Goal: Task Accomplishment & Management: Complete application form

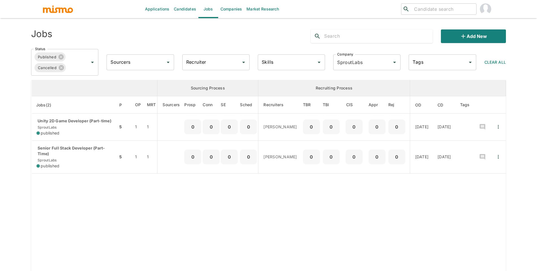
click at [186, 4] on link "Candidates" at bounding box center [185, 9] width 27 height 18
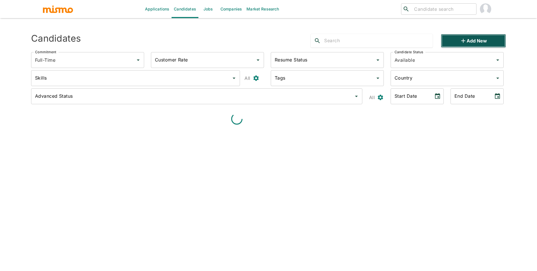
click at [478, 37] on button "Add new" at bounding box center [473, 41] width 65 height 14
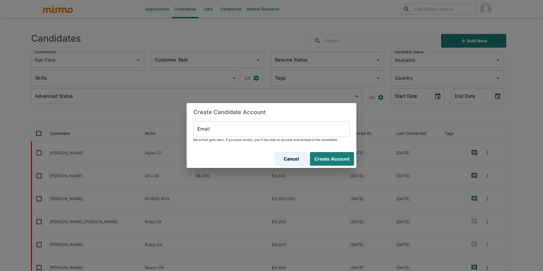
click at [254, 128] on input "Email" at bounding box center [271, 129] width 156 height 16
paste input "[EMAIL_ADDRESS][DOMAIN_NAME]"
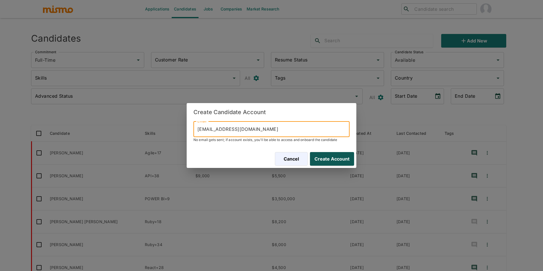
type input "[EMAIL_ADDRESS][DOMAIN_NAME]"
click at [335, 157] on button "Create Account" at bounding box center [331, 159] width 46 height 14
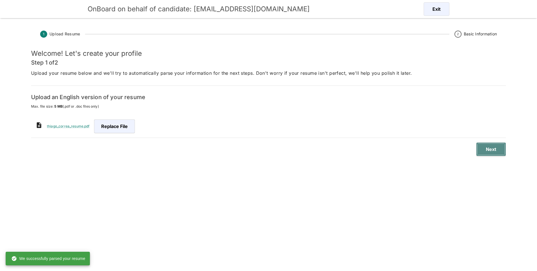
click at [479, 147] on button "Next" at bounding box center [491, 149] width 30 height 14
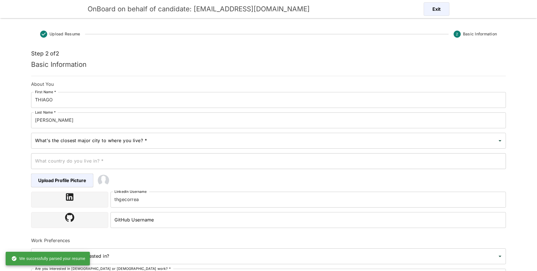
click at [141, 142] on div "What's the closest major city to where you live? * What's the closest major cit…" at bounding box center [268, 141] width 475 height 16
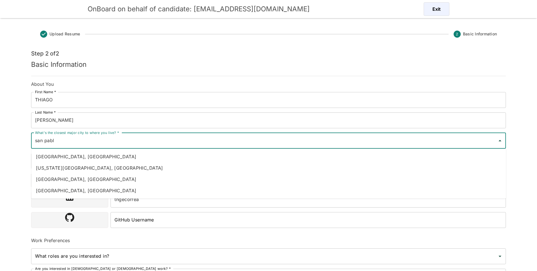
click at [137, 135] on input "san pabl" at bounding box center [264, 140] width 461 height 11
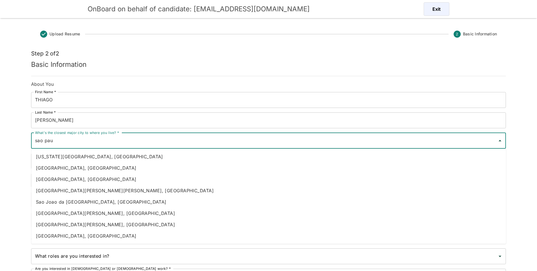
click at [95, 235] on li "[GEOGRAPHIC_DATA], [GEOGRAPHIC_DATA]" at bounding box center [268, 235] width 475 height 11
type input "[GEOGRAPHIC_DATA], [GEOGRAPHIC_DATA]"
type input "[GEOGRAPHIC_DATA]"
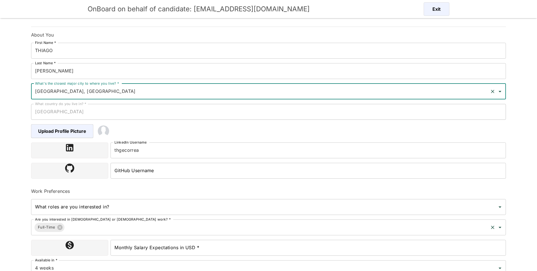
scroll to position [77, 0]
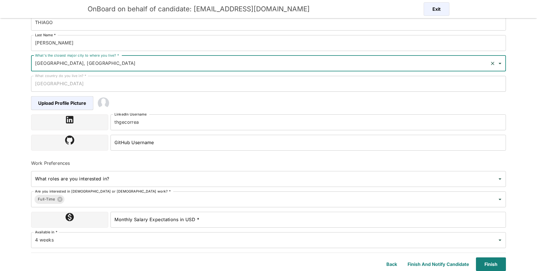
type input "[GEOGRAPHIC_DATA], [GEOGRAPHIC_DATA]"
click at [179, 215] on div "Monthly Salary Expectations in USD * Monthly Salary Expectations in USD *" at bounding box center [308, 219] width 395 height 16
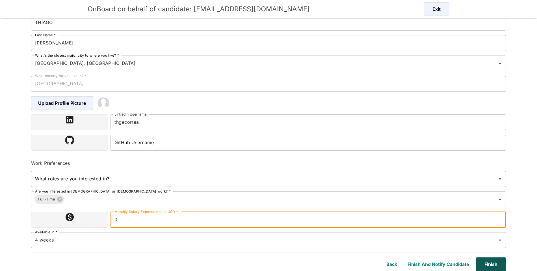
type input "0"
click at [482, 261] on button "Finish" at bounding box center [490, 264] width 32 height 14
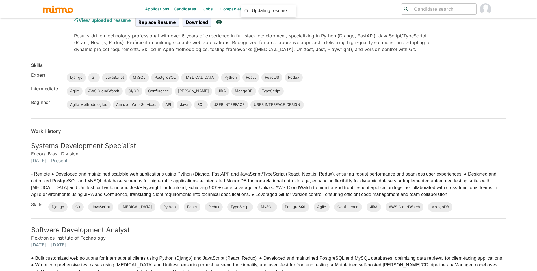
scroll to position [23, 0]
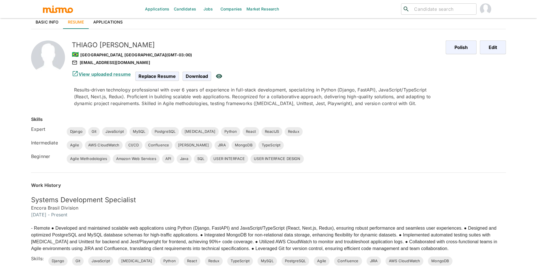
click at [50, 24] on link "Basic Info" at bounding box center [47, 22] width 32 height 14
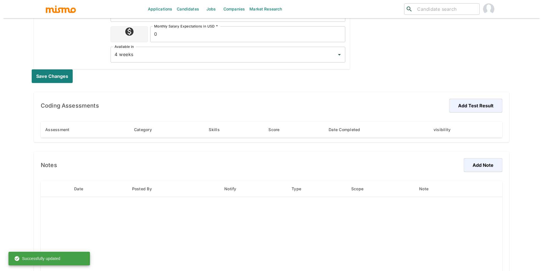
scroll to position [293, 0]
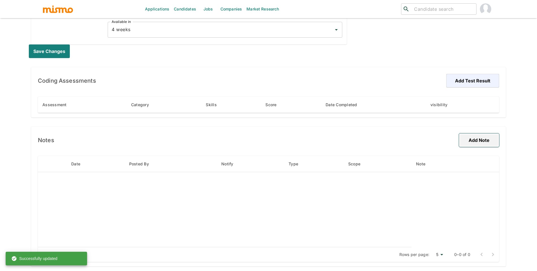
click at [482, 134] on button "Add Note" at bounding box center [479, 140] width 40 height 14
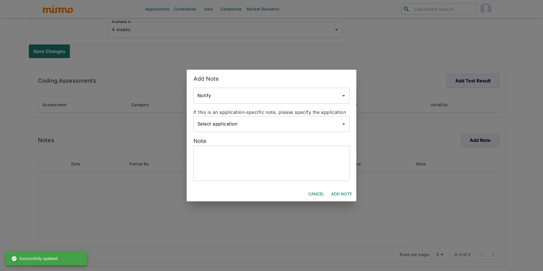
click at [256, 171] on textarea at bounding box center [271, 163] width 148 height 26
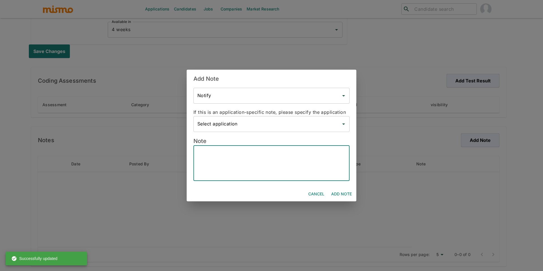
paste textarea "Location & Availability Based in [GEOGRAPHIC_DATA]. Has worked with [DEMOGRAPHI…"
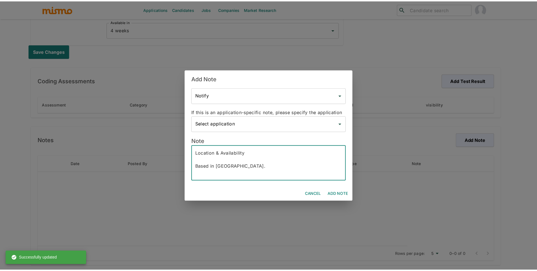
scroll to position [221, 0]
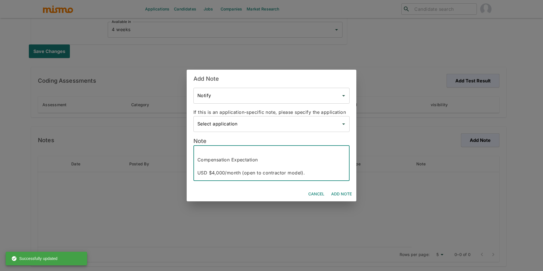
type textarea "Location & Availability Based in [GEOGRAPHIC_DATA]. Has worked with [DEMOGRAPHI…"
click at [351, 195] on button "Add Note" at bounding box center [341, 194] width 25 height 10
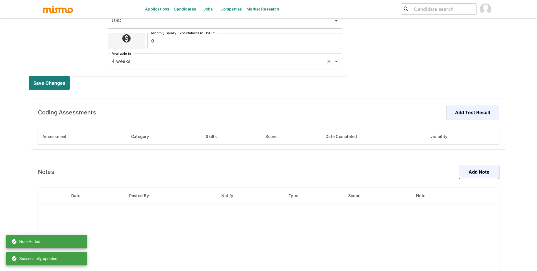
scroll to position [245, 0]
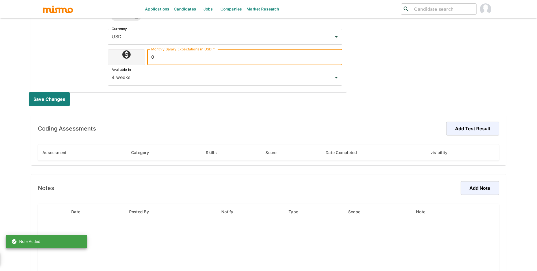
click at [187, 58] on input "0" at bounding box center [244, 57] width 195 height 16
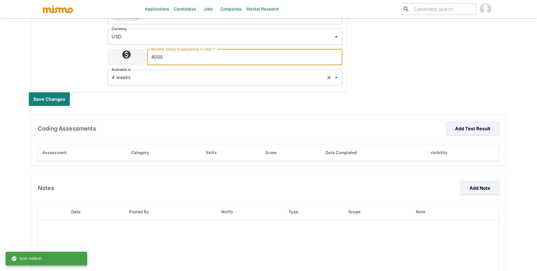
type input "4000"
click at [169, 78] on input "4 weeks" at bounding box center [217, 77] width 214 height 11
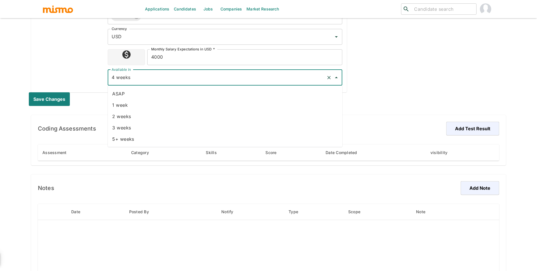
click at [154, 116] on li "2 weeks" at bounding box center [225, 116] width 235 height 11
type input "2 weeks"
click at [54, 93] on button "Save changes" at bounding box center [50, 99] width 43 height 14
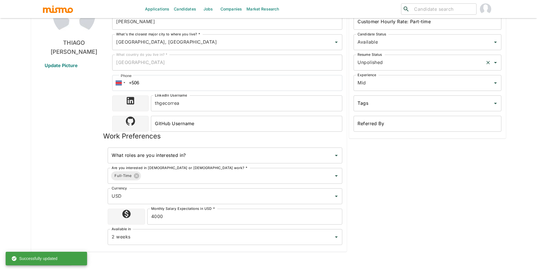
scroll to position [0, 0]
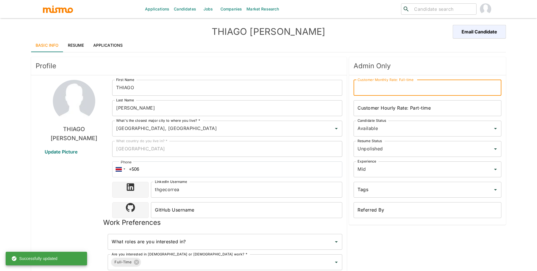
click at [384, 82] on div "Customer Monthly Rate: Full-time Customer Monthly Rate: Full-time" at bounding box center [428, 88] width 148 height 16
type input "7500"
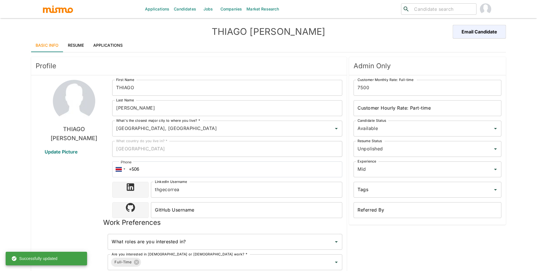
click at [406, 157] on div "Experience Mid Experience" at bounding box center [425, 167] width 152 height 20
click at [412, 150] on input "Unpolished" at bounding box center [419, 148] width 127 height 11
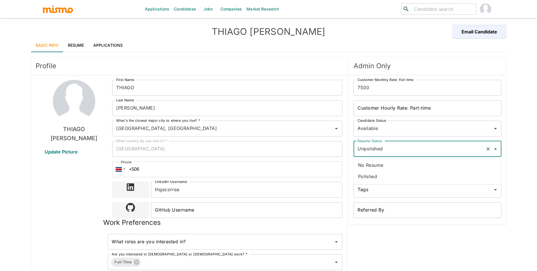
click at [380, 177] on li "Polished" at bounding box center [428, 175] width 148 height 11
type input "Polished"
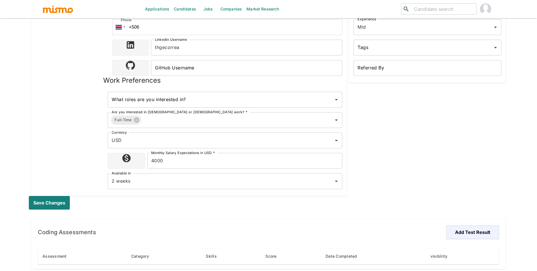
scroll to position [208, 0]
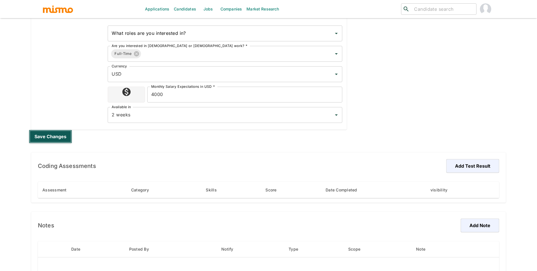
click at [62, 140] on button "Save changes" at bounding box center [50, 136] width 43 height 14
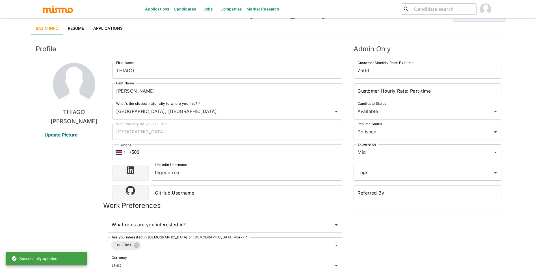
scroll to position [0, 0]
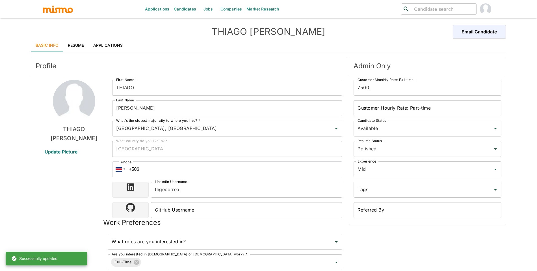
click at [79, 42] on link "Resume" at bounding box center [75, 45] width 25 height 14
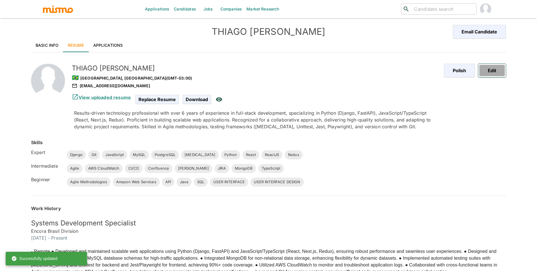
click at [483, 66] on button "Edit" at bounding box center [492, 71] width 28 height 14
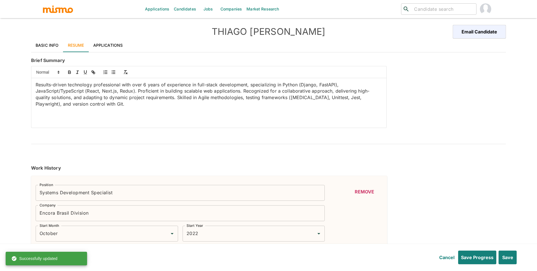
type input "October"
type input "2022"
type input "December"
type input "2018"
type input "October"
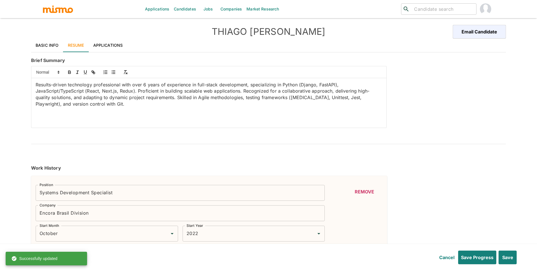
type input "2021"
type input "February"
type input "2016"
type input "February"
type input "2017"
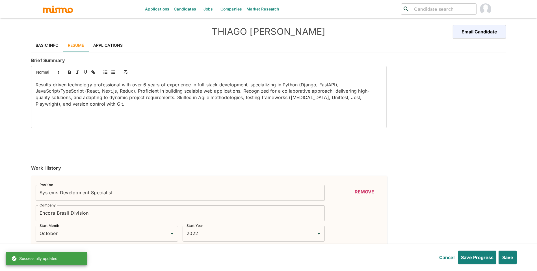
type input "Git"
type input "Expert"
type input "6"
type input "PostgreSQL"
type input "Expert"
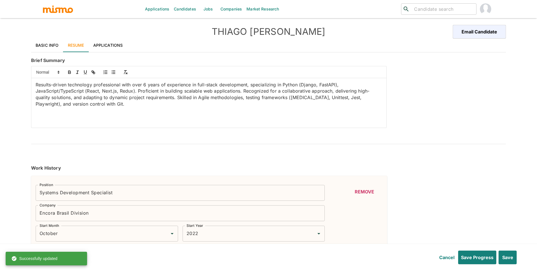
type input "6"
type input "Django"
type input "Expert"
type input "5"
type input "JavaScript"
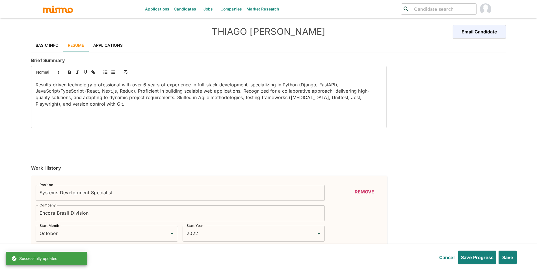
type input "Expert"
type input "5"
type input "[MEDICAL_DATA]"
type input "Expert"
type input "5"
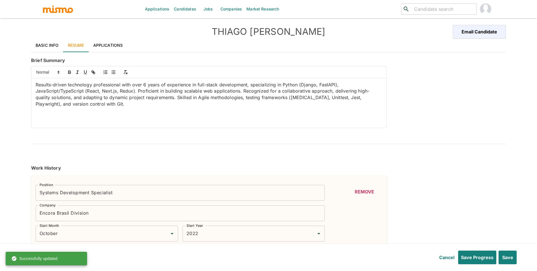
type input "Python"
type input "Expert"
type input "5"
type input "ReactJS"
type input "Expert"
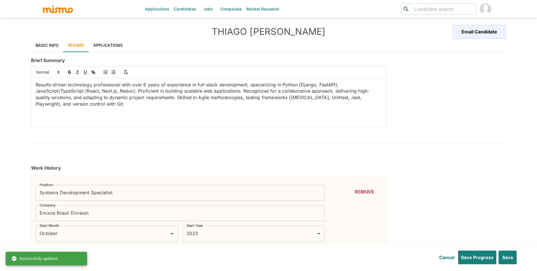
type input "5"
type input "React"
type input "Expert"
type input "5"
type input "Redux"
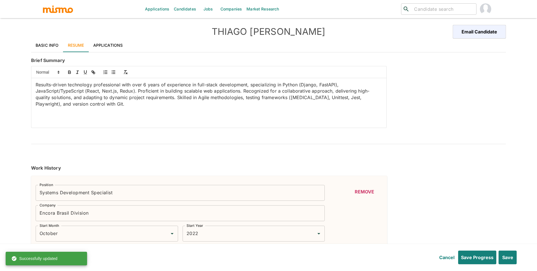
type input "Expert"
type input "5"
type input "MySQL"
type input "Expert"
type input "5"
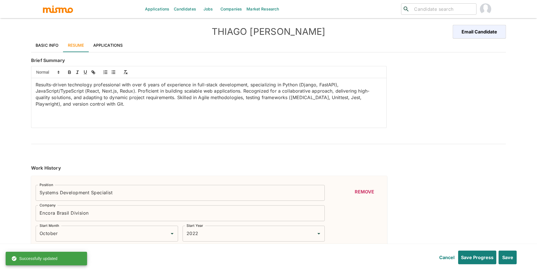
type input "AWS CloudWatch"
type input "Intermediate"
type input "3"
type input "JIRA"
type input "Intermediate"
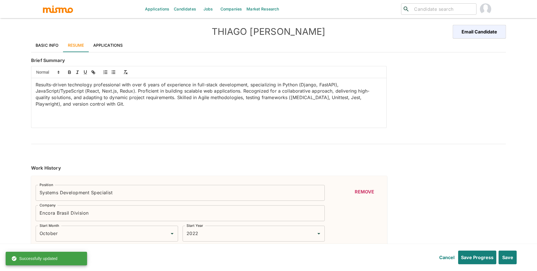
type input "3"
type input "Confluence"
type input "Intermediate"
type input "3"
type input "MongoDB"
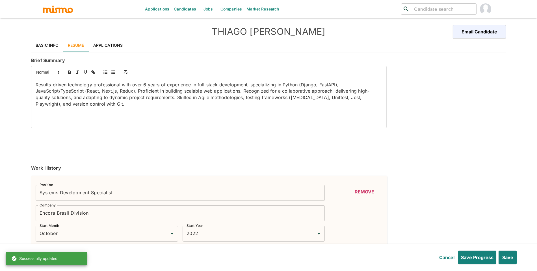
type input "Intermediate"
type input "3"
type input "Agile"
type input "Intermediate"
type input "3"
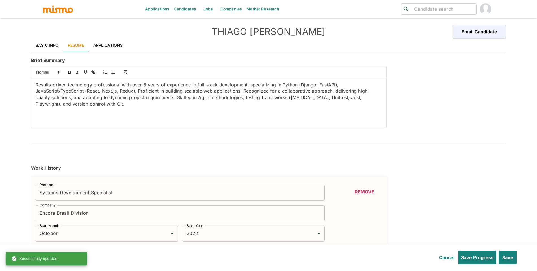
type input "TypeScript"
type input "Intermediate"
type input "3"
type input "JENKINS"
type input "Intermediate"
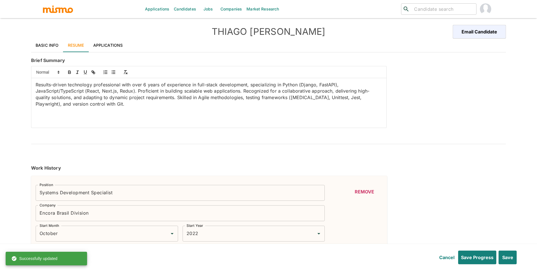
type input "2"
type input "CI/CD"
type input "Intermediate"
type input "2"
type input "Java"
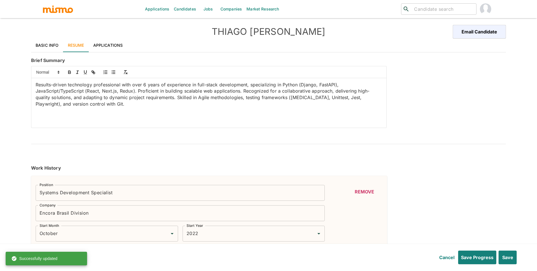
type input "Beginner"
type input "1"
type input "API"
type input "Beginner"
type input "1"
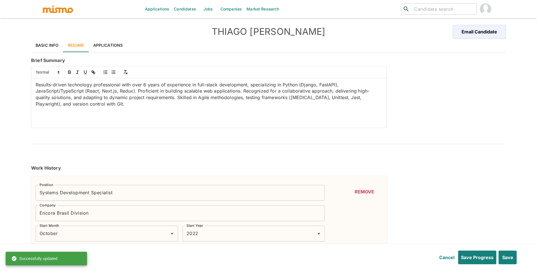
type input "USER INTERFACE"
type input "Beginner"
type input "1"
type input "Amazon Web Services"
type input "Beginner"
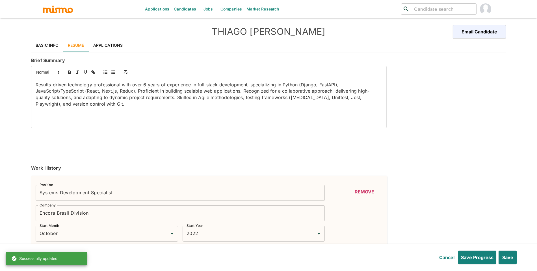
type input "1"
type input "Agile Methodologies"
type input "Beginner"
type input "1"
type input "SQL"
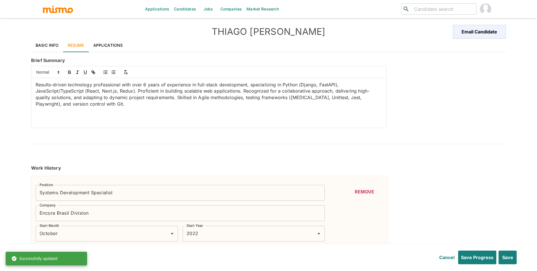
type input "Beginner"
type input "1"
type input "USER INTERFACE DESIGN"
type input "Beginner"
type input "1"
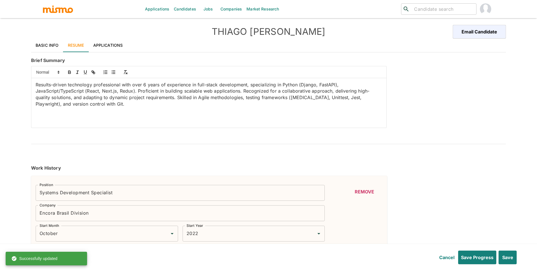
type input "January"
type input "2017"
type input "August"
type input "2014"
type input "August"
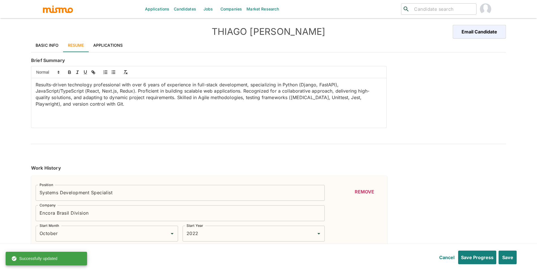
type input "2015"
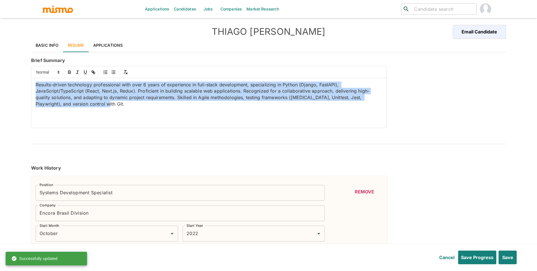
drag, startPoint x: 239, startPoint y: 115, endPoint x: 18, endPoint y: 75, distance: 224.7
click at [18, 75] on div "Applications Candidates Jobs Companies Market Research ​ ​ THIAGO CORREA Email …" at bounding box center [268, 142] width 537 height 284
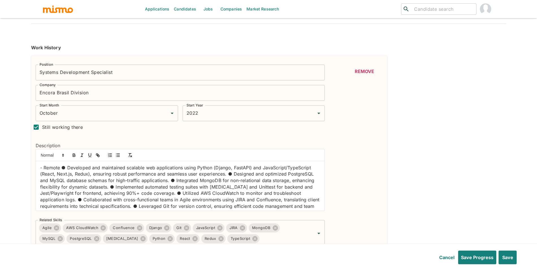
scroll to position [122, 0]
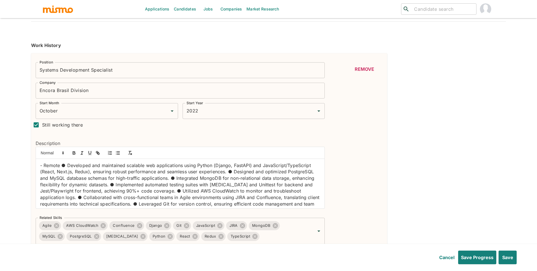
click at [116, 87] on input "Encora Brasil Division" at bounding box center [180, 91] width 289 height 16
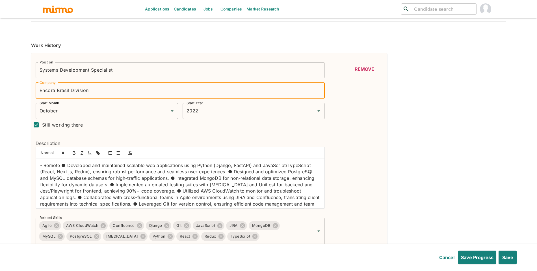
click at [77, 88] on input "Encora Brasil Division" at bounding box center [180, 91] width 289 height 16
drag, startPoint x: 71, startPoint y: 89, endPoint x: 150, endPoint y: 90, distance: 79.4
click at [149, 91] on input "Encora Brasil Division" at bounding box center [180, 91] width 289 height 16
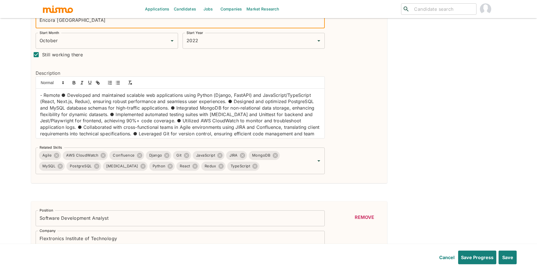
scroll to position [172, 0]
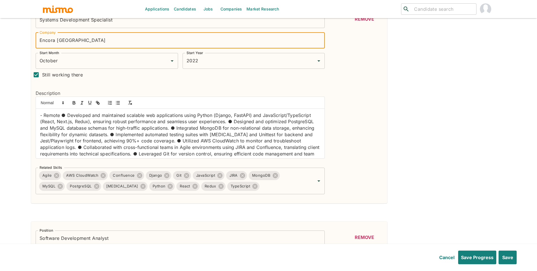
type input "Encora Brasil"
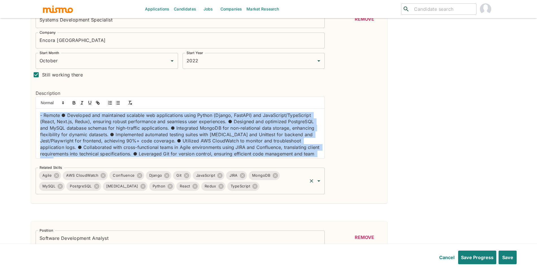
scroll to position [8, 0]
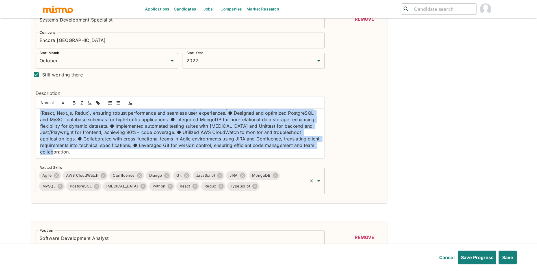
drag, startPoint x: 40, startPoint y: 115, endPoint x: 171, endPoint y: 178, distance: 145.8
click at [171, 178] on div "Position Systems Development Specialist Position Company Encora Brasil Company …" at bounding box center [178, 101] width 294 height 186
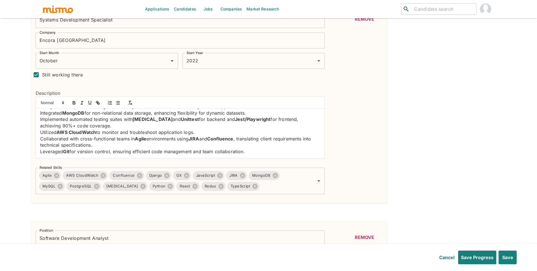
scroll to position [0, 0]
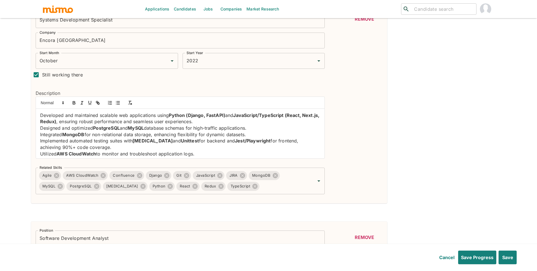
drag, startPoint x: 258, startPoint y: 155, endPoint x: 31, endPoint y: 98, distance: 234.3
click at [31, 98] on div "Description Developed and maintained scalable web applications using Python (Dj…" at bounding box center [178, 122] width 294 height 82
click at [122, 102] on div at bounding box center [180, 103] width 289 height 12
click at [120, 102] on button "button" at bounding box center [118, 102] width 8 height 7
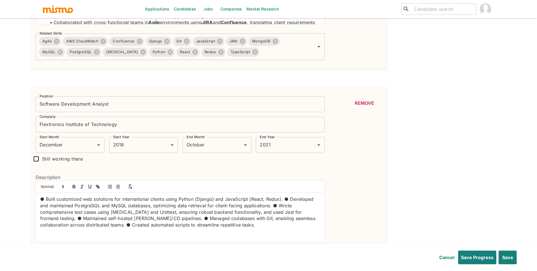
scroll to position [322, 0]
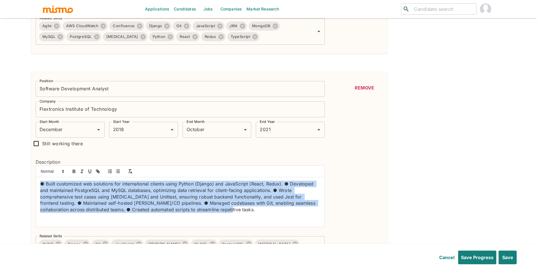
drag, startPoint x: 185, startPoint y: 212, endPoint x: 14, endPoint y: 169, distance: 176.4
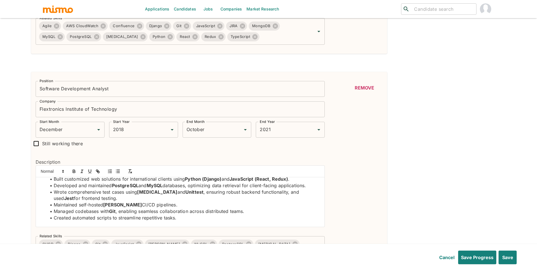
scroll to position [2, 0]
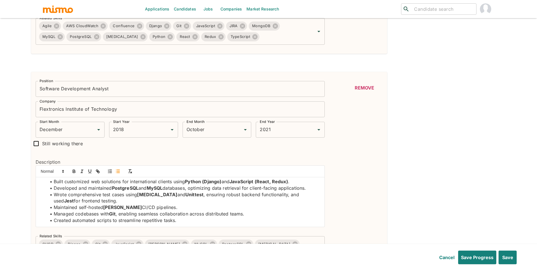
drag, startPoint x: 537, startPoint y: 62, endPoint x: 537, endPoint y: 67, distance: 5.1
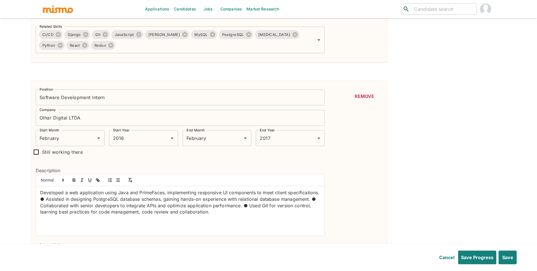
scroll to position [560, 0]
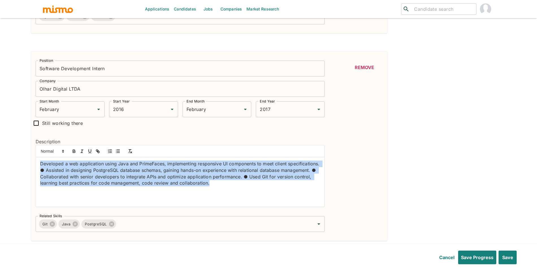
drag, startPoint x: 152, startPoint y: 180, endPoint x: 32, endPoint y: 164, distance: 121.4
click at [32, 164] on div "Description Developed a web application using Java and PrimeFaces, implementing…" at bounding box center [178, 170] width 294 height 82
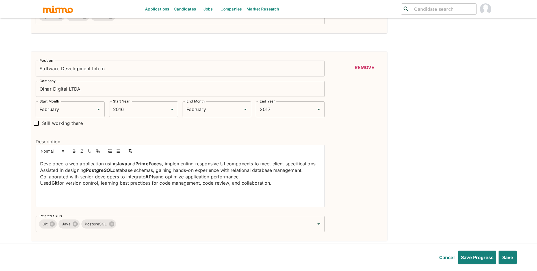
scroll to position [0, 0]
drag, startPoint x: 211, startPoint y: 196, endPoint x: 0, endPoint y: 115, distance: 225.4
click at [117, 152] on icon "button" at bounding box center [117, 150] width 5 height 5
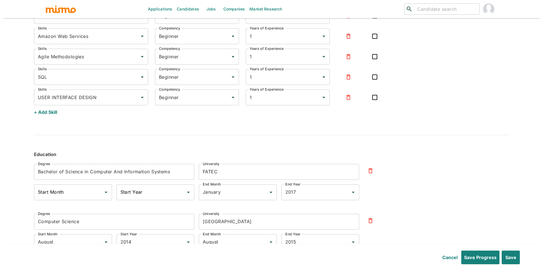
scroll to position [1303, 0]
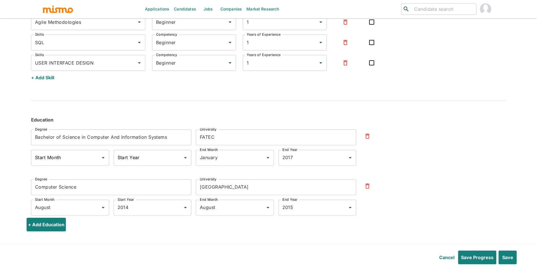
click at [363, 133] on button "button" at bounding box center [368, 136] width 14 height 14
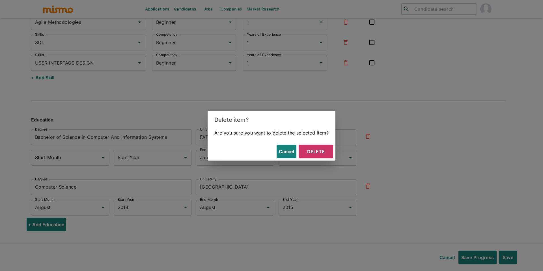
click at [306, 146] on button "Delete" at bounding box center [316, 151] width 34 height 14
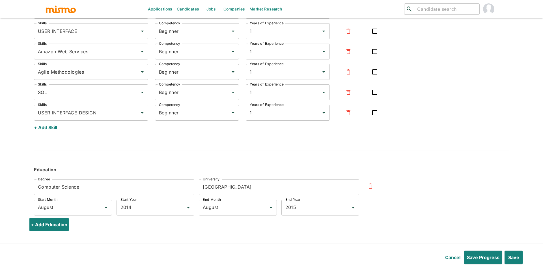
scroll to position [1253, 0]
click at [365, 186] on icon "button" at bounding box center [367, 185] width 7 height 7
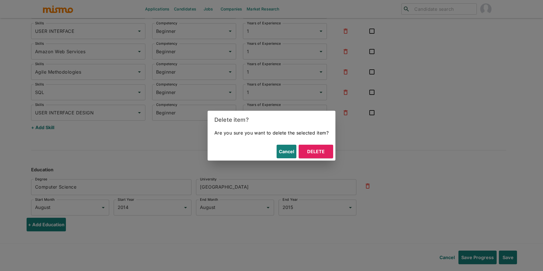
click at [326, 154] on button "Delete" at bounding box center [316, 151] width 34 height 14
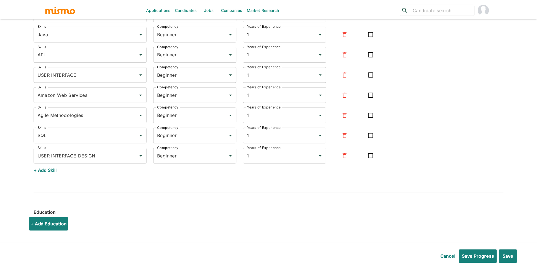
scroll to position [1210, 0]
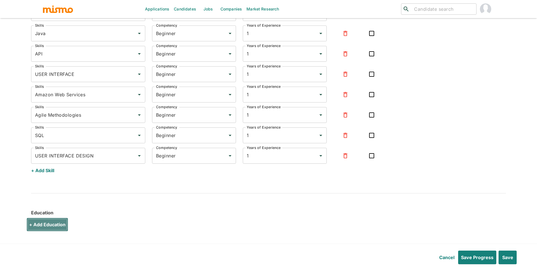
click at [61, 224] on button "+ Add Education" at bounding box center [48, 224] width 42 height 14
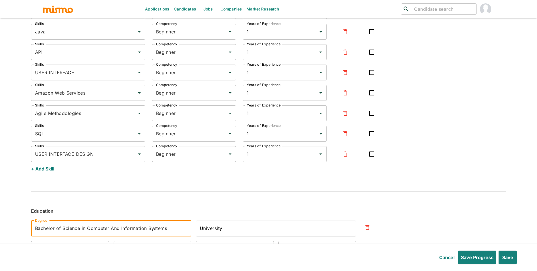
click at [139, 230] on input "Bachelor of Science in Computer And Information Systems" at bounding box center [111, 228] width 160 height 16
paste input "MBA: Software Engineering"
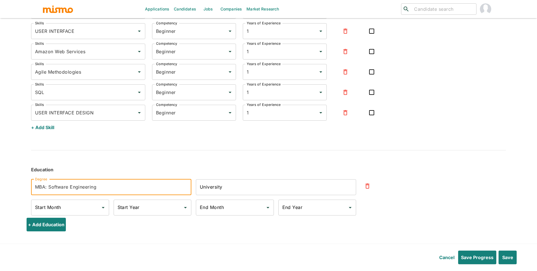
type input "MBA: Software Engineering"
click at [223, 192] on input "University" at bounding box center [276, 187] width 160 height 16
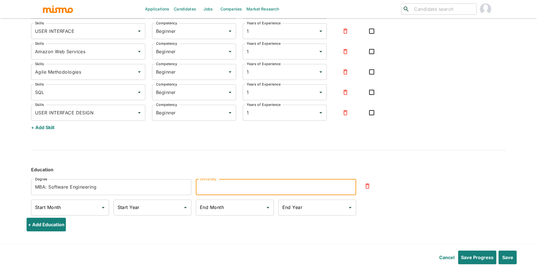
paste input "USP/ESALQ"
type input "USP/ESALQ"
click at [258, 214] on div "End Month" at bounding box center [235, 207] width 78 height 16
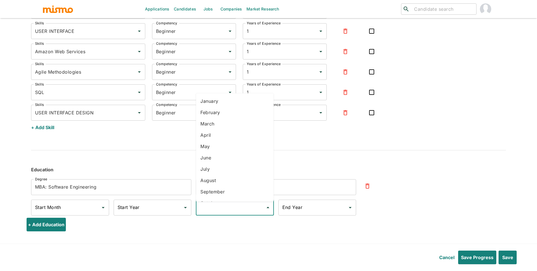
click at [214, 178] on li "August" at bounding box center [235, 180] width 78 height 11
type input "August"
click at [278, 204] on div "End Year" at bounding box center [317, 207] width 78 height 16
click at [289, 207] on label "End Year" at bounding box center [292, 207] width 20 height 7
click at [289, 207] on input "End Year" at bounding box center [313, 207] width 64 height 11
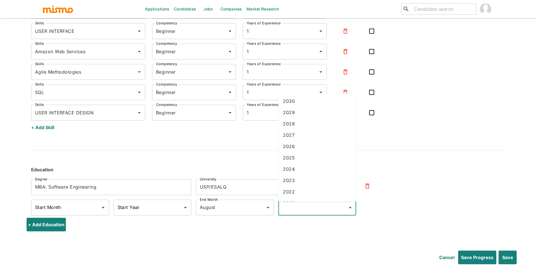
click at [296, 142] on li "2026" at bounding box center [317, 146] width 78 height 11
type input "2026"
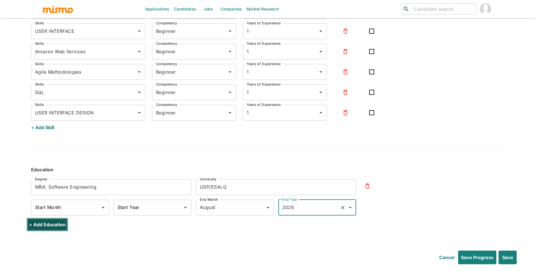
click at [46, 226] on button "+ Add Education" at bounding box center [48, 224] width 42 height 14
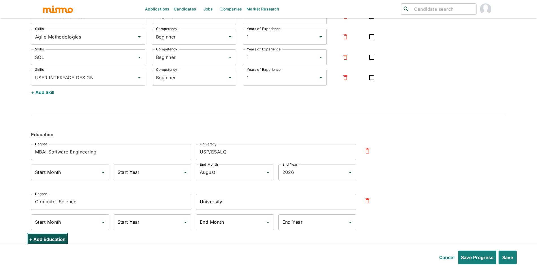
scroll to position [1303, 0]
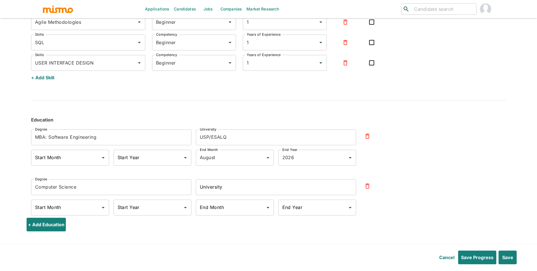
click at [129, 183] on input "Computer Science" at bounding box center [111, 187] width 160 height 16
paste input "Bachelor of Science: Computer And Information Systems"
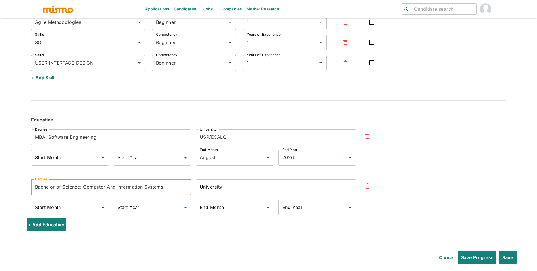
type input "Bachelor of Science: Computer And Information Systems"
click at [224, 190] on input "University" at bounding box center [276, 187] width 160 height 16
paste input "FATEC"
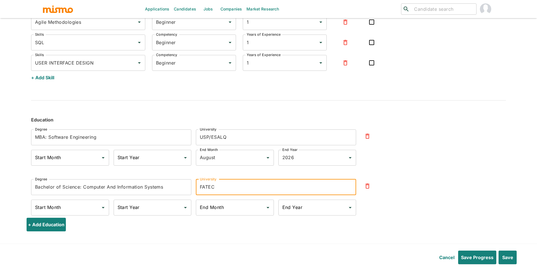
type input "FATEC"
click at [56, 227] on button "+ Add Education" at bounding box center [48, 224] width 42 height 14
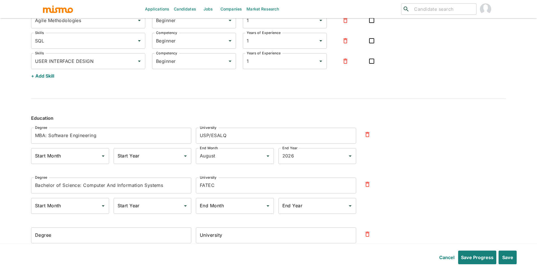
scroll to position [1352, 0]
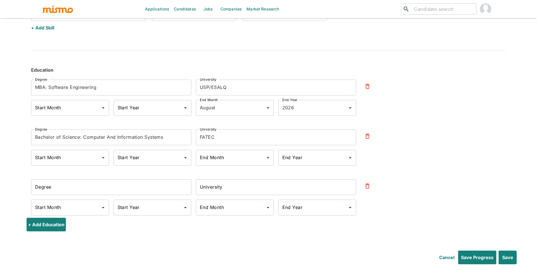
click at [170, 175] on div "Degree Degree" at bounding box center [109, 184] width 165 height 20
click at [169, 187] on input "Degree" at bounding box center [111, 187] width 160 height 16
paste input "Amazon Web Services Certified - Cloud Practitioner"
click at [245, 188] on input "University" at bounding box center [276, 187] width 160 height 16
type input "Amazon Web Services Certified - Cloud Practitioner"
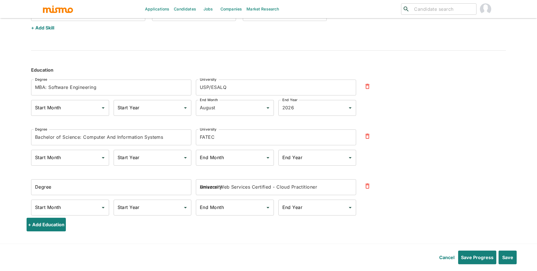
click at [115, 187] on input "Degree" at bounding box center [111, 187] width 160 height 16
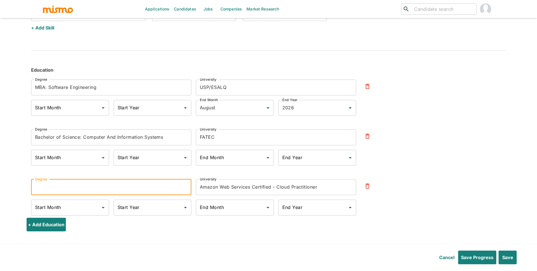
paste input "Amazon Web Services Certified - Cloud Practitioner"
type input "Amazon Web Services Certified - Cloud Practitioner"
click at [227, 189] on input "Amazon Web Services Certified - Cloud Practitioner" at bounding box center [276, 187] width 160 height 16
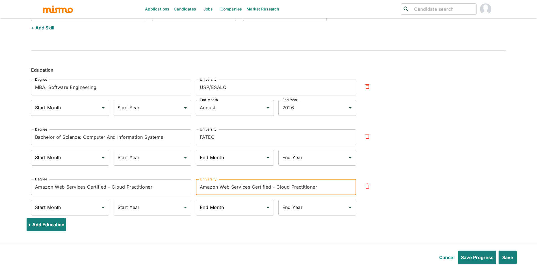
click at [229, 186] on input "Amazon Web Services Certified - Cloud Practitioner" at bounding box center [276, 187] width 160 height 16
type input "AWS"
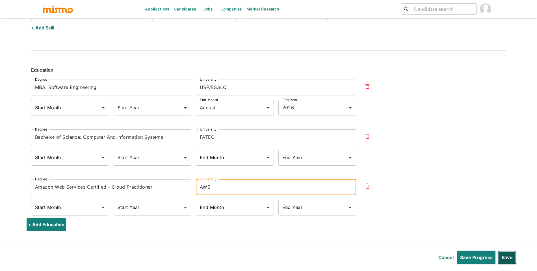
click at [506, 255] on button "Save" at bounding box center [507, 257] width 19 height 14
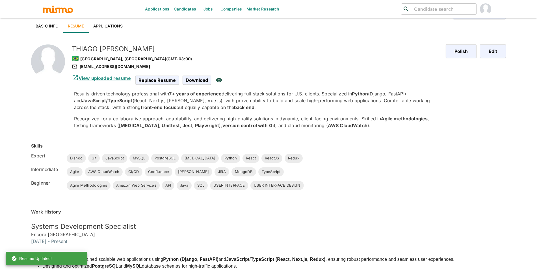
scroll to position [0, 0]
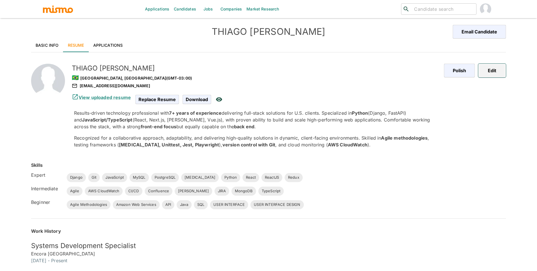
click at [496, 70] on button "Edit" at bounding box center [492, 71] width 28 height 14
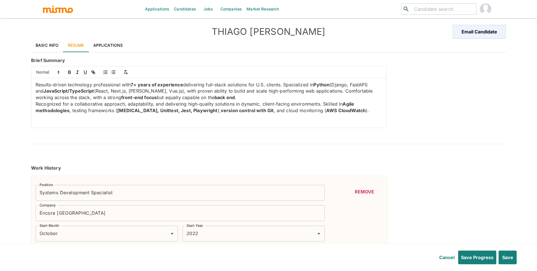
type input "October"
type input "2022"
type input "December"
type input "2018"
type input "October"
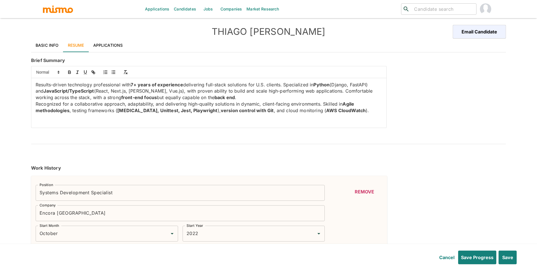
type input "2021"
type input "February"
type input "2016"
type input "February"
type input "2017"
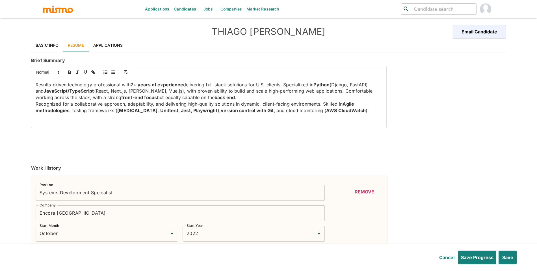
type input "Git"
type input "Expert"
type input "6"
type input "PostgreSQL"
type input "Expert"
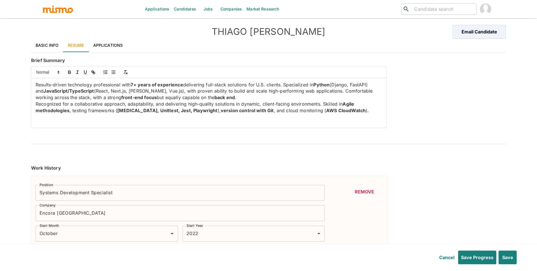
type input "6"
type input "Django"
type input "Expert"
type input "5"
type input "JavaScript"
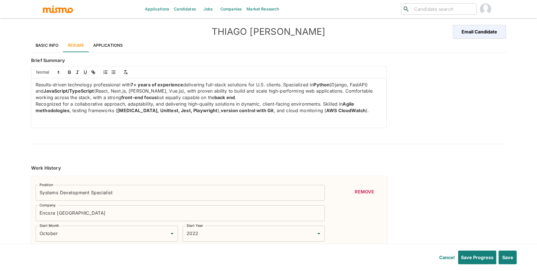
type input "Expert"
type input "5"
type input "[MEDICAL_DATA]"
type input "Expert"
type input "5"
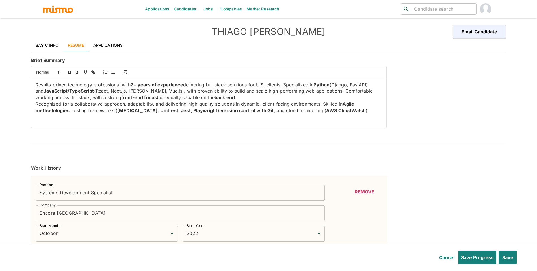
type input "Python"
type input "Expert"
type input "5"
type input "ReactJS"
type input "Expert"
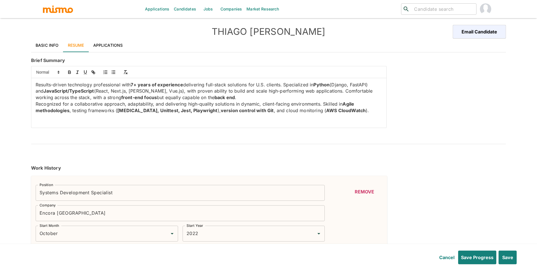
type input "5"
type input "React"
type input "Expert"
type input "5"
type input "Redux"
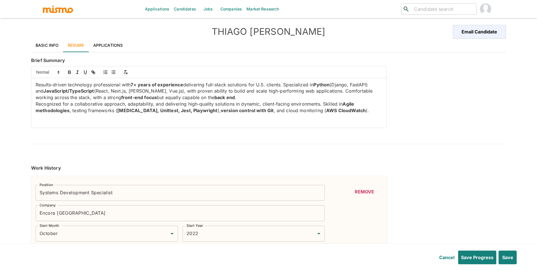
type input "Expert"
type input "5"
type input "MySQL"
type input "Expert"
type input "5"
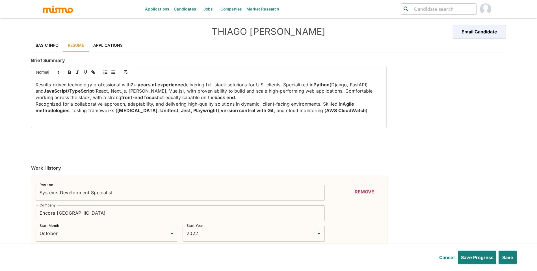
type input "AWS CloudWatch"
type input "Intermediate"
type input "3"
type input "JIRA"
type input "Intermediate"
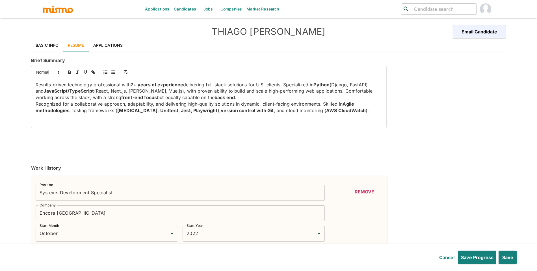
type input "3"
type input "Confluence"
type input "Intermediate"
type input "3"
type input "MongoDB"
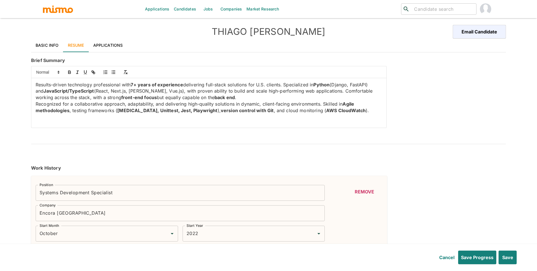
type input "Intermediate"
type input "3"
type input "Agile"
type input "Intermediate"
type input "3"
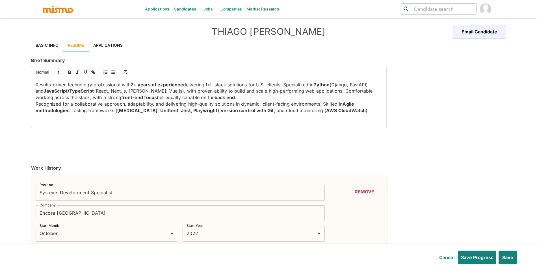
type input "TypeScript"
type input "Intermediate"
type input "3"
type input "[PERSON_NAME]"
type input "Intermediate"
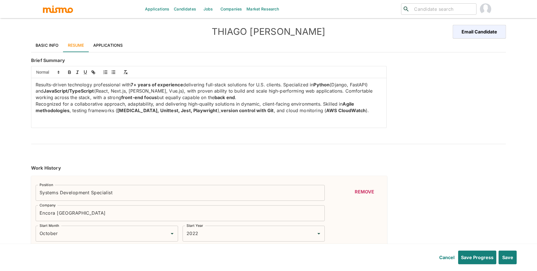
type input "2"
type input "CI/CD"
type input "Intermediate"
type input "2"
type input "Java"
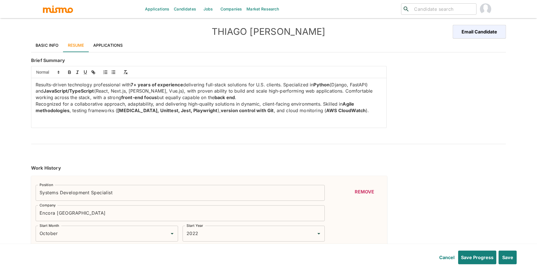
type input "Beginner"
type input "1"
type input "API"
type input "Beginner"
type input "1"
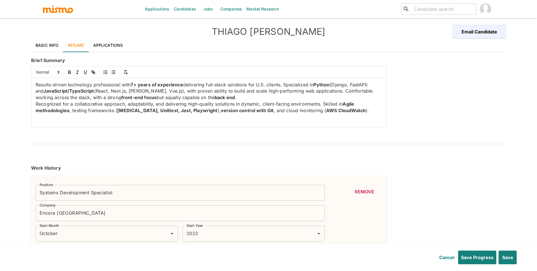
type input "USER INTERFACE"
type input "Beginner"
type input "1"
type input "Amazon Web Services"
type input "Beginner"
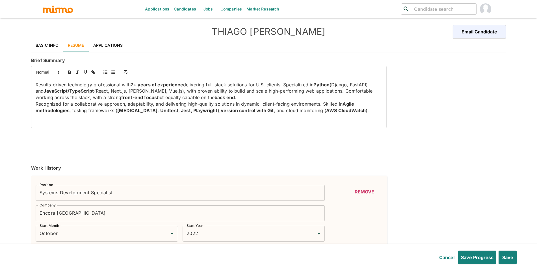
type input "1"
type input "Agile Methodologies"
type input "Beginner"
type input "1"
type input "SQL"
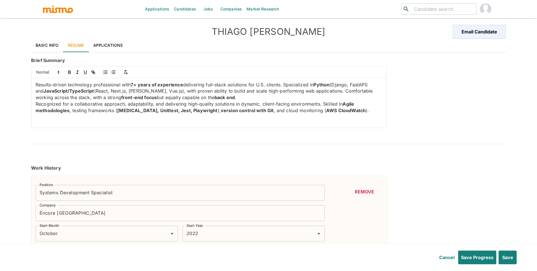
type input "Beginner"
type input "1"
type input "USER INTERFACE DESIGN"
type input "Beginner"
type input "1"
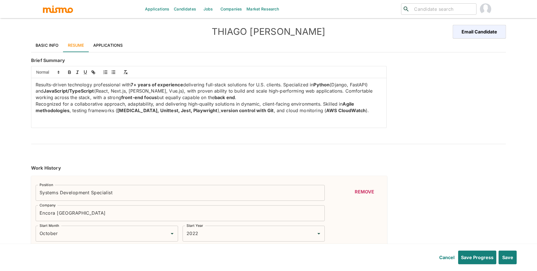
type input "August"
type input "2026"
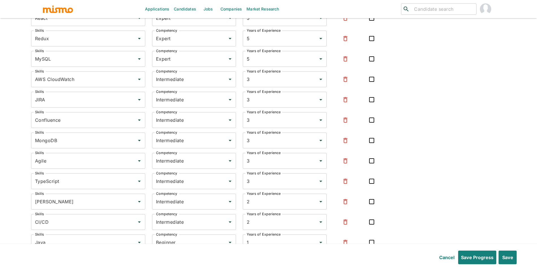
scroll to position [1002, 0]
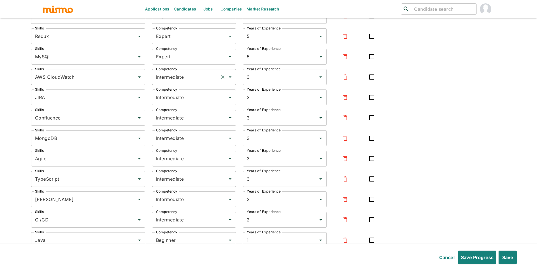
click at [205, 85] on div "Intermediate Competency" at bounding box center [194, 77] width 84 height 16
click at [200, 101] on li "Expert" at bounding box center [194, 105] width 84 height 11
click at [202, 99] on input "Intermediate" at bounding box center [186, 97] width 63 height 11
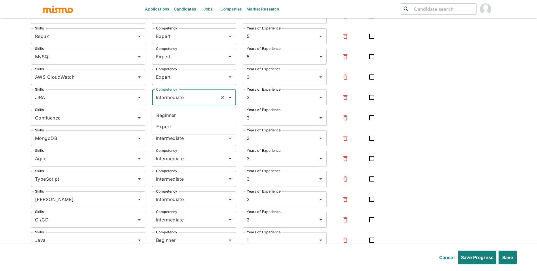
click at [196, 130] on li "Expert" at bounding box center [194, 126] width 84 height 11
click at [200, 121] on input "Intermediate" at bounding box center [186, 117] width 63 height 11
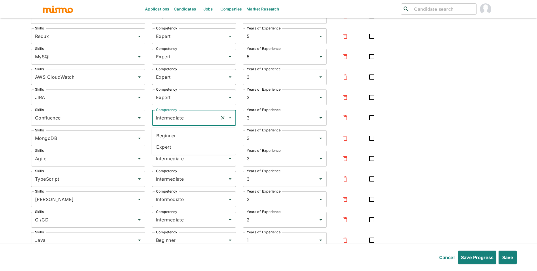
click at [193, 142] on li "Expert" at bounding box center [194, 146] width 84 height 11
click at [194, 141] on input "Intermediate" at bounding box center [186, 138] width 63 height 11
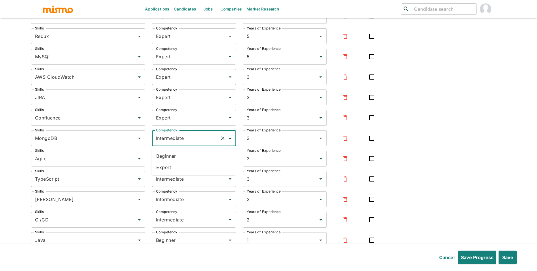
click at [193, 168] on li "Expert" at bounding box center [194, 166] width 84 height 11
click at [198, 164] on input "Intermediate" at bounding box center [186, 158] width 63 height 11
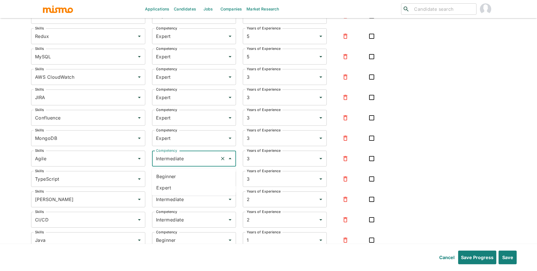
click at [194, 183] on li "Expert" at bounding box center [194, 187] width 84 height 11
click at [195, 184] on input "Intermediate" at bounding box center [186, 178] width 63 height 11
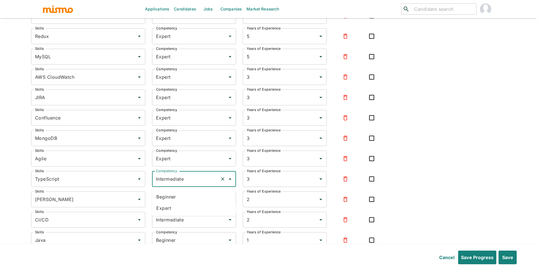
click at [181, 209] on li "Expert" at bounding box center [194, 207] width 84 height 11
click at [186, 207] on div "Intermediate Competency" at bounding box center [194, 199] width 84 height 16
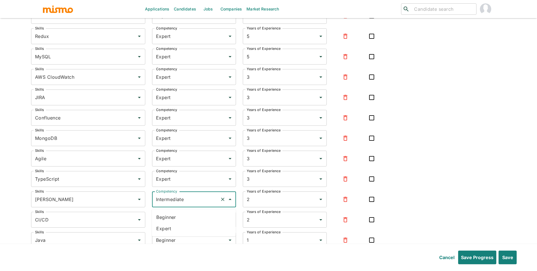
click at [178, 226] on li "Expert" at bounding box center [194, 227] width 84 height 11
click at [187, 221] on input "Intermediate" at bounding box center [186, 219] width 63 height 11
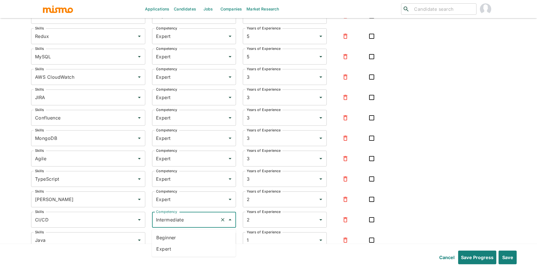
click at [182, 250] on li "Expert" at bounding box center [194, 248] width 84 height 11
click at [201, 243] on header "Cancel Save Progress Save" at bounding box center [268, 256] width 537 height 27
click at [201, 241] on input "Beginner" at bounding box center [186, 239] width 63 height 11
click at [191, 229] on li "Expert" at bounding box center [194, 225] width 84 height 11
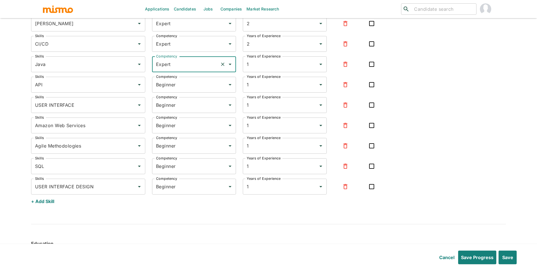
scroll to position [1180, 0]
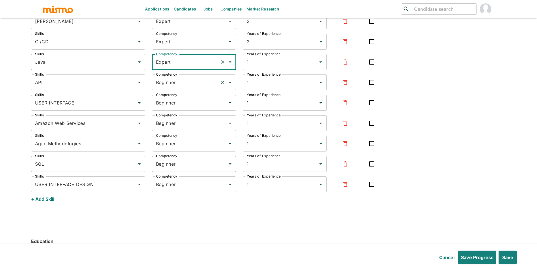
click at [194, 86] on input "Beginner" at bounding box center [186, 82] width 63 height 11
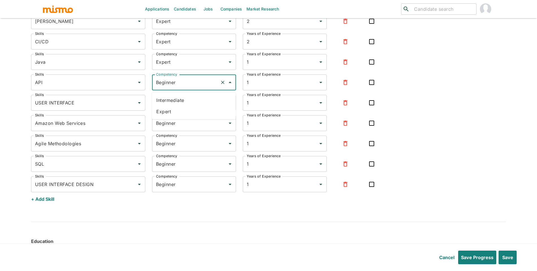
click at [186, 110] on li "Expert" at bounding box center [194, 111] width 84 height 11
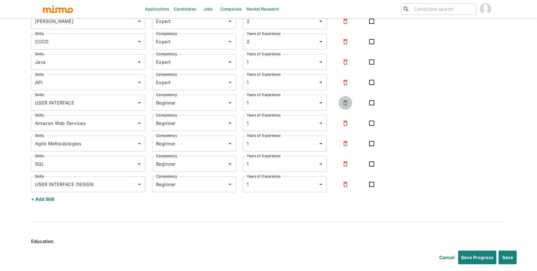
click at [343, 106] on icon "button" at bounding box center [345, 102] width 7 height 7
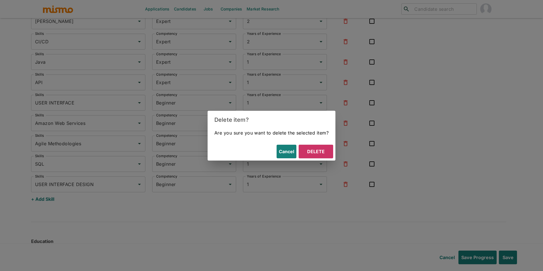
click at [326, 151] on button "Delete" at bounding box center [316, 151] width 34 height 14
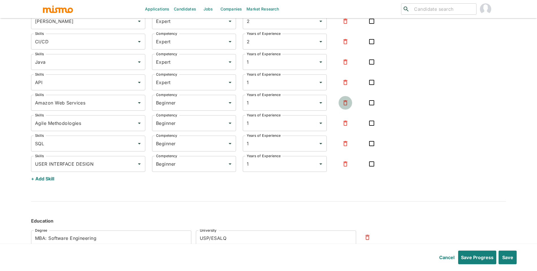
click at [345, 105] on icon "button" at bounding box center [345, 102] width 7 height 7
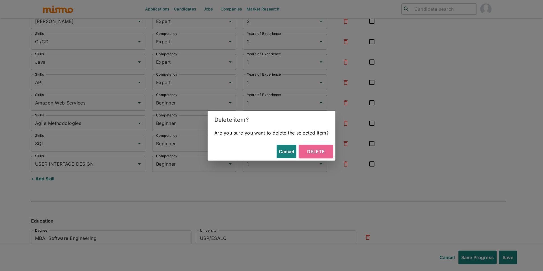
click at [323, 150] on button "Delete" at bounding box center [316, 151] width 34 height 14
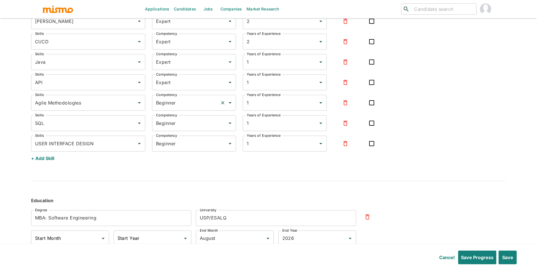
click at [190, 105] on input "Beginner" at bounding box center [186, 102] width 63 height 11
click at [187, 131] on li "Expert" at bounding box center [194, 131] width 84 height 11
click at [192, 126] on input "Beginner" at bounding box center [186, 123] width 63 height 11
click at [189, 153] on li "Expert" at bounding box center [194, 151] width 84 height 11
click at [346, 146] on icon "button" at bounding box center [345, 143] width 7 height 7
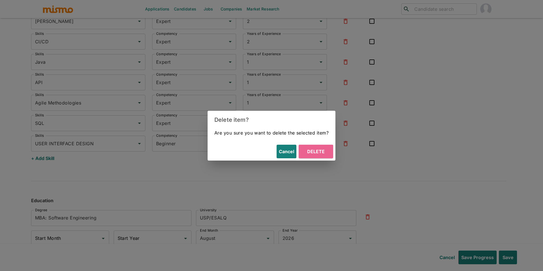
click at [327, 150] on button "Delete" at bounding box center [316, 151] width 34 height 14
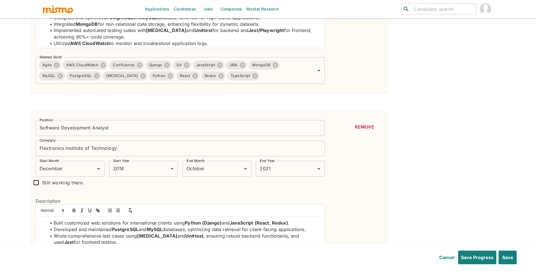
scroll to position [281, 0]
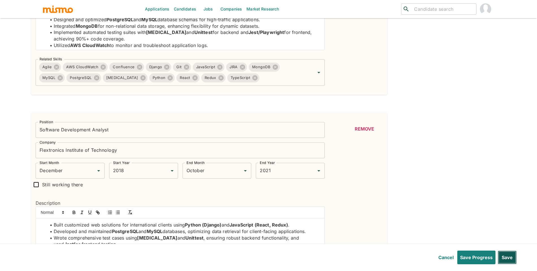
click at [514, 254] on button "Save" at bounding box center [507, 257] width 19 height 14
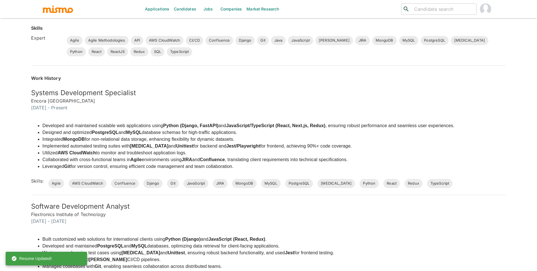
scroll to position [0, 0]
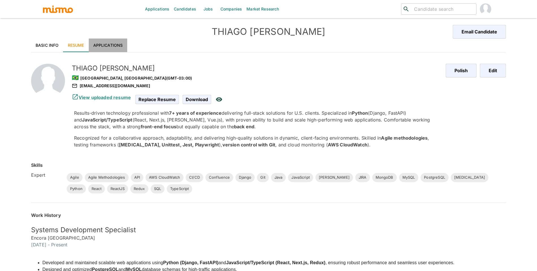
click at [108, 41] on link "Applications" at bounding box center [108, 45] width 39 height 14
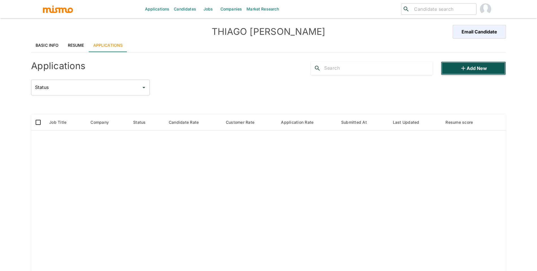
click at [491, 65] on button "Add new" at bounding box center [473, 68] width 65 height 14
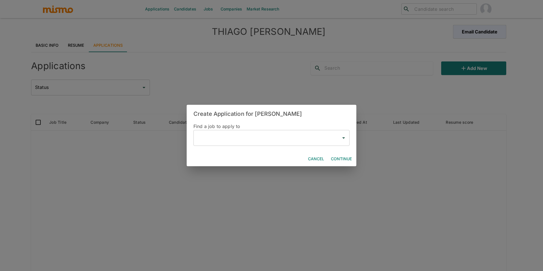
click at [235, 137] on input "text" at bounding box center [267, 137] width 142 height 11
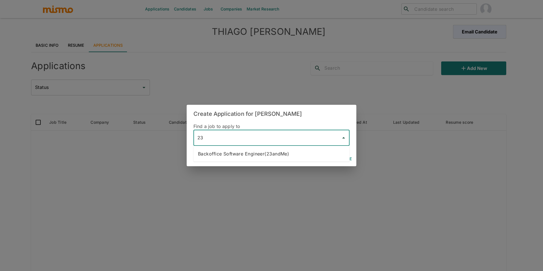
click at [240, 152] on li "Backoffice Software Engineer(23andMe)" at bounding box center [271, 153] width 156 height 11
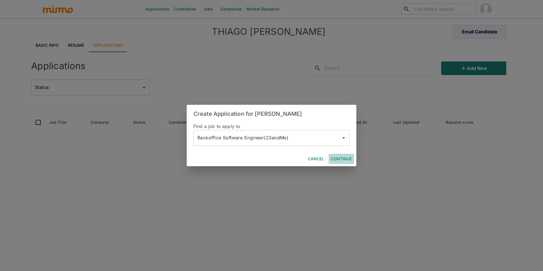
click at [349, 155] on button "Continue" at bounding box center [340, 159] width 25 height 10
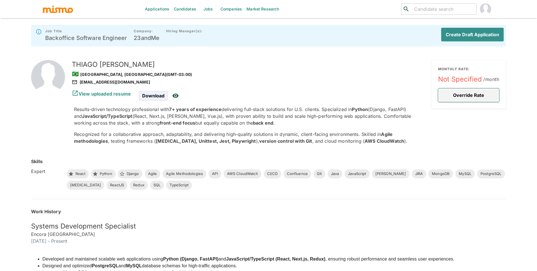
click at [453, 96] on button "Override Rate" at bounding box center [468, 95] width 61 height 14
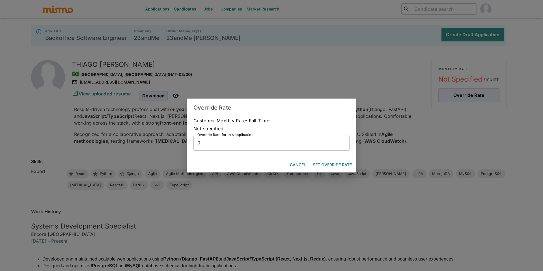
click at [279, 136] on input "0" at bounding box center [271, 143] width 156 height 16
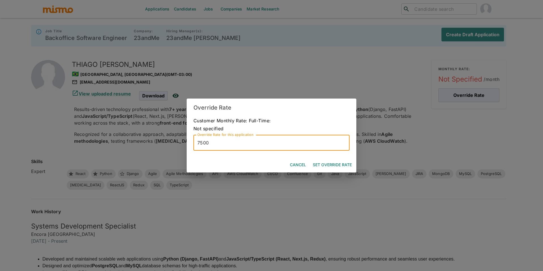
click at [340, 162] on button "Set Override Rate" at bounding box center [332, 164] width 44 height 10
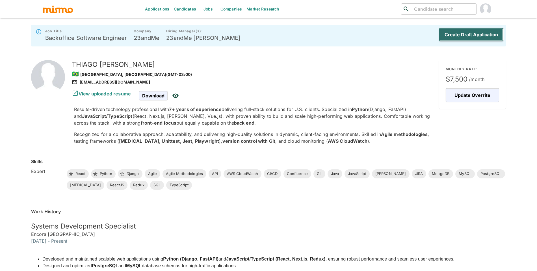
click at [473, 34] on button "Create Draft Application" at bounding box center [471, 35] width 65 height 14
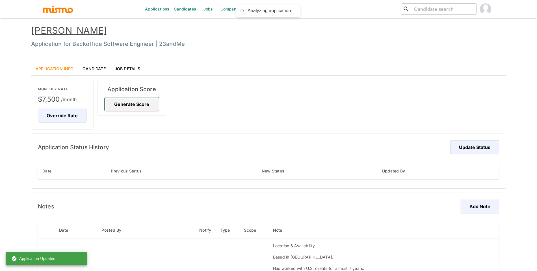
click at [119, 101] on button "Generate Score" at bounding box center [132, 104] width 54 height 14
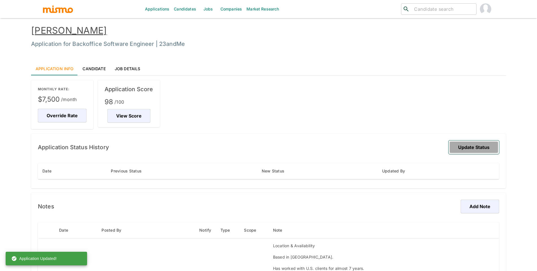
click at [462, 149] on button "Update Status" at bounding box center [474, 147] width 51 height 14
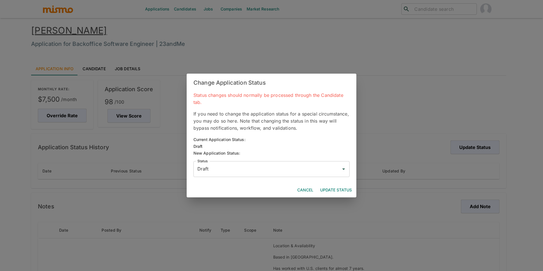
click at [299, 167] on input "Draft" at bounding box center [267, 168] width 142 height 11
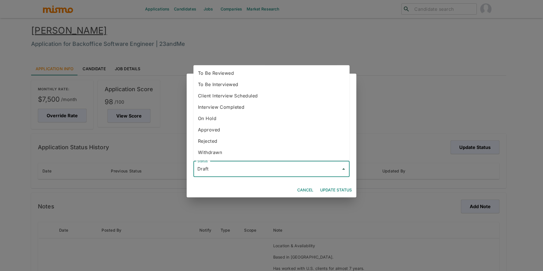
click at [225, 71] on li "To Be Reviewed" at bounding box center [271, 72] width 156 height 11
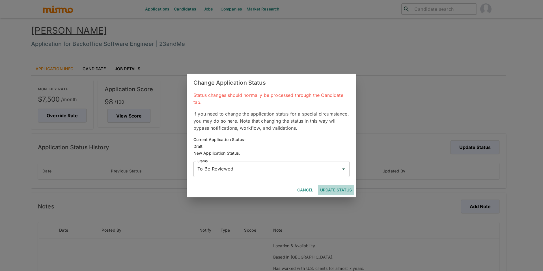
click at [343, 189] on button "Update Status" at bounding box center [336, 190] width 36 height 10
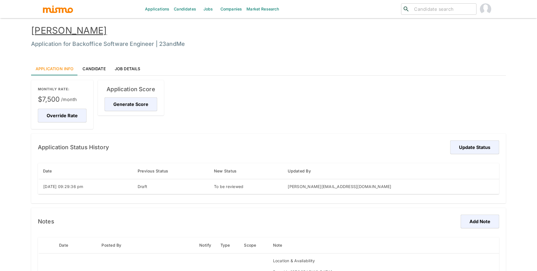
click at [181, 8] on link "Candidates" at bounding box center [185, 9] width 27 height 18
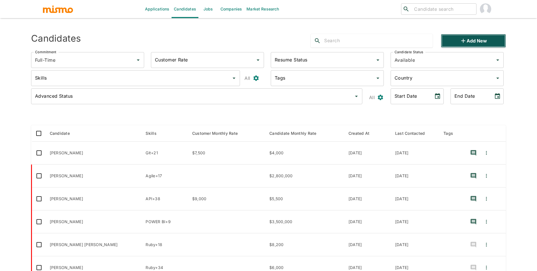
click at [484, 37] on button "Add new" at bounding box center [473, 41] width 65 height 14
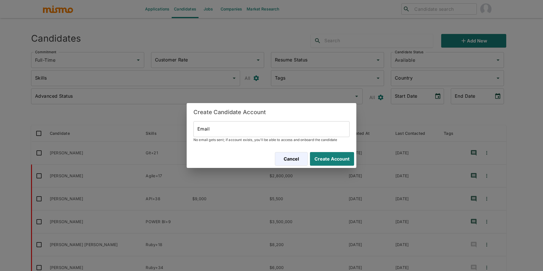
click at [255, 128] on input "Email" at bounding box center [271, 129] width 156 height 16
paste input "fdarodrigo@gmail.com"
click at [317, 154] on button "Create Account" at bounding box center [331, 159] width 46 height 14
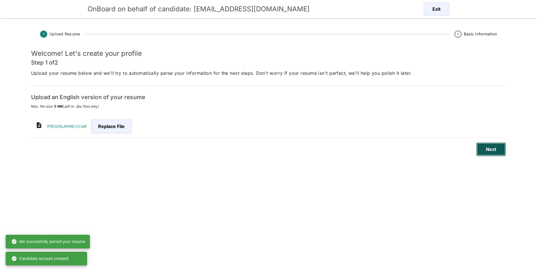
click at [487, 150] on button "Next" at bounding box center [491, 149] width 30 height 14
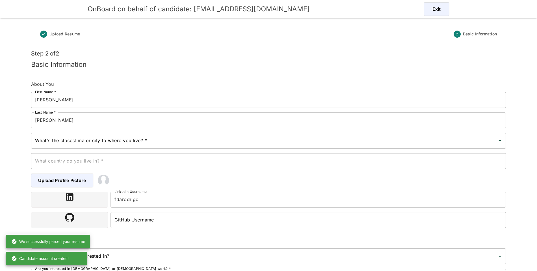
click at [72, 137] on div "What's the closest major city to where you live? * What's the closest major cit…" at bounding box center [268, 141] width 475 height 16
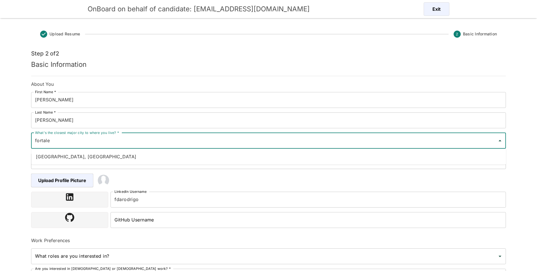
click at [75, 150] on ul "Fortaleza, Brazil" at bounding box center [268, 156] width 475 height 16
click at [85, 159] on li "Fortaleza, Brazil" at bounding box center [268, 156] width 475 height 11
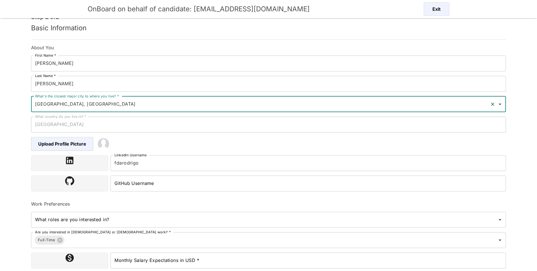
scroll to position [77, 0]
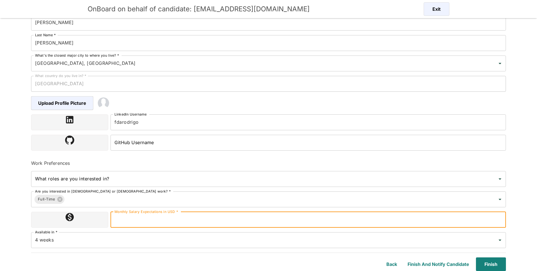
click at [210, 222] on input "Monthly Salary Expectations in USD *" at bounding box center [308, 219] width 395 height 16
click at [79, 236] on input "4 weeks" at bounding box center [261, 239] width 454 height 11
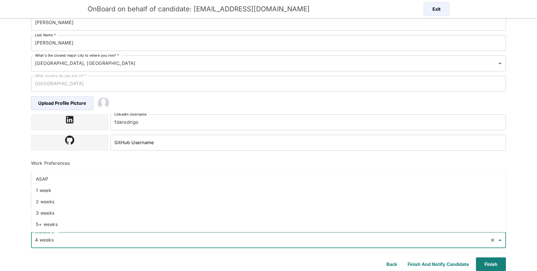
click at [74, 178] on li "ASAP" at bounding box center [268, 178] width 475 height 11
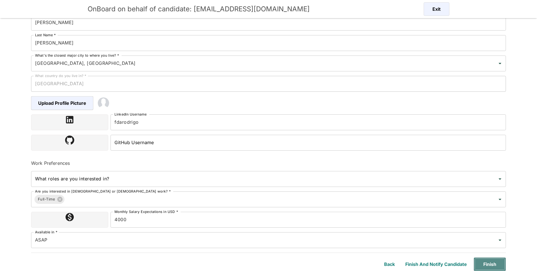
click at [488, 261] on button "Finish" at bounding box center [490, 264] width 32 height 14
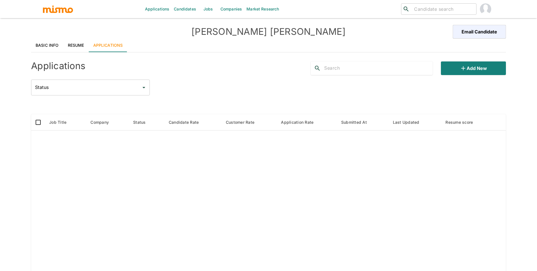
click at [52, 44] on link "Basic Info" at bounding box center [47, 45] width 32 height 14
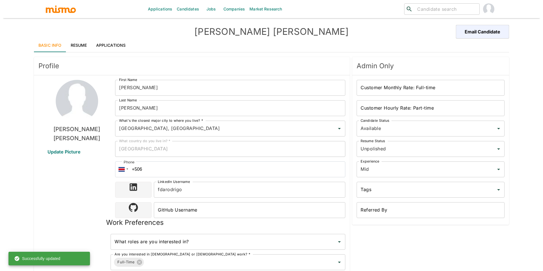
scroll to position [293, 0]
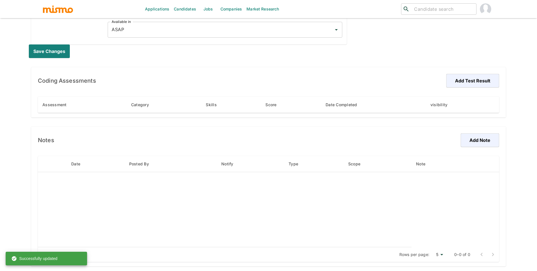
click at [488, 129] on div "Notes Add Note Date Posted By Notify Type Scope Note Rows per page: 5 5 0–0 of 0" at bounding box center [268, 196] width 475 height 140
click at [485, 139] on button "Add Note" at bounding box center [479, 140] width 40 height 14
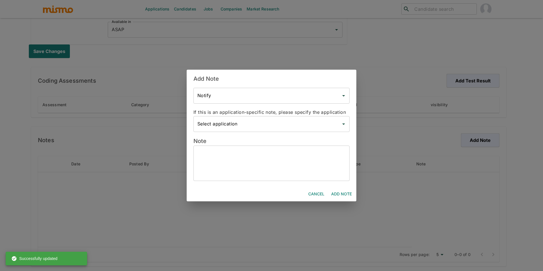
click at [234, 169] on textarea at bounding box center [271, 163] width 148 height 26
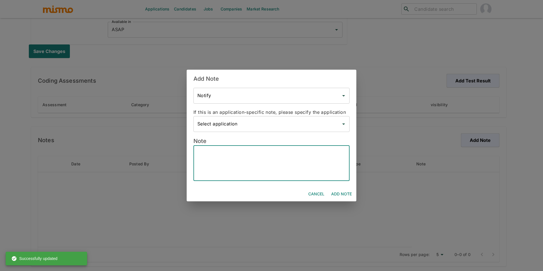
paste textarea "Location & Availability * Based in Fortaleza, Ceará, Brazil. * Open to new oppo…"
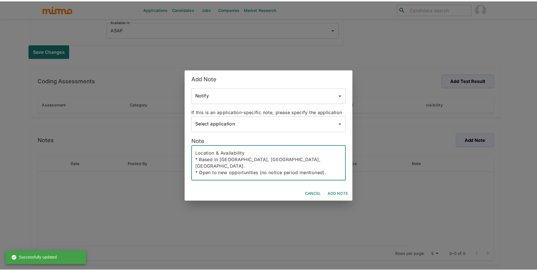
scroll to position [103, 0]
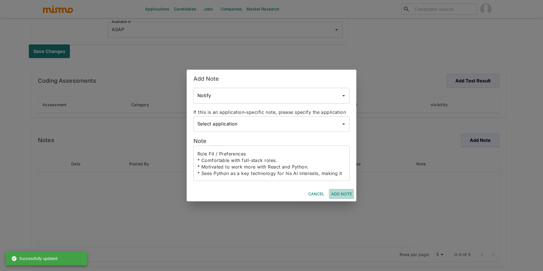
click at [339, 193] on button "Add Note" at bounding box center [341, 194] width 25 height 10
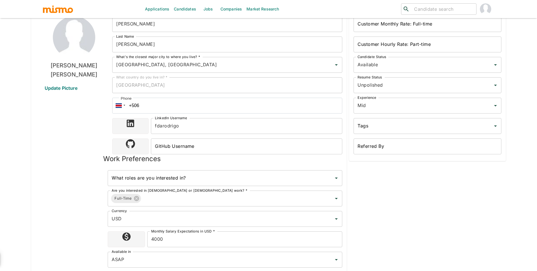
scroll to position [0, 0]
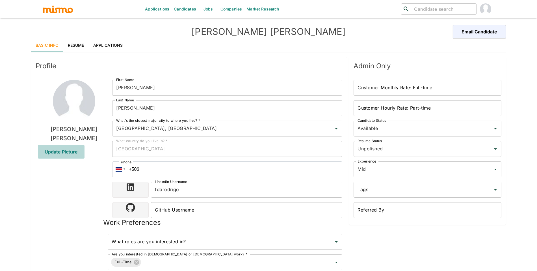
click at [58, 150] on span "Update Picture" at bounding box center [61, 152] width 47 height 14
click at [0, 0] on input "Update Picture" at bounding box center [0, 0] width 0 height 0
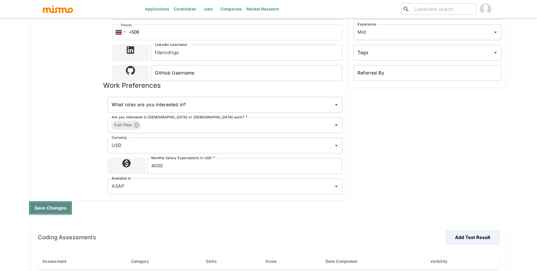
click at [57, 208] on button "Save changes" at bounding box center [50, 208] width 43 height 14
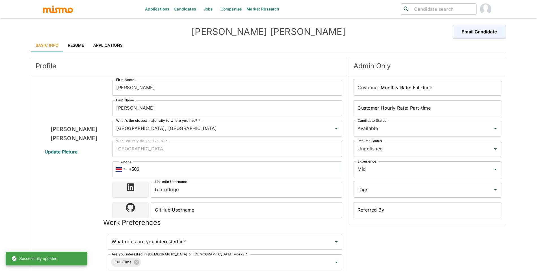
click at [79, 42] on link "Resume" at bounding box center [75, 45] width 25 height 14
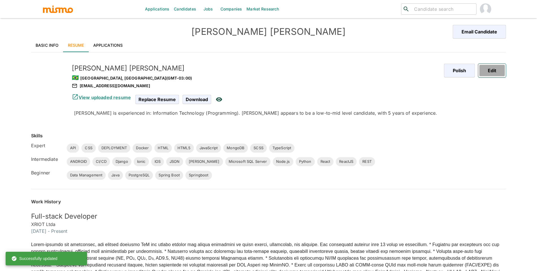
click at [500, 72] on button "Edit" at bounding box center [492, 71] width 28 height 14
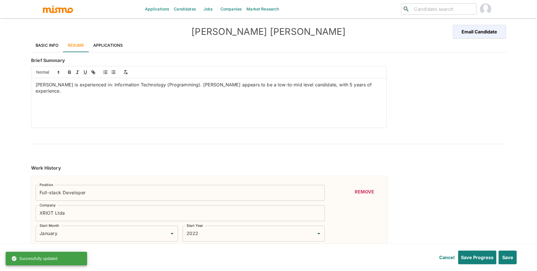
drag, startPoint x: 105, startPoint y: 104, endPoint x: 0, endPoint y: 75, distance: 108.8
click at [0, 75] on div "Applications Candidates Jobs Companies Market Research ​ ​ Rodrigo Aguiar Email…" at bounding box center [268, 142] width 537 height 284
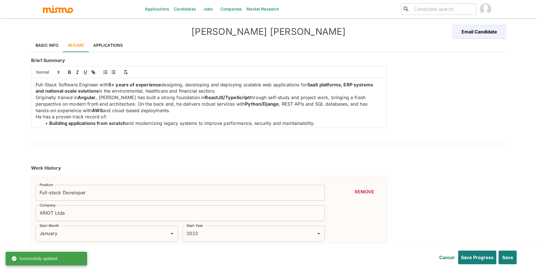
scroll to position [83, 0]
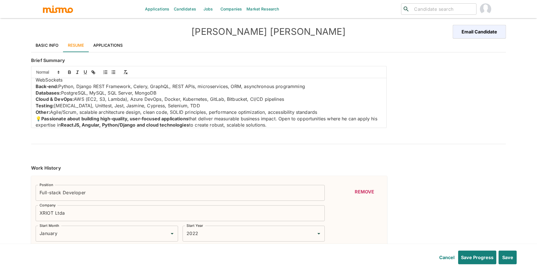
click at [43, 118] on strong "Passionate about building high-quality, user-focused applications" at bounding box center [114, 119] width 147 height 6
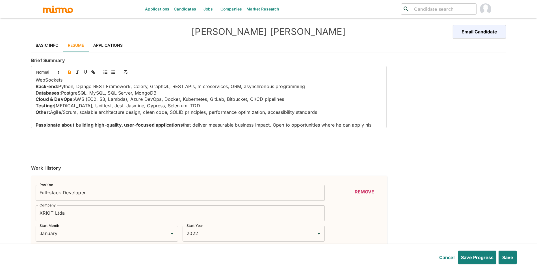
scroll to position [93, 0]
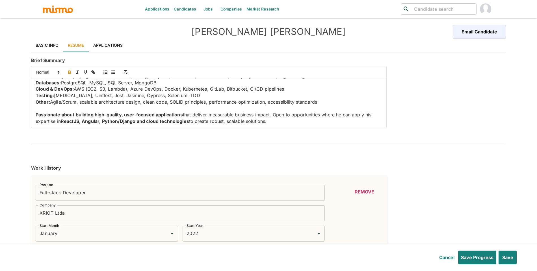
click at [314, 121] on p "﻿ Passionate about building high-quality, user-focused applications that delive…" at bounding box center [209, 117] width 347 height 13
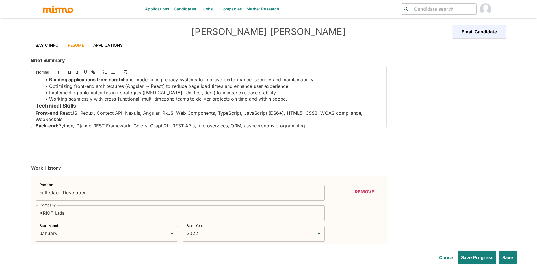
scroll to position [41, 0]
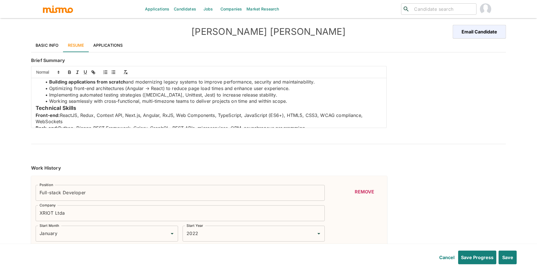
click at [36, 109] on strong "Technical Skills" at bounding box center [56, 108] width 40 height 7
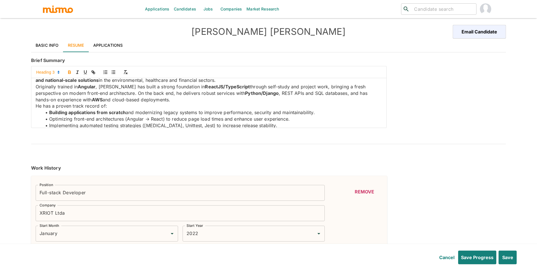
scroll to position [0, 0]
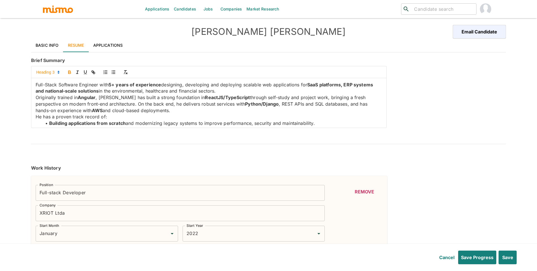
click at [36, 117] on p "He has a proven track record of:" at bounding box center [209, 116] width 347 height 7
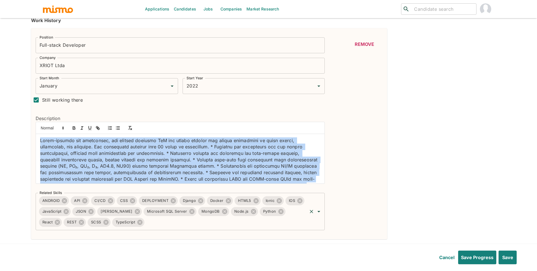
scroll to position [79, 0]
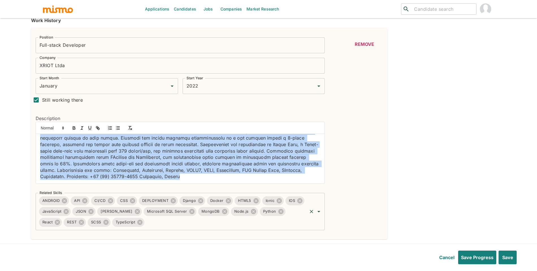
drag, startPoint x: 40, startPoint y: 141, endPoint x: 154, endPoint y: 203, distance: 129.9
click at [154, 203] on div "Position Full-stack Developer Position Company XRIOT Ltda Company Start Month J…" at bounding box center [178, 131] width 294 height 197
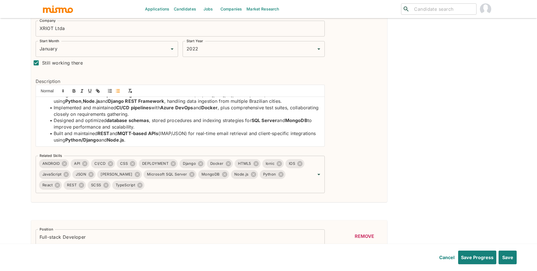
scroll to position [178, 0]
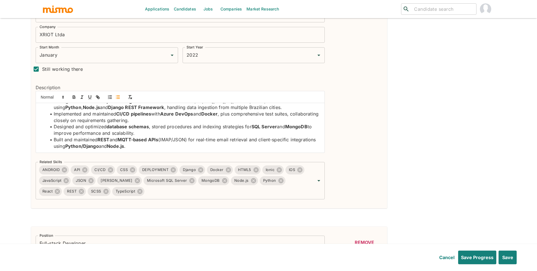
click at [326, 146] on div "Remove" at bounding box center [354, 103] width 58 height 193
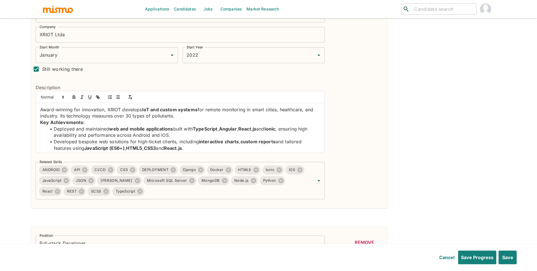
scroll to position [53, 0]
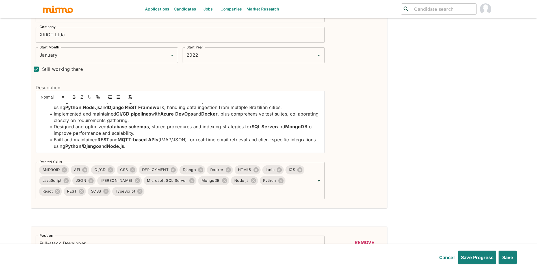
click at [260, 146] on li "Built and maintained REST and MQTT-based APIs (IMAP/JSON) for real-time email r…" at bounding box center [183, 142] width 273 height 13
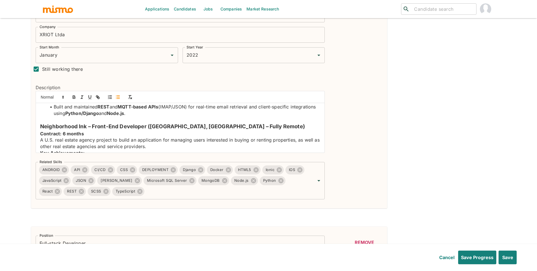
scroll to position [83, 0]
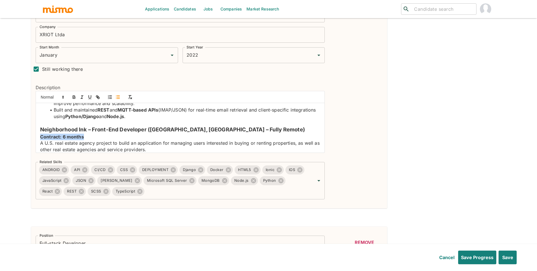
drag, startPoint x: 112, startPoint y: 140, endPoint x: 36, endPoint y: 139, distance: 75.5
click at [36, 139] on div "Award-winning for innovation, XRIOT develops IoT and custom systems for remote …" at bounding box center [180, 127] width 289 height 49
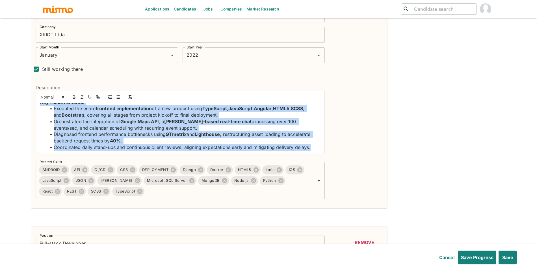
scroll to position [138, 0]
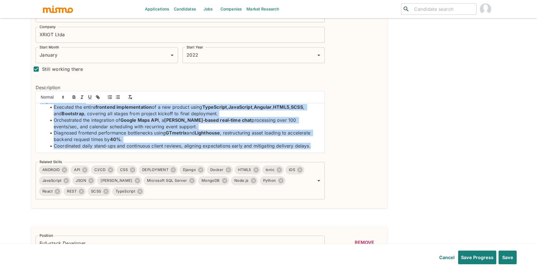
drag, startPoint x: 42, startPoint y: 120, endPoint x: 122, endPoint y: 159, distance: 89.9
click at [122, 159] on div "Position Full-stack Developer Position Company XRIOT Ltda Company Start Month J…" at bounding box center [178, 100] width 294 height 197
copy div "Neighborhood Ink – Front-End Developer (Houston, USA – Fully Remote) A U.S. rea…"
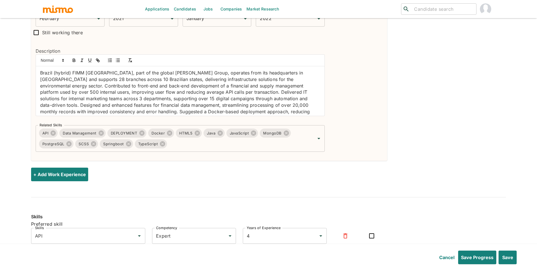
scroll to position [493, 0]
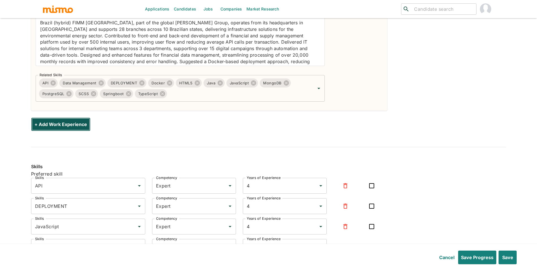
click at [47, 130] on button "+ Add Work Experience" at bounding box center [60, 124] width 59 height 14
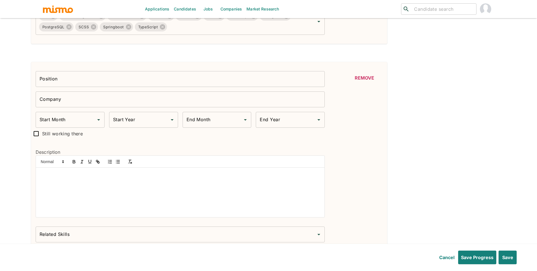
scroll to position [585, 0]
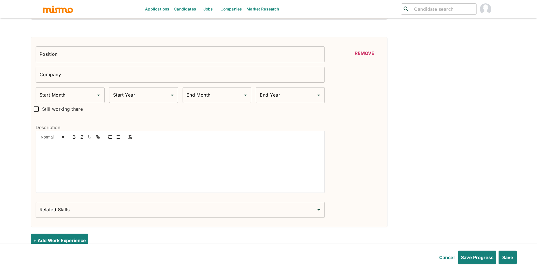
click at [117, 150] on p at bounding box center [180, 149] width 280 height 7
paste div
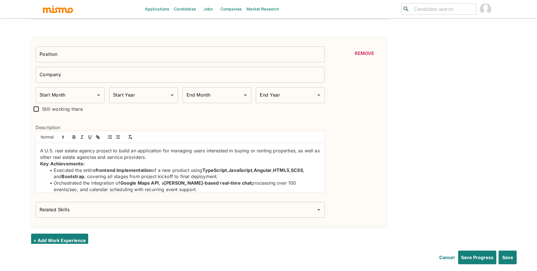
scroll to position [0, 0]
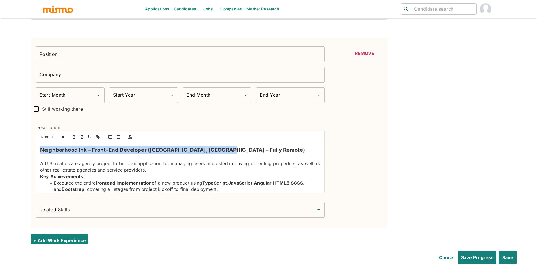
drag, startPoint x: 226, startPoint y: 149, endPoint x: 32, endPoint y: 150, distance: 194.5
click at [32, 150] on div "Description Neighborhood Ink – Front-End Developer (Houston, USA – Fully Remote…" at bounding box center [178, 156] width 294 height 82
copy h3 "Neighborhood Ink – Front-End Developer (Houston, USA – Fully Remote"
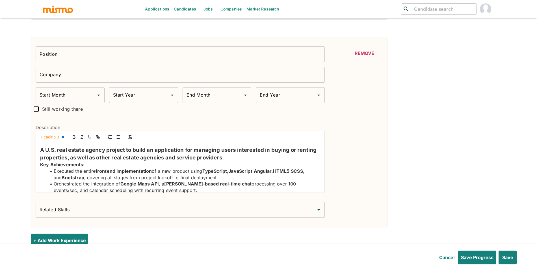
click at [55, 133] on div at bounding box center [180, 137] width 289 height 12
click at [54, 138] on span at bounding box center [52, 136] width 28 height 7
click at [66, 189] on span at bounding box center [61, 185] width 36 height 9
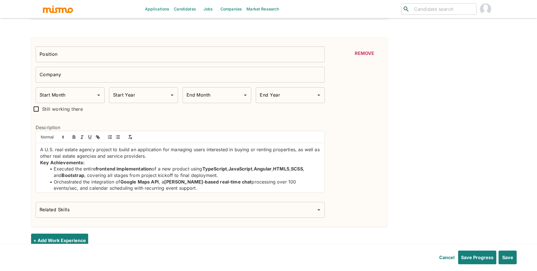
click at [56, 55] on input "Position" at bounding box center [180, 54] width 289 height 16
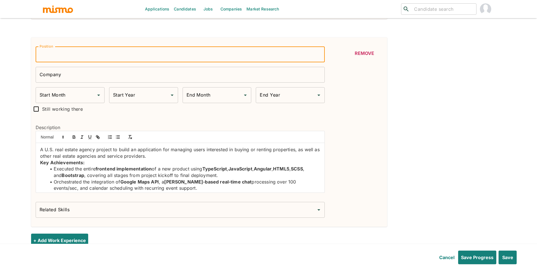
paste input "Neighborhood Ink – Front-End Developer (Houston, USA – Fully Remote"
click at [187, 77] on input "Company" at bounding box center [180, 75] width 289 height 16
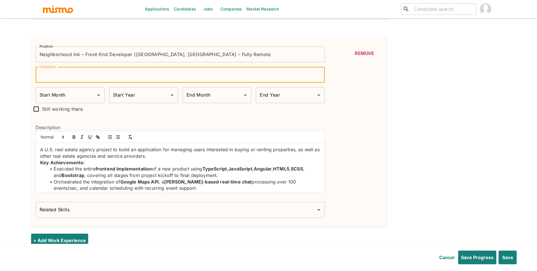
paste input "Neighborhood Ink – Front-End Developer (Houston, USA – Fully Remote"
click at [139, 59] on input "Neighborhood Ink – Front-End Developer (Houston, USA – Fully Remote" at bounding box center [180, 54] width 289 height 16
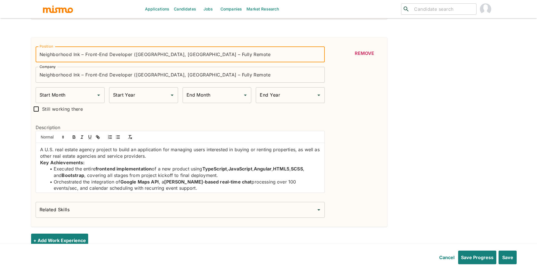
click at [71, 54] on input "Neighborhood Ink – Front-End Developer (Houston, USA – Fully Remote" at bounding box center [180, 54] width 289 height 16
drag, startPoint x: 84, startPoint y: 56, endPoint x: 35, endPoint y: 55, distance: 48.9
click at [35, 55] on div "Position Neighborhood Ink – Front-End Developer (Houston, USA – Fully Remote Po…" at bounding box center [178, 52] width 294 height 20
click at [171, 58] on input "Front-End Developer (Houston, USA – Fully Remote" at bounding box center [180, 54] width 289 height 16
drag, startPoint x: 171, startPoint y: 58, endPoint x: 124, endPoint y: 58, distance: 47.8
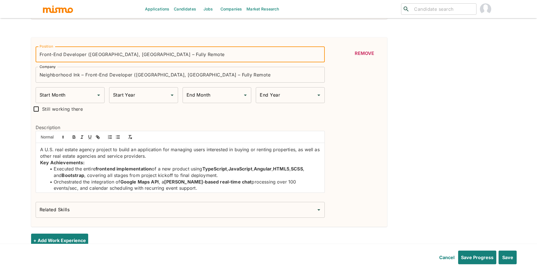
click at [124, 58] on input "Front-End Developer (Houston, USA – Fully Remote" at bounding box center [180, 54] width 289 height 16
click at [81, 76] on input "Neighborhood Ink – Front-End Developer (Houston, USA – Fully Remote" at bounding box center [180, 75] width 289 height 16
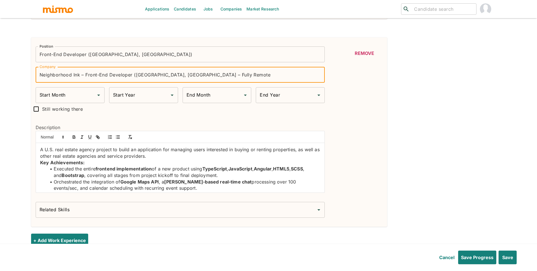
click at [81, 76] on input "Neighborhood Ink – Front-End Developer (Houston, USA – Fully Remote" at bounding box center [180, 75] width 289 height 16
drag, startPoint x: 81, startPoint y: 76, endPoint x: 273, endPoint y: 76, distance: 191.9
click at [273, 76] on input "Neighborhood Ink – Front-End Developer (Houston, USA – Fully Remote" at bounding box center [180, 75] width 289 height 16
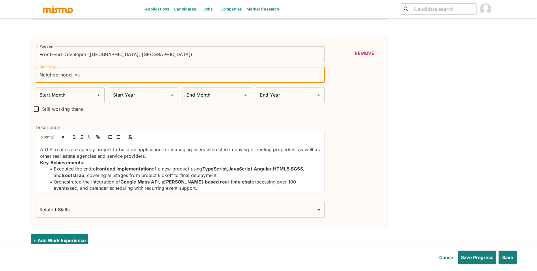
click at [70, 100] on input "Start Month" at bounding box center [65, 95] width 55 height 11
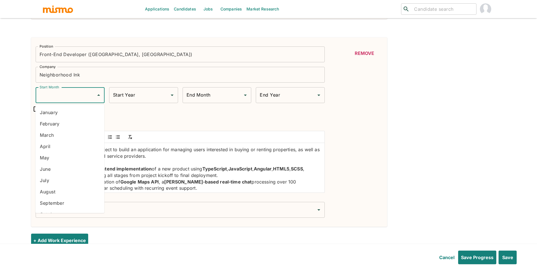
click at [73, 113] on li "January" at bounding box center [69, 112] width 69 height 11
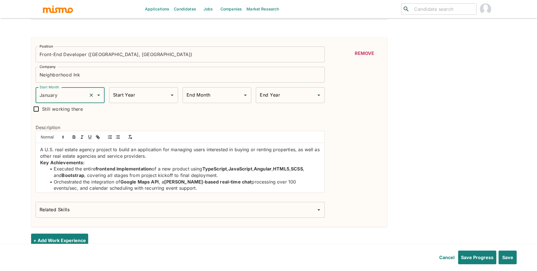
click at [149, 103] on div "Start Year" at bounding box center [143, 95] width 69 height 16
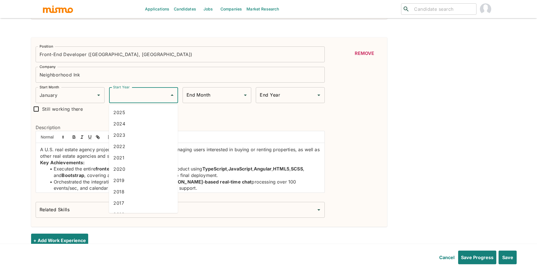
click at [140, 139] on li "2023" at bounding box center [143, 134] width 69 height 11
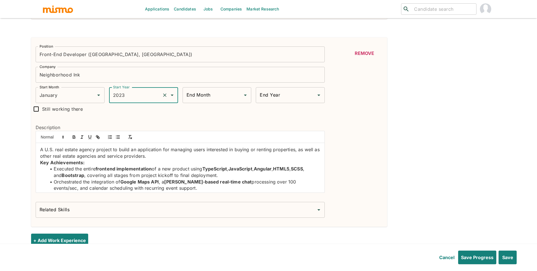
click at [231, 100] on input "End Month" at bounding box center [212, 95] width 55 height 11
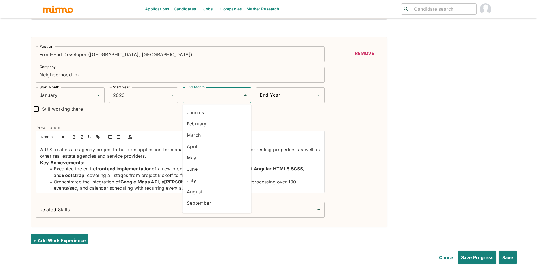
click at [213, 180] on li "July" at bounding box center [216, 179] width 69 height 11
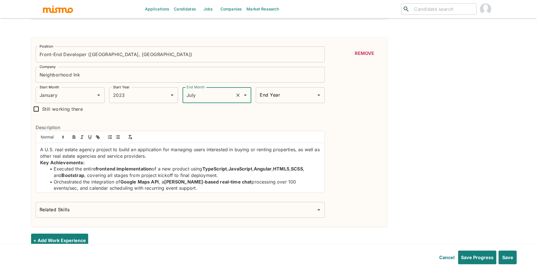
click at [270, 97] on div "End Year End Year" at bounding box center [290, 95] width 69 height 16
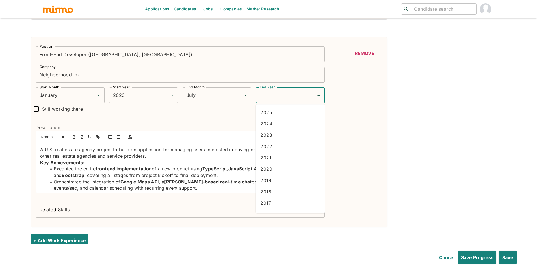
click at [271, 134] on li "2023" at bounding box center [290, 134] width 69 height 11
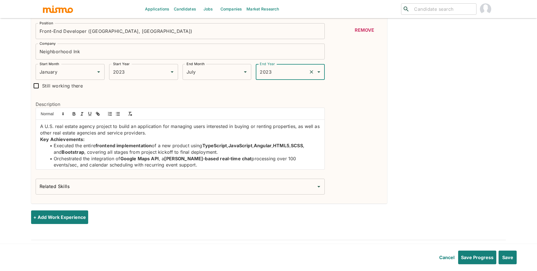
scroll to position [619, 0]
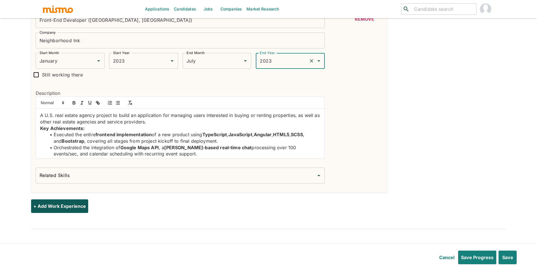
click at [244, 171] on input "Related Skills" at bounding box center [176, 175] width 276 height 11
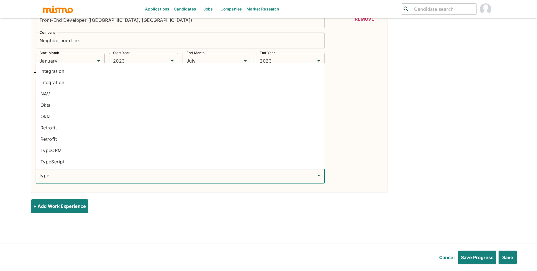
click at [57, 160] on li "TypeScript" at bounding box center [180, 161] width 289 height 11
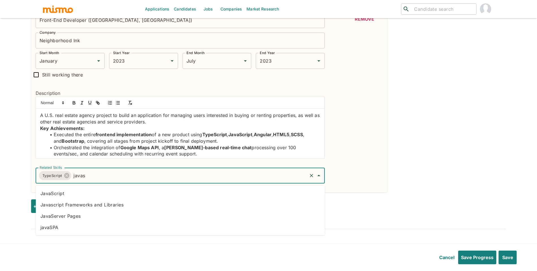
click at [53, 192] on li "JavaScript" at bounding box center [180, 192] width 289 height 11
click at [232, 187] on li "Angular" at bounding box center [180, 192] width 289 height 11
click at [176, 202] on li "HTML5" at bounding box center [180, 204] width 289 height 11
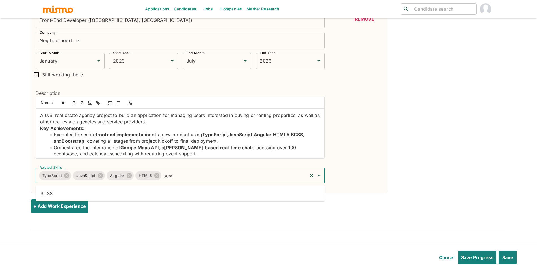
click at [105, 191] on li "SCSS" at bounding box center [180, 192] width 289 height 11
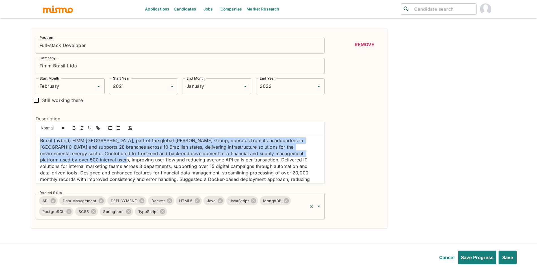
scroll to position [15, 0]
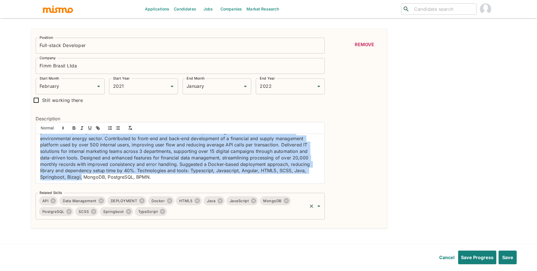
drag, startPoint x: 41, startPoint y: 142, endPoint x: 181, endPoint y: 217, distance: 159.0
click at [181, 217] on div "Position Full-stack Developer Position Company Fimm Brasil Ltda Company Start M…" at bounding box center [178, 126] width 294 height 186
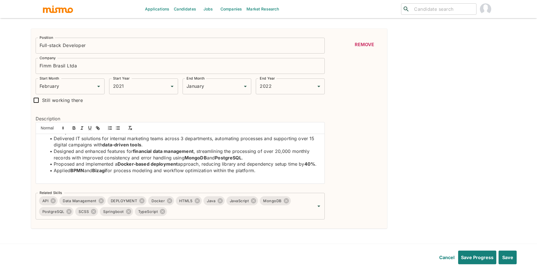
scroll to position [41, 0]
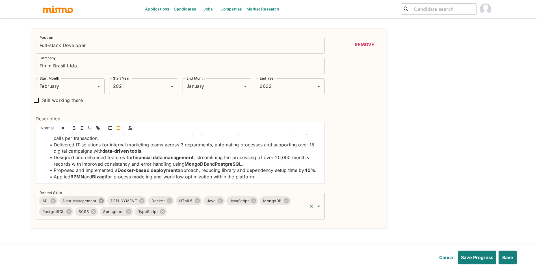
click at [102, 201] on icon at bounding box center [101, 200] width 5 height 5
click at [94, 201] on icon at bounding box center [94, 200] width 6 height 6
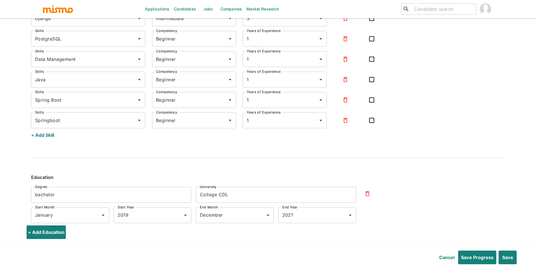
scroll to position [1325, 0]
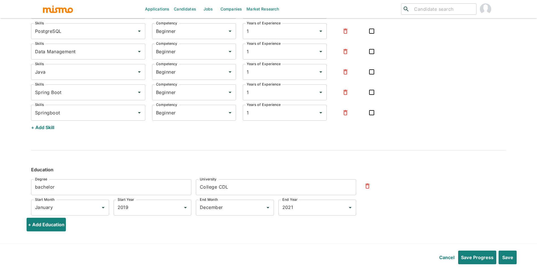
click at [61, 185] on input "bachelor" at bounding box center [111, 187] width 160 height 16
paste input "Bachelor in Analysis and Systems Development"
click at [236, 178] on div "University College CDL University" at bounding box center [273, 184] width 165 height 20
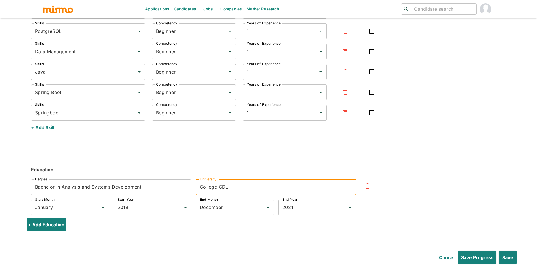
click at [237, 186] on input "College CDL" at bounding box center [276, 187] width 160 height 16
paste input ", Fortaleza, Brazil"
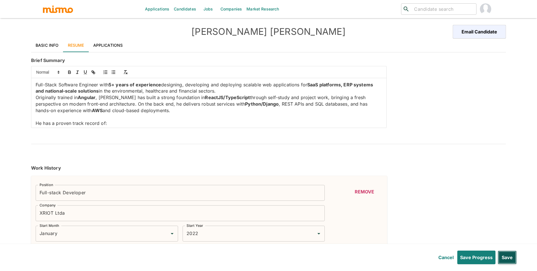
click at [512, 260] on button "Save" at bounding box center [507, 257] width 19 height 14
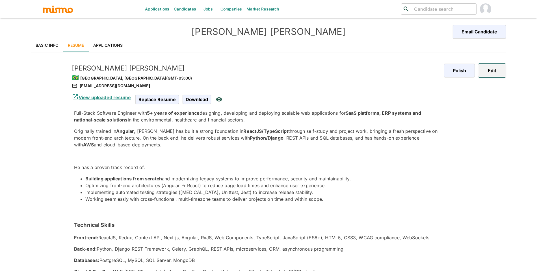
click at [492, 74] on button "Edit" at bounding box center [492, 71] width 28 height 14
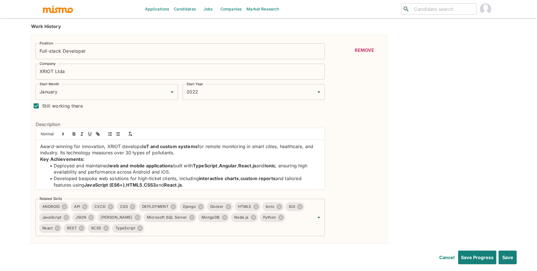
scroll to position [153, 0]
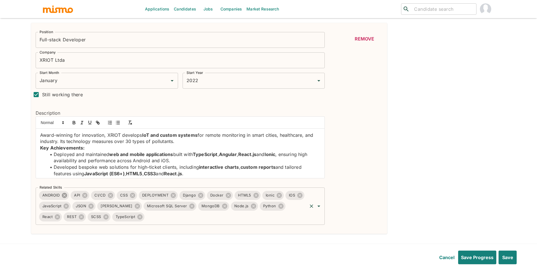
click at [66, 197] on icon at bounding box center [64, 194] width 5 height 5
click at [53, 196] on icon at bounding box center [53, 194] width 5 height 5
click at [124, 196] on icon at bounding box center [121, 195] width 6 height 6
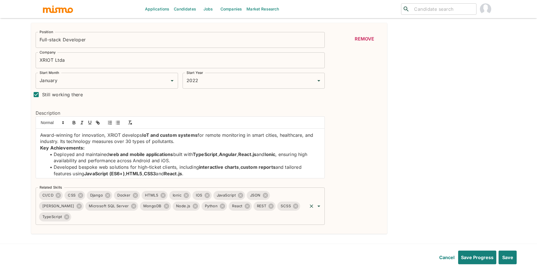
click at [297, 211] on input "Related Skills" at bounding box center [189, 216] width 234 height 11
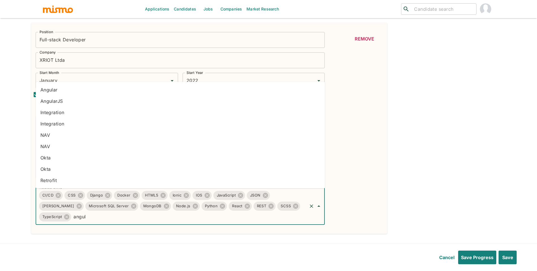
click at [96, 90] on li "Angular" at bounding box center [180, 89] width 289 height 11
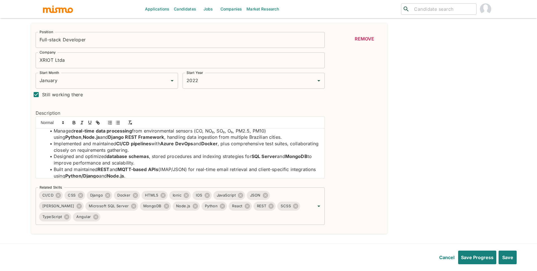
scroll to position [53, 0]
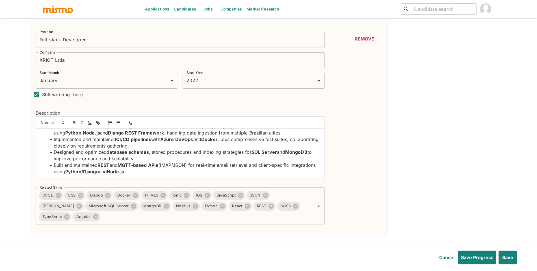
click at [211, 225] on div "Position Full-stack Developer Position Company XRIOT Ltda Company Start Month J…" at bounding box center [209, 128] width 356 height 211
click at [212, 222] on input "Related Skills" at bounding box center [204, 216] width 206 height 11
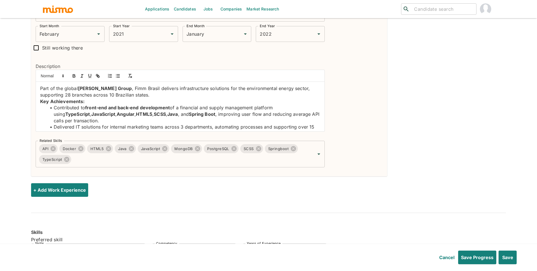
scroll to position [626, 0]
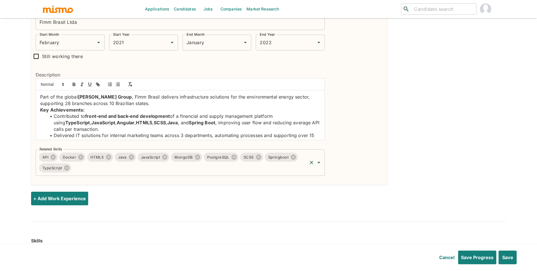
click at [178, 171] on input "Related Skills" at bounding box center [189, 167] width 234 height 11
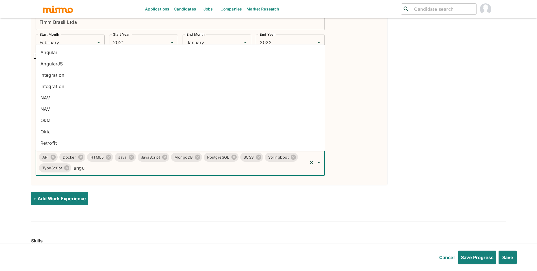
click at [77, 53] on li "Angular" at bounding box center [180, 52] width 289 height 11
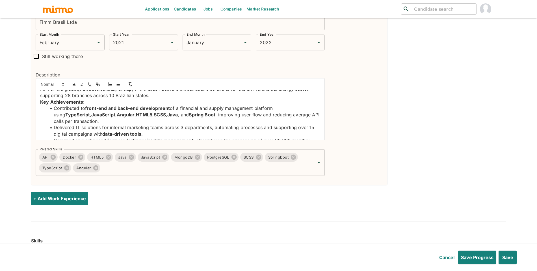
scroll to position [41, 0]
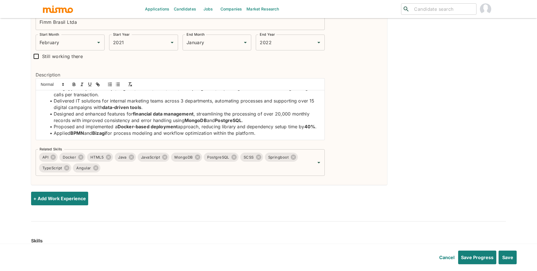
click at [517, 264] on div "Cancel Save Progress Save" at bounding box center [269, 257] width 510 height 18
click at [515, 262] on button "Save" at bounding box center [507, 257] width 19 height 14
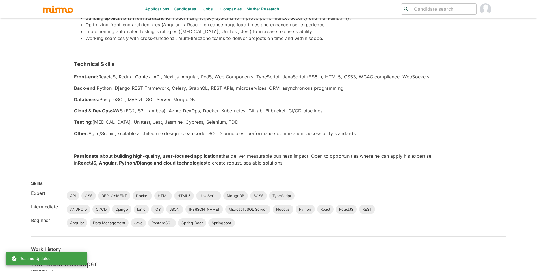
scroll to position [0, 0]
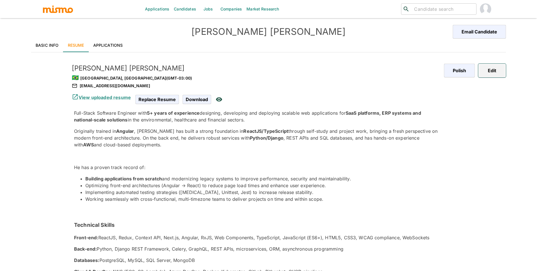
click at [496, 72] on button "Edit" at bounding box center [492, 71] width 28 height 14
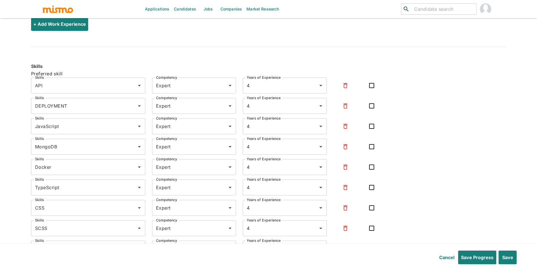
scroll to position [827, 0]
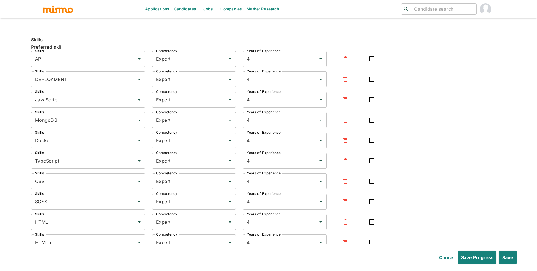
click at [345, 82] on icon "button" at bounding box center [345, 79] width 4 height 5
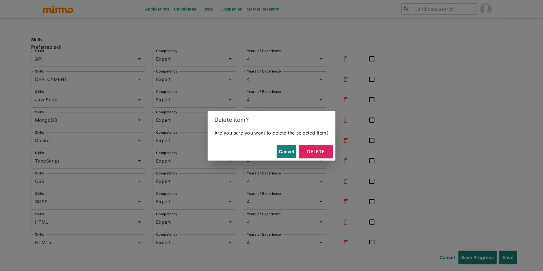
click at [321, 157] on button "Delete" at bounding box center [316, 151] width 34 height 14
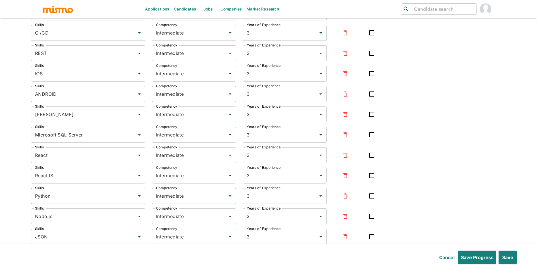
scroll to position [1001, 0]
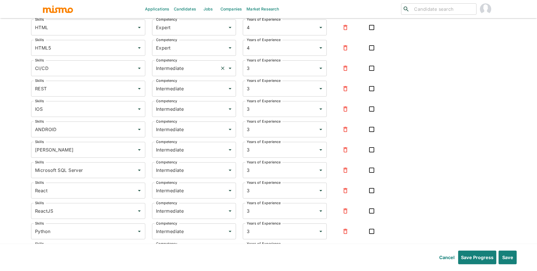
click at [189, 76] on div "Intermediate Competency" at bounding box center [194, 68] width 84 height 16
click at [186, 93] on li "Expert" at bounding box center [194, 97] width 84 height 11
click at [189, 88] on input "Intermediate" at bounding box center [186, 88] width 63 height 11
click at [186, 118] on li "Expert" at bounding box center [194, 117] width 84 height 11
click at [339, 111] on button "button" at bounding box center [346, 109] width 14 height 14
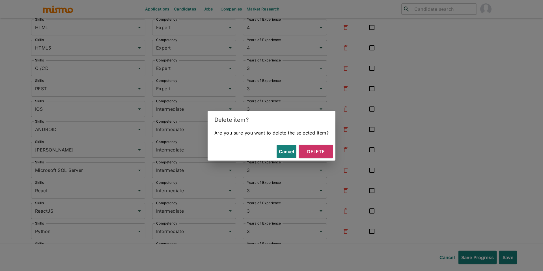
click at [323, 143] on div "Cancel Delete" at bounding box center [271, 151] width 128 height 18
click at [325, 145] on button "Delete" at bounding box center [316, 151] width 34 height 14
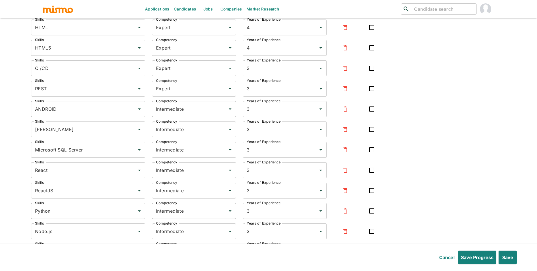
click at [345, 111] on icon "button" at bounding box center [345, 108] width 4 height 5
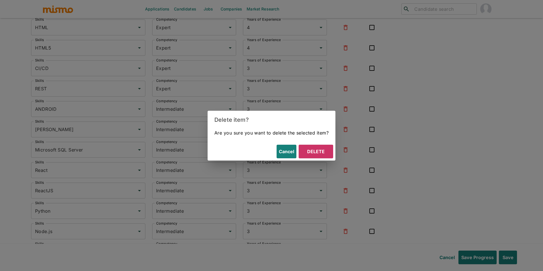
click at [323, 152] on button "Delete" at bounding box center [316, 151] width 34 height 14
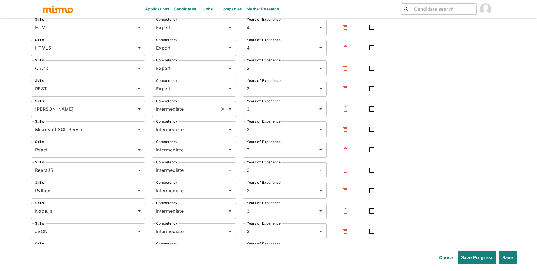
click at [196, 117] on div "Intermediate Competency" at bounding box center [194, 109] width 84 height 16
click at [190, 140] on li "Expert" at bounding box center [194, 137] width 84 height 11
click at [194, 131] on input "Intermediate" at bounding box center [186, 129] width 63 height 11
click at [184, 159] on li "Expert" at bounding box center [194, 158] width 84 height 11
click at [189, 154] on input "Intermediate" at bounding box center [186, 149] width 63 height 11
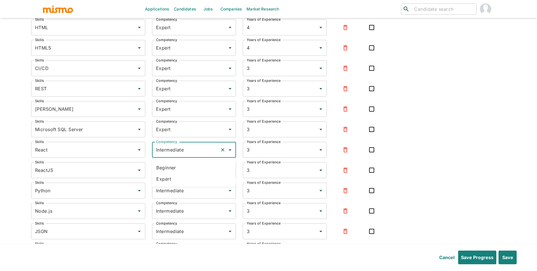
click at [188, 176] on li "Expert" at bounding box center [194, 178] width 84 height 11
click at [344, 173] on icon "button" at bounding box center [345, 170] width 7 height 7
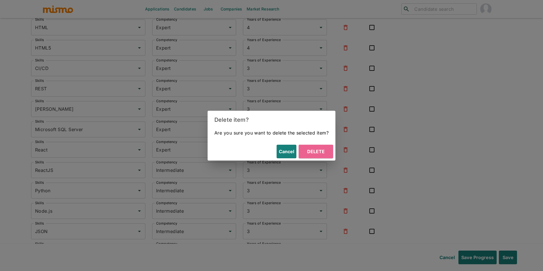
click at [310, 152] on button "Delete" at bounding box center [316, 151] width 34 height 14
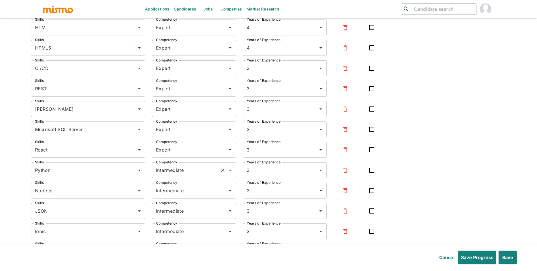
click at [183, 173] on input "Intermediate" at bounding box center [186, 170] width 63 height 11
click at [178, 200] on li "Expert" at bounding box center [194, 198] width 84 height 11
click at [182, 193] on input "Intermediate" at bounding box center [186, 190] width 63 height 11
click at [179, 217] on li "Expert" at bounding box center [194, 219] width 84 height 11
click at [180, 216] on input "Intermediate" at bounding box center [186, 210] width 63 height 11
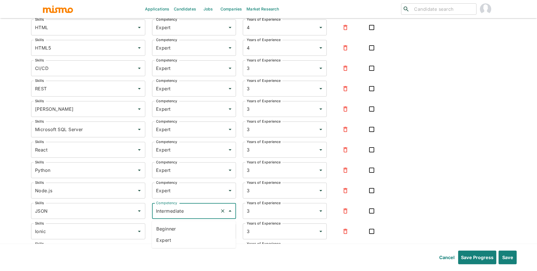
click at [177, 242] on li "Expert" at bounding box center [194, 239] width 84 height 11
click at [185, 236] on input "Intermediate" at bounding box center [186, 231] width 63 height 11
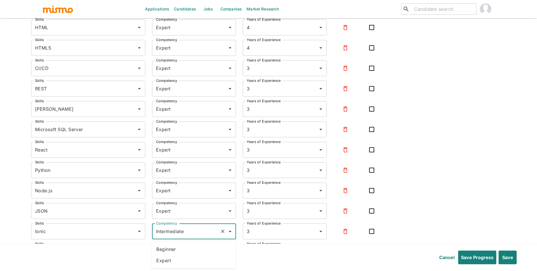
click at [182, 258] on li "Expert" at bounding box center [194, 259] width 84 height 11
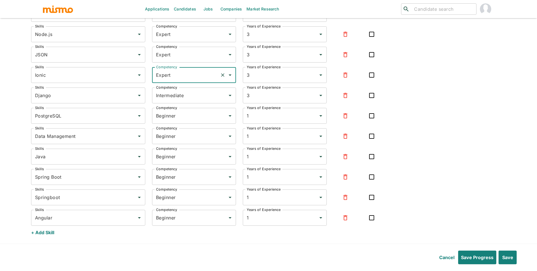
scroll to position [1161, 0]
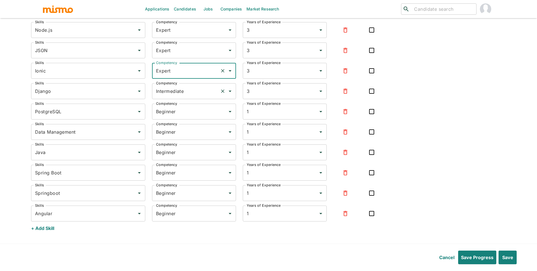
click at [193, 93] on input "Intermediate" at bounding box center [186, 91] width 63 height 11
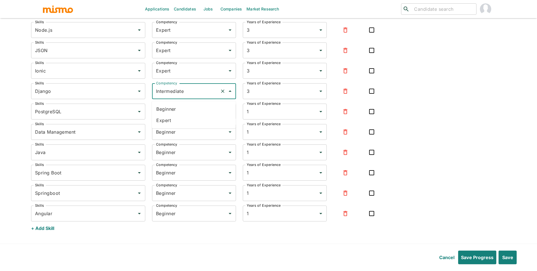
click at [186, 116] on li "Expert" at bounding box center [194, 119] width 84 height 11
click at [188, 116] on input "Beginner" at bounding box center [186, 111] width 63 height 11
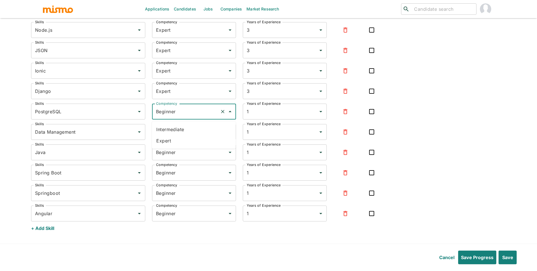
click at [186, 138] on li "Expert" at bounding box center [194, 140] width 84 height 11
click at [342, 133] on icon "button" at bounding box center [345, 131] width 7 height 7
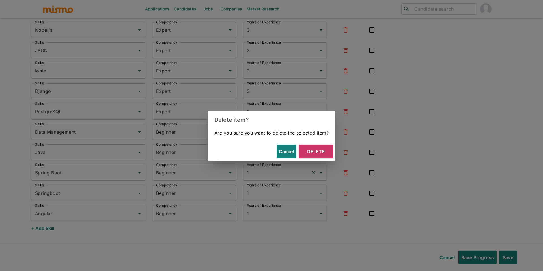
click at [321, 149] on button "Delete" at bounding box center [316, 151] width 34 height 14
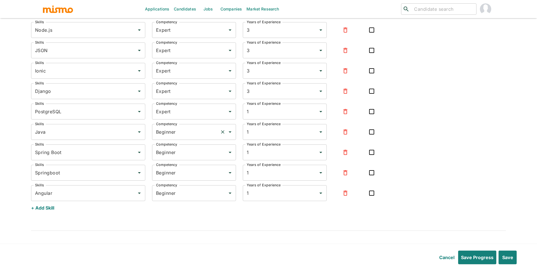
click at [200, 129] on input "Beginner" at bounding box center [186, 131] width 63 height 11
click at [187, 163] on li "Expert" at bounding box center [194, 160] width 84 height 11
click at [194, 160] on div "Beginner Competency" at bounding box center [194, 152] width 84 height 16
click at [187, 183] on li "Expert" at bounding box center [194, 181] width 84 height 11
click at [191, 180] on div "Beginner Competency" at bounding box center [194, 173] width 84 height 16
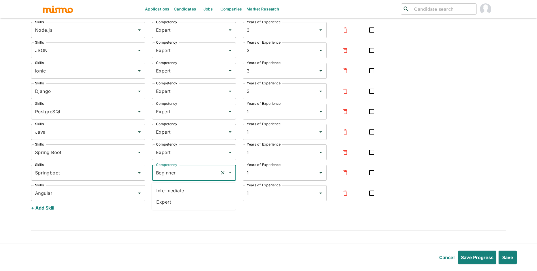
click at [187, 200] on li "Expert" at bounding box center [194, 201] width 84 height 11
click at [191, 197] on input "Beginner" at bounding box center [186, 192] width 63 height 11
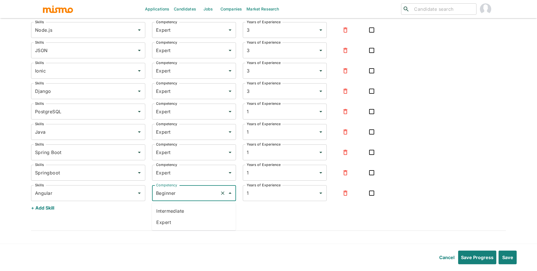
click at [186, 223] on li "Expert" at bounding box center [194, 221] width 84 height 11
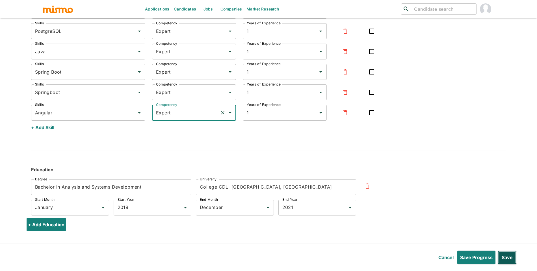
click at [510, 253] on button "Save" at bounding box center [507, 257] width 19 height 14
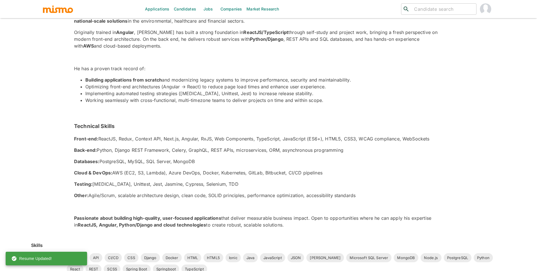
scroll to position [0, 0]
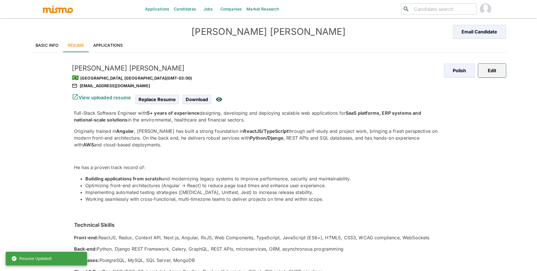
click at [504, 70] on button "Edit" at bounding box center [492, 71] width 28 height 14
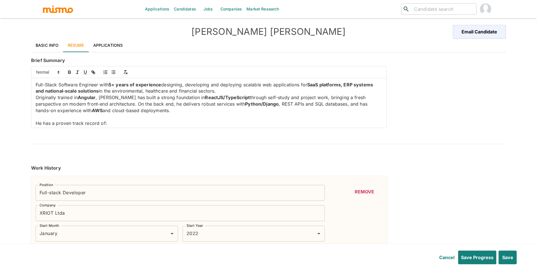
scroll to position [179, 0]
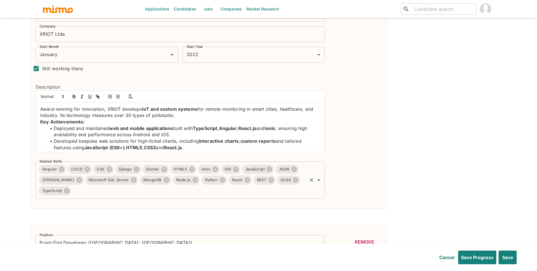
click at [235, 173] on div "IOS" at bounding box center [230, 169] width 19 height 9
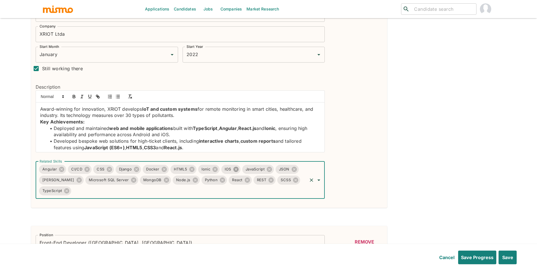
click at [236, 168] on icon at bounding box center [235, 168] width 5 height 5
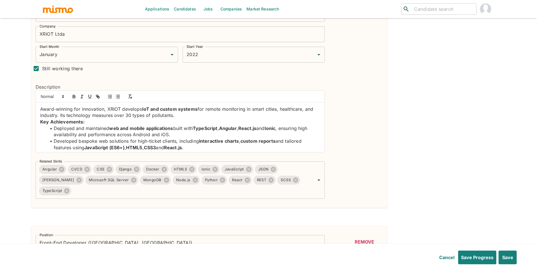
scroll to position [1230, 0]
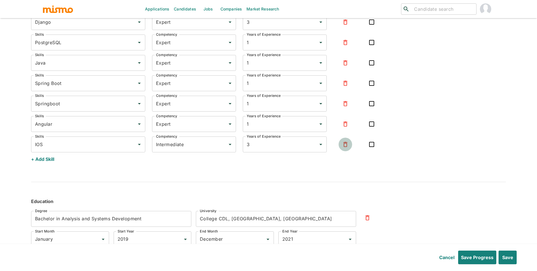
click at [344, 142] on icon "button" at bounding box center [345, 144] width 4 height 5
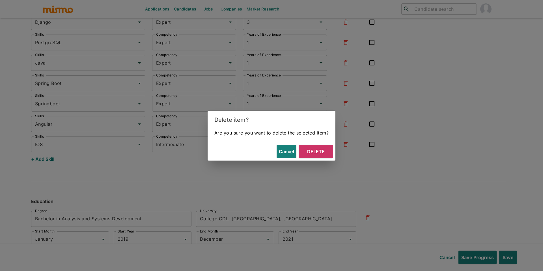
click at [320, 153] on button "Delete" at bounding box center [316, 151] width 34 height 14
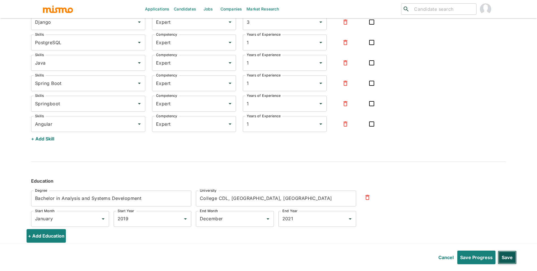
click at [505, 254] on button "Save" at bounding box center [507, 257] width 19 height 14
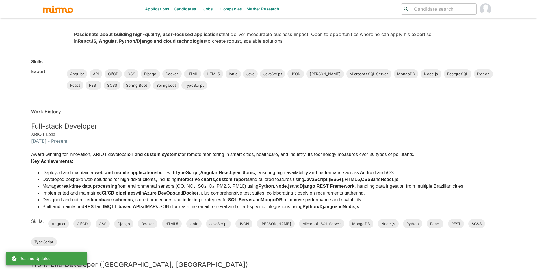
scroll to position [0, 0]
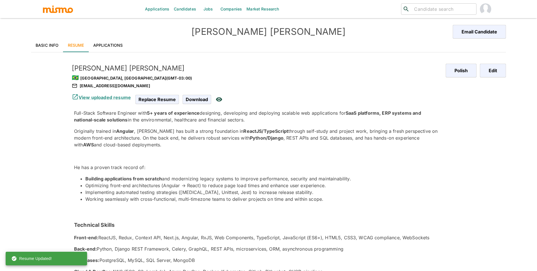
click at [121, 53] on div "Rodrigo Aguiar 🇧🇷 Fortaleza, Brazil (GMT-03:00) fdarodrigo@gmail.com View uploa…" at bounding box center [248, 190] width 376 height 281
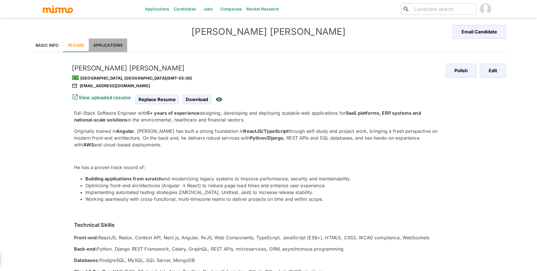
click at [110, 47] on link "Applications" at bounding box center [108, 45] width 39 height 14
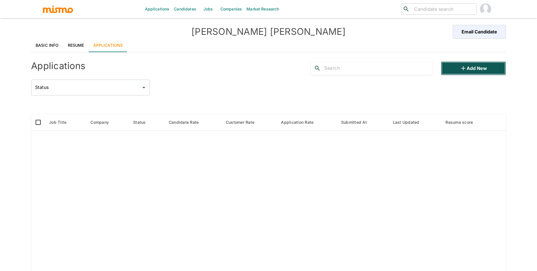
click at [490, 63] on button "Add new" at bounding box center [473, 68] width 65 height 14
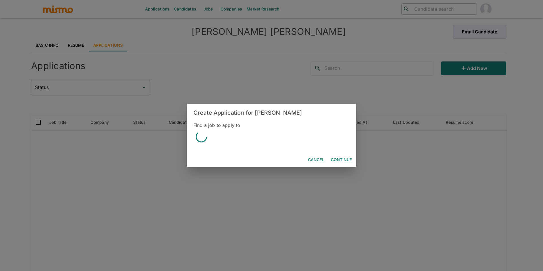
drag, startPoint x: 278, startPoint y: 83, endPoint x: 67, endPoint y: 60, distance: 211.9
click at [276, 83] on div "Create Application for Rodrigo Aguiar Find a job to apply to Cancel Continue" at bounding box center [271, 135] width 543 height 271
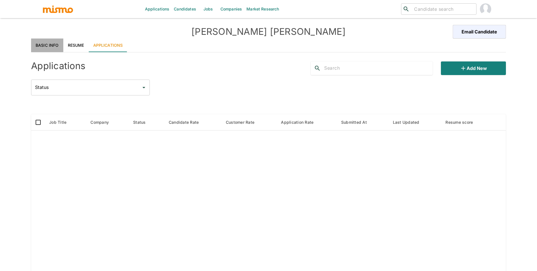
click at [51, 43] on link "Basic Info" at bounding box center [47, 45] width 32 height 14
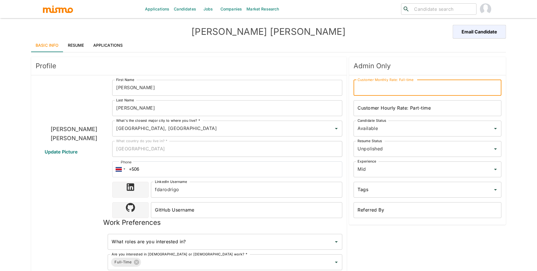
click at [408, 86] on div "Customer Monthly Rate: Full-time Customer Monthly Rate: Full-time" at bounding box center [428, 88] width 148 height 16
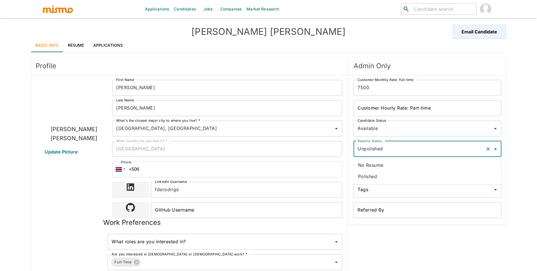
click at [375, 145] on input "Unpolished" at bounding box center [419, 148] width 127 height 11
drag, startPoint x: 374, startPoint y: 175, endPoint x: 381, endPoint y: 171, distance: 7.9
click at [374, 175] on li "Polished" at bounding box center [428, 175] width 148 height 11
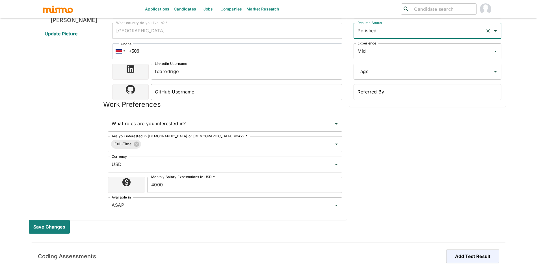
scroll to position [120, 0]
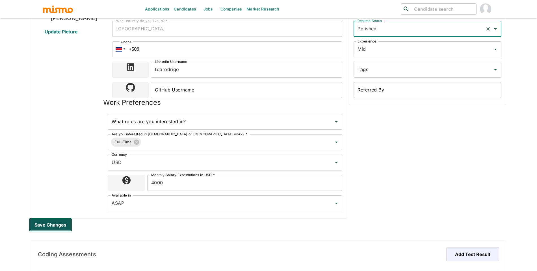
click at [47, 225] on button "Save changes" at bounding box center [50, 225] width 43 height 14
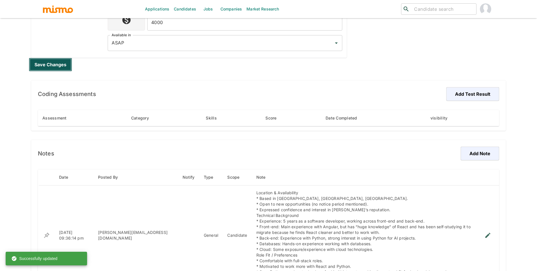
scroll to position [0, 0]
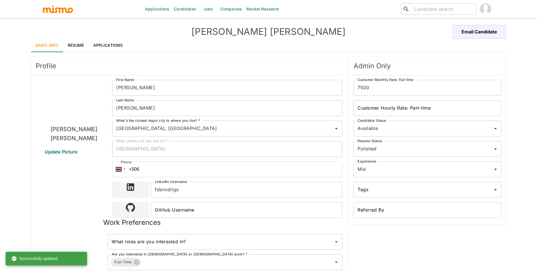
click at [99, 49] on link "Applications" at bounding box center [108, 45] width 39 height 14
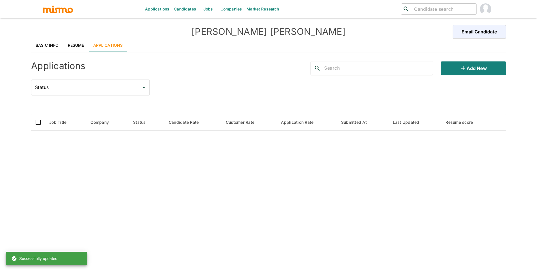
click at [475, 60] on div "Add new" at bounding box center [406, 66] width 200 height 18
click at [468, 71] on button "Add new" at bounding box center [473, 68] width 65 height 14
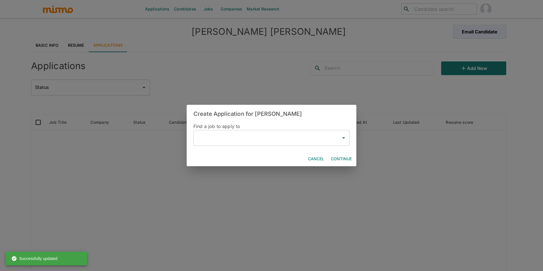
click at [194, 136] on div "​" at bounding box center [271, 138] width 156 height 16
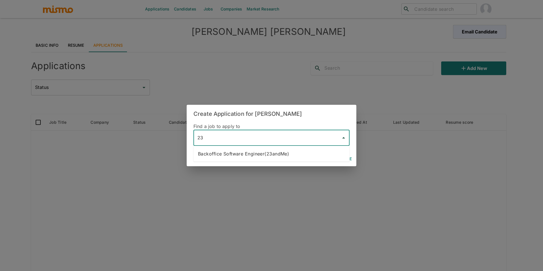
click at [284, 155] on li "Backoffice Software Engineer(23andMe)" at bounding box center [271, 153] width 156 height 11
click at [348, 157] on button "Continue" at bounding box center [340, 159] width 25 height 10
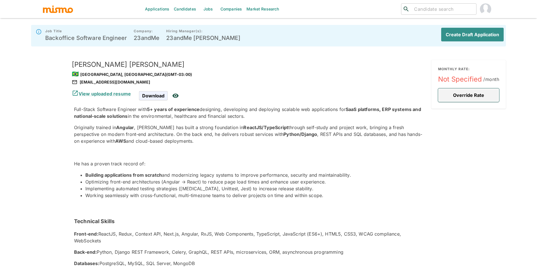
click at [472, 98] on button "Override Rate" at bounding box center [468, 95] width 61 height 14
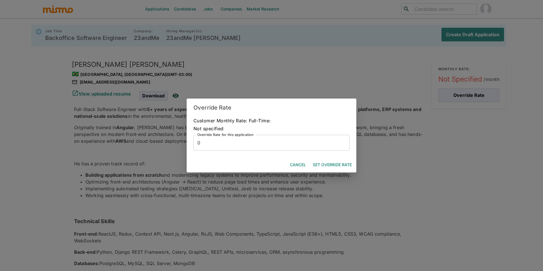
click at [298, 144] on input "0" at bounding box center [271, 143] width 156 height 16
click at [340, 162] on button "Set Override Rate" at bounding box center [332, 164] width 44 height 10
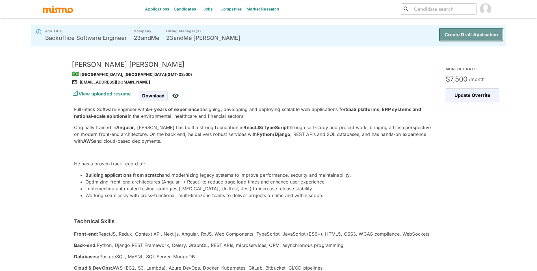
click at [482, 37] on button "Create Draft Application" at bounding box center [471, 35] width 65 height 14
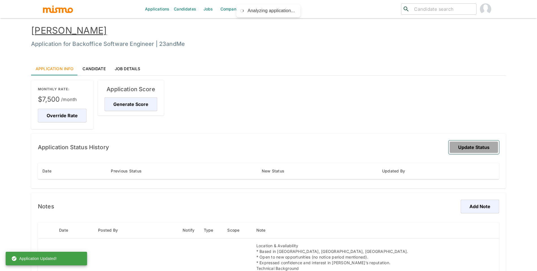
click at [471, 145] on button "Update Status" at bounding box center [474, 147] width 51 height 14
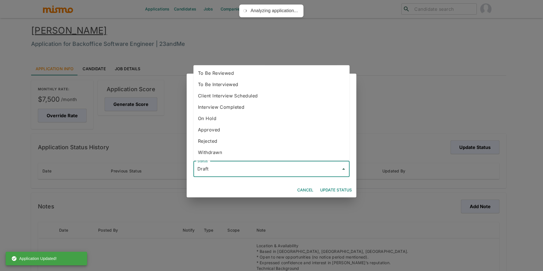
click at [248, 168] on input "Draft" at bounding box center [267, 168] width 142 height 11
click at [245, 68] on li "To Be Reviewed" at bounding box center [271, 72] width 156 height 11
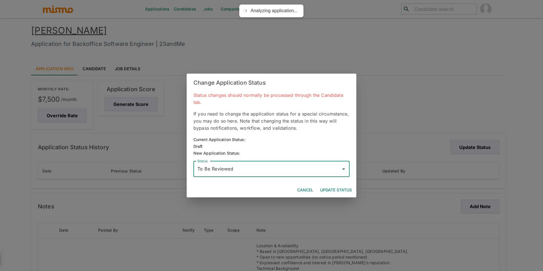
click at [340, 188] on button "Update Status" at bounding box center [336, 190] width 36 height 10
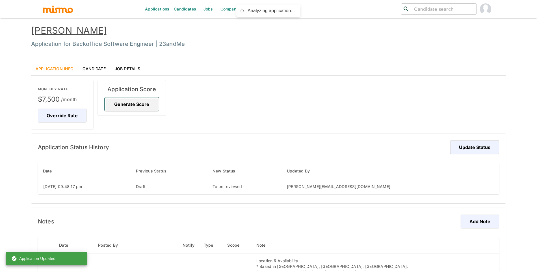
click at [127, 108] on button "Generate Score" at bounding box center [132, 104] width 54 height 14
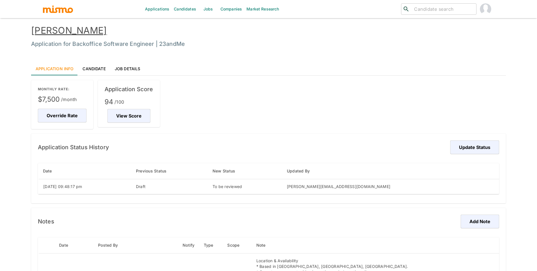
click at [187, 11] on link "Candidates" at bounding box center [185, 9] width 27 height 18
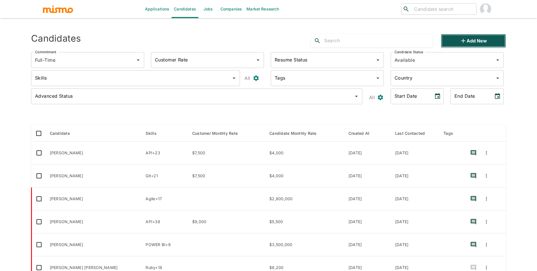
click at [468, 44] on button "Add new" at bounding box center [473, 41] width 65 height 14
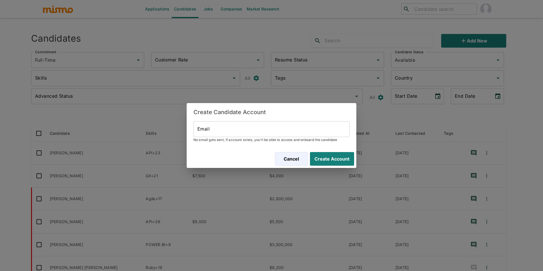
click at [298, 127] on input "Email" at bounding box center [271, 129] width 156 height 16
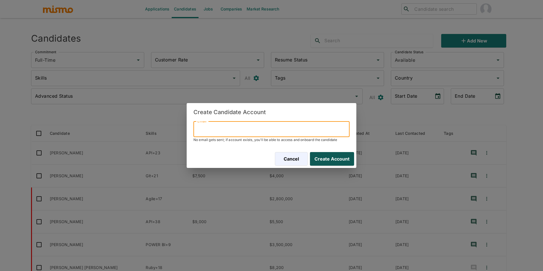
paste input "matheus.mcas@gmail.com"
click at [344, 163] on button "Create Account" at bounding box center [331, 159] width 46 height 14
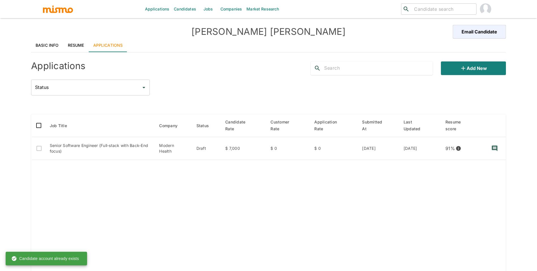
click at [87, 46] on link "Resume" at bounding box center [75, 45] width 25 height 14
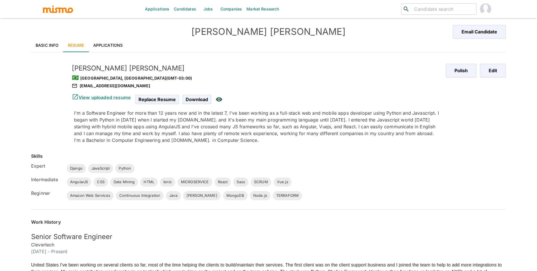
click at [40, 41] on link "Basic Info" at bounding box center [47, 45] width 32 height 14
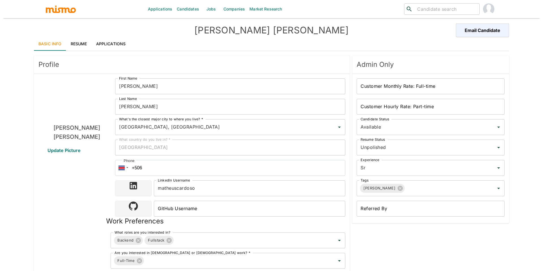
scroll to position [293, 0]
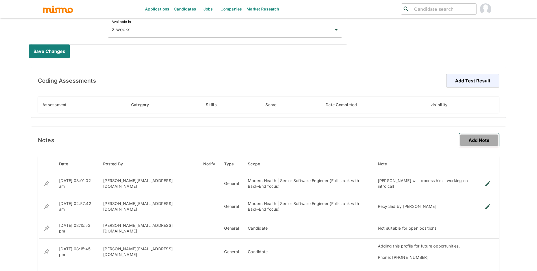
click at [495, 145] on button "Add Note" at bounding box center [479, 140] width 40 height 14
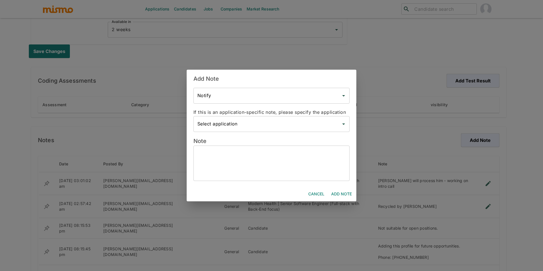
click at [224, 165] on textarea at bounding box center [271, 163] width 148 height 26
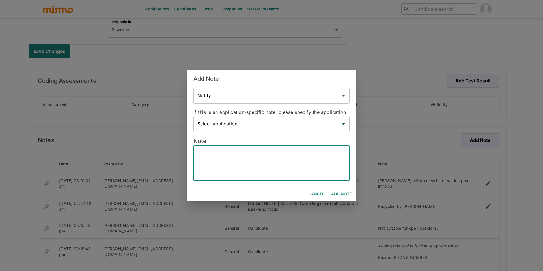
paste textarea "Candidate Summary – Matheus Cardoso Location & Availability * Based in Salvador…"
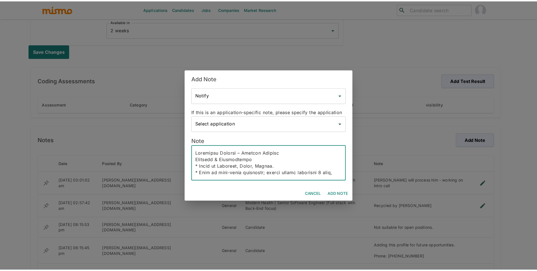
scroll to position [181, 0]
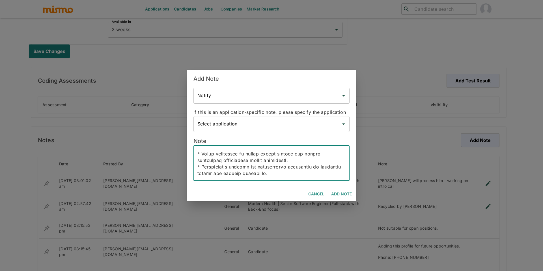
click at [341, 193] on button "Add Note" at bounding box center [341, 194] width 25 height 10
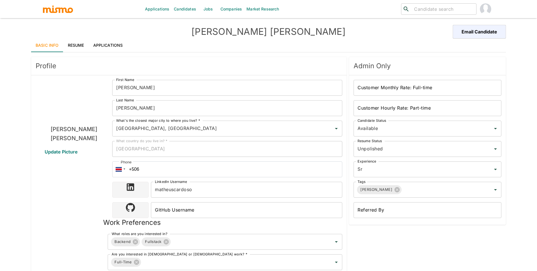
click at [70, 47] on link "Resume" at bounding box center [75, 45] width 25 height 14
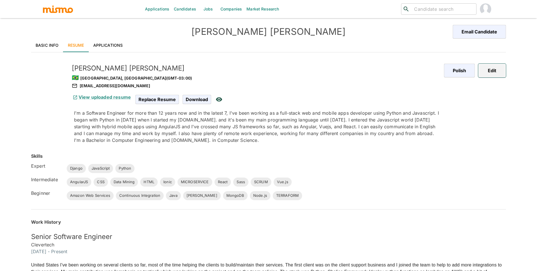
click at [499, 71] on button "Edit" at bounding box center [492, 71] width 28 height 14
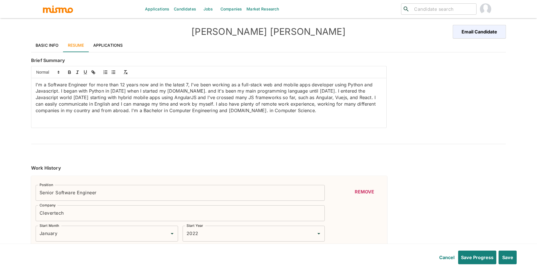
type input "January"
type input "2022"
type input "January"
type input "2021"
type input "December"
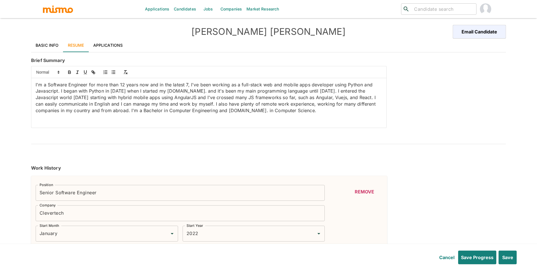
type input "2021"
type input "October"
type input "2018"
type input "January"
type input "2021"
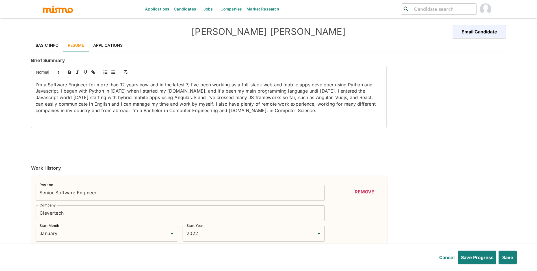
type input "February"
type input "2018"
type input "July"
type input "2018"
type input "November"
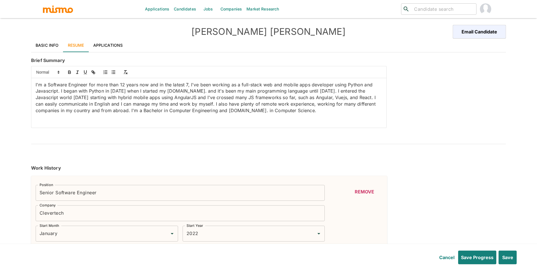
type input "2016"
type input "January"
type input "2018"
type input "March"
type input "2015"
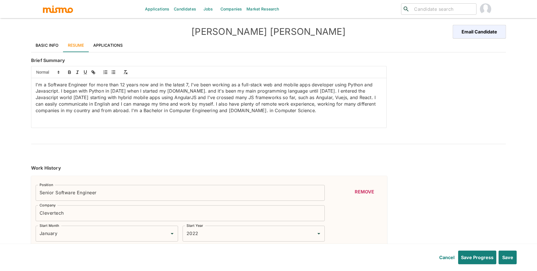
type input "November"
type input "2016"
type input "February"
type input "2014"
type input "July"
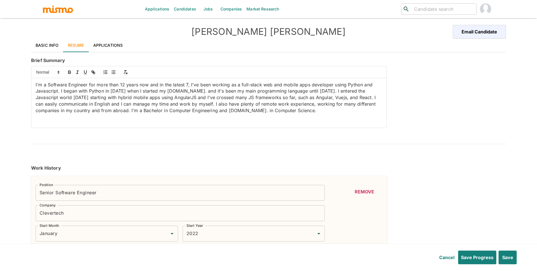
type input "2014"
type input "September"
type input "2012"
type input "February"
type input "2014"
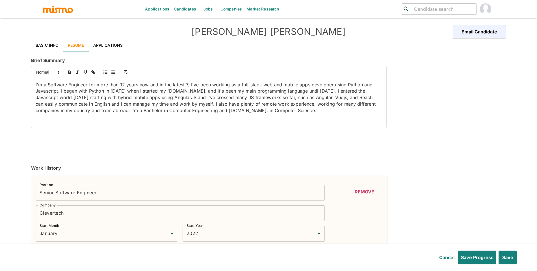
type input "November"
type input "2010"
type input "September"
type input "2012"
type input "February"
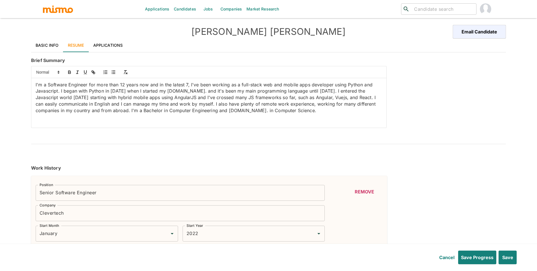
type input "2010"
type input "October"
type input "2010"
type input "January"
type input "2007"
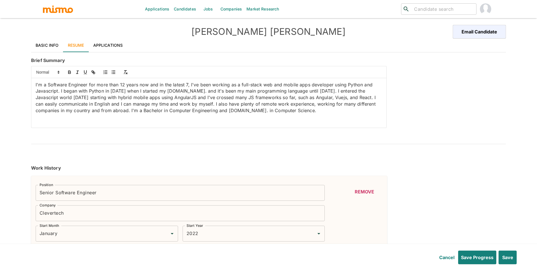
type input "June"
type input "2010"
type input "JavaScript"
type input "Expert"
type input "6"
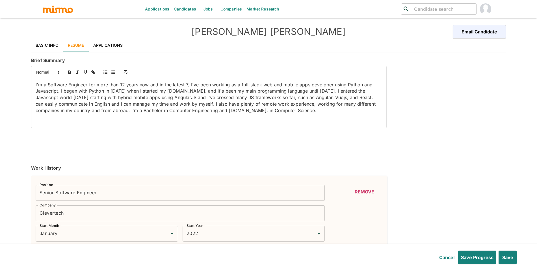
type input "Python"
type input "Expert"
type input "6"
type input "Django"
type input "Expert"
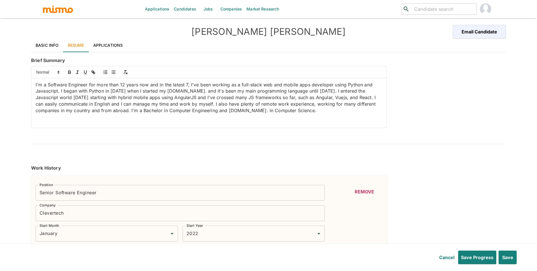
type input "4"
type input "Ionic"
type input "Intermediate"
type input "4"
type input "MICROSERVICE"
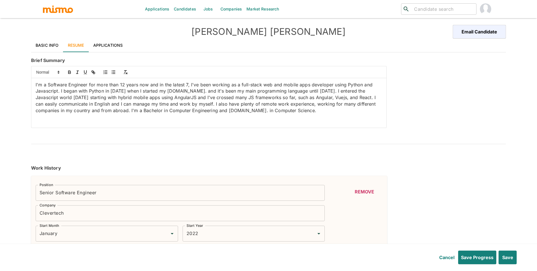
type input "Intermediate"
type input "4"
type input "CSS"
type input "Intermediate"
type input "4"
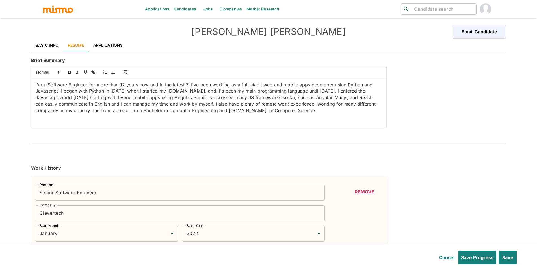
type input "Sass"
type input "Intermediate"
type input "4"
type input "HTML"
type input "Intermediate"
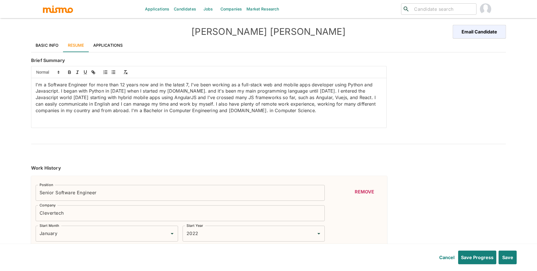
type input "4"
type input "SCRUM"
type input "Intermediate"
type input "3"
type input "Data Mining"
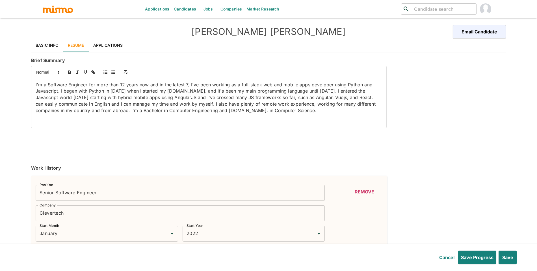
type input "Intermediate"
type input "3"
type input "React"
type input "Intermediate"
type input "2"
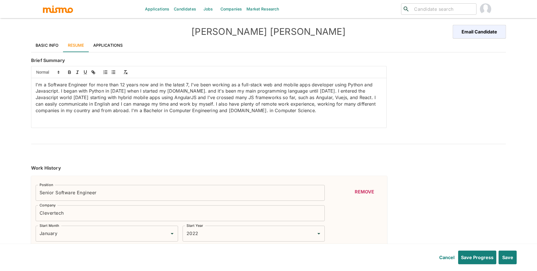
type input "Vue.js"
type input "Intermediate"
type input "2"
type input "AngularJS"
type input "Intermediate"
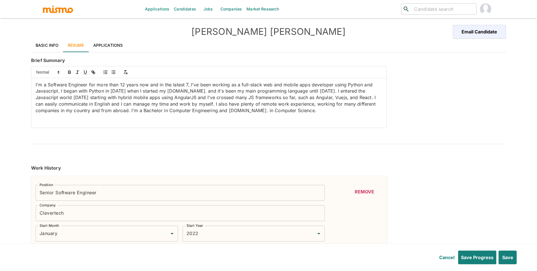
type input "2"
type input "Java"
type input "Beginner"
type input "1"
type input "Continuous Integration"
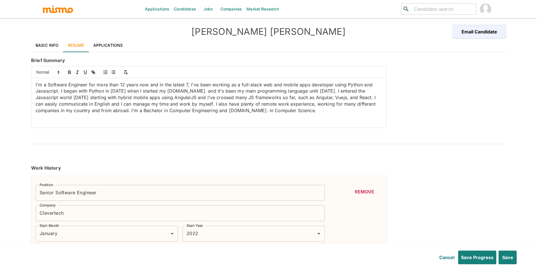
type input "Beginner"
type input "1"
type input "Kafka"
type input "Beginner"
type input "1"
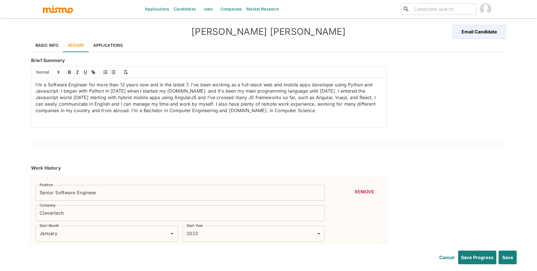
type input "TERRAFORM"
type input "Beginner"
type input "1"
type input "MongoDB"
type input "Beginner"
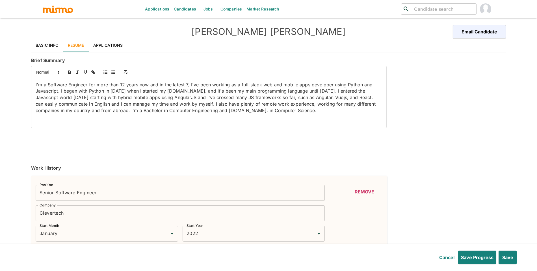
type input "1"
type input "Amazon Web Services"
type input "Beginner"
type input "1"
type input "Node.js"
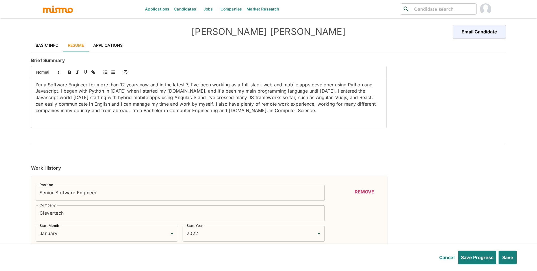
type input "Beginner"
type input "1"
type input "January"
type input "2012"
type input "December"
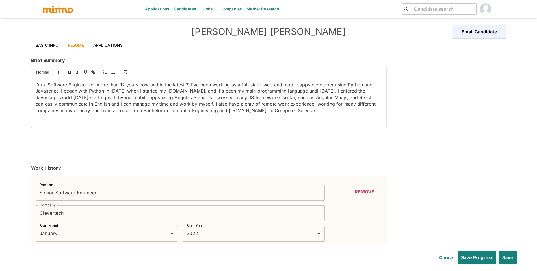
type input "2015"
type input "January"
type input "2005"
type input "December"
type input "2010"
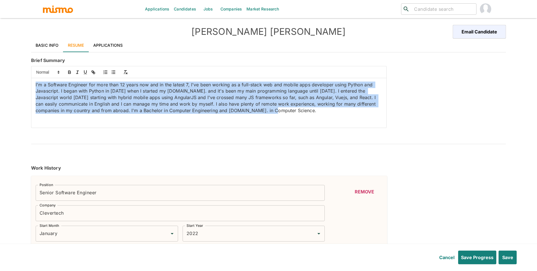
drag, startPoint x: 299, startPoint y: 119, endPoint x: 23, endPoint y: 78, distance: 279.5
click at [23, 78] on div "Applications Candidates Jobs Companies Market Research ​ ​ Matheus Cardoso Emai…" at bounding box center [268, 142] width 537 height 284
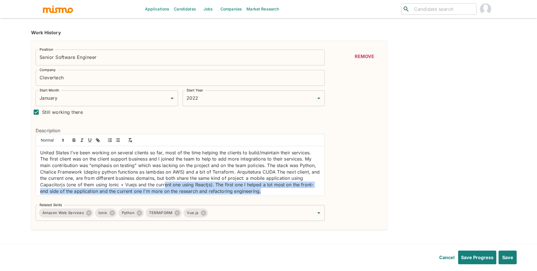
scroll to position [2, 0]
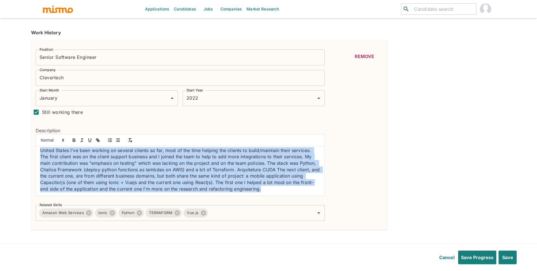
drag, startPoint x: 278, startPoint y: 191, endPoint x: 0, endPoint y: 157, distance: 280.3
click at [0, 149] on html "Applications Candidates Jobs Companies Market Research ​ ​ Matheus Cardoso Emai…" at bounding box center [268, 7] width 537 height 284
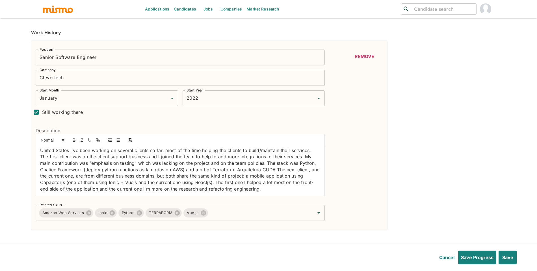
scroll to position [0, 0]
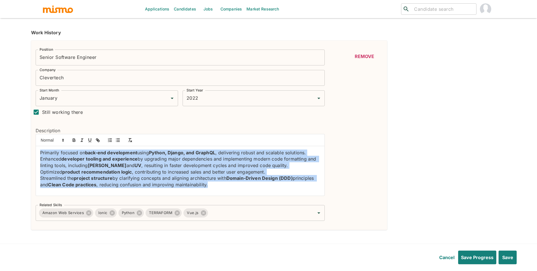
drag, startPoint x: 224, startPoint y: 191, endPoint x: 0, endPoint y: 139, distance: 229.5
click at [0, 139] on div "Applications Candidates Jobs Companies Market Research ​ ​ Matheus Cardoso Emai…" at bounding box center [268, 7] width 537 height 284
click at [122, 139] on button "button" at bounding box center [118, 140] width 8 height 7
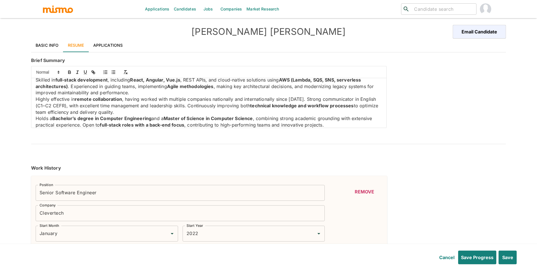
scroll to position [28, 0]
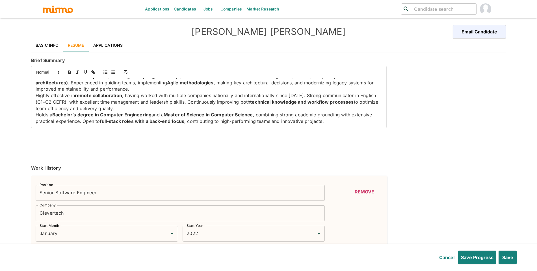
drag, startPoint x: 341, startPoint y: 118, endPoint x: 14, endPoint y: 92, distance: 328.2
click at [0, 90] on div "Applications Candidates Jobs Companies Market Research ​ ​ Matheus Cardoso Emai…" at bounding box center [268, 142] width 537 height 284
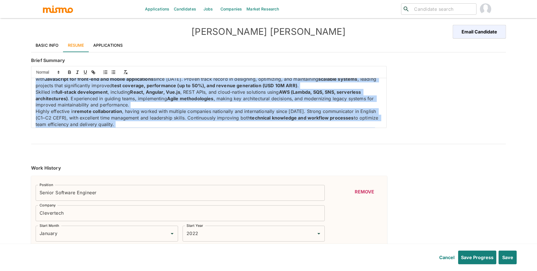
scroll to position [0, 0]
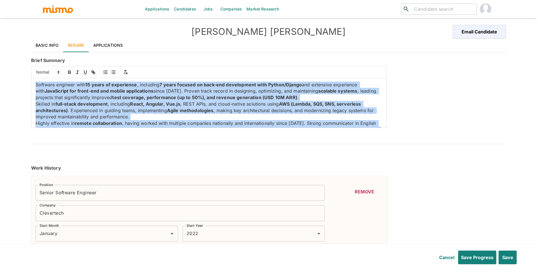
drag, startPoint x: 328, startPoint y: 119, endPoint x: 26, endPoint y: 76, distance: 304.9
click at [26, 76] on div "Applications Candidates Jobs Companies Market Research ​ ​ Matheus Cardoso Emai…" at bounding box center [268, 142] width 537 height 284
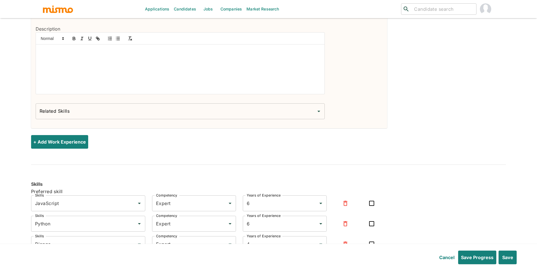
scroll to position [2316, 0]
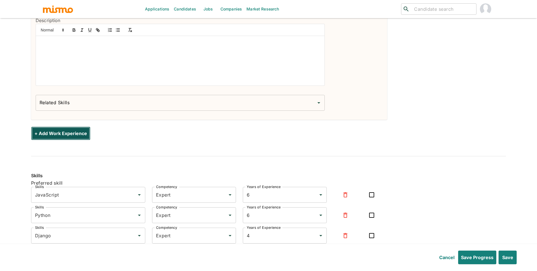
click at [78, 132] on button "+ Add Work Experience" at bounding box center [60, 133] width 59 height 14
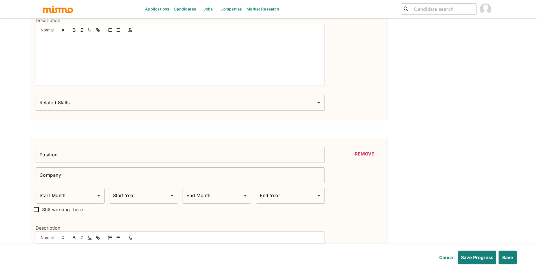
click at [75, 163] on input "Position" at bounding box center [180, 155] width 289 height 16
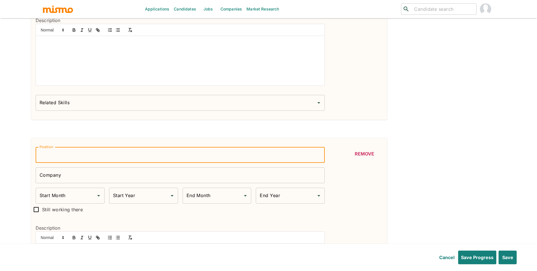
paste input "Polly"
type input "Polly"
click at [88, 182] on input "Company" at bounding box center [180, 175] width 289 height 16
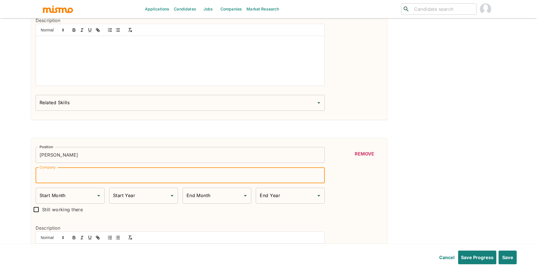
click at [86, 176] on input "Company" at bounding box center [180, 175] width 289 height 16
paste input "Polly"
type input "Polly"
click at [86, 160] on input "Polly" at bounding box center [180, 155] width 289 height 16
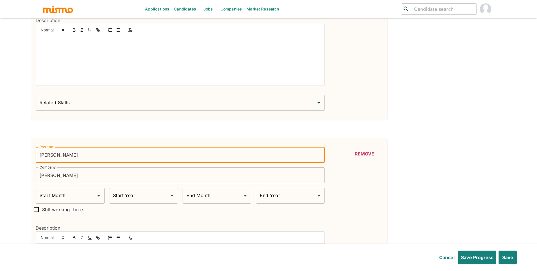
click at [86, 161] on input "Polly" at bounding box center [180, 155] width 289 height 16
type input "Software Engineer"
click at [61, 201] on input "Start Month" at bounding box center [65, 195] width 55 height 11
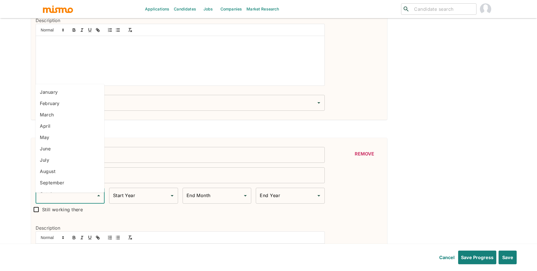
click at [67, 152] on li "June" at bounding box center [69, 148] width 69 height 11
type input "June"
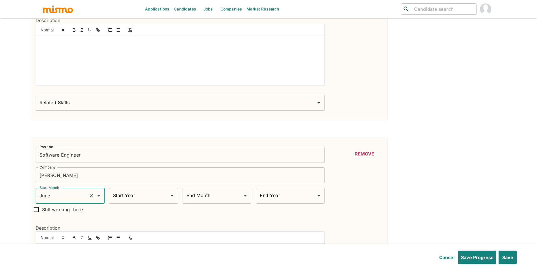
click at [137, 201] on input "Start Year" at bounding box center [139, 195] width 55 height 11
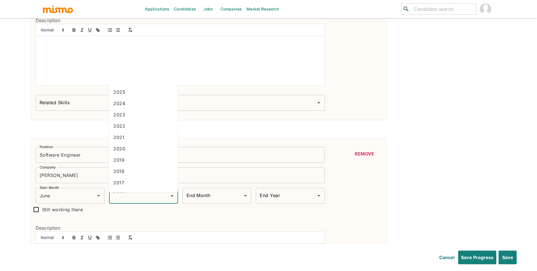
click at [136, 118] on li "2023" at bounding box center [143, 114] width 69 height 11
type input "2023"
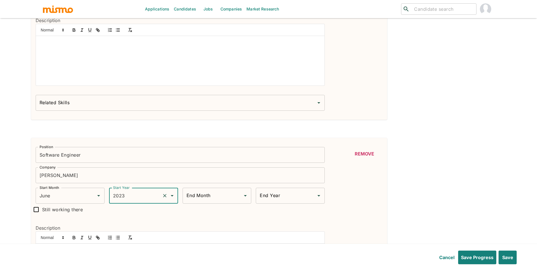
click at [227, 201] on input "End Month" at bounding box center [212, 195] width 55 height 11
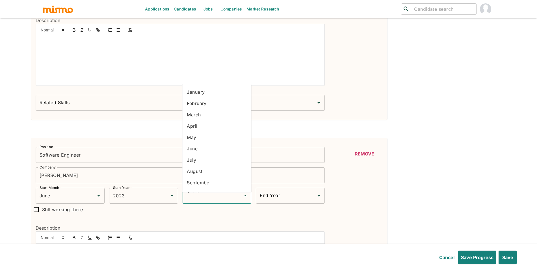
click at [211, 127] on li "April" at bounding box center [216, 125] width 69 height 11
type input "April"
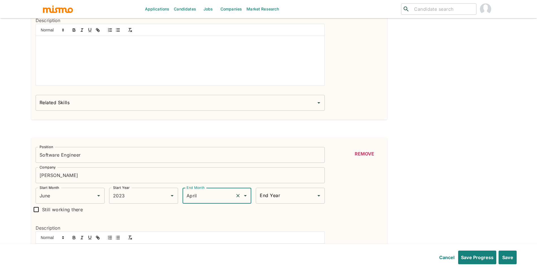
click at [267, 203] on div "End Year End Year" at bounding box center [290, 195] width 69 height 16
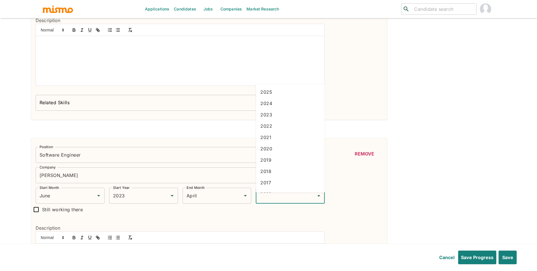
click at [279, 102] on li "2024" at bounding box center [290, 103] width 69 height 11
type input "2024"
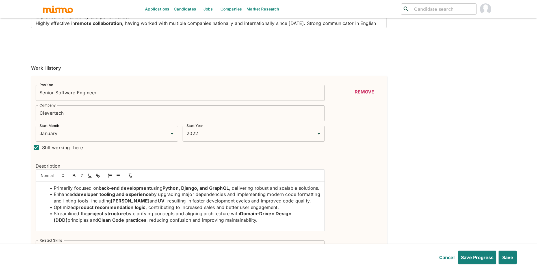
scroll to position [109, 0]
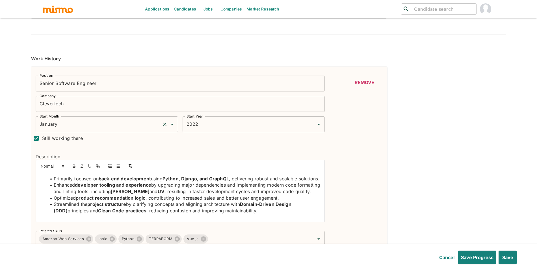
click at [64, 124] on input "January" at bounding box center [99, 124] width 122 height 11
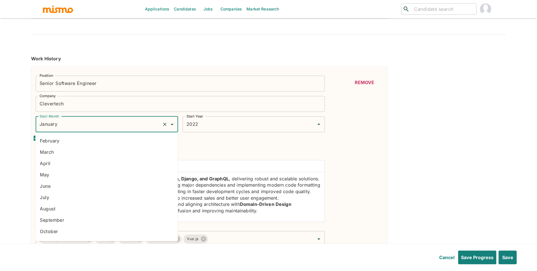
click at [54, 185] on li "June" at bounding box center [106, 185] width 142 height 11
type input "June"
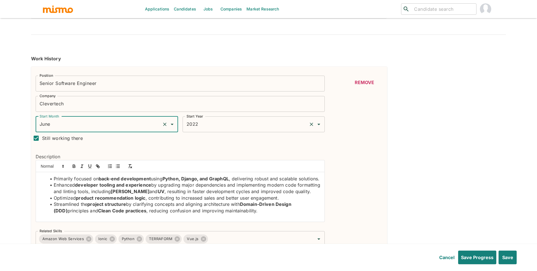
click at [258, 124] on input "2022" at bounding box center [246, 124] width 122 height 11
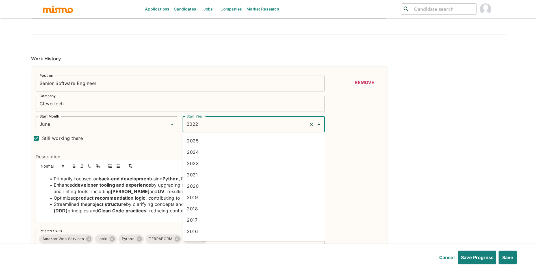
click at [214, 150] on li "2024" at bounding box center [253, 151] width 142 height 11
type input "2024"
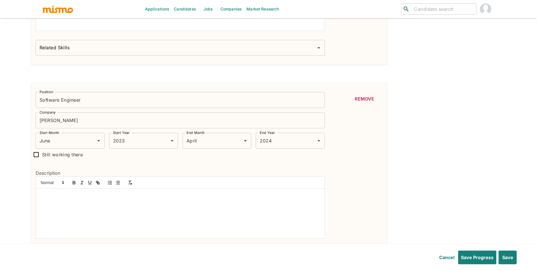
scroll to position [2399, 0]
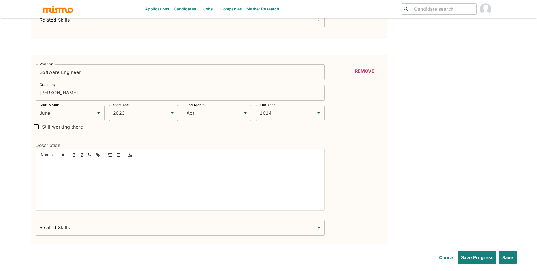
click at [181, 183] on div at bounding box center [180, 185] width 289 height 49
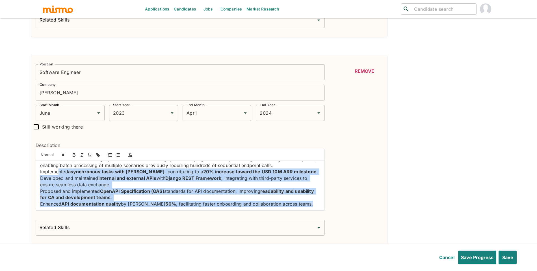
scroll to position [0, 0]
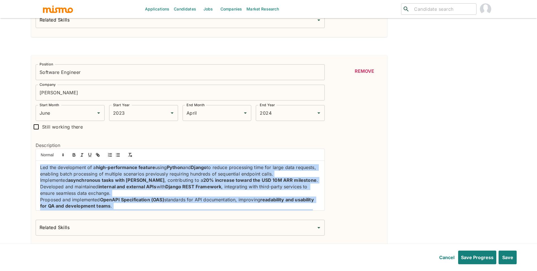
drag, startPoint x: 296, startPoint y: 213, endPoint x: 29, endPoint y: 164, distance: 271.5
click at [116, 156] on line "button" at bounding box center [116, 156] width 0 height 0
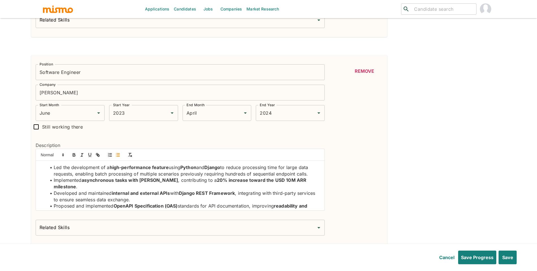
scroll to position [4, 0]
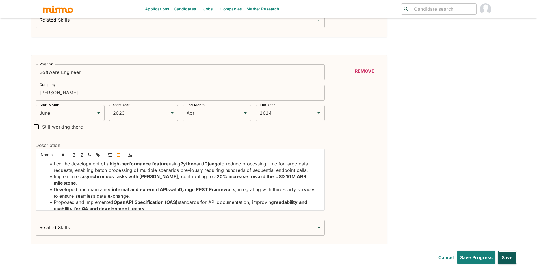
click at [516, 257] on button "Save" at bounding box center [507, 257] width 19 height 14
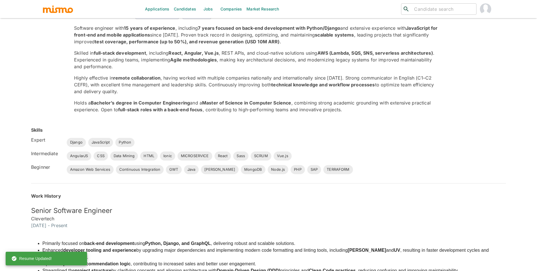
scroll to position [0, 0]
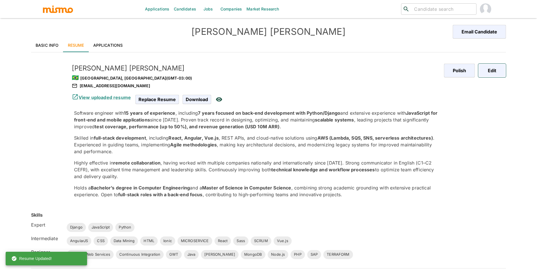
click at [496, 72] on button "Edit" at bounding box center [492, 71] width 28 height 14
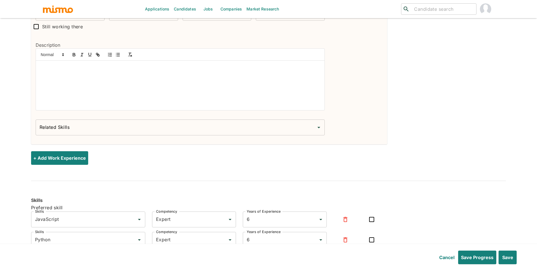
scroll to position [2504, 0]
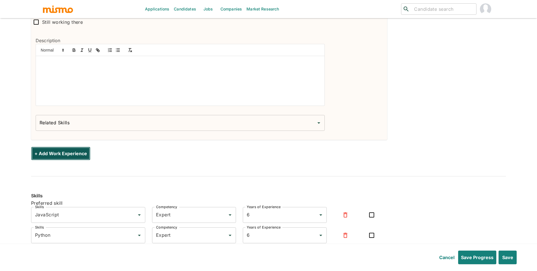
click at [59, 153] on button "+ Add Work Experience" at bounding box center [60, 153] width 59 height 14
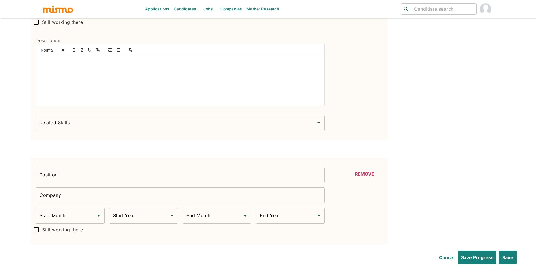
click at [64, 203] on input "Company" at bounding box center [180, 195] width 289 height 16
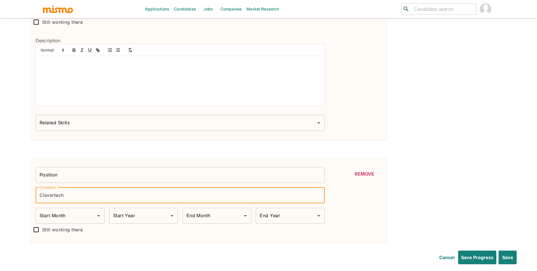
type input "Clevertech"
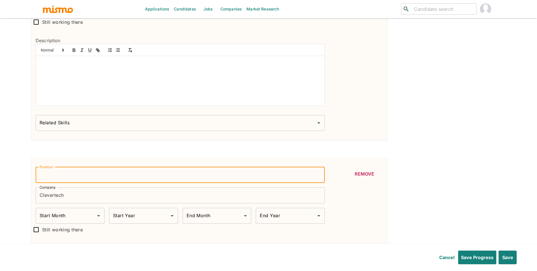
click at [76, 178] on input "Position" at bounding box center [180, 175] width 289 height 16
paste input "enior Software Engineer - Python, Vue.js, React.js"
type input "Senior Software Engineer - Python, Vue.js, React.js"
click at [62, 221] on input "Start Month" at bounding box center [65, 215] width 55 height 11
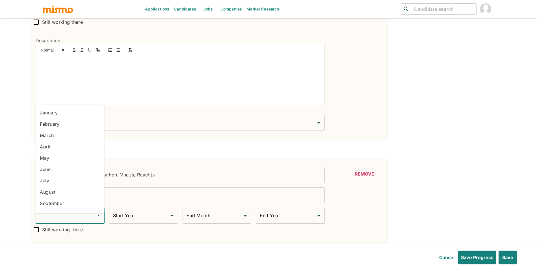
click at [67, 114] on li "January" at bounding box center [69, 112] width 69 height 11
type input "January"
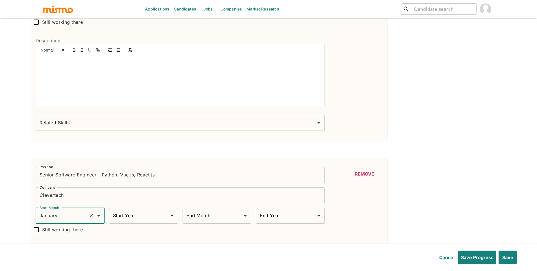
click at [125, 214] on div "Start Year" at bounding box center [143, 215] width 69 height 16
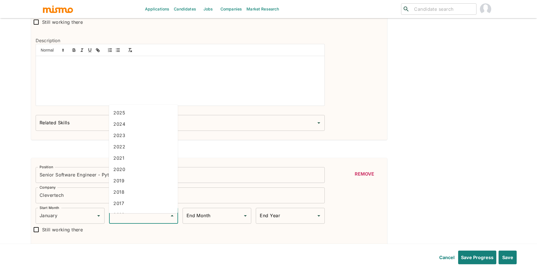
click at [128, 148] on li "2022" at bounding box center [143, 146] width 69 height 11
type input "2022"
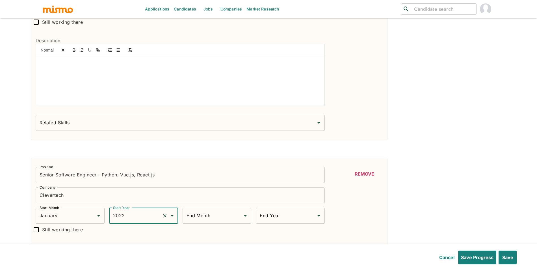
click at [206, 216] on input "End Month" at bounding box center [212, 215] width 55 height 11
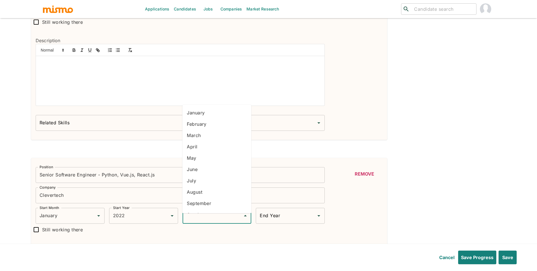
click at [200, 165] on li "June" at bounding box center [216, 168] width 69 height 11
type input "June"
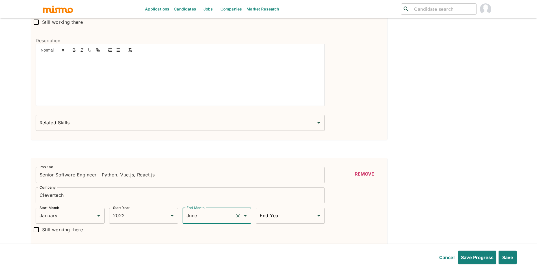
click at [278, 222] on div "End Year End Year" at bounding box center [290, 215] width 69 height 16
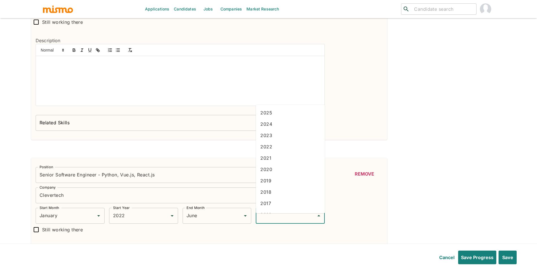
click at [274, 137] on li "2023" at bounding box center [290, 134] width 69 height 11
type input "2023"
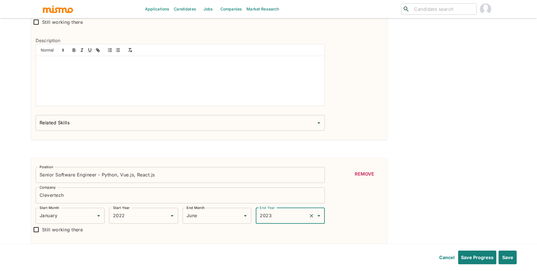
scroll to position [2673, 0]
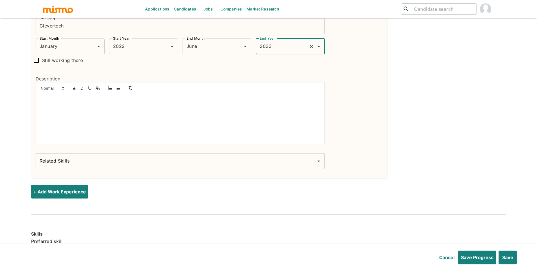
click at [223, 118] on div at bounding box center [180, 118] width 289 height 49
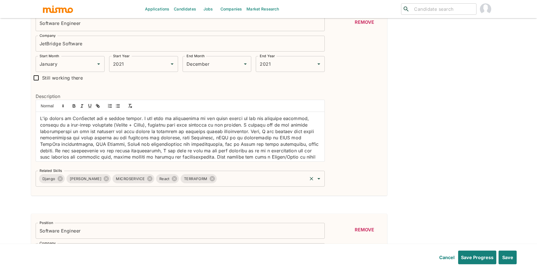
scroll to position [21, 0]
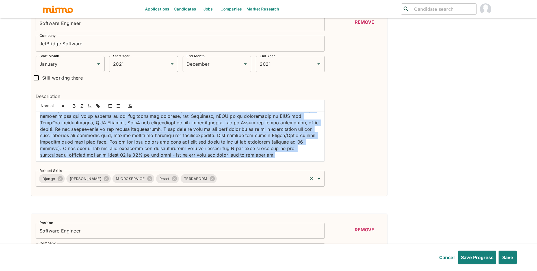
drag, startPoint x: 40, startPoint y: 122, endPoint x: 142, endPoint y: 178, distance: 117.2
click at [142, 178] on div "Position Software Engineer Position Company JetBridge Software Company Start Mo…" at bounding box center [178, 99] width 294 height 176
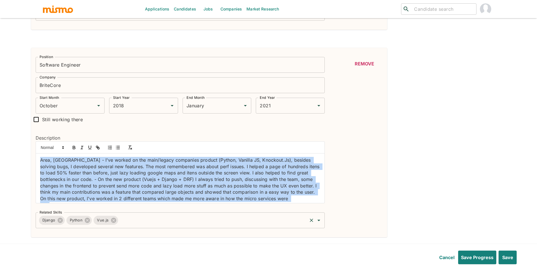
scroll to position [2, 0]
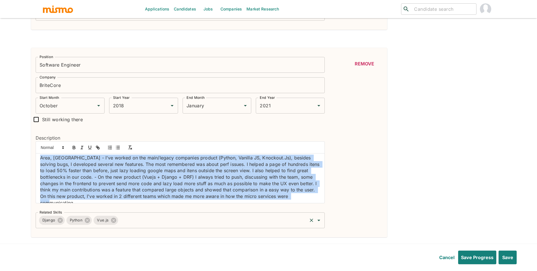
drag, startPoint x: 38, startPoint y: 160, endPoint x: 79, endPoint y: 222, distance: 73.7
click at [79, 222] on div "Position Software Engineer Position Company BriteCore Company Start Month Octob…" at bounding box center [178, 140] width 294 height 176
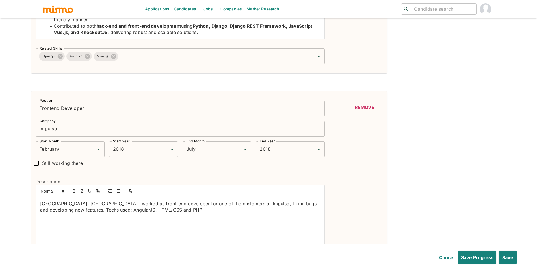
scroll to position [923, 0]
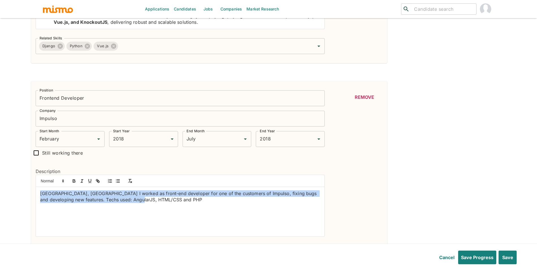
drag, startPoint x: 161, startPoint y: 218, endPoint x: 0, endPoint y: 182, distance: 164.5
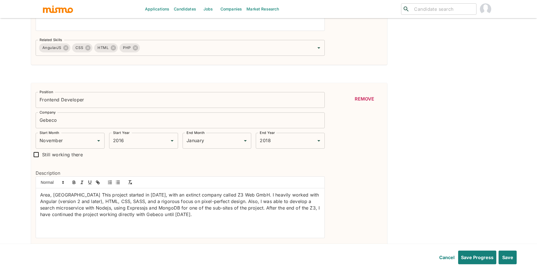
scroll to position [1143, 0]
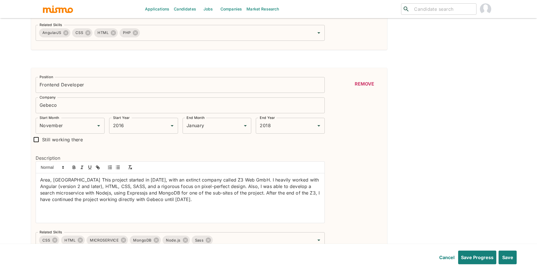
drag, startPoint x: 189, startPoint y: 212, endPoint x: 0, endPoint y: 162, distance: 194.9
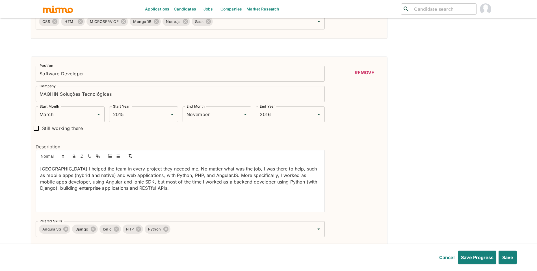
scroll to position [1376, 0]
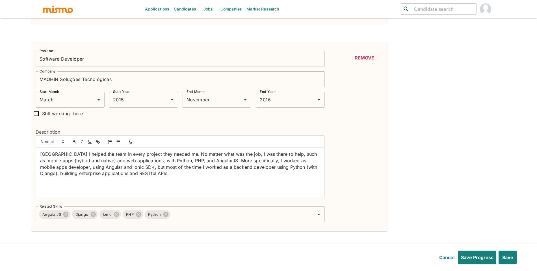
drag, startPoint x: 211, startPoint y: 187, endPoint x: 0, endPoint y: 154, distance: 213.8
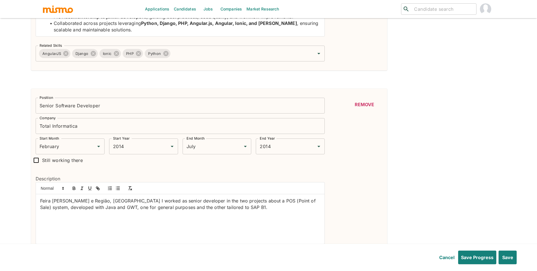
scroll to position [1557, 0]
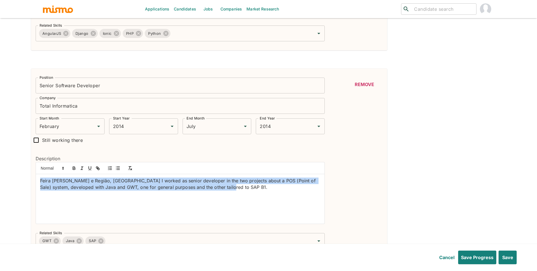
drag, startPoint x: 78, startPoint y: 197, endPoint x: 165, endPoint y: 230, distance: 92.3
click at [165, 228] on div "Description Feira de Santana e Região, Brasil I worked as senior developer in t…" at bounding box center [178, 187] width 294 height 82
paste div
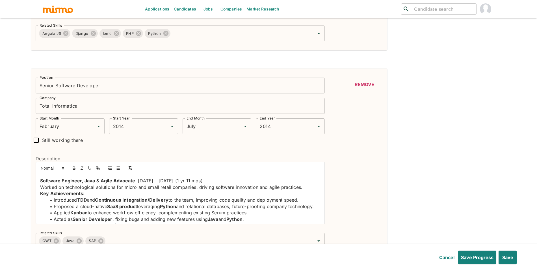
scroll to position [82, 0]
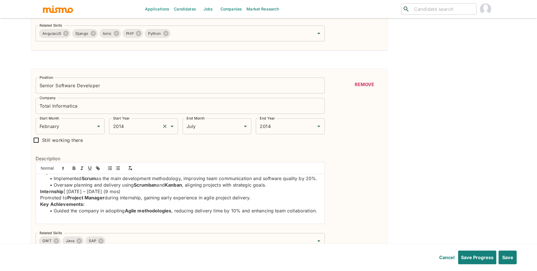
click at [127, 131] on input "2014" at bounding box center [136, 126] width 48 height 11
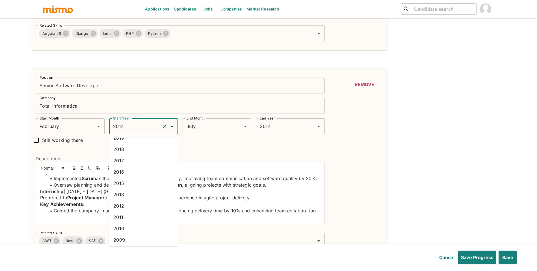
scroll to position [88, 0]
click at [141, 213] on li "2010" at bounding box center [143, 215] width 69 height 11
type input "2010"
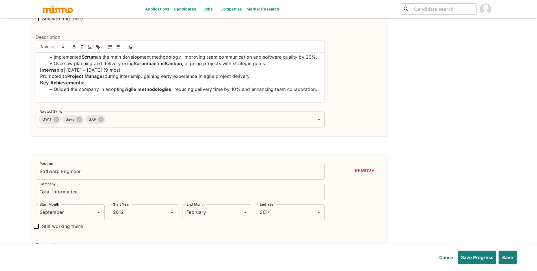
scroll to position [1733, 0]
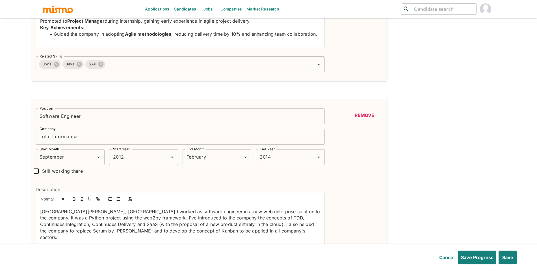
click at [370, 122] on button "Remove" at bounding box center [364, 115] width 36 height 14
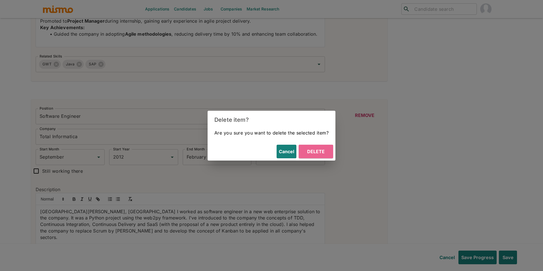
click at [316, 149] on button "Delete" at bounding box center [316, 151] width 34 height 14
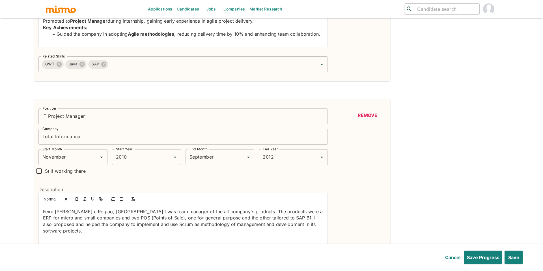
type input "January"
type input "2022"
type input "June"
type input "2023"
click at [366, 118] on button "Remove" at bounding box center [364, 115] width 36 height 14
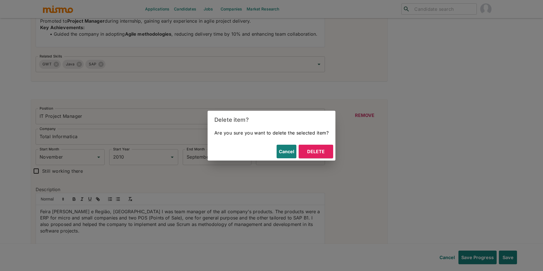
click at [320, 150] on button "Delete" at bounding box center [316, 151] width 34 height 14
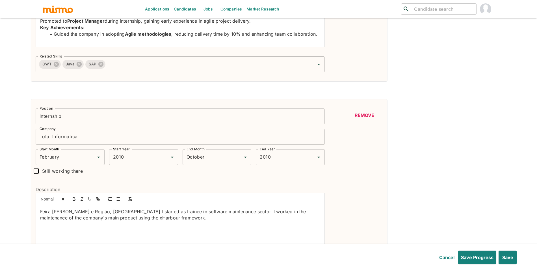
click at [368, 118] on button "Remove" at bounding box center [364, 115] width 36 height 14
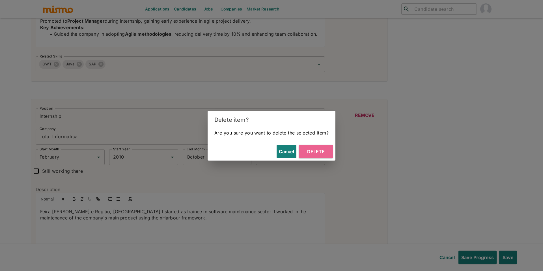
click at [322, 152] on button "Delete" at bounding box center [316, 151] width 34 height 14
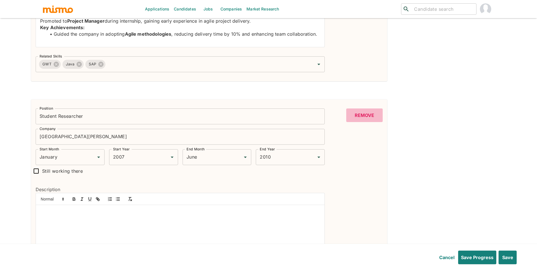
click at [375, 116] on button "Remove" at bounding box center [364, 115] width 36 height 14
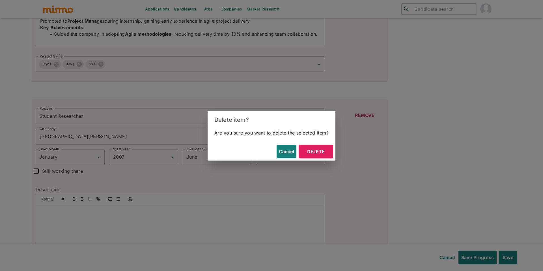
click at [319, 155] on button "Delete" at bounding box center [316, 151] width 34 height 14
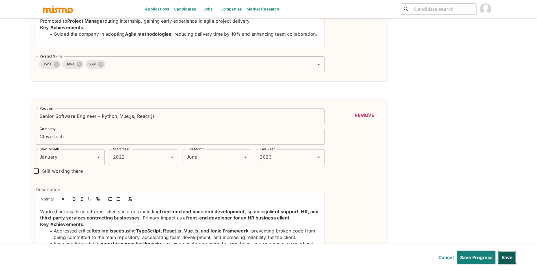
click at [511, 259] on button "Save" at bounding box center [507, 257] width 19 height 14
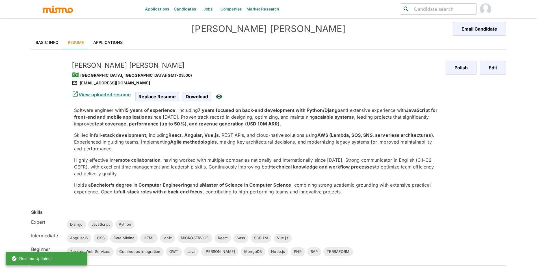
scroll to position [0, 0]
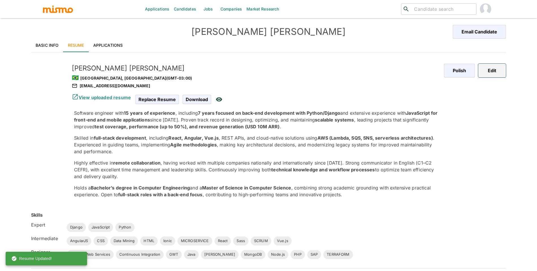
click at [503, 67] on button "Edit" at bounding box center [492, 71] width 28 height 14
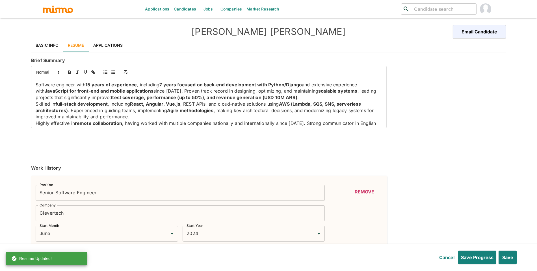
type input "June"
type input "2024"
type input "June"
type input "2023"
type input "April"
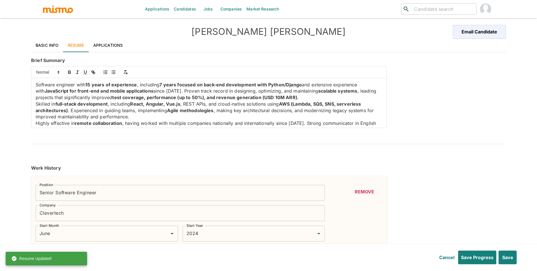
type input "2024"
type input "January"
type input "2022"
type input "June"
type input "2023"
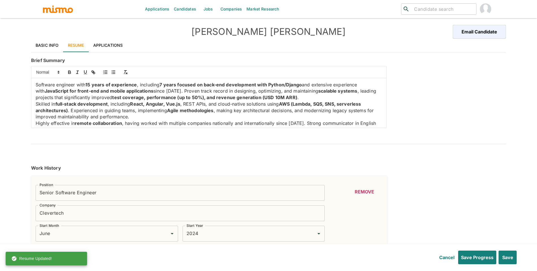
type input "January"
type input "2021"
type input "December"
type input "2021"
type input "October"
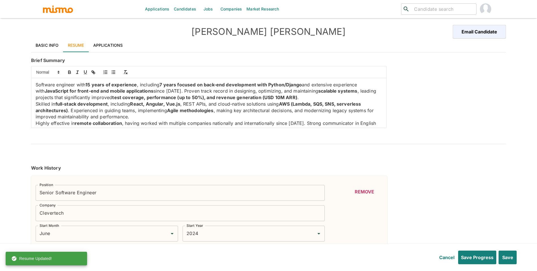
type input "2018"
type input "January"
type input "2021"
type input "February"
type input "2018"
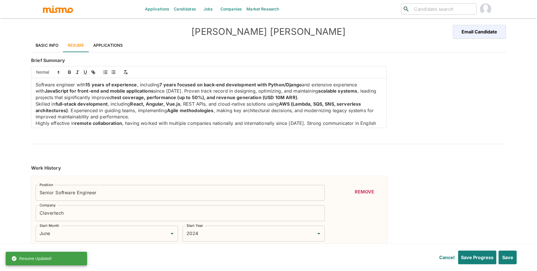
type input "July"
type input "2018"
type input "November"
type input "2016"
type input "January"
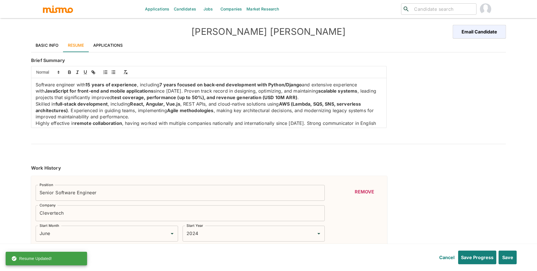
type input "2018"
type input "March"
type input "2015"
type input "November"
type input "2016"
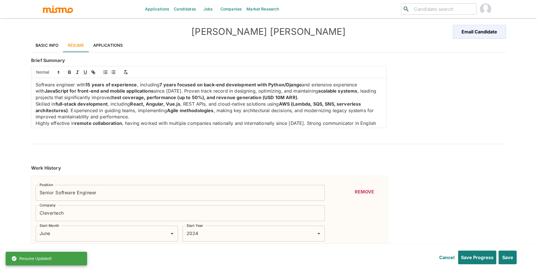
type input "February"
type input "2010"
type input "July"
type input "2014"
type input "JavaScript"
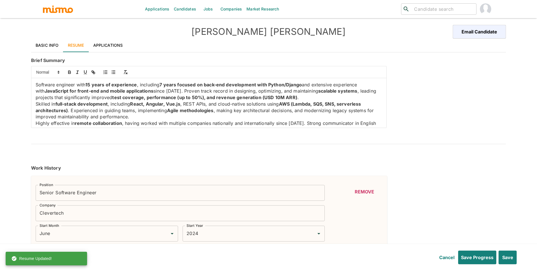
type input "Expert"
type input "6"
type input "Python"
type input "Expert"
type input "6"
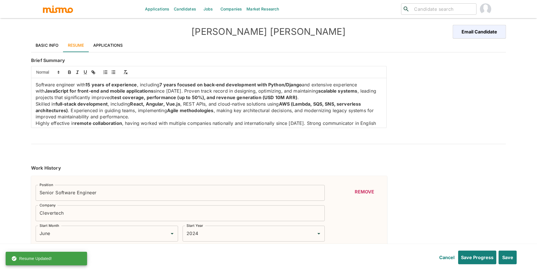
type input "Django"
type input "Expert"
type input "4"
type input "Ionic"
type input "Intermediate"
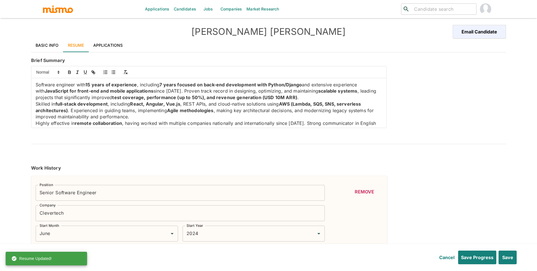
type input "4"
type input "MICROSERVICE"
type input "Intermediate"
type input "4"
type input "CSS"
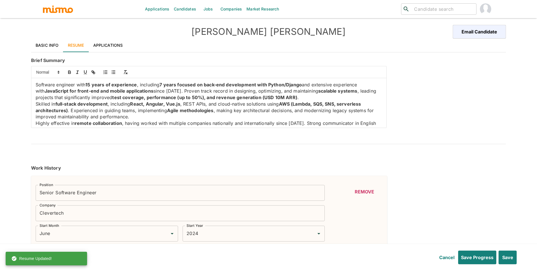
type input "Intermediate"
type input "4"
type input "Sass"
type input "Intermediate"
type input "4"
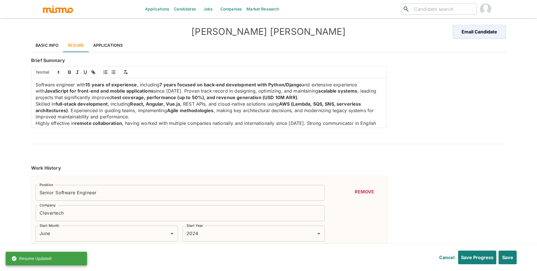
type input "HTML"
type input "Intermediate"
type input "4"
type input "SCRUM"
type input "Intermediate"
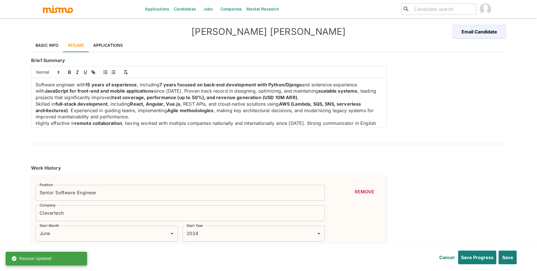
type input "3"
type input "Data Mining"
type input "Intermediate"
type input "3"
type input "React"
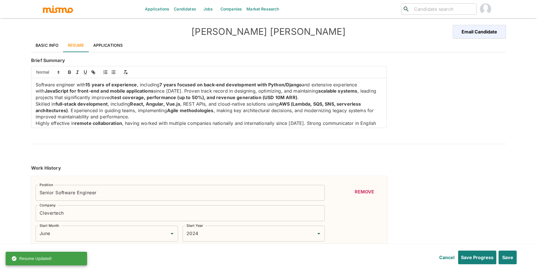
type input "Intermediate"
type input "2"
type input "Vue.js"
type input "Intermediate"
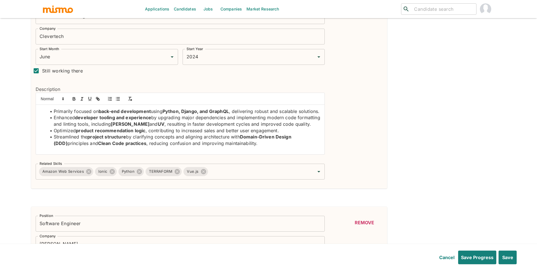
scroll to position [180, 0]
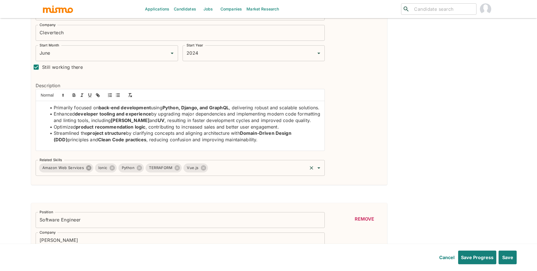
click at [90, 170] on icon at bounding box center [88, 167] width 5 height 5
click at [177, 167] on input "Related Skills" at bounding box center [230, 167] width 154 height 11
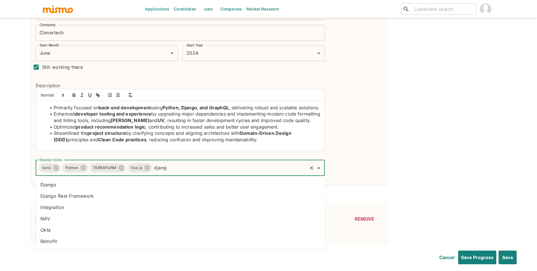
click at [171, 184] on li "Django" at bounding box center [180, 184] width 289 height 11
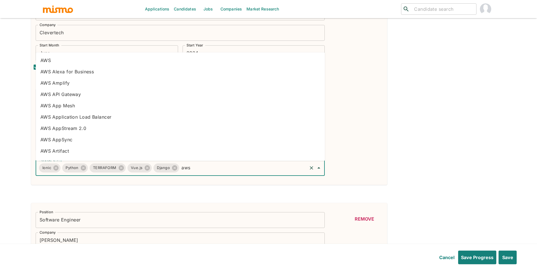
click at [58, 60] on li "AWS" at bounding box center [180, 60] width 289 height 11
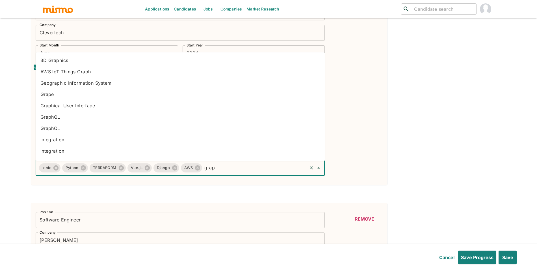
click at [105, 118] on li "GraphQL" at bounding box center [180, 116] width 289 height 11
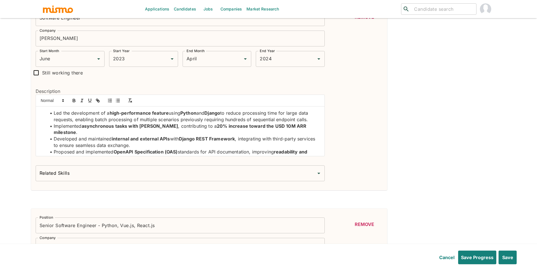
scroll to position [394, 0]
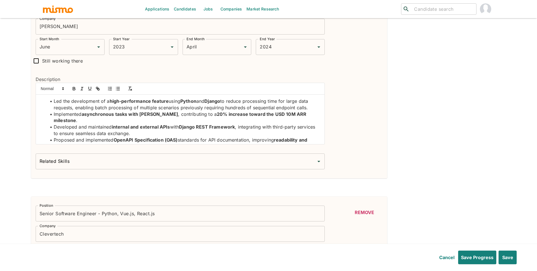
click at [155, 158] on input "Related Skills" at bounding box center [176, 161] width 276 height 11
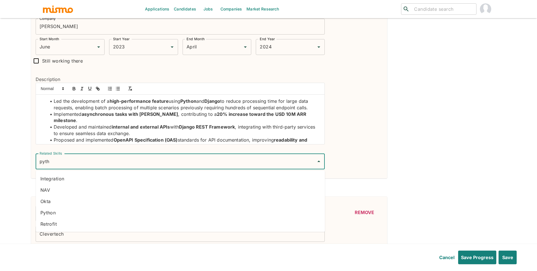
click at [64, 213] on li "Python" at bounding box center [180, 212] width 289 height 11
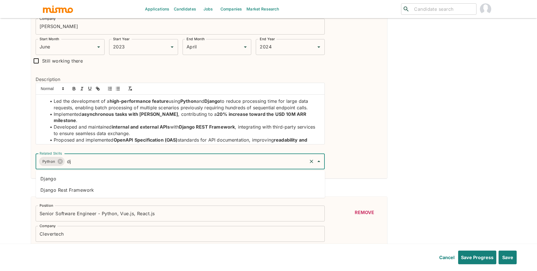
click at [75, 178] on li "Django" at bounding box center [180, 178] width 289 height 11
click at [227, 173] on li "Django Rest Framework" at bounding box center [180, 178] width 289 height 11
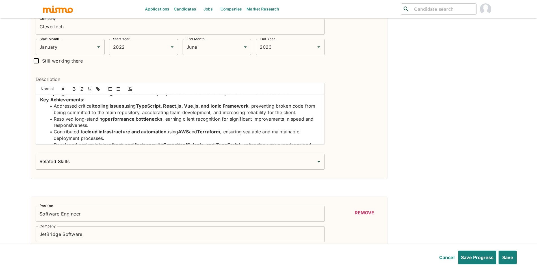
scroll to position [20, 0]
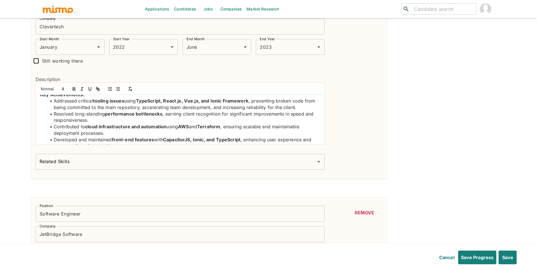
click at [231, 168] on div "Related Skills" at bounding box center [180, 162] width 289 height 16
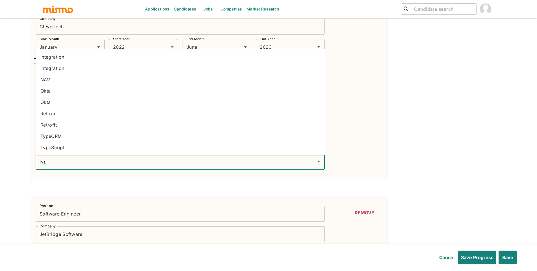
click at [120, 153] on li "TypeScript" at bounding box center [180, 147] width 289 height 11
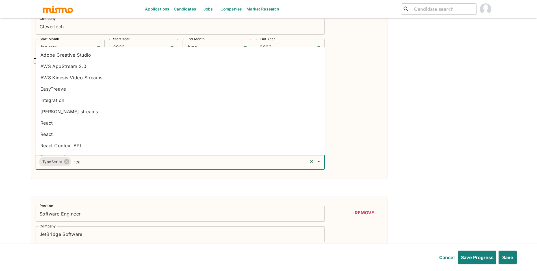
click at [90, 117] on li "React" at bounding box center [180, 122] width 289 height 11
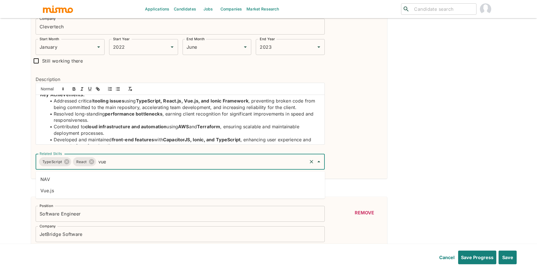
click at [196, 190] on li "Vue.js" at bounding box center [180, 190] width 289 height 11
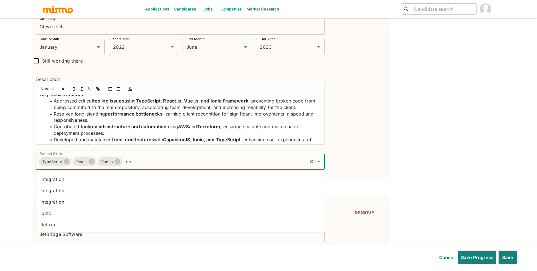
click at [160, 214] on li "Ionic" at bounding box center [180, 212] width 289 height 11
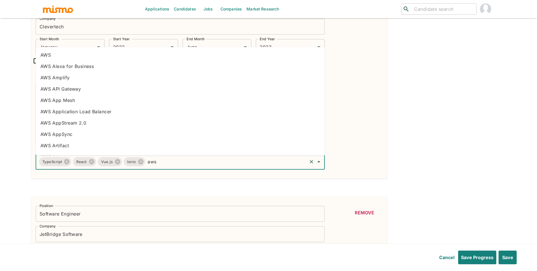
click at [87, 58] on li "AWS" at bounding box center [180, 54] width 289 height 11
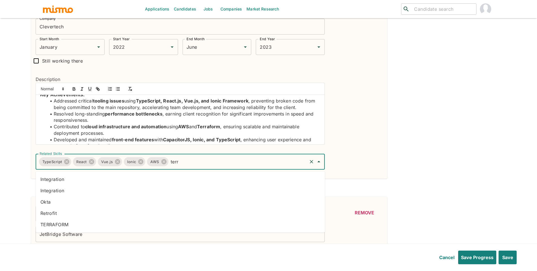
click at [74, 221] on li "TERRAFORM" at bounding box center [180, 224] width 289 height 11
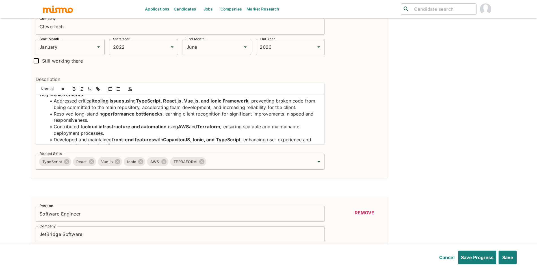
scroll to position [41, 0]
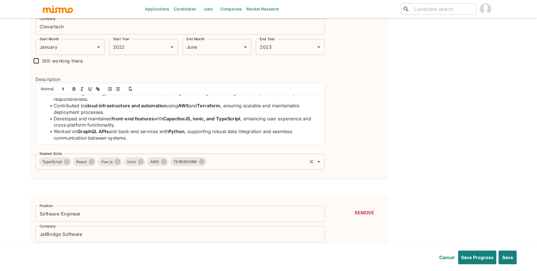
click at [266, 156] on div "TypeScript React Vue.js Ionic AWS TERRAFORM Related Skills" at bounding box center [180, 162] width 289 height 16
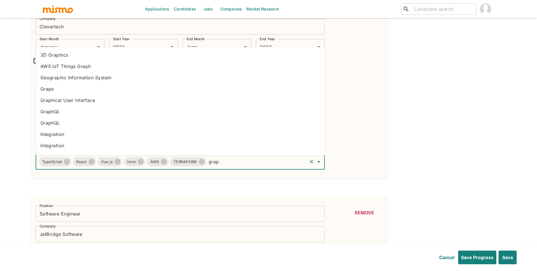
click at [65, 110] on li "GraphQL" at bounding box center [180, 111] width 289 height 11
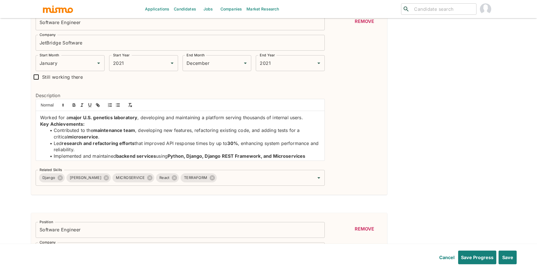
scroll to position [788, 0]
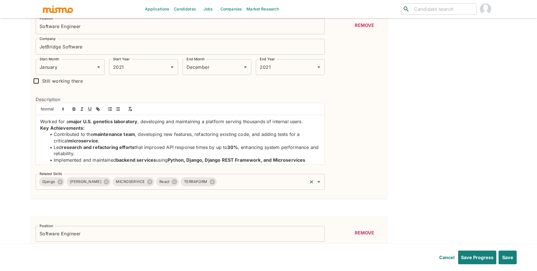
click at [218, 183] on input "Related Skills" at bounding box center [262, 181] width 89 height 11
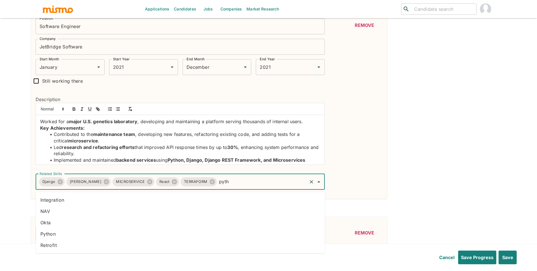
click at [69, 230] on li "Python" at bounding box center [180, 233] width 289 height 11
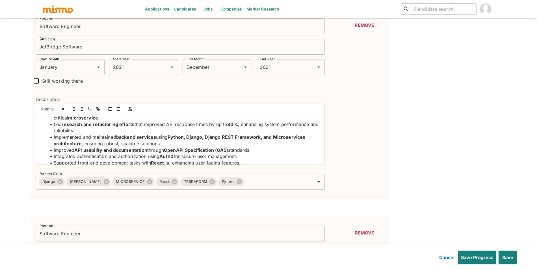
scroll to position [28, 0]
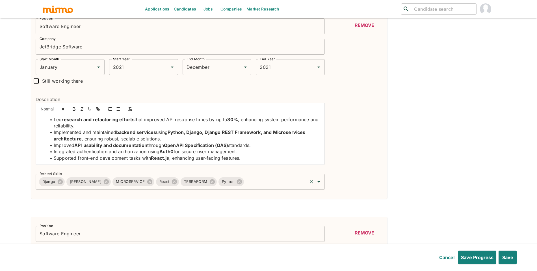
click at [263, 184] on input "Related Skills" at bounding box center [276, 181] width 62 height 11
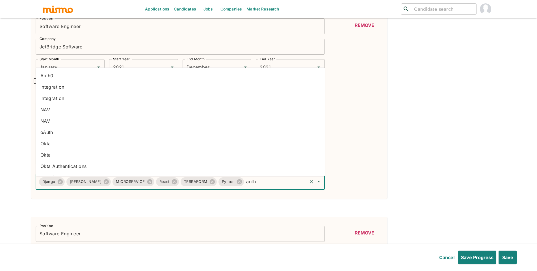
scroll to position [9, 0]
click at [250, 182] on input "auth" at bounding box center [276, 181] width 62 height 11
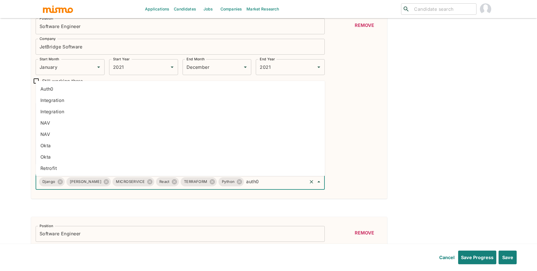
click at [87, 87] on li "Auth0" at bounding box center [180, 88] width 289 height 11
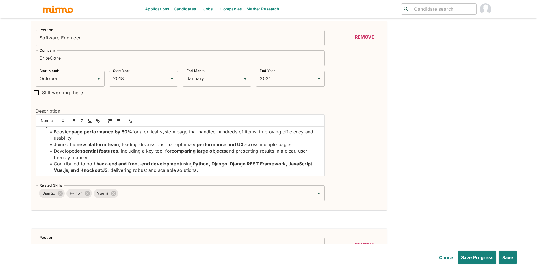
scroll to position [21, 0]
click at [155, 201] on div "Django Python Vue.js Related Skills" at bounding box center [180, 193] width 289 height 16
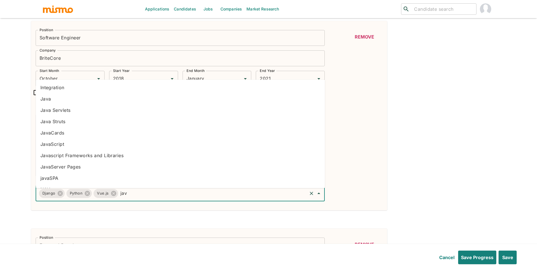
click at [74, 144] on li "JavaScript" at bounding box center [180, 144] width 289 height 11
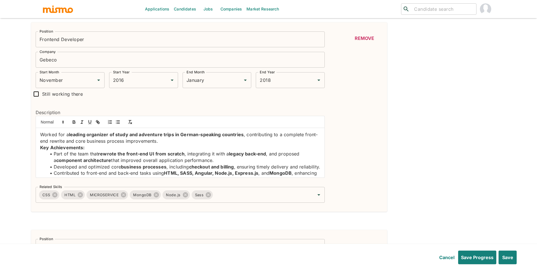
scroll to position [1404, 0]
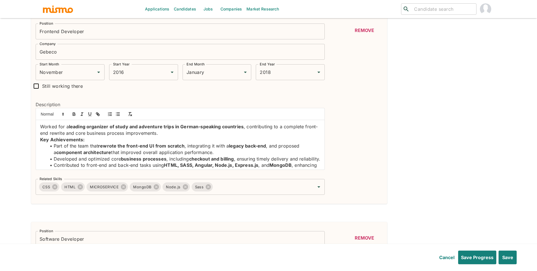
drag, startPoint x: 316, startPoint y: 148, endPoint x: 316, endPoint y: 157, distance: 9.3
click at [316, 157] on div "Worked for a leading organizer of study and adventure trips in German-speaking …" at bounding box center [180, 144] width 289 height 49
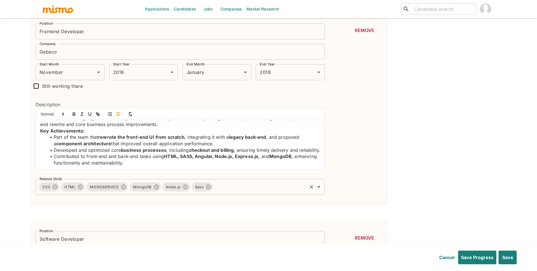
click at [251, 191] on input "Related Skills" at bounding box center [260, 186] width 93 height 11
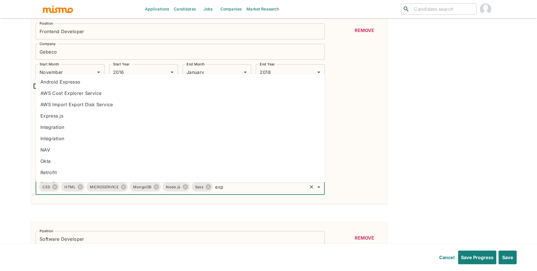
click at [78, 118] on li "Express.js" at bounding box center [180, 115] width 289 height 11
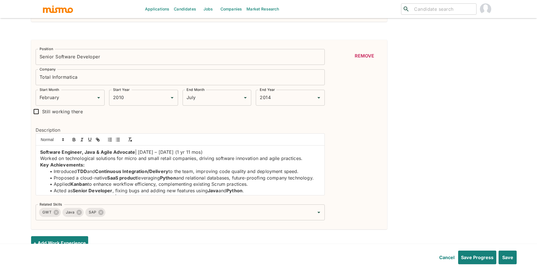
scroll to position [1820, 0]
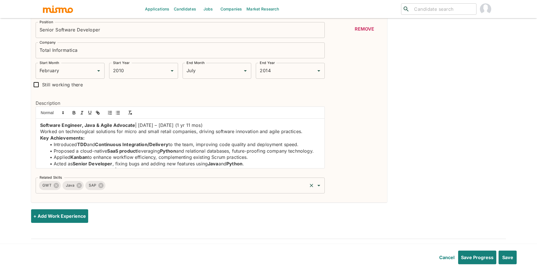
click at [124, 187] on input "Related Skills" at bounding box center [206, 185] width 200 height 11
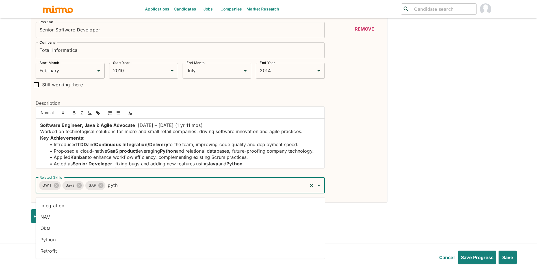
click at [106, 234] on li "Python" at bounding box center [180, 239] width 289 height 11
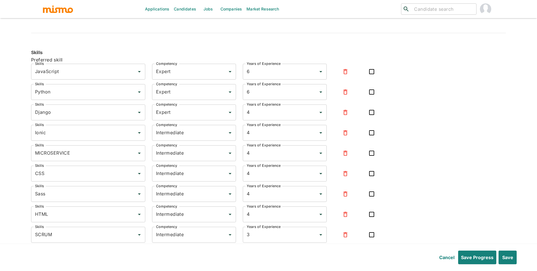
scroll to position [2044, 0]
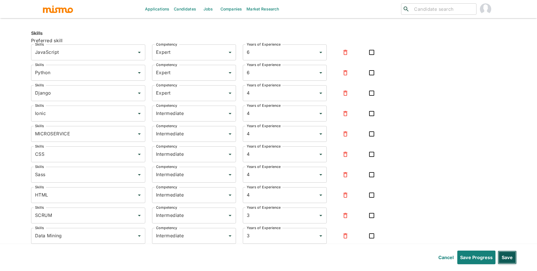
click at [513, 255] on button "Save" at bounding box center [507, 257] width 19 height 14
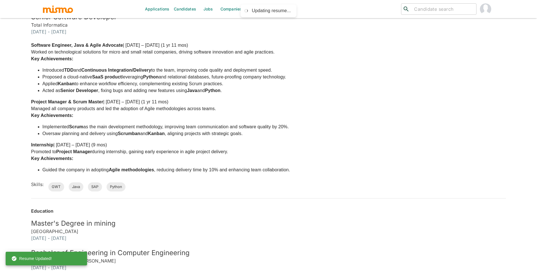
scroll to position [1138, 0]
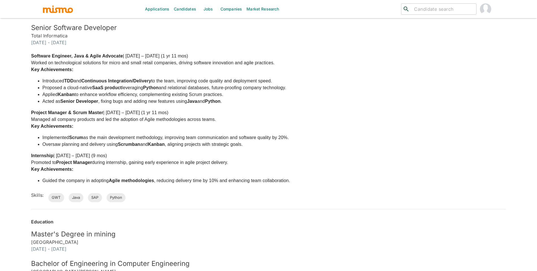
drag, startPoint x: 536, startPoint y: 240, endPoint x: 538, endPoint y: 230, distance: 10.0
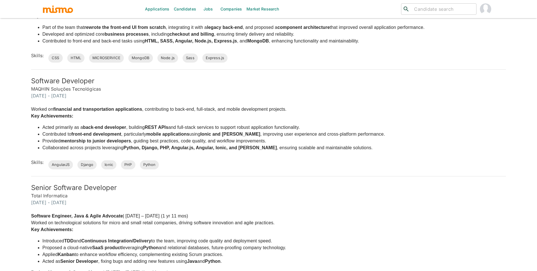
scroll to position [0, 0]
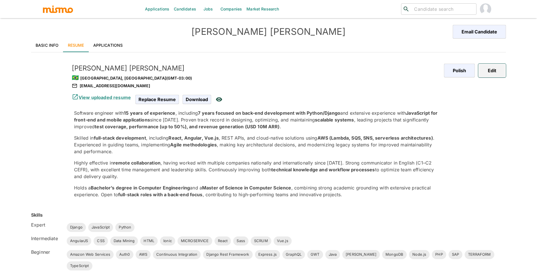
click at [498, 75] on button "Edit" at bounding box center [492, 71] width 28 height 14
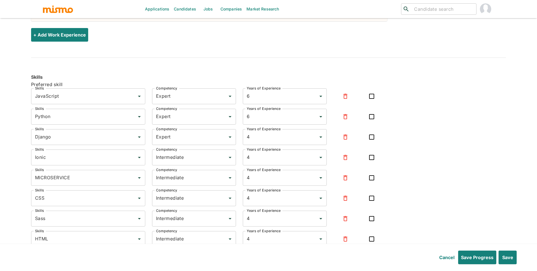
scroll to position [2037, 0]
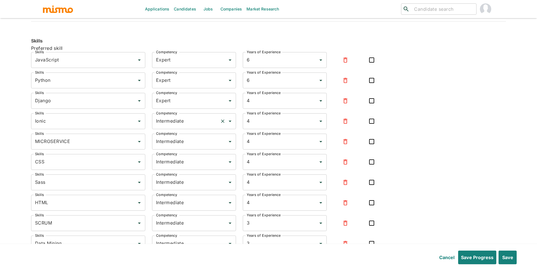
click at [214, 123] on input "Intermediate" at bounding box center [186, 121] width 63 height 11
click at [207, 152] on li "Expert" at bounding box center [194, 152] width 84 height 11
click at [208, 147] on input "Intermediate" at bounding box center [186, 141] width 63 height 11
click at [198, 173] on li "Expert" at bounding box center [194, 172] width 84 height 11
click at [200, 167] on input "Intermediate" at bounding box center [186, 161] width 63 height 11
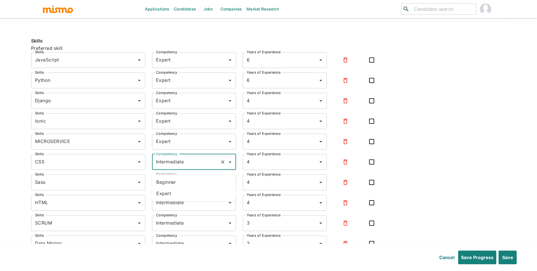
click at [199, 191] on li "Expert" at bounding box center [194, 192] width 84 height 11
click at [202, 187] on input "Intermediate" at bounding box center [186, 182] width 63 height 11
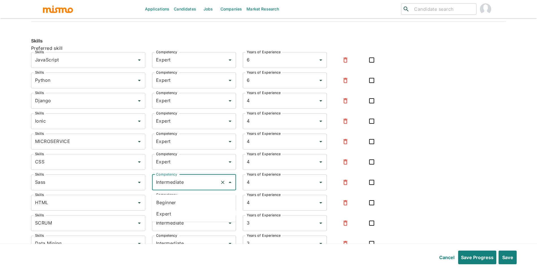
click at [193, 215] on li "Expert" at bounding box center [194, 213] width 84 height 11
click at [199, 204] on input "Intermediate" at bounding box center [186, 202] width 63 height 11
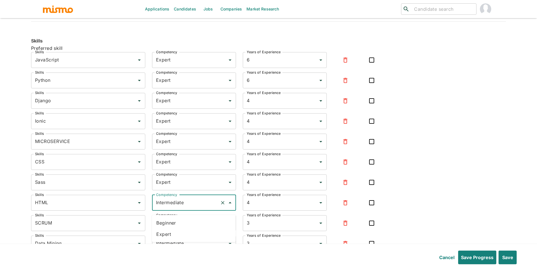
click at [188, 230] on li "Expert" at bounding box center [194, 233] width 84 height 11
click at [195, 228] on input "Intermediate" at bounding box center [186, 222] width 63 height 11
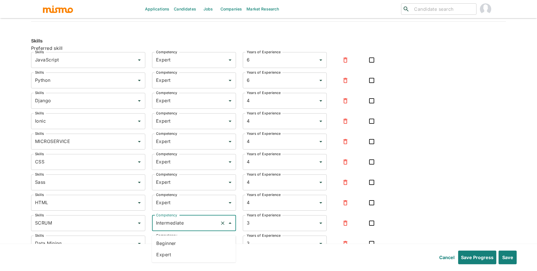
click at [191, 247] on li "Beginner" at bounding box center [194, 242] width 84 height 11
click at [192, 228] on input "Beginner" at bounding box center [186, 222] width 63 height 11
click at [182, 256] on li "Expert" at bounding box center [194, 253] width 84 height 11
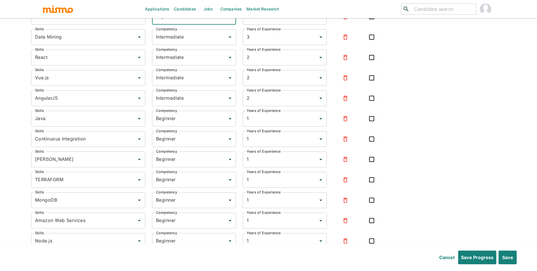
scroll to position [2227, 0]
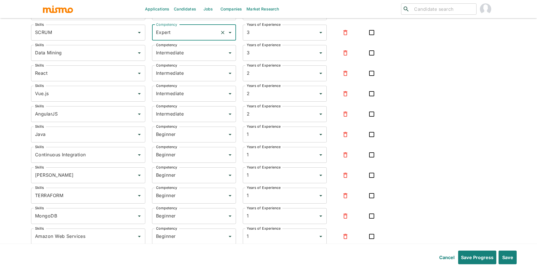
click at [344, 55] on icon "button" at bounding box center [345, 52] width 4 height 5
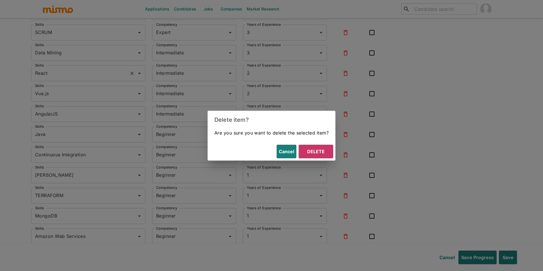
click at [316, 145] on button "Delete" at bounding box center [316, 151] width 34 height 14
click at [317, 160] on div "Years of Experience 1 Years of Experience" at bounding box center [281, 171] width 91 height 23
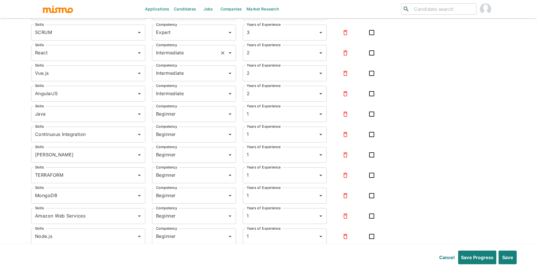
click at [177, 58] on input "Intermediate" at bounding box center [186, 52] width 63 height 11
click at [177, 83] on li "Expert" at bounding box center [194, 84] width 84 height 11
click at [183, 76] on input "Intermediate" at bounding box center [186, 73] width 63 height 11
click at [177, 104] on li "Expert" at bounding box center [194, 104] width 84 height 11
click at [182, 98] on input "Intermediate" at bounding box center [186, 93] width 63 height 11
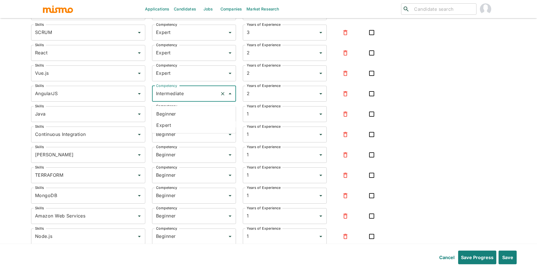
click at [178, 126] on li "Expert" at bounding box center [194, 124] width 84 height 11
click at [181, 119] on input "Beginner" at bounding box center [186, 114] width 63 height 11
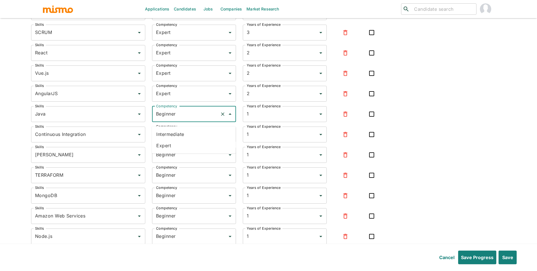
click at [179, 148] on li "Expert" at bounding box center [194, 145] width 84 height 11
click at [347, 138] on icon "button" at bounding box center [345, 134] width 7 height 7
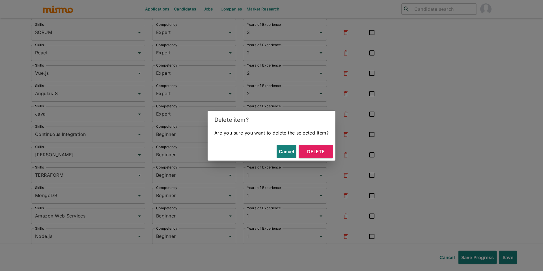
click at [325, 152] on button "Delete" at bounding box center [316, 151] width 34 height 14
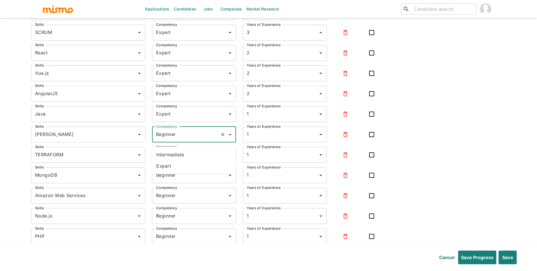
click at [172, 136] on input "Beginner" at bounding box center [186, 134] width 63 height 11
click at [177, 168] on li "Expert" at bounding box center [194, 165] width 84 height 11
click at [186, 157] on input "Beginner" at bounding box center [186, 154] width 63 height 11
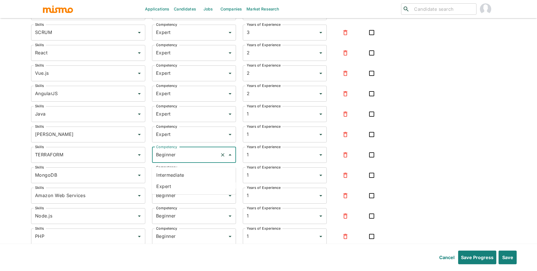
click at [181, 184] on li "Expert" at bounding box center [194, 185] width 84 height 11
click at [184, 180] on input "Beginner" at bounding box center [186, 175] width 63 height 11
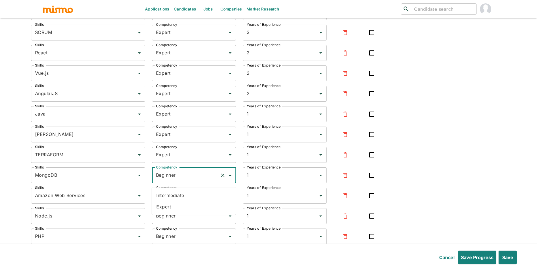
click at [179, 209] on li "Expert" at bounding box center [194, 206] width 84 height 11
click at [343, 199] on icon "button" at bounding box center [345, 195] width 7 height 7
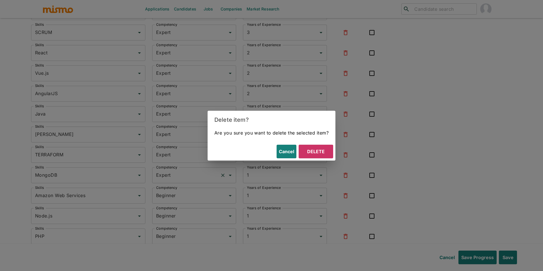
click at [320, 145] on button "Delete" at bounding box center [316, 151] width 34 height 14
click at [320, 148] on div "Years of Experience 1 Years of Experience" at bounding box center [281, 151] width 91 height 23
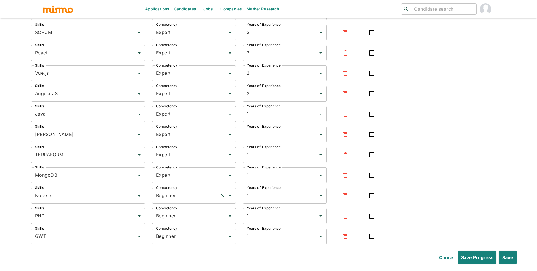
click at [181, 198] on input "Beginner" at bounding box center [186, 195] width 63 height 11
click at [180, 228] on li "Expert" at bounding box center [194, 226] width 84 height 11
click at [183, 221] on input "Beginner" at bounding box center [186, 215] width 63 height 11
click at [180, 246] on li "Expert" at bounding box center [194, 246] width 84 height 11
click at [191, 240] on input "Beginner" at bounding box center [186, 236] width 63 height 11
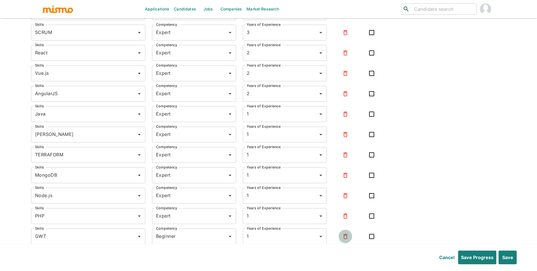
click at [342, 239] on icon "button" at bounding box center [345, 236] width 7 height 7
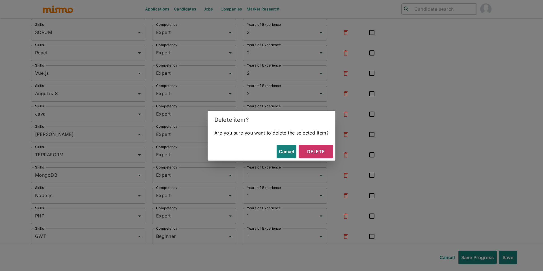
drag, startPoint x: 319, startPoint y: 154, endPoint x: 542, endPoint y: 168, distance: 223.5
click at [319, 154] on button "Delete" at bounding box center [316, 151] width 34 height 14
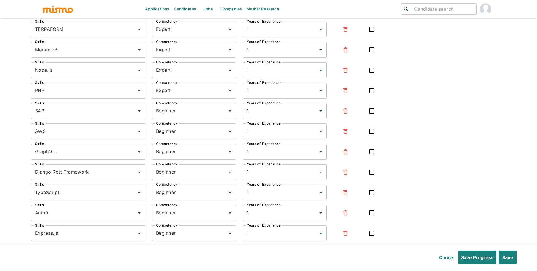
scroll to position [2364, 0]
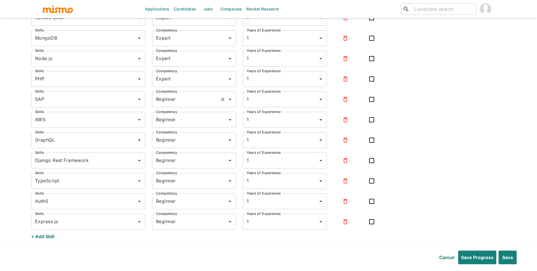
click at [180, 107] on div "Beginner Competency" at bounding box center [194, 99] width 84 height 16
click at [179, 130] on li "Expert" at bounding box center [194, 130] width 84 height 11
click at [186, 125] on input "Beginner" at bounding box center [186, 119] width 63 height 11
click at [185, 147] on li "Expert" at bounding box center [194, 150] width 84 height 11
click at [188, 145] on input "Beginner" at bounding box center [186, 140] width 63 height 11
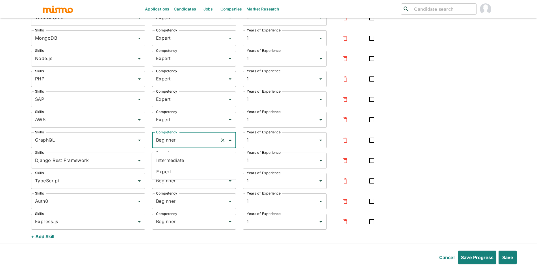
click at [185, 169] on li "Expert" at bounding box center [194, 171] width 84 height 11
click at [189, 166] on input "Beginner" at bounding box center [186, 160] width 63 height 11
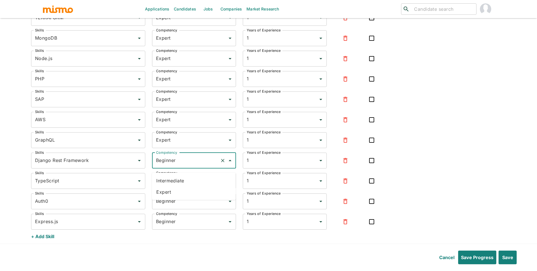
click at [185, 188] on li "Expert" at bounding box center [194, 191] width 84 height 11
click at [186, 186] on input "Beginner" at bounding box center [186, 180] width 63 height 11
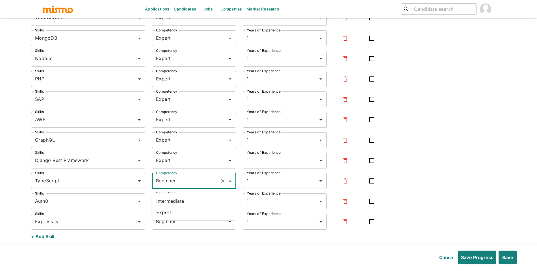
click at [182, 210] on li "Expert" at bounding box center [194, 211] width 84 height 11
click at [191, 206] on input "Beginner" at bounding box center [186, 201] width 63 height 11
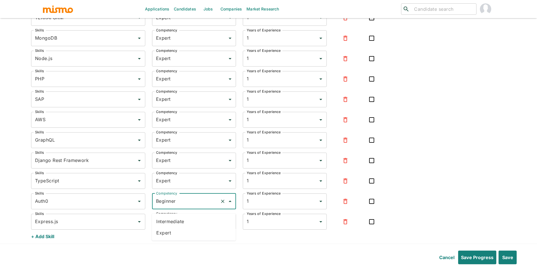
click at [181, 232] on li "Expert" at bounding box center [194, 232] width 84 height 11
click at [185, 229] on div "Beginner Competency" at bounding box center [194, 221] width 84 height 16
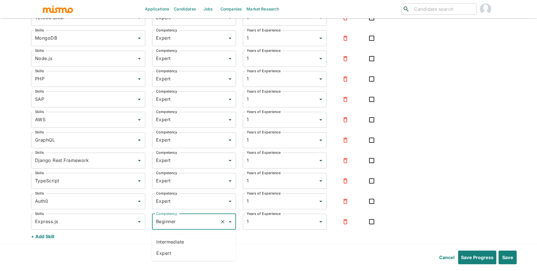
click at [182, 252] on li "Expert" at bounding box center [194, 252] width 84 height 11
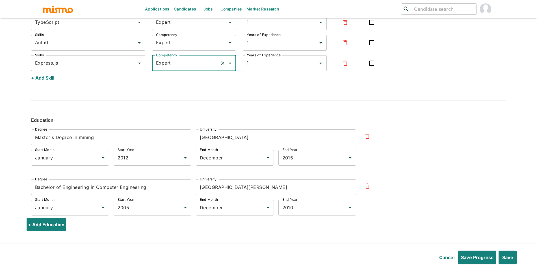
scroll to position [2526, 0]
click at [499, 254] on button "Save" at bounding box center [507, 257] width 19 height 14
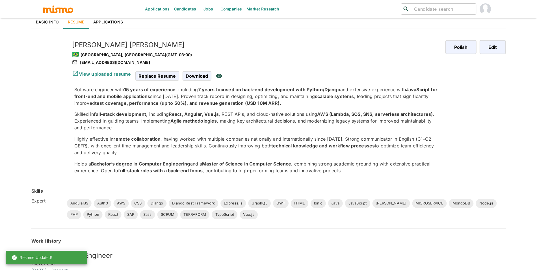
scroll to position [0, 0]
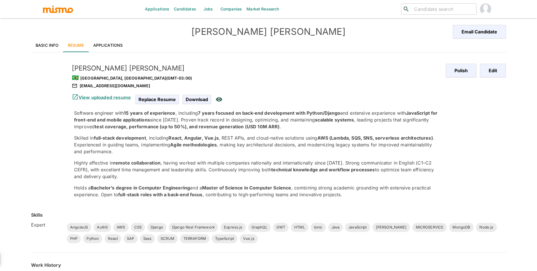
click at [102, 45] on link "Applications" at bounding box center [108, 45] width 39 height 14
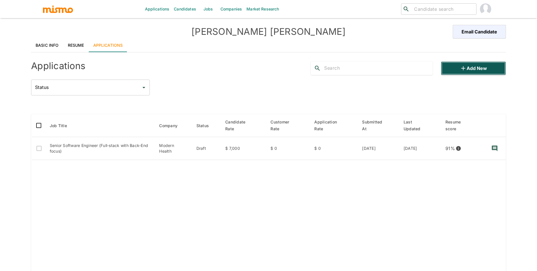
click at [455, 72] on button "Add new" at bounding box center [473, 68] width 65 height 14
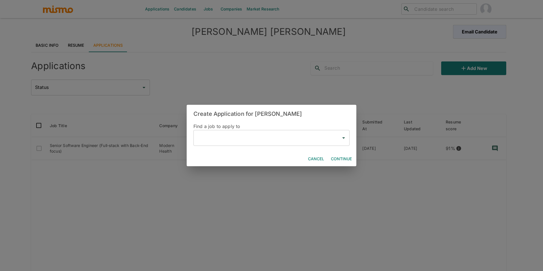
click at [218, 140] on input "text" at bounding box center [267, 137] width 142 height 11
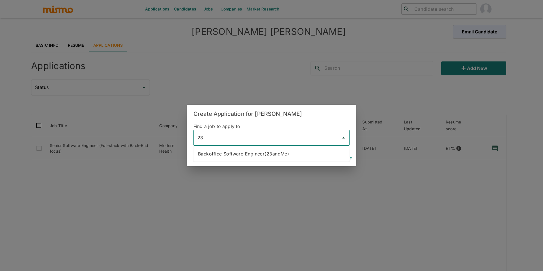
click at [254, 157] on li "Backoffice Software Engineer(23andMe)" at bounding box center [271, 153] width 156 height 11
click at [334, 157] on button "Continue" at bounding box center [340, 159] width 25 height 10
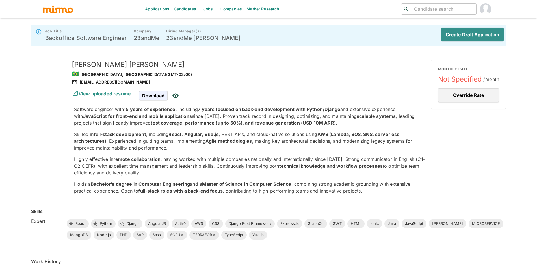
click at [451, 99] on button "Override Rate" at bounding box center [468, 95] width 61 height 14
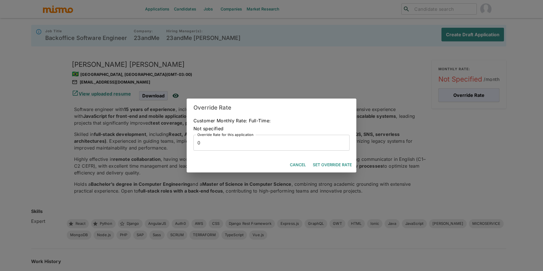
click at [289, 141] on input "0" at bounding box center [271, 143] width 156 height 16
click at [326, 164] on button "Set Override Rate" at bounding box center [332, 164] width 44 height 10
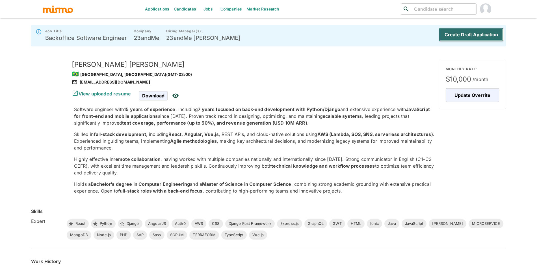
click at [497, 34] on button "Create Draft Application" at bounding box center [471, 35] width 65 height 14
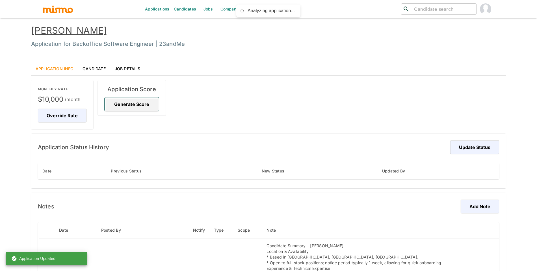
click at [153, 108] on button "Generate Score" at bounding box center [132, 104] width 54 height 14
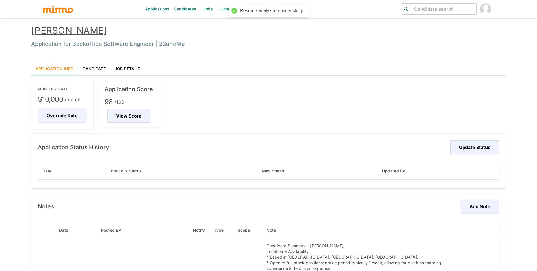
click at [480, 155] on div "Date Previous Status New Status Updated By" at bounding box center [268, 171] width 461 height 34
click at [481, 145] on button "Update Status" at bounding box center [474, 147] width 51 height 14
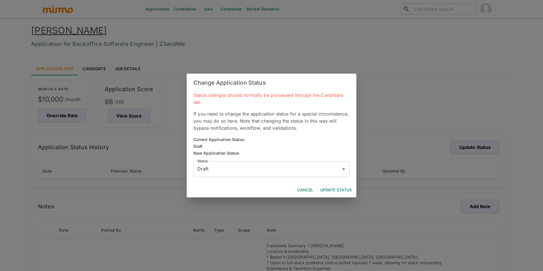
click at [280, 174] on div "Draft Status" at bounding box center [271, 169] width 156 height 16
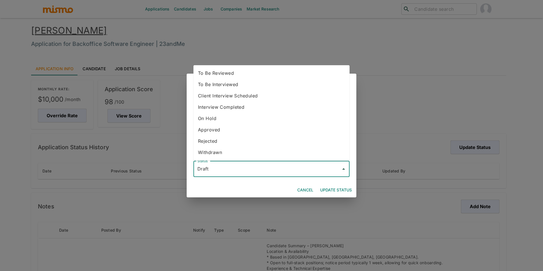
click at [239, 76] on li "To Be Reviewed" at bounding box center [271, 72] width 156 height 11
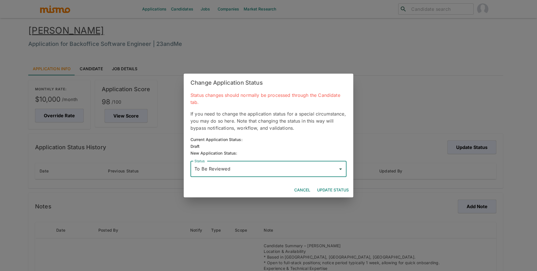
click at [340, 190] on div "Applications Candidates Jobs Companies Market Research ​ ​ Matheus Cardoso Appl…" at bounding box center [265, 142] width 475 height 271
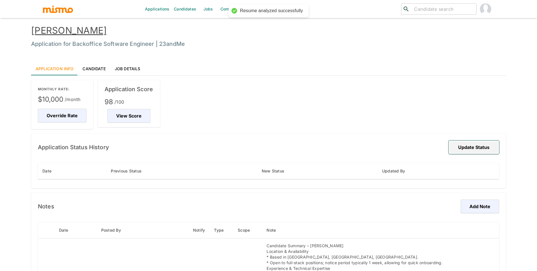
click at [475, 150] on button "Update Status" at bounding box center [474, 147] width 51 height 14
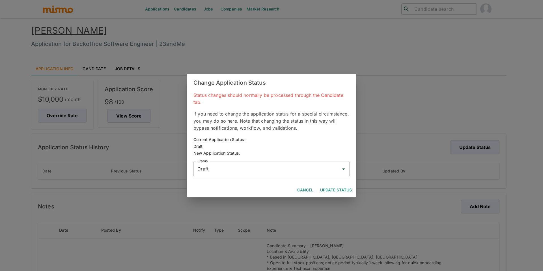
click at [307, 165] on input "Draft" at bounding box center [267, 168] width 142 height 11
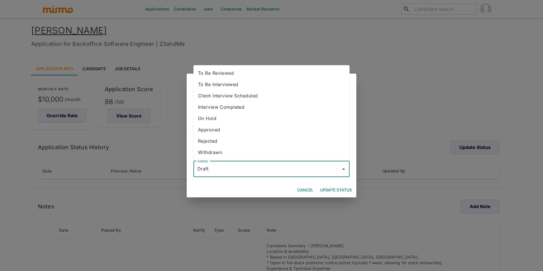
click at [269, 76] on li "To Be Reviewed" at bounding box center [271, 72] width 156 height 11
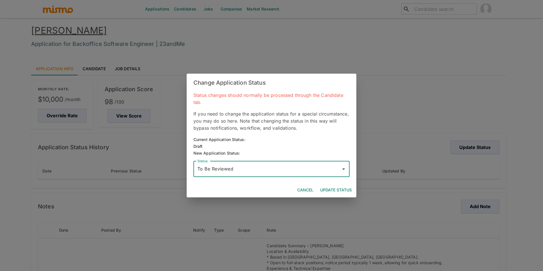
click at [341, 194] on button "Update Status" at bounding box center [336, 190] width 36 height 10
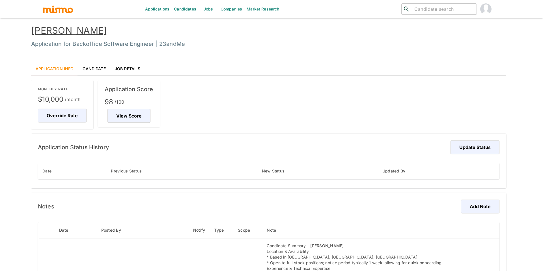
click at [340, 191] on button "Update Status" at bounding box center [336, 190] width 36 height 10
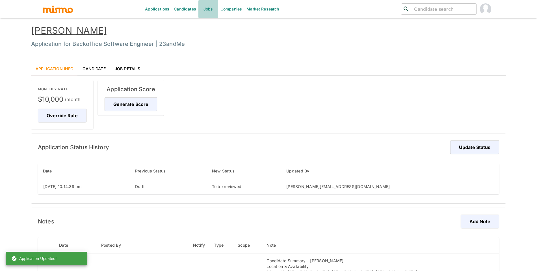
click at [209, 14] on link "Jobs" at bounding box center [208, 9] width 20 height 18
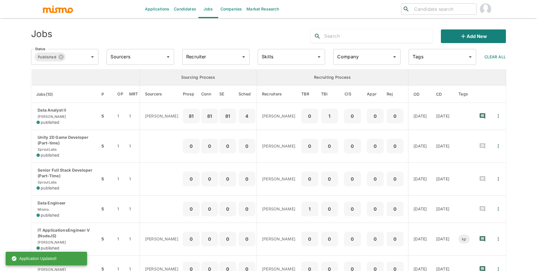
click at [340, 56] on input "Company" at bounding box center [363, 56] width 54 height 11
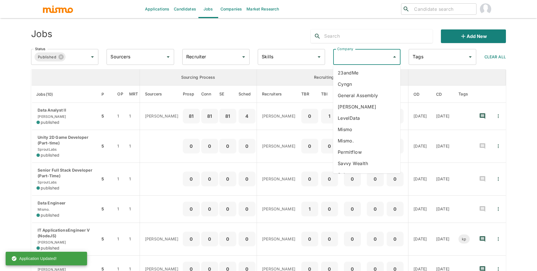
click at [340, 74] on li "23andMe" at bounding box center [366, 72] width 67 height 11
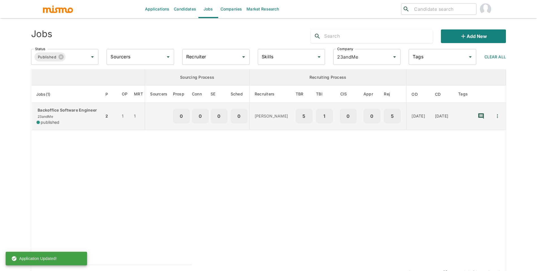
click at [55, 119] on div "Backoffice Software Engineer 23andMe published" at bounding box center [67, 116] width 63 height 18
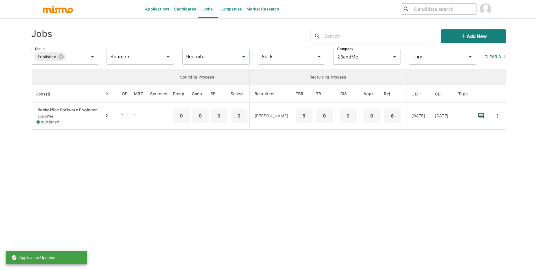
click at [189, 7] on link "Candidates" at bounding box center [185, 9] width 27 height 18
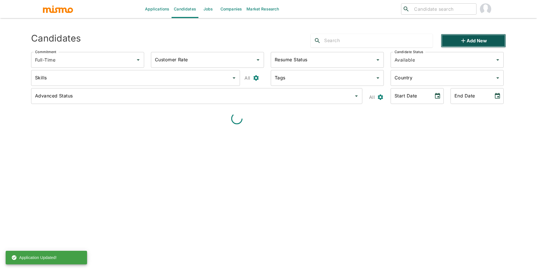
click at [465, 40] on icon "button" at bounding box center [463, 40] width 7 height 7
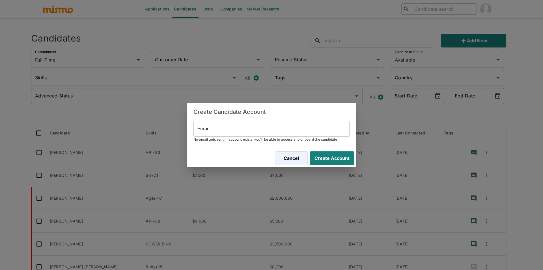
click at [278, 135] on input "Email" at bounding box center [271, 129] width 156 height 16
paste input "gabrieljacintho868@gmail.com"
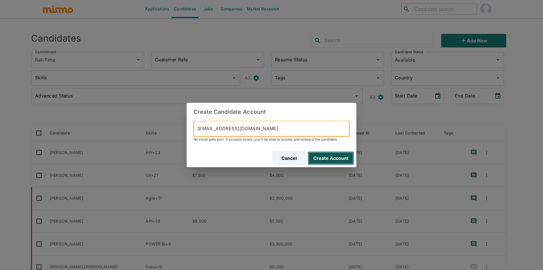
click at [325, 156] on button "Create Account" at bounding box center [331, 159] width 46 height 14
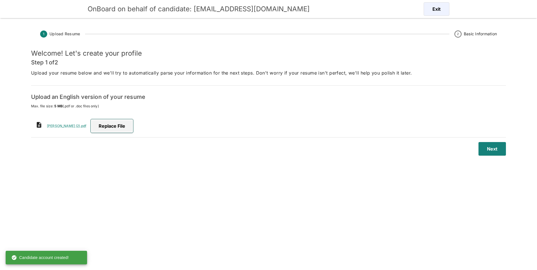
click at [126, 127] on span "Replace file" at bounding box center [112, 126] width 42 height 14
click at [0, 0] on input "Replace file" at bounding box center [0, 0] width 0 height 0
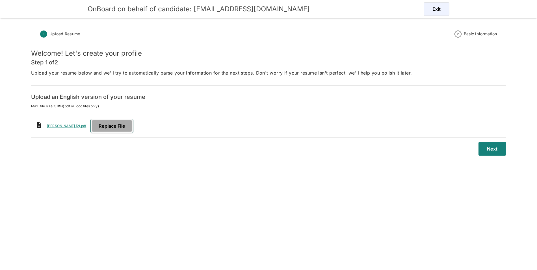
click at [133, 125] on span "Replace file" at bounding box center [112, 126] width 42 height 14
click at [0, 0] on input "Replace file" at bounding box center [0, 0] width 0 height 0
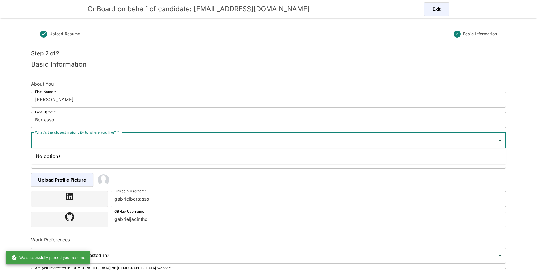
click at [151, 139] on input "What's the closest major city to where you live? *" at bounding box center [264, 140] width 461 height 11
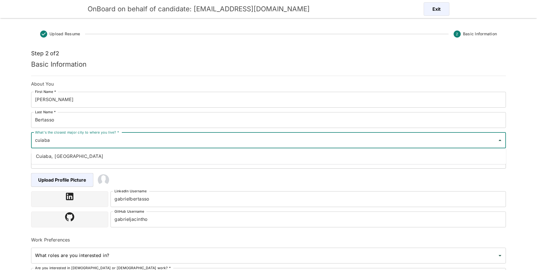
click at [399, 157] on li "Cuiaba, Brazil" at bounding box center [268, 156] width 475 height 11
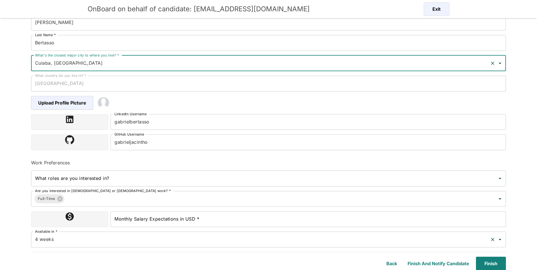
scroll to position [77, 0]
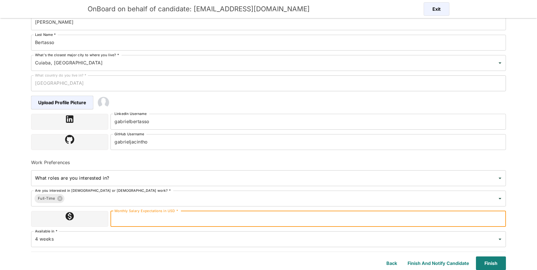
click at [242, 218] on input "Monthly Salary Expectations in USD *" at bounding box center [308, 219] width 395 height 16
click at [404, 240] on input "4 weeks" at bounding box center [261, 239] width 454 height 11
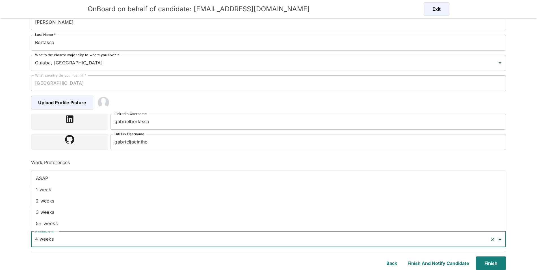
click at [108, 178] on li "ASAP" at bounding box center [268, 178] width 475 height 11
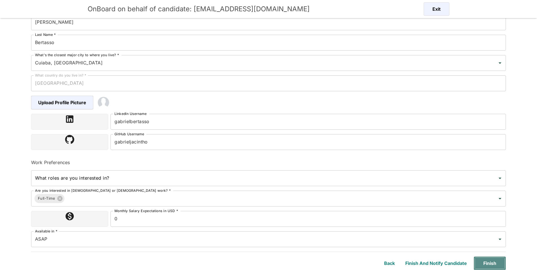
click at [501, 264] on button "Finish" at bounding box center [490, 264] width 32 height 14
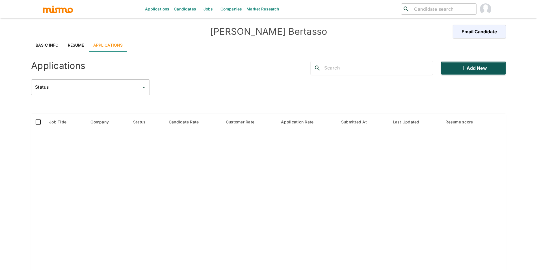
click at [468, 69] on button "Add new" at bounding box center [473, 68] width 65 height 14
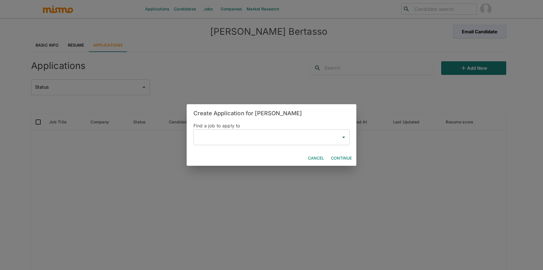
click at [219, 139] on input "text" at bounding box center [267, 137] width 142 height 11
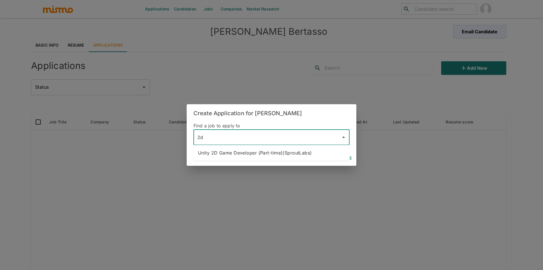
click at [243, 151] on li "Unity 2D Game Developer (Part-time)(SproutLabs)" at bounding box center [271, 152] width 156 height 11
click at [339, 159] on button "Continue" at bounding box center [340, 158] width 25 height 10
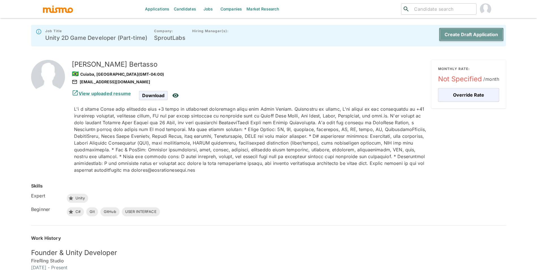
click at [488, 33] on button "Create Draft Application" at bounding box center [471, 35] width 65 height 14
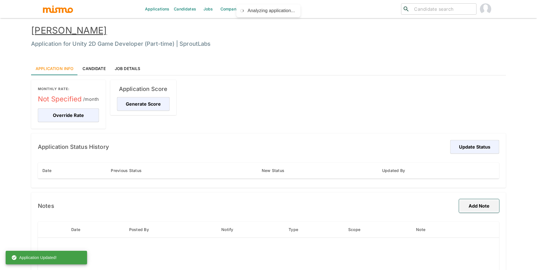
click at [472, 210] on button "Add Note" at bounding box center [479, 206] width 40 height 14
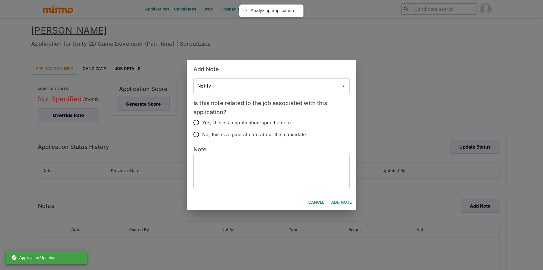
click at [226, 177] on textarea at bounding box center [271, 172] width 148 height 26
paste textarea "Gabriel is a senior game developer with over 5 years of experience in Unity and…"
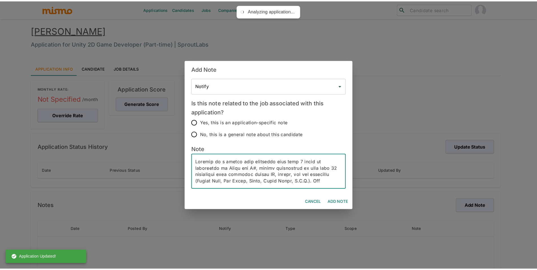
scroll to position [214, 0]
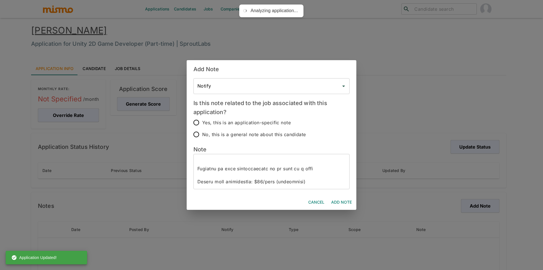
click at [246, 122] on span "Yes, this is an application-specific note" at bounding box center [246, 123] width 88 height 8
click at [202, 122] on input "Yes, this is an application-specific note" at bounding box center [196, 123] width 12 height 12
click at [344, 202] on button "Add Note" at bounding box center [341, 202] width 25 height 10
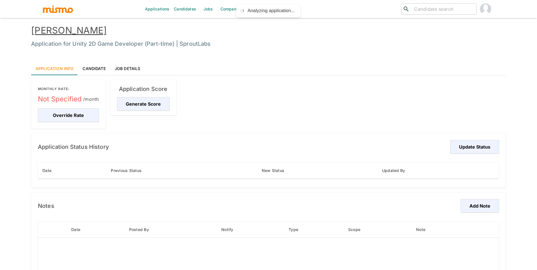
click at [77, 31] on link "Gabriel Bertasso" at bounding box center [69, 30] width 76 height 11
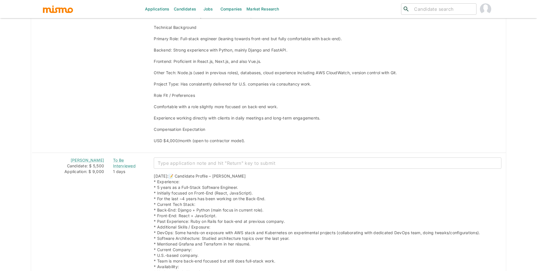
scroll to position [875, 0]
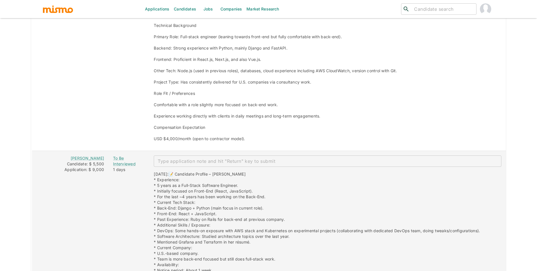
click at [109, 166] on td "To Be Interviewed 1 days" at bounding box center [129, 231] width 41 height 160
click at [115, 166] on div "To Be Interviewed" at bounding box center [129, 160] width 32 height 11
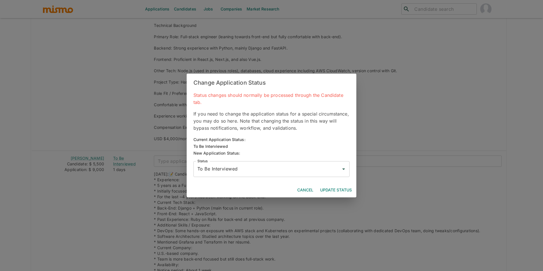
click at [219, 169] on input "To Be Interviewed" at bounding box center [267, 168] width 142 height 11
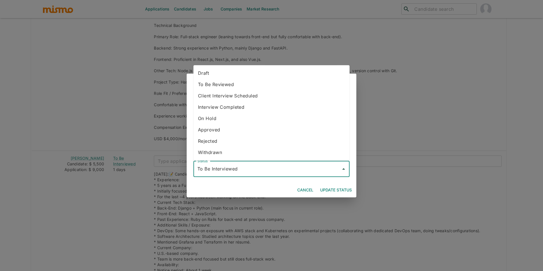
click at [219, 141] on li "Rejected" at bounding box center [271, 140] width 156 height 11
type input "Rejected"
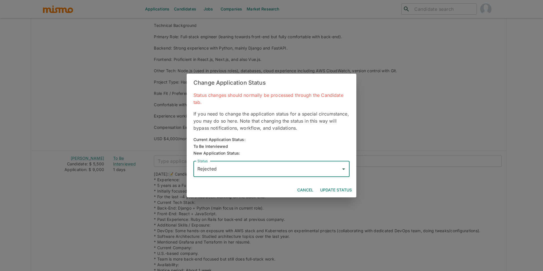
click at [319, 183] on div "Cancel Update Status" at bounding box center [272, 189] width 170 height 15
click at [327, 185] on button "Update Status" at bounding box center [336, 190] width 36 height 10
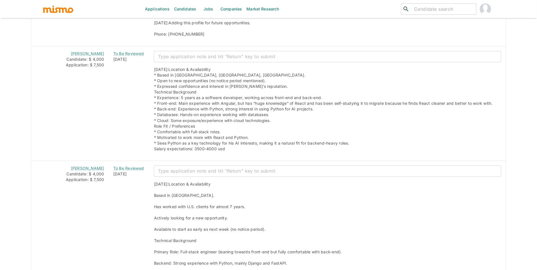
scroll to position [0, 0]
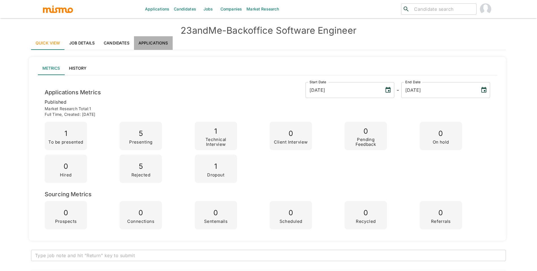
click at [155, 47] on link "Applications" at bounding box center [153, 43] width 39 height 14
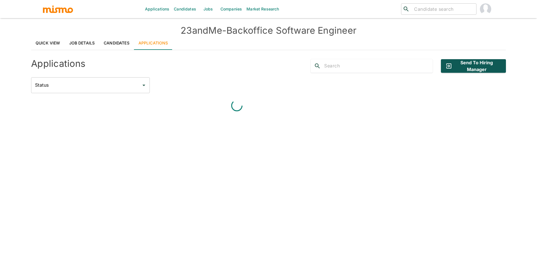
click at [491, 73] on div "Applications Send to Hiring Manager Status Status" at bounding box center [268, 74] width 475 height 38
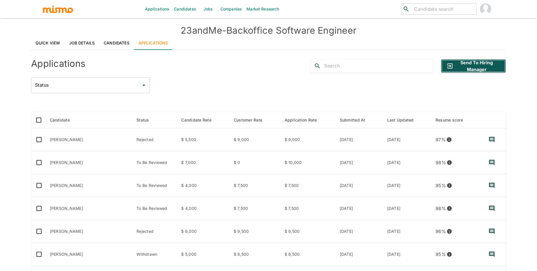
click at [493, 70] on button "Send to Hiring Manager" at bounding box center [473, 66] width 65 height 14
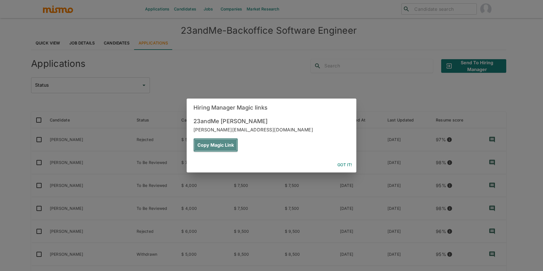
click at [238, 138] on button "Copy Magic Link" at bounding box center [215, 145] width 44 height 14
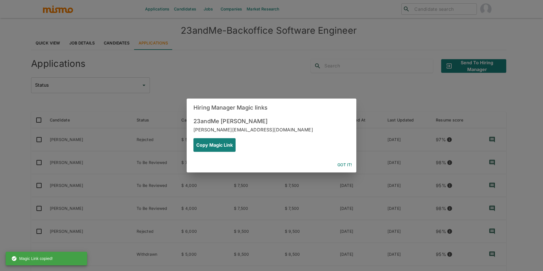
click at [348, 159] on button "Got it!" at bounding box center [344, 164] width 19 height 10
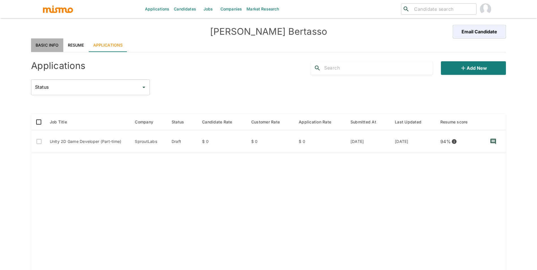
click at [53, 46] on link "Basic Info" at bounding box center [47, 45] width 32 height 14
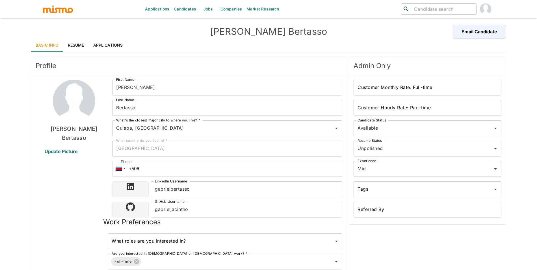
click at [66, 150] on span "Update Picture" at bounding box center [61, 152] width 47 height 14
click at [0, 0] on input "Update Picture" at bounding box center [0, 0] width 0 height 0
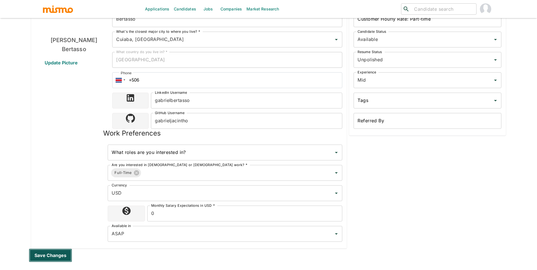
click at [56, 255] on button "Save changes" at bounding box center [50, 256] width 43 height 14
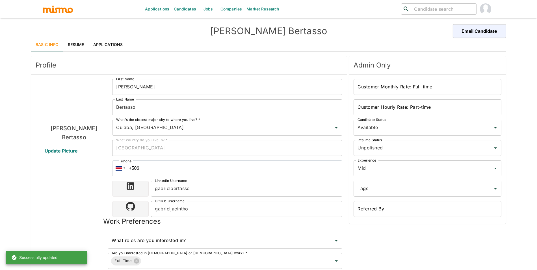
scroll to position [0, 0]
click at [385, 112] on input "Customer Hourly Rate: Part-time" at bounding box center [428, 108] width 148 height 16
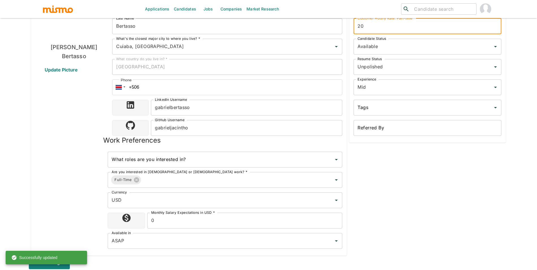
scroll to position [128, 0]
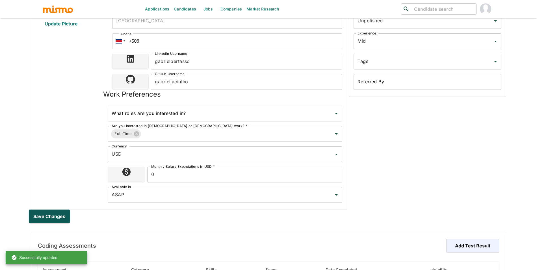
type input "20"
click at [63, 218] on button "Save changes" at bounding box center [50, 217] width 43 height 14
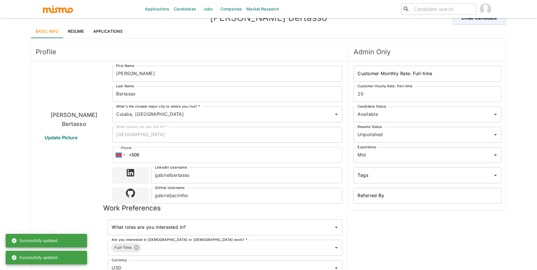
scroll to position [0, 0]
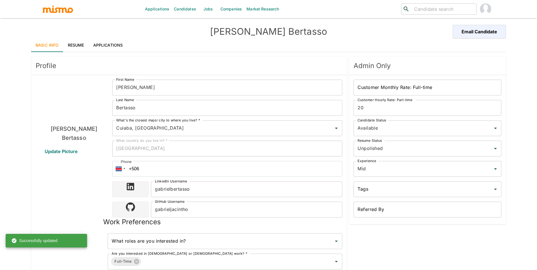
click at [121, 40] on link "Applications" at bounding box center [108, 45] width 39 height 14
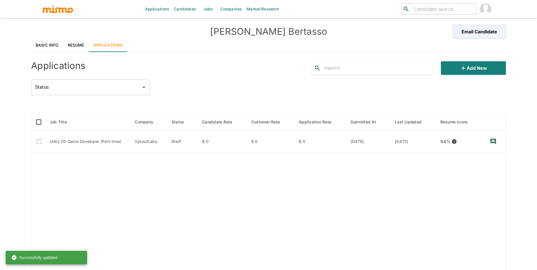
click at [64, 41] on link "Resume" at bounding box center [75, 45] width 25 height 14
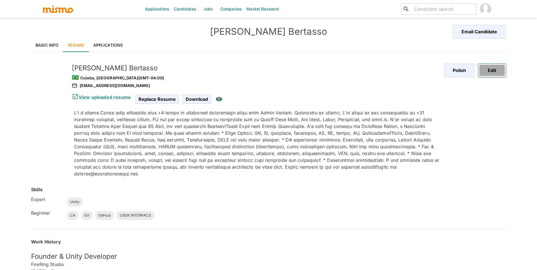
click at [494, 72] on button "Edit" at bounding box center [492, 71] width 28 height 14
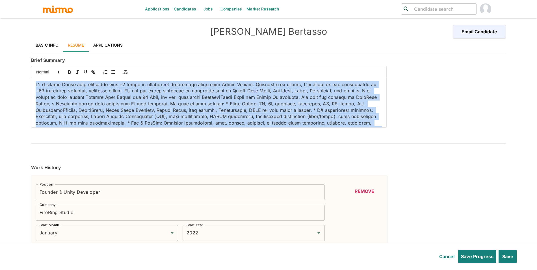
scroll to position [21, 0]
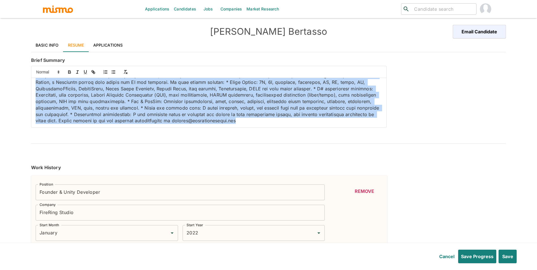
drag, startPoint x: 36, startPoint y: 83, endPoint x: 228, endPoint y: 151, distance: 203.3
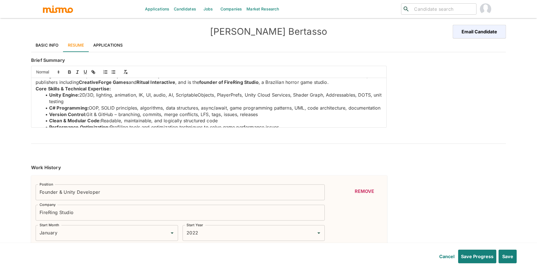
scroll to position [43, 0]
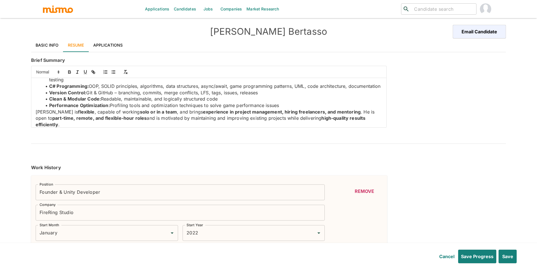
click at [339, 109] on li "Performance Optimization: Profiling tools and optimization techniques to solve …" at bounding box center [212, 105] width 340 height 7
click at [299, 102] on li "Clean & Modular Code: Readable, maintainable, and logically structured code" at bounding box center [212, 99] width 340 height 7
click at [293, 109] on li "Performance Optimization: Profiling tools and optimization techniques to solve …" at bounding box center [212, 105] width 340 height 7
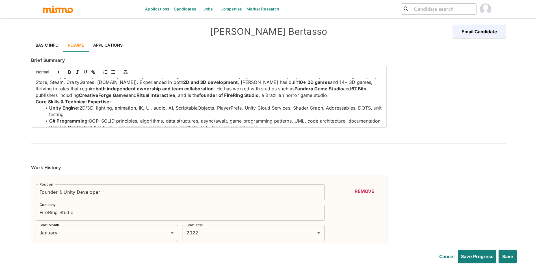
scroll to position [0, 0]
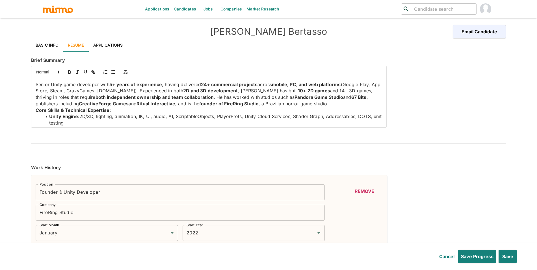
click at [36, 110] on strong "Core Skills & Technical Expertise:" at bounding box center [73, 110] width 75 height 6
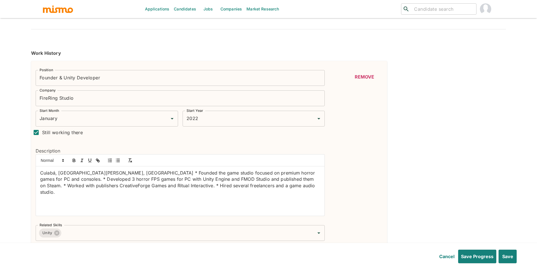
scroll to position [118, 0]
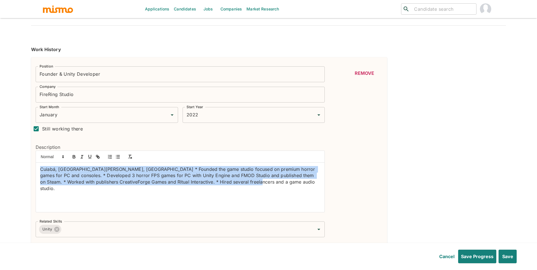
drag, startPoint x: 232, startPoint y: 191, endPoint x: 0, endPoint y: 156, distance: 235.0
click at [0, 156] on div "Applications Candidates Jobs Companies Market Research ​ ​ Gabriel Bertasso Ema…" at bounding box center [268, 24] width 537 height 284
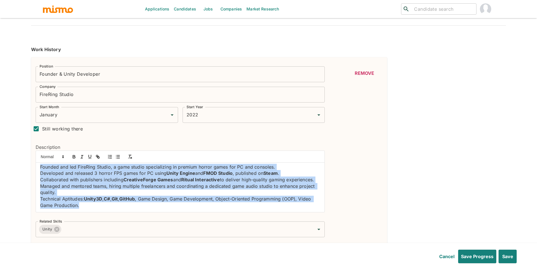
scroll to position [0, 0]
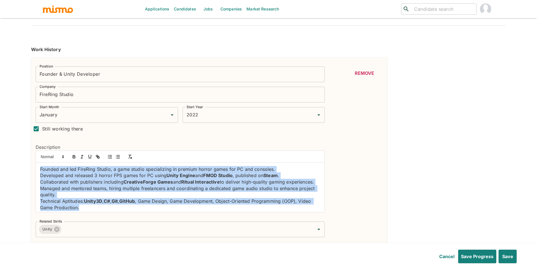
drag, startPoint x: 94, startPoint y: 211, endPoint x: 33, endPoint y: 168, distance: 75.2
click at [33, 168] on div "Description Founded and led FireRing Studio, a game studio specializing in prem…" at bounding box center [178, 176] width 294 height 82
click at [121, 159] on button "button" at bounding box center [118, 157] width 8 height 7
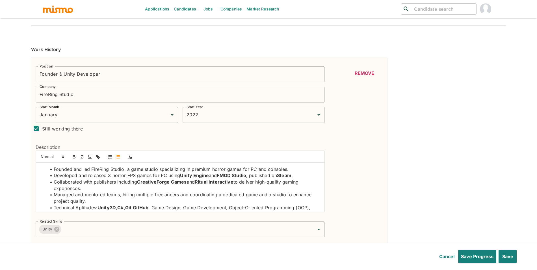
scroll to position [4, 0]
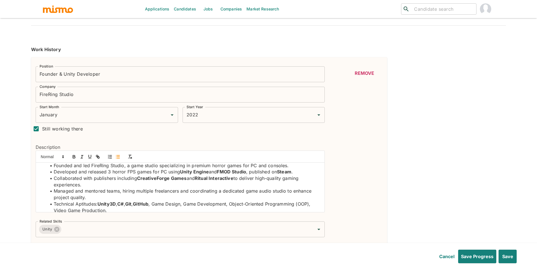
click at [179, 191] on li "Managed and mentored teams, hiring multiple freelancers and coordinating a dedi…" at bounding box center [183, 194] width 273 height 13
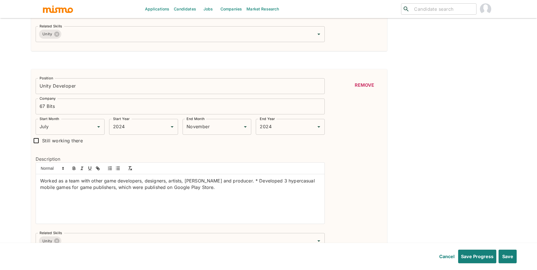
scroll to position [325, 0]
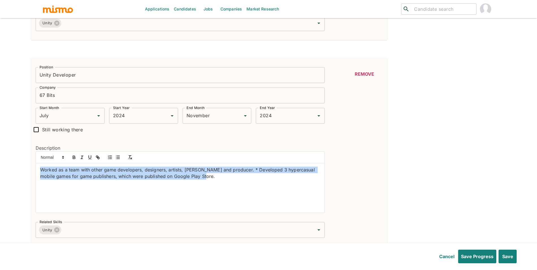
drag, startPoint x: 226, startPoint y: 181, endPoint x: 32, endPoint y: 174, distance: 193.5
click at [32, 174] on div "Description Worked as a team with other game developers, designers, artists, QA…" at bounding box center [178, 177] width 294 height 82
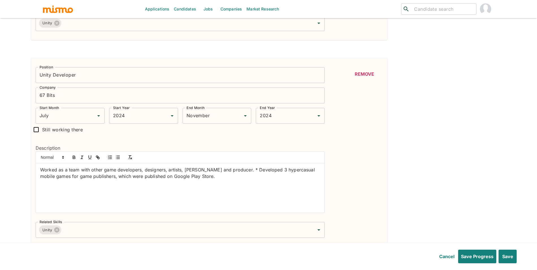
scroll to position [0, 0]
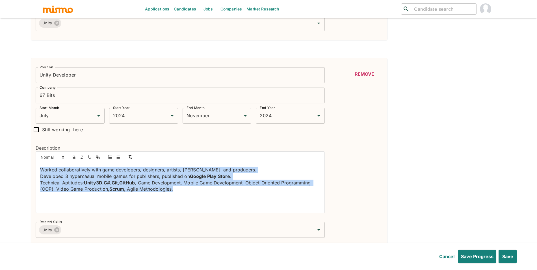
drag, startPoint x: 34, startPoint y: 163, endPoint x: 0, endPoint y: 146, distance: 37.8
click at [120, 156] on line "button" at bounding box center [118, 156] width 3 height 0
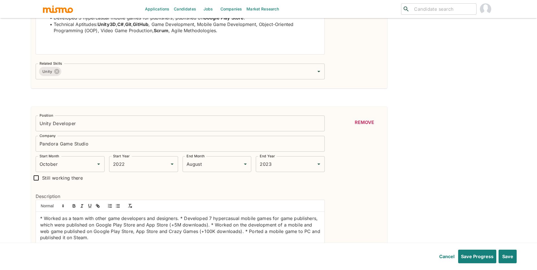
scroll to position [496, 0]
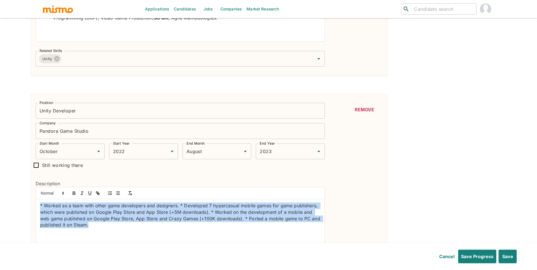
drag, startPoint x: 196, startPoint y: 225, endPoint x: 38, endPoint y: 209, distance: 158.9
click at [38, 209] on div "* Worked as a team with other game developers and designers. * Developed 7 hype…" at bounding box center [180, 223] width 289 height 49
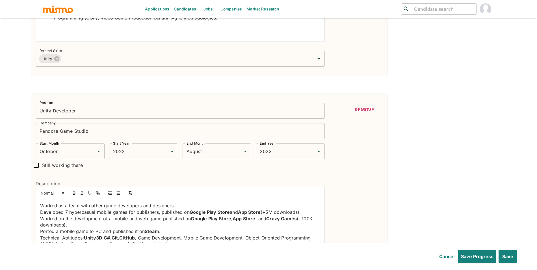
scroll to position [0, 0]
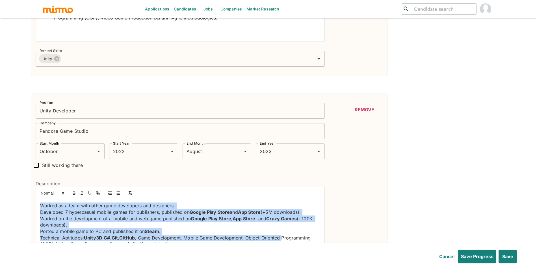
drag, startPoint x: 290, startPoint y: 237, endPoint x: 27, endPoint y: 192, distance: 266.9
click at [27, 192] on div "Work History Position Founder & Unity Developer Position Company FireRing Studi…" at bounding box center [266, 87] width 479 height 847
click at [117, 197] on button "button" at bounding box center [118, 193] width 8 height 7
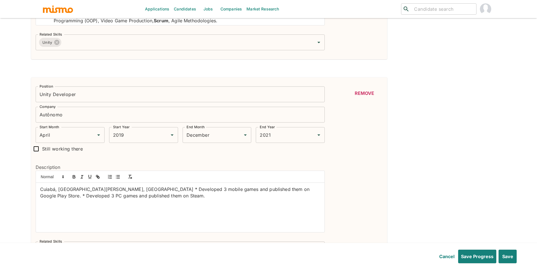
scroll to position [727, 0]
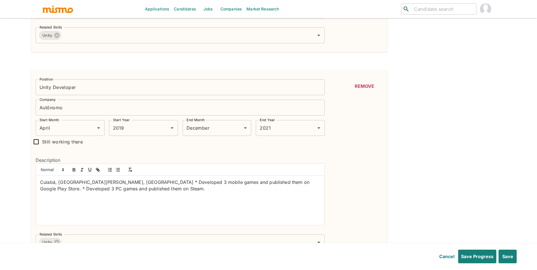
click at [122, 112] on input "Autônomo" at bounding box center [180, 108] width 289 height 16
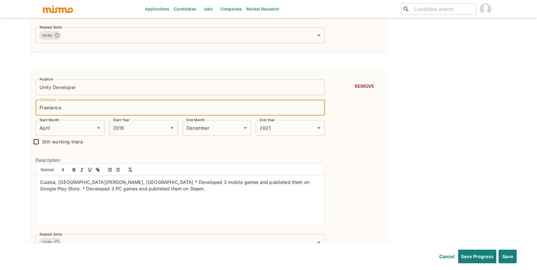
type input "Freelance"
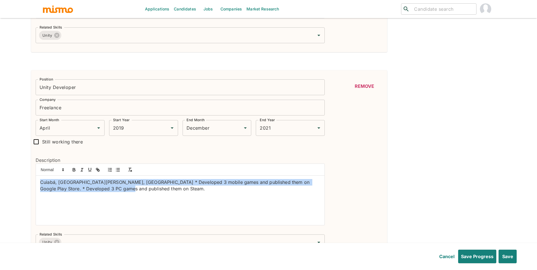
drag, startPoint x: 132, startPoint y: 198, endPoint x: 23, endPoint y: 167, distance: 113.6
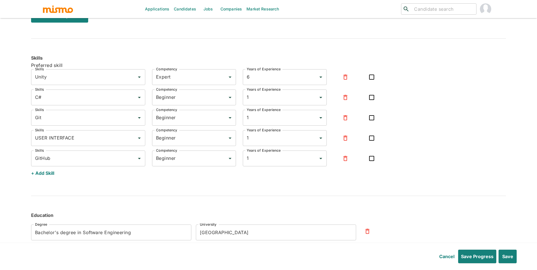
scroll to position [1032, 0]
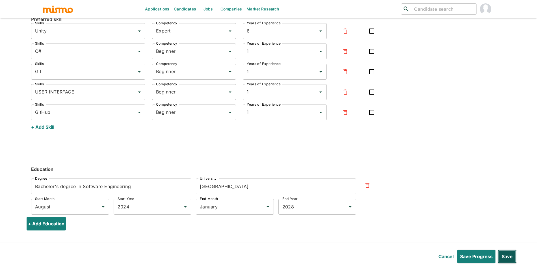
click at [513, 255] on button "Save" at bounding box center [507, 257] width 19 height 14
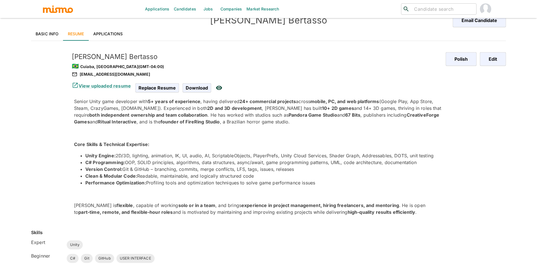
scroll to position [0, 0]
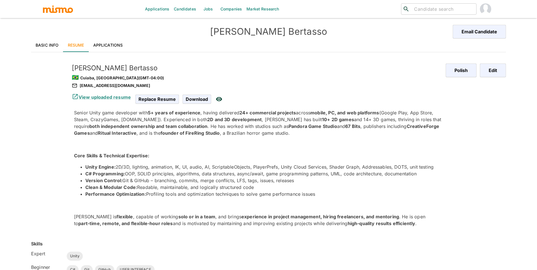
click at [488, 6] on img "account of current user" at bounding box center [485, 8] width 11 height 11
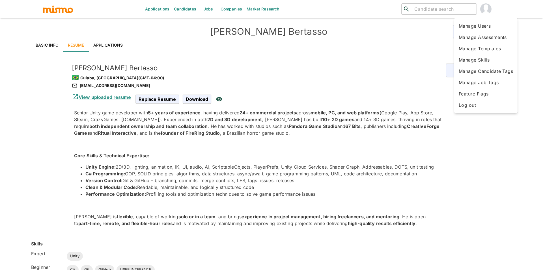
click at [488, 58] on li "Manage Skills" at bounding box center [485, 59] width 63 height 11
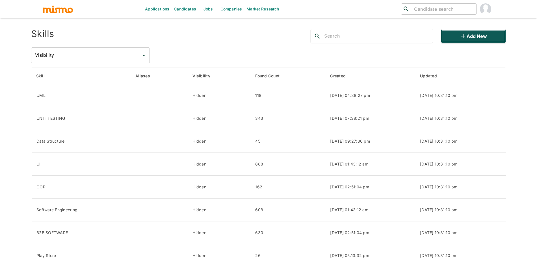
click at [501, 35] on button "Add new" at bounding box center [473, 36] width 65 height 14
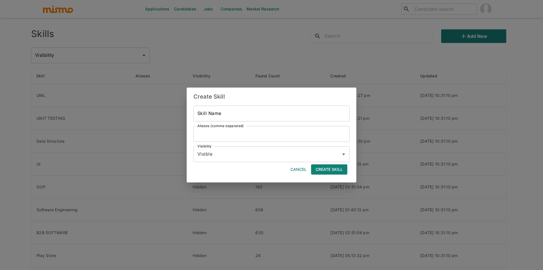
click at [258, 116] on input "Skill Name" at bounding box center [271, 114] width 156 height 16
click at [221, 112] on input "VFX" at bounding box center [271, 114] width 156 height 16
type input "VFX"
click at [224, 131] on input "Aliases (comma-separated)" at bounding box center [275, 134] width 150 height 16
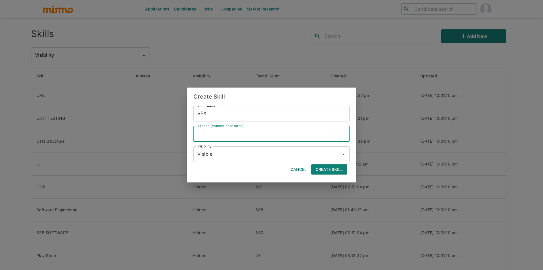
paste input "VFX"
type input "VFX"
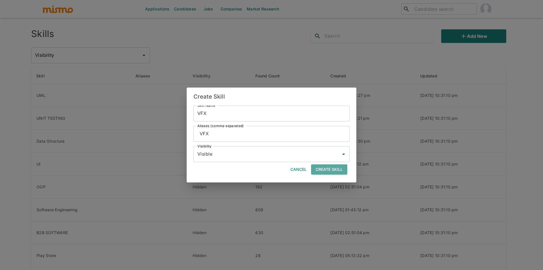
click at [337, 171] on button "Create Skill" at bounding box center [329, 170] width 36 height 10
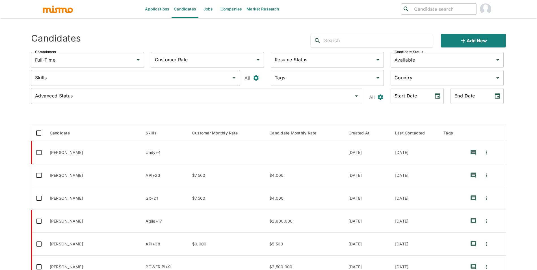
click at [209, 10] on link "Jobs" at bounding box center [208, 9] width 20 height 18
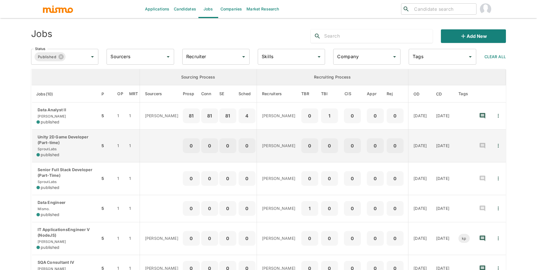
click at [81, 146] on div "Unity 2D Game Developer (Part-time) SproutLabs published" at bounding box center [65, 145] width 59 height 23
click at [61, 142] on p "Unity 2D Game Developer (Part-time)" at bounding box center [65, 139] width 59 height 11
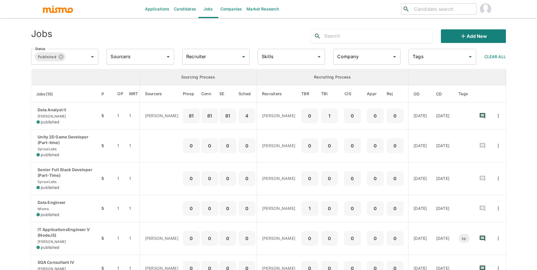
click at [440, 10] on input "search" at bounding box center [443, 9] width 62 height 8
type input "[PERSON_NAME]"
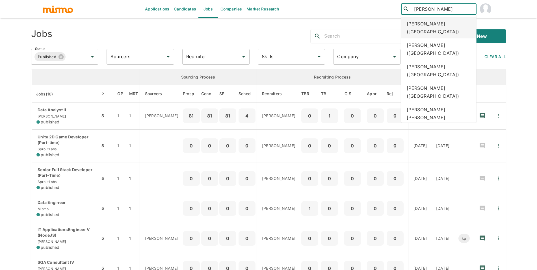
click at [441, 21] on div "[PERSON_NAME] ([GEOGRAPHIC_DATA])" at bounding box center [438, 27] width 75 height 21
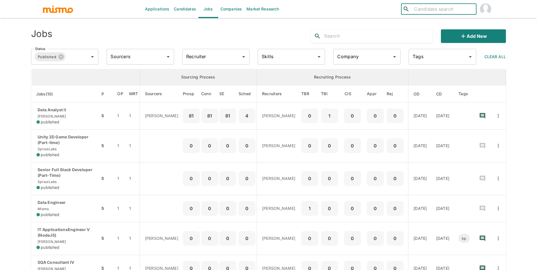
click at [486, 8] on img "account of current user" at bounding box center [485, 8] width 11 height 11
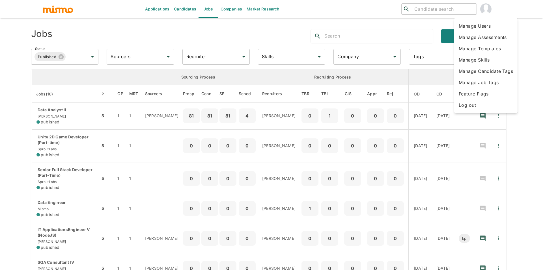
click at [491, 38] on li "Manage Assessments" at bounding box center [485, 37] width 63 height 11
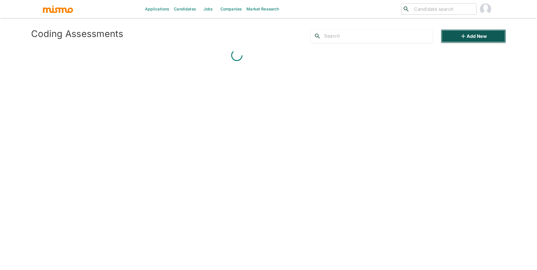
click at [481, 37] on button "Add new" at bounding box center [473, 36] width 65 height 14
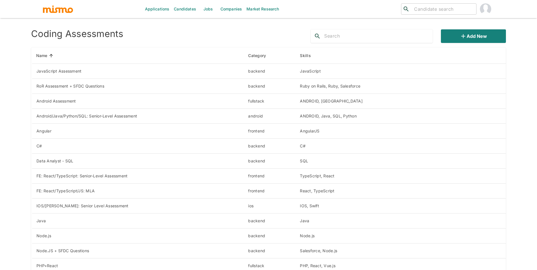
click at [494, 9] on button "account of current user" at bounding box center [486, 9] width 18 height 18
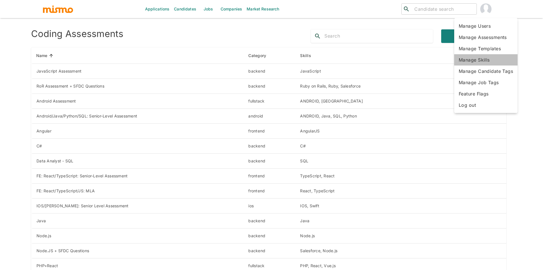
click at [497, 64] on li "Manage Skills" at bounding box center [485, 59] width 63 height 11
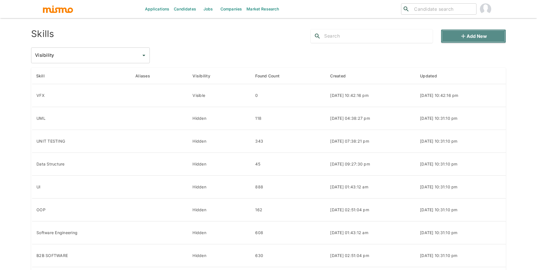
click at [491, 36] on button "Add new" at bounding box center [473, 36] width 65 height 14
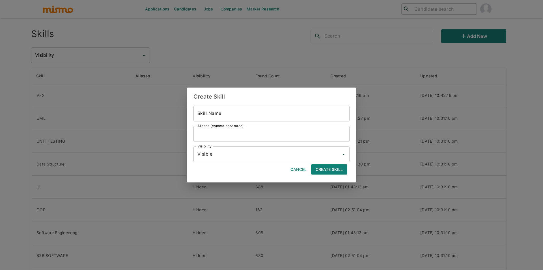
click at [248, 115] on input "Skill Name" at bounding box center [271, 114] width 156 height 16
click at [248, 114] on input "2D" at bounding box center [271, 114] width 156 height 16
type input "2D"
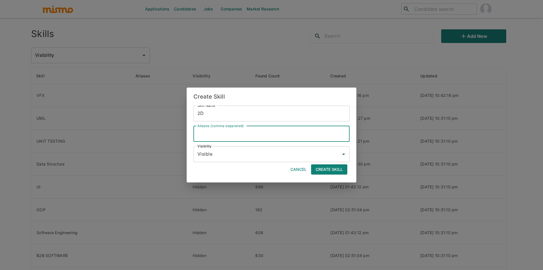
click at [248, 134] on input "Aliases (comma-separated)" at bounding box center [275, 134] width 150 height 16
paste input "2D"
type input "2D"
click at [328, 174] on button "Create Skill" at bounding box center [329, 170] width 36 height 10
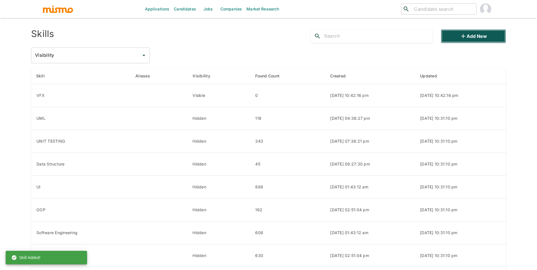
click at [464, 34] on icon "button" at bounding box center [463, 36] width 4 height 4
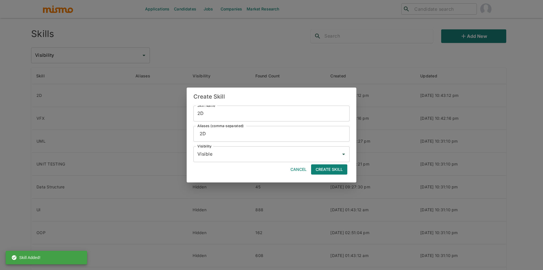
click at [211, 111] on input "2D" at bounding box center [271, 114] width 156 height 16
click at [199, 112] on input "2D" at bounding box center [271, 114] width 156 height 16
click at [200, 113] on input "2D" at bounding box center [271, 114] width 156 height 16
type input "3D"
click at [201, 135] on input "2D" at bounding box center [275, 134] width 150 height 16
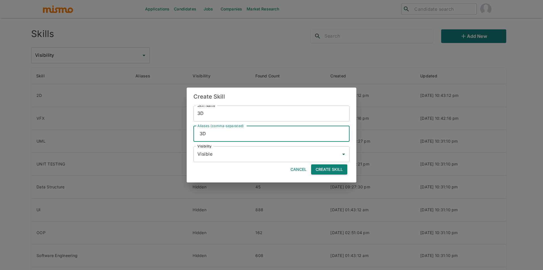
type input "3D"
click at [323, 172] on button "Create Skill" at bounding box center [329, 170] width 36 height 10
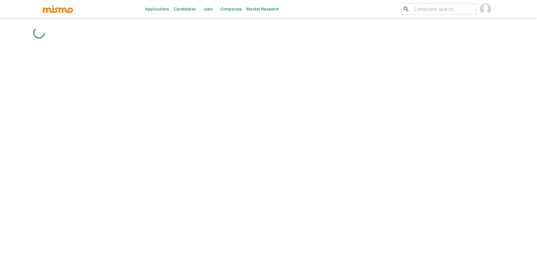
scroll to position [14, 0]
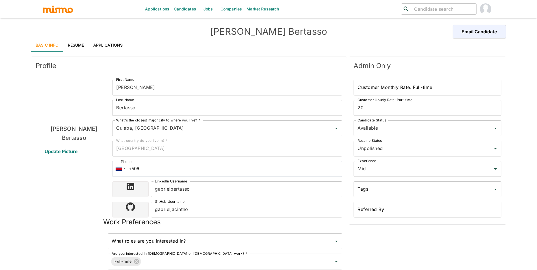
click at [82, 39] on link "Resume" at bounding box center [75, 45] width 25 height 14
click at [79, 47] on link "Resume" at bounding box center [75, 45] width 25 height 14
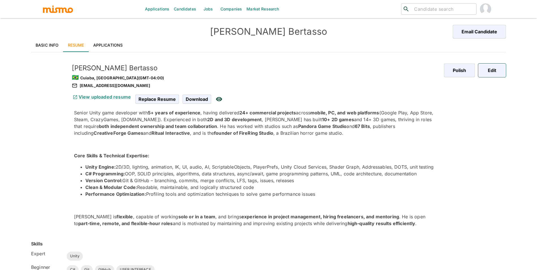
click at [494, 65] on button "Edit" at bounding box center [492, 71] width 28 height 14
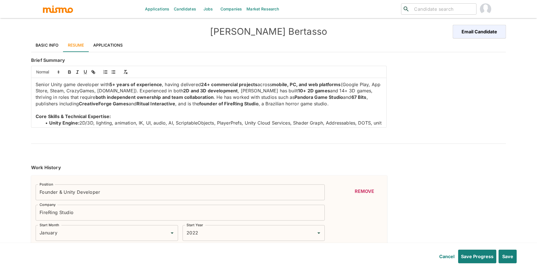
type input "January"
type input "2022"
type input "July"
type input "2024"
type input "November"
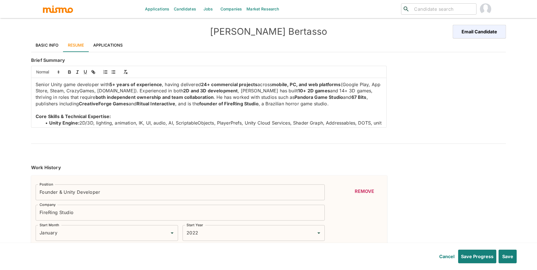
type input "2024"
type input "October"
type input "2022"
type input "August"
type input "2023"
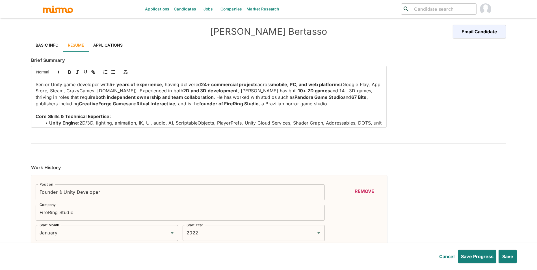
type input "April"
type input "2019"
type input "December"
type input "2021"
type input "Unity"
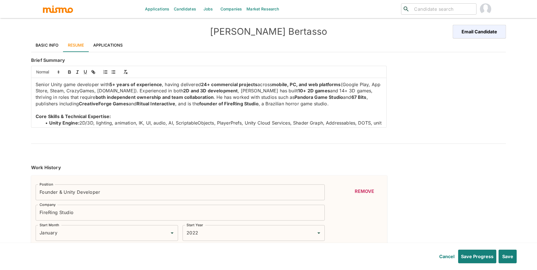
type input "Expert"
type input "6"
type input "C#"
type input "Beginner"
type input "1"
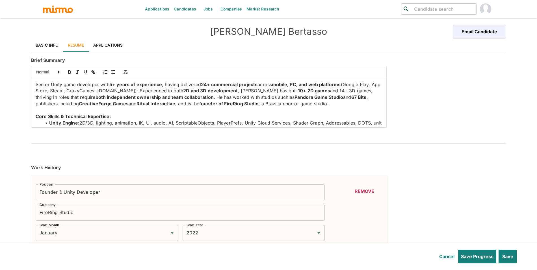
type input "Git"
type input "Beginner"
type input "1"
type input "USER INTERFACE"
type input "Beginner"
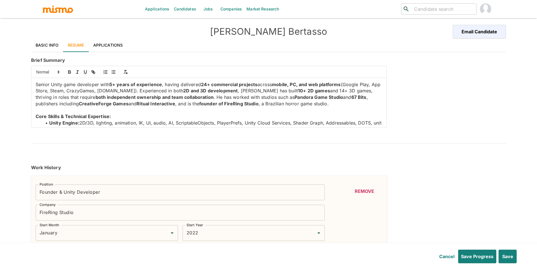
type input "1"
type input "GitHub"
type input "Beginner"
type input "1"
type input "August"
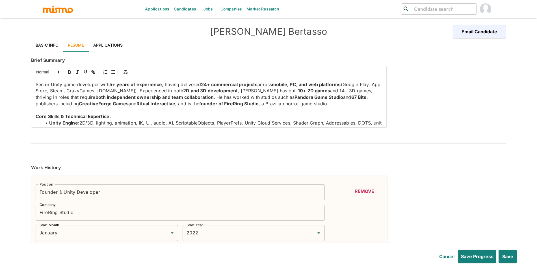
type input "2024"
type input "January"
type input "2028"
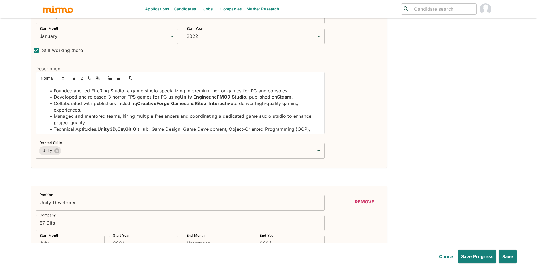
click at [246, 143] on div "Related Skills Unity Related Skills" at bounding box center [178, 149] width 294 height 20
click at [248, 139] on div "Related Skills Unity Related Skills" at bounding box center [178, 149] width 294 height 20
click at [168, 150] on input "Related Skills" at bounding box center [184, 151] width 244 height 11
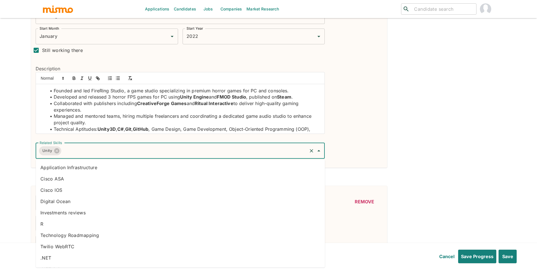
click at [165, 150] on input "Related Skills" at bounding box center [184, 151] width 244 height 11
type input "C#"
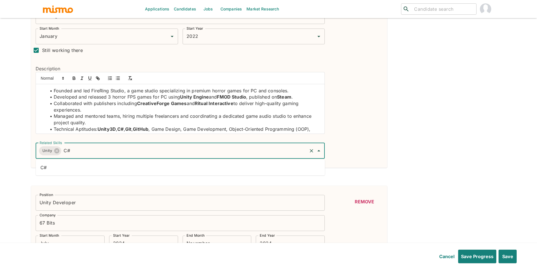
click at [144, 165] on li "C#" at bounding box center [180, 167] width 289 height 11
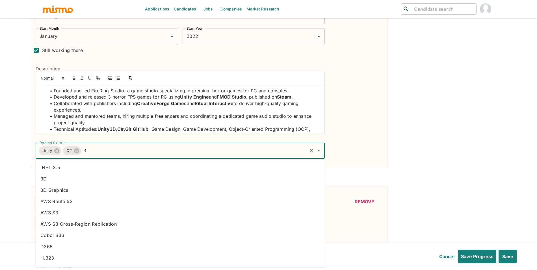
type input "3D"
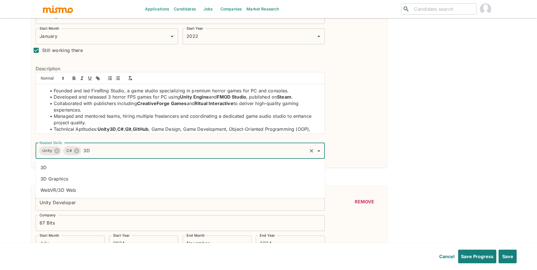
click at [140, 163] on li "3D" at bounding box center [180, 167] width 289 height 11
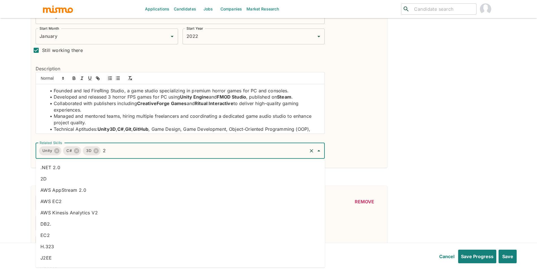
type input "2D"
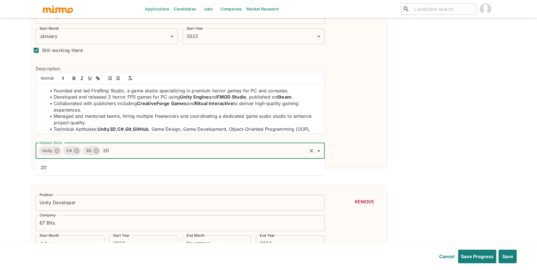
click at [116, 166] on li "2D" at bounding box center [180, 167] width 289 height 11
type input "GIT"
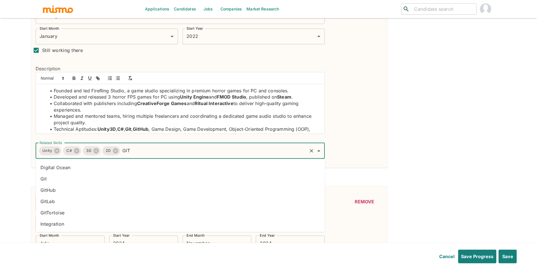
click at [163, 175] on li "Git" at bounding box center [180, 178] width 289 height 11
type input "GITH"
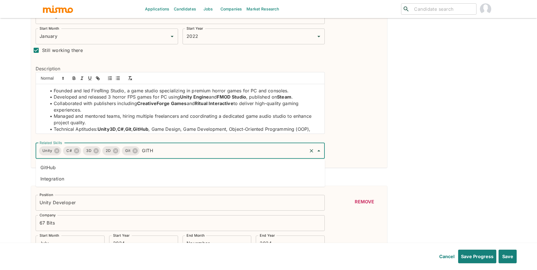
click at [156, 170] on li "GitHub" at bounding box center [180, 167] width 289 height 11
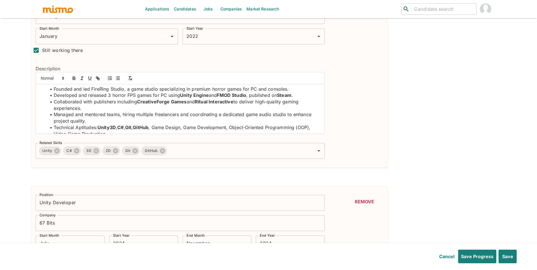
scroll to position [0, 0]
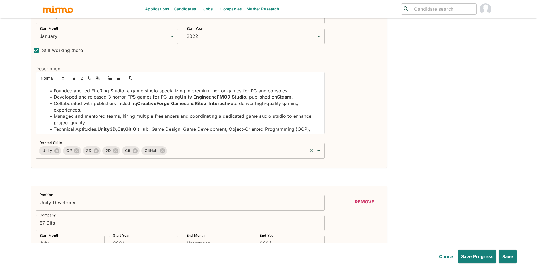
click at [252, 146] on input "Related Skills" at bounding box center [237, 151] width 139 height 11
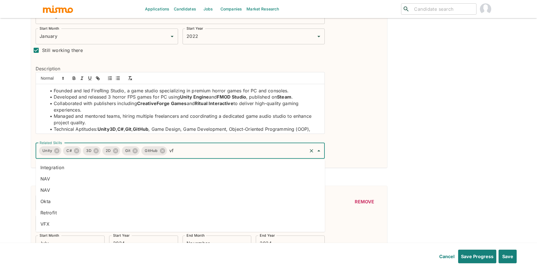
type input "vfx"
click at [147, 224] on li "VFX" at bounding box center [180, 224] width 289 height 11
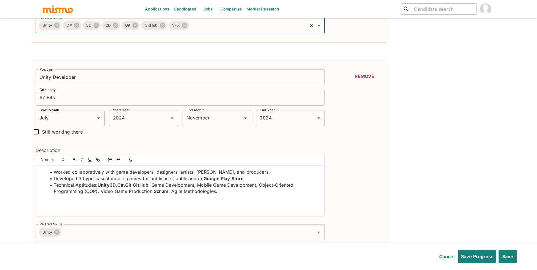
scroll to position [362, 0]
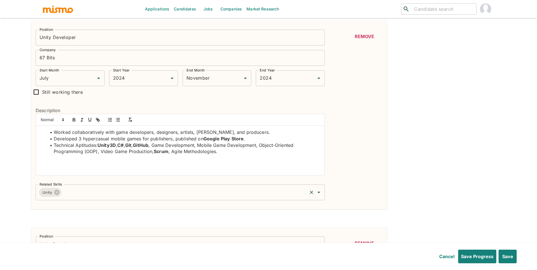
click at [126, 192] on input "Related Skills" at bounding box center [184, 192] width 244 height 11
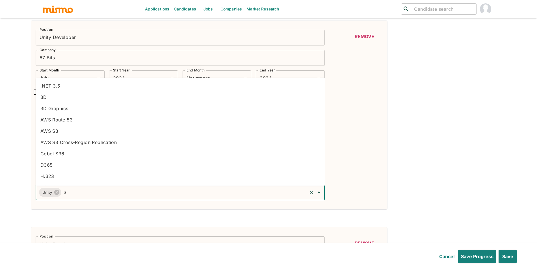
type input "3d"
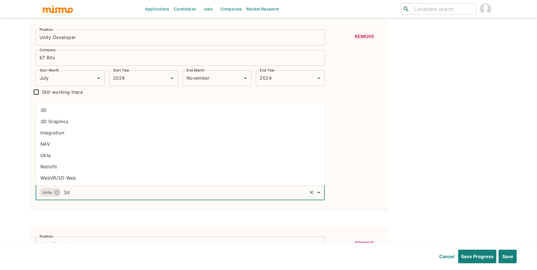
click at [83, 112] on li "3D" at bounding box center [180, 110] width 289 height 11
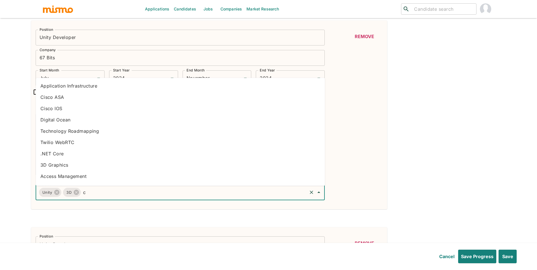
type input "c#"
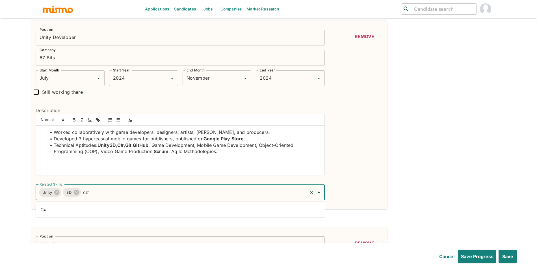
click at [139, 206] on li "C#" at bounding box center [180, 209] width 289 height 11
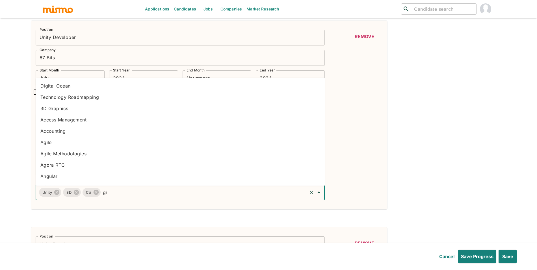
type input "git"
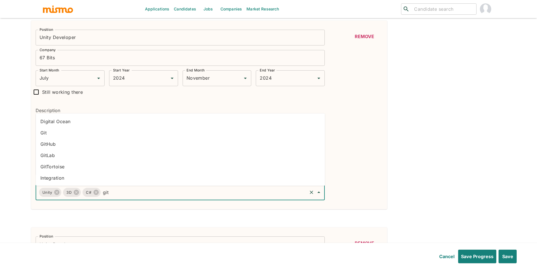
click at [72, 129] on li "Git" at bounding box center [180, 132] width 289 height 11
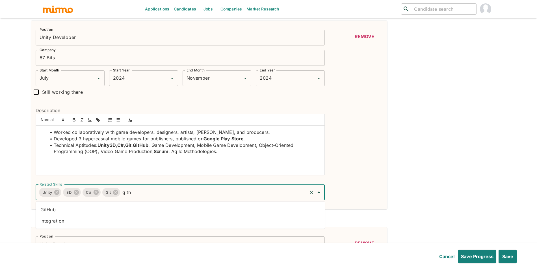
type input "githu"
click at [164, 207] on li "GitHub" at bounding box center [180, 209] width 289 height 11
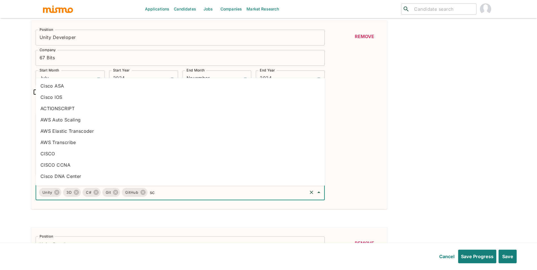
type input "scr"
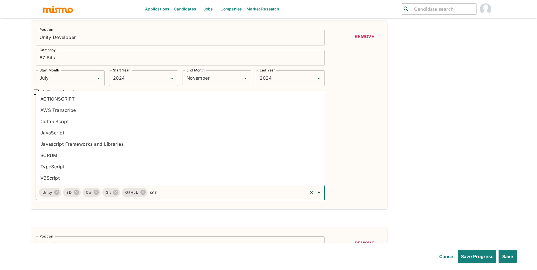
click at [77, 155] on li "SCRUM" at bounding box center [180, 155] width 289 height 11
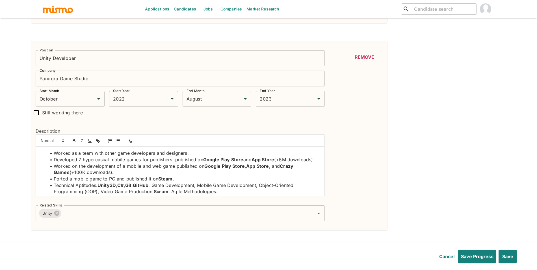
scroll to position [550, 0]
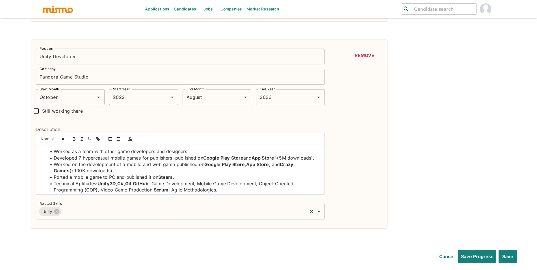
click at [160, 215] on input "Related Skills" at bounding box center [184, 211] width 244 height 11
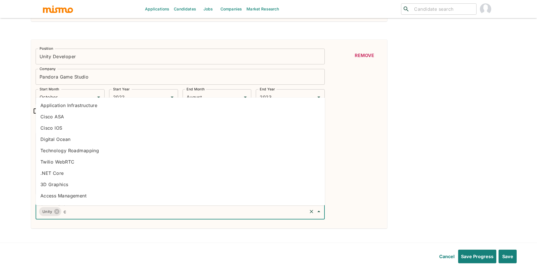
type input "c#"
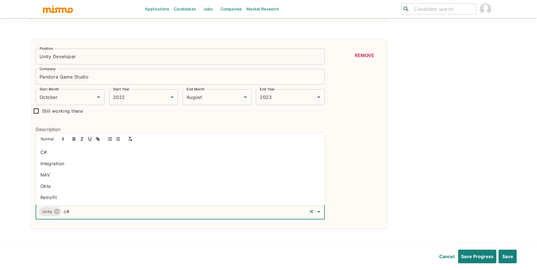
click at [86, 155] on li "C#" at bounding box center [180, 152] width 289 height 11
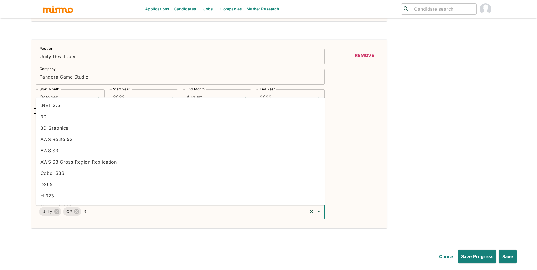
type input "3d"
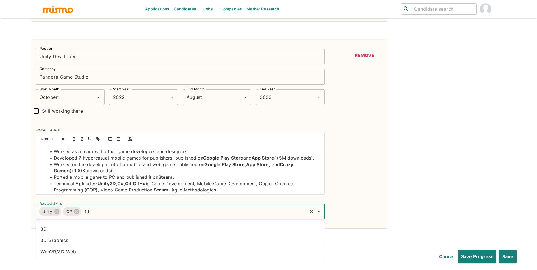
click at [78, 228] on li "3D" at bounding box center [180, 229] width 289 height 11
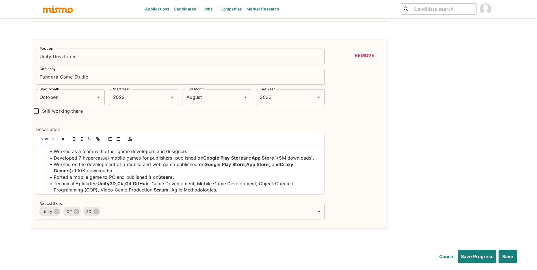
scroll to position [8, 0]
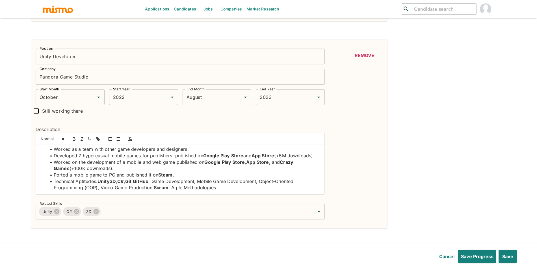
drag, startPoint x: 318, startPoint y: 168, endPoint x: 315, endPoint y: 195, distance: 27.5
click at [315, 194] on div "Worked as a team with other game developers and designers. Developed 7 hypercas…" at bounding box center [180, 169] width 289 height 49
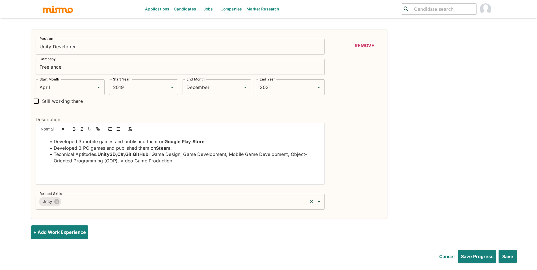
scroll to position [775, 0]
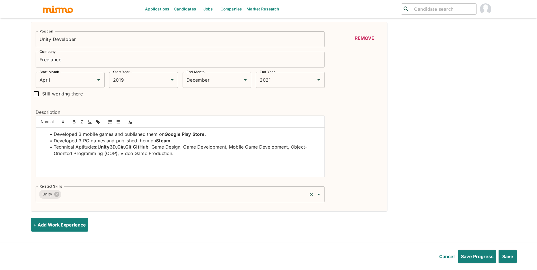
click at [178, 194] on input "Related Skills" at bounding box center [184, 194] width 244 height 11
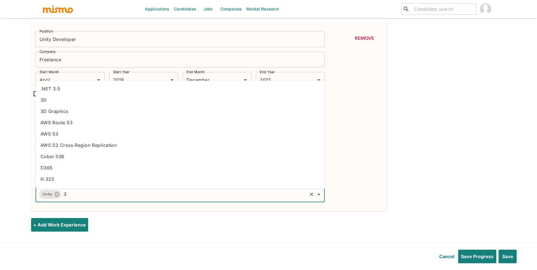
type input "3d"
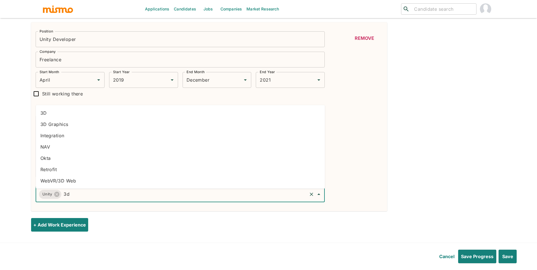
click at [98, 115] on li "3D" at bounding box center [180, 112] width 289 height 11
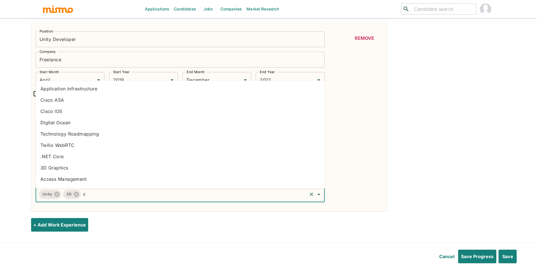
type input "c#"
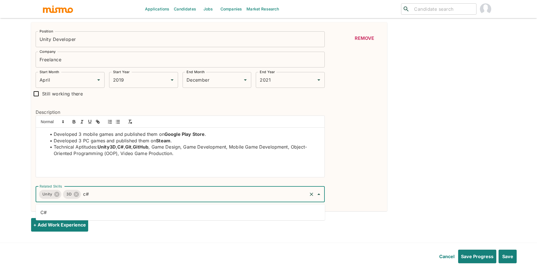
click at [76, 212] on li "C#" at bounding box center [180, 212] width 289 height 11
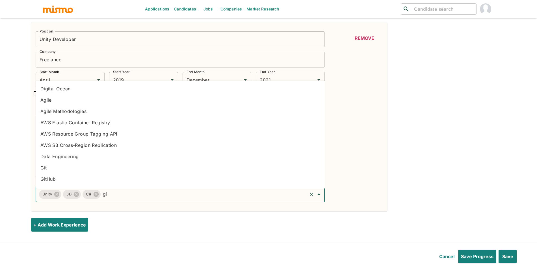
type input "git"
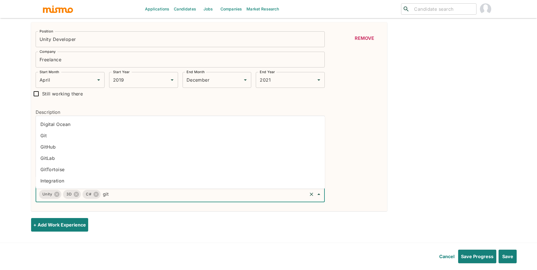
click at [108, 139] on li "Git" at bounding box center [180, 135] width 289 height 11
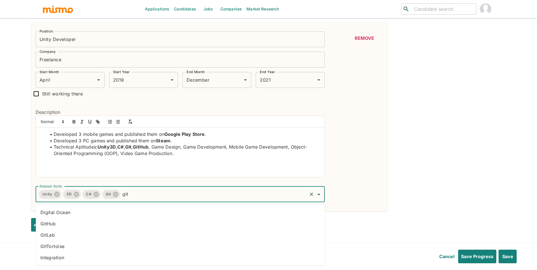
type input "gith"
click at [77, 210] on li "GitHub" at bounding box center [180, 212] width 289 height 11
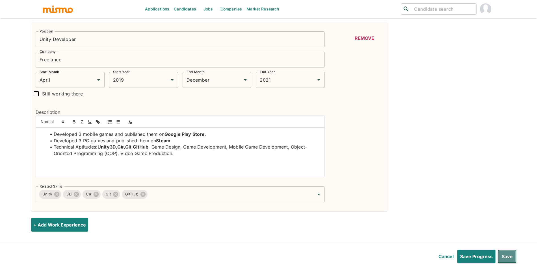
click at [505, 256] on button "Save" at bounding box center [507, 257] width 19 height 14
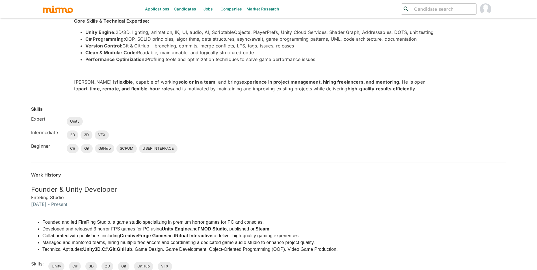
scroll to position [0, 0]
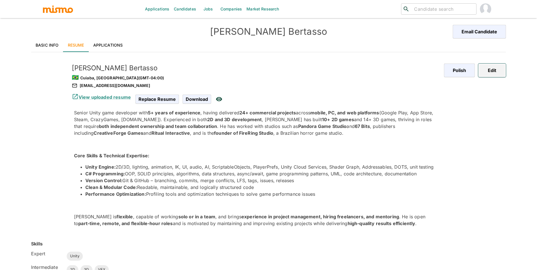
click at [486, 75] on button "Edit" at bounding box center [492, 71] width 28 height 14
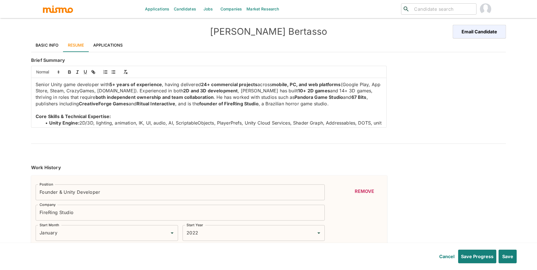
type input "January"
type input "2022"
type input "July"
type input "2024"
type input "November"
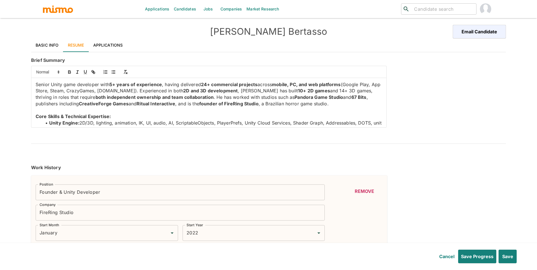
type input "2024"
type input "October"
type input "2022"
type input "August"
type input "2023"
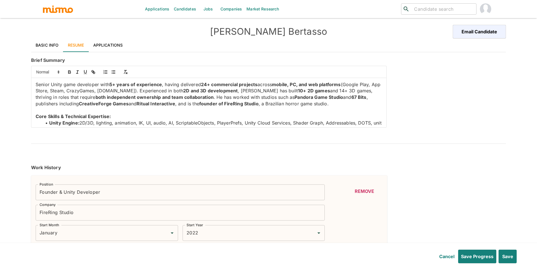
type input "April"
type input "2019"
type input "December"
type input "2021"
type input "Unity"
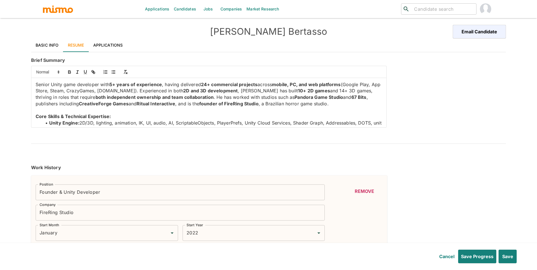
type input "Expert"
type input "6"
type input "C#"
type input "Beginner"
type input "1"
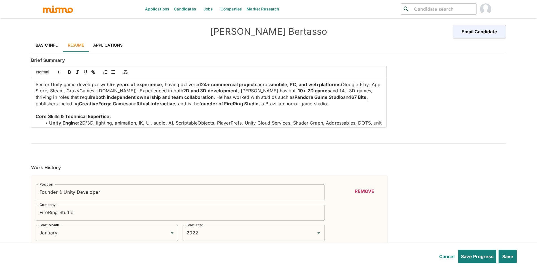
type input "Git"
type input "Beginner"
type input "1"
type input "USER INTERFACE"
type input "Beginner"
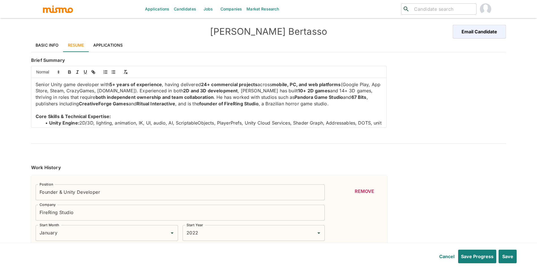
type input "1"
type input "GitHub"
type input "Beginner"
type input "1"
type input "3D"
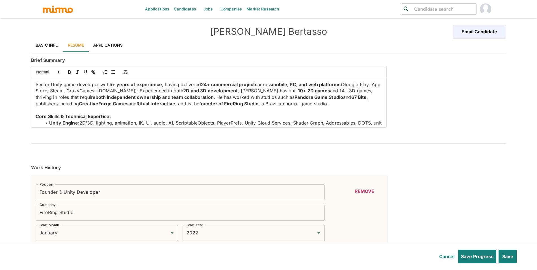
type input "Intermediate"
type input "3"
type input "2D"
type input "Intermediate"
type input "3"
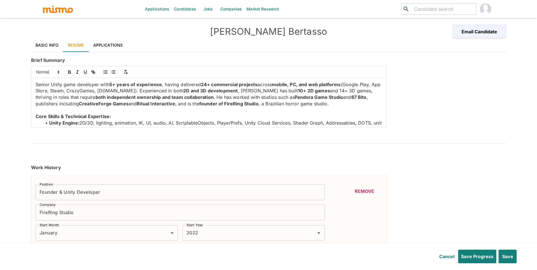
type input "VFX"
type input "Intermediate"
type input "3"
type input "SCRUM"
type input "Beginner"
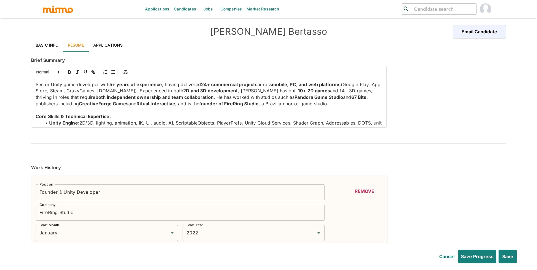
type input "1"
type input "August"
type input "2024"
type input "January"
type input "2028"
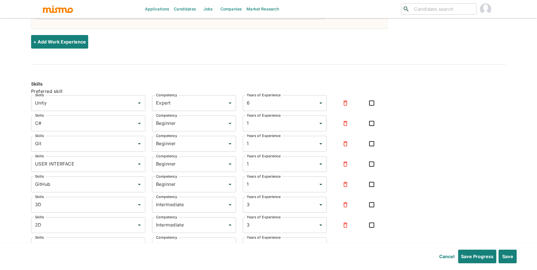
scroll to position [993, 0]
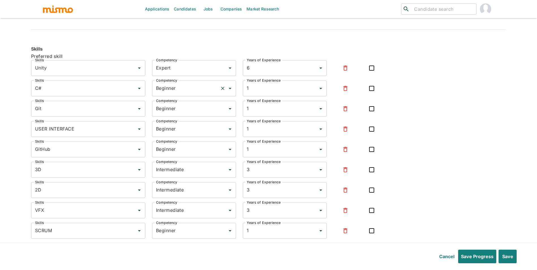
click at [177, 93] on input "Beginner" at bounding box center [186, 88] width 63 height 11
click at [172, 122] on li "Expert" at bounding box center [194, 117] width 84 height 11
type input "Expert"
click at [184, 110] on input "Beginner" at bounding box center [186, 108] width 63 height 11
click at [182, 138] on li "Expert" at bounding box center [194, 138] width 84 height 11
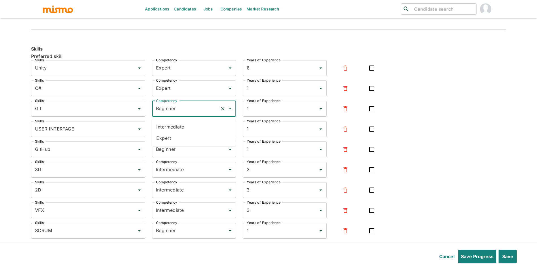
type input "Expert"
click at [342, 135] on button "button" at bounding box center [346, 129] width 14 height 14
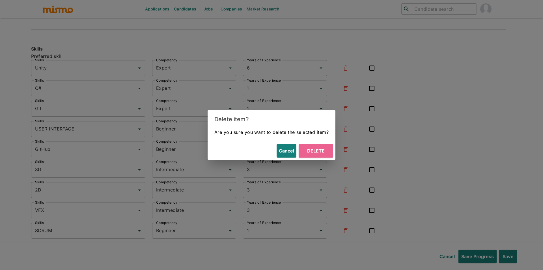
click at [328, 154] on button "Delete" at bounding box center [316, 151] width 34 height 14
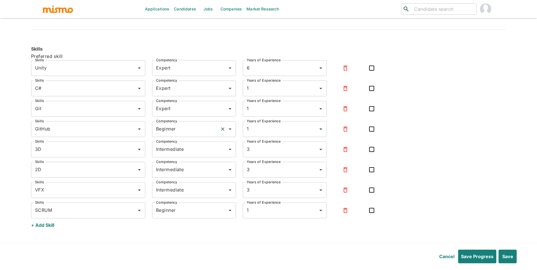
click at [197, 132] on input "Beginner" at bounding box center [186, 129] width 63 height 11
click at [182, 159] on li "Expert" at bounding box center [194, 158] width 84 height 11
type input "Expert"
click at [190, 155] on input "Intermediate" at bounding box center [186, 149] width 63 height 11
click at [187, 172] on li "Beginner" at bounding box center [194, 167] width 84 height 11
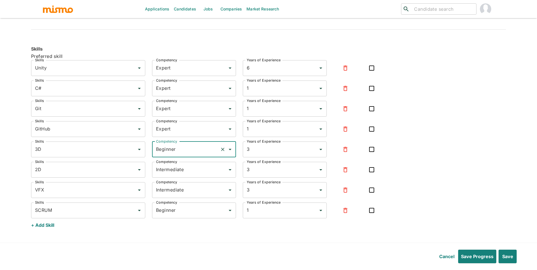
click at [191, 154] on input "Beginner" at bounding box center [186, 149] width 63 height 11
click at [186, 176] on li "Expert" at bounding box center [194, 178] width 84 height 11
type input "Expert"
click at [191, 175] on input "Intermediate" at bounding box center [186, 170] width 63 height 11
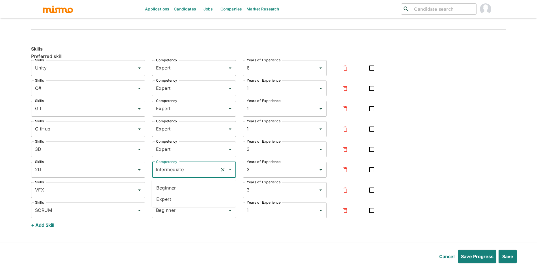
click at [186, 202] on li "Expert" at bounding box center [194, 199] width 84 height 11
type input "Expert"
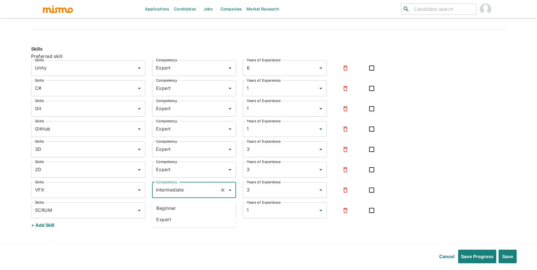
click at [202, 190] on input "Intermediate" at bounding box center [186, 190] width 63 height 11
click at [195, 218] on li "Expert" at bounding box center [194, 219] width 84 height 11
type input "Expert"
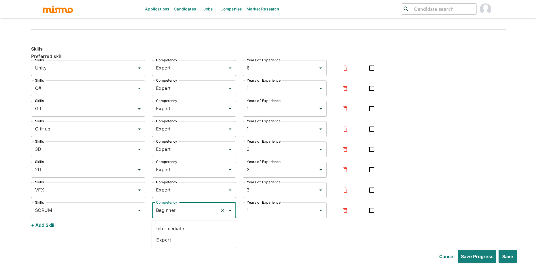
click at [196, 216] on input "Beginner" at bounding box center [186, 210] width 63 height 11
click at [188, 243] on li "Expert" at bounding box center [194, 239] width 84 height 11
type input "Expert"
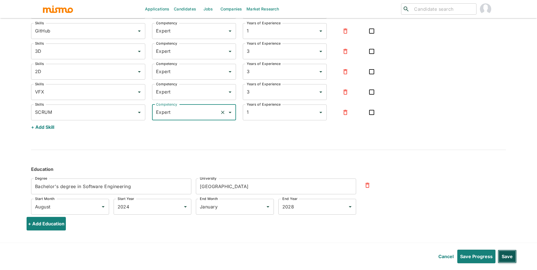
click at [506, 256] on button "Save" at bounding box center [507, 257] width 19 height 14
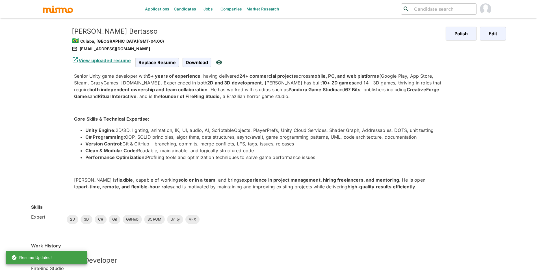
scroll to position [0, 0]
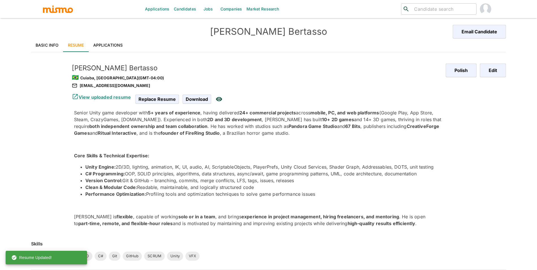
click at [102, 40] on link "Applications" at bounding box center [108, 45] width 39 height 14
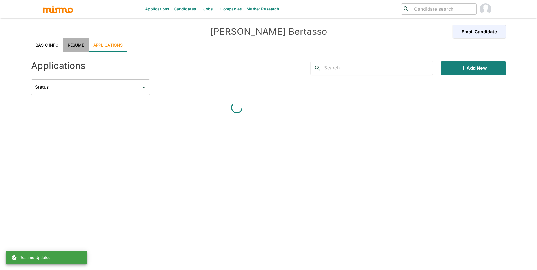
click at [80, 42] on link "Resume" at bounding box center [75, 45] width 25 height 14
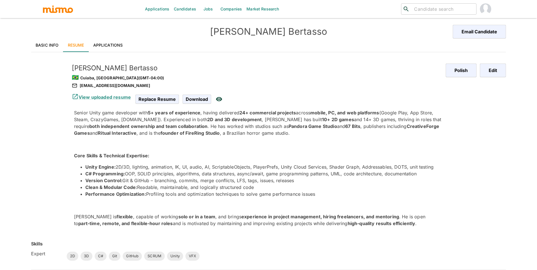
click at [40, 44] on link "Basic Info" at bounding box center [47, 45] width 32 height 14
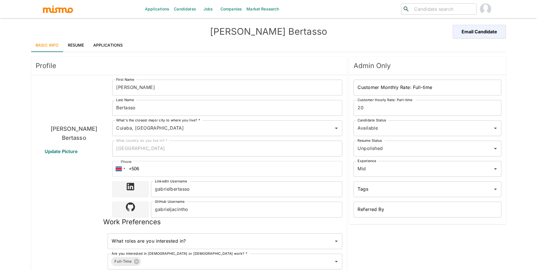
scroll to position [126, 0]
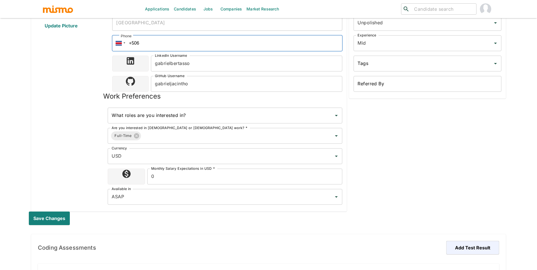
click at [127, 43] on input "+506" at bounding box center [227, 43] width 230 height 16
click at [126, 43] on div at bounding box center [119, 43] width 15 height 16
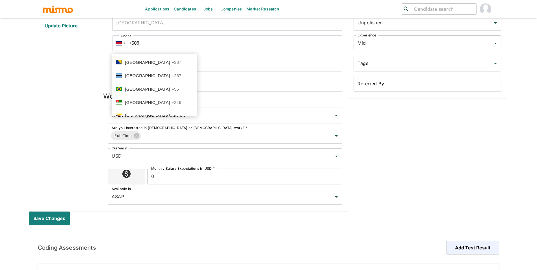
scroll to position [313, 0]
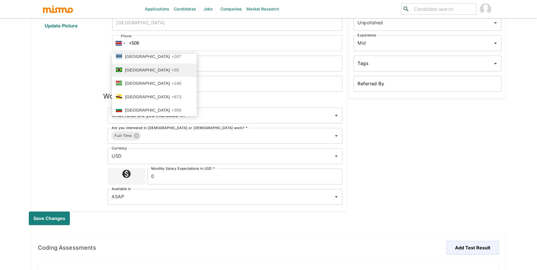
click at [172, 65] on li "Brazil +55" at bounding box center [154, 71] width 85 height 14
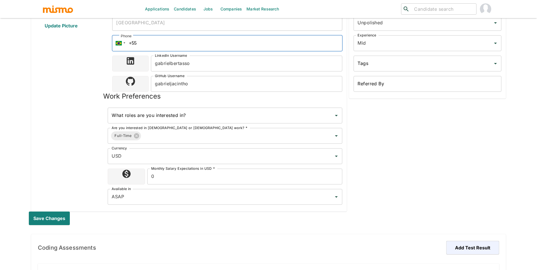
click at [181, 46] on input "+55" at bounding box center [227, 43] width 230 height 16
paste input "(65) 999692081"
type input "[PHONE_NUMBER]"
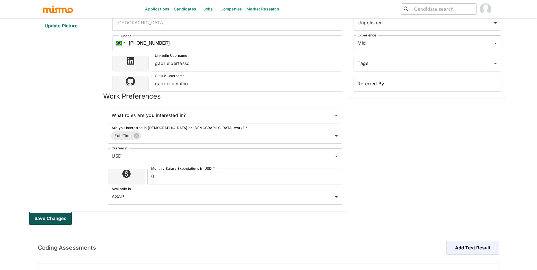
click at [55, 216] on button "Save changes" at bounding box center [50, 219] width 43 height 14
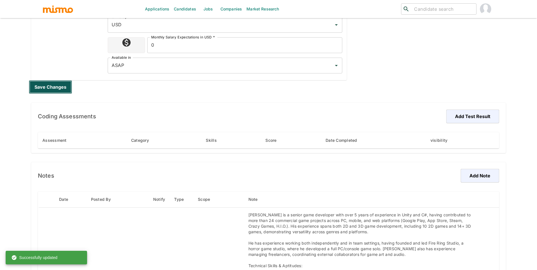
scroll to position [267, 0]
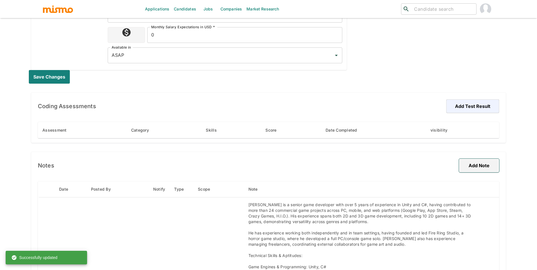
click at [474, 161] on button "Add Note" at bounding box center [479, 166] width 40 height 14
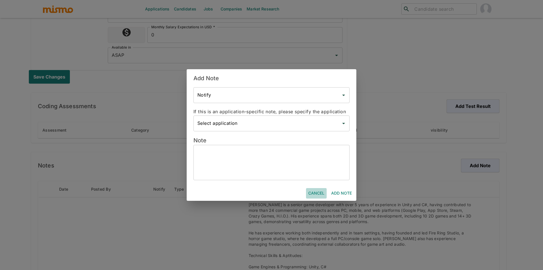
click at [314, 194] on button "Cancel" at bounding box center [316, 193] width 21 height 10
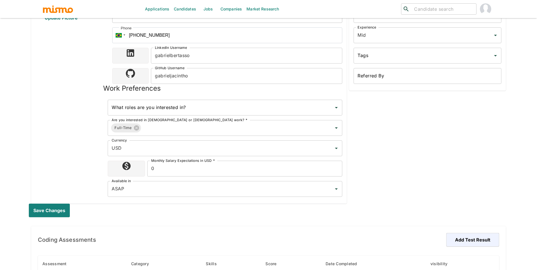
scroll to position [0, 0]
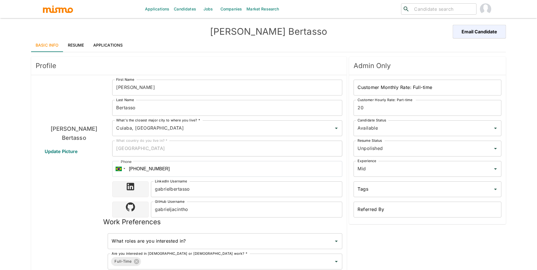
click at [107, 41] on link "Applications" at bounding box center [108, 45] width 39 height 14
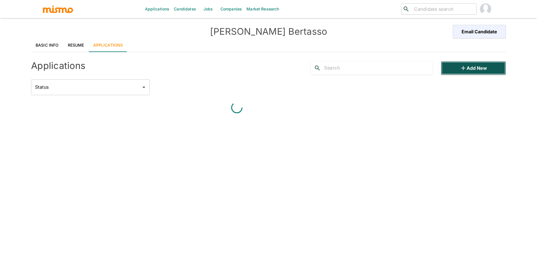
click at [488, 70] on button "Add new" at bounding box center [473, 68] width 65 height 14
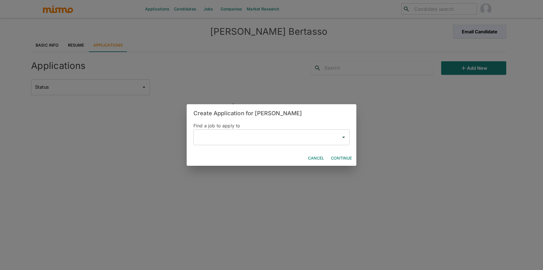
click at [444, 137] on div "Create Application for Gabriel Bertasso Find a job to apply to ​ Cancel Continue" at bounding box center [271, 135] width 543 height 270
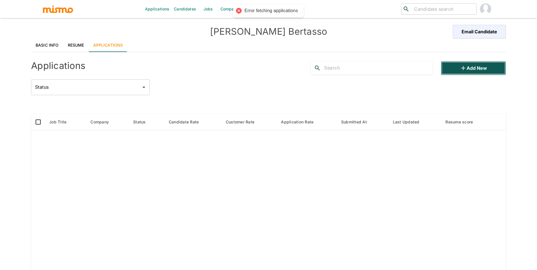
click at [489, 71] on button "Add new" at bounding box center [473, 68] width 65 height 14
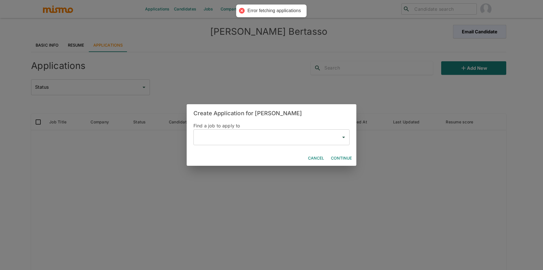
click at [203, 137] on input "text" at bounding box center [267, 137] width 142 height 11
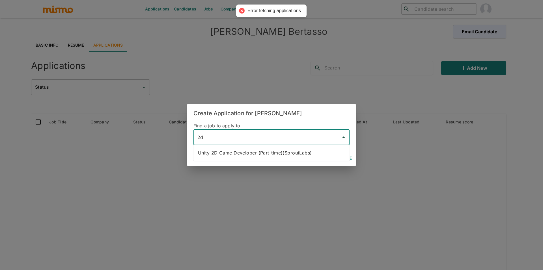
click at [247, 154] on li "Unity 2D Game Developer (Part-time)(SproutLabs)" at bounding box center [271, 152] width 156 height 11
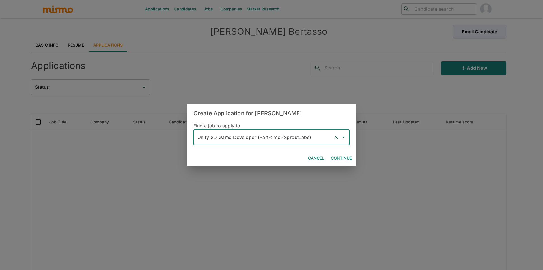
type input "Unity 2D Game Developer (Part-time)(SproutLabs)"
click at [355, 154] on div "Cancel Continue" at bounding box center [272, 158] width 170 height 15
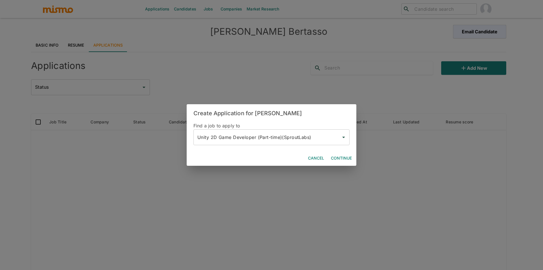
click at [348, 156] on button "Continue" at bounding box center [340, 158] width 25 height 10
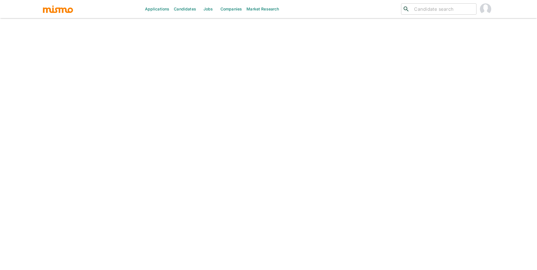
click at [436, 7] on input "search" at bounding box center [443, 9] width 62 height 8
click at [449, 8] on input "search" at bounding box center [443, 9] width 62 height 8
click at [66, 12] on img "button" at bounding box center [57, 9] width 31 height 8
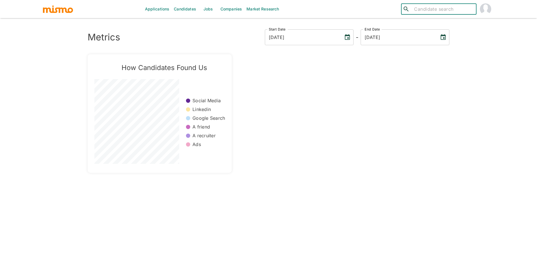
click at [463, 11] on input "search" at bounding box center [443, 9] width 62 height 8
click at [464, 11] on input "search" at bounding box center [443, 9] width 62 height 8
type input "gab"
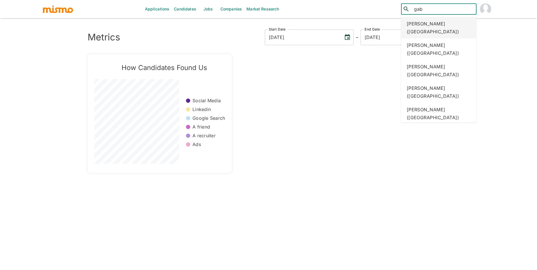
click at [447, 26] on div "[PERSON_NAME] ([GEOGRAPHIC_DATA])" at bounding box center [438, 27] width 75 height 21
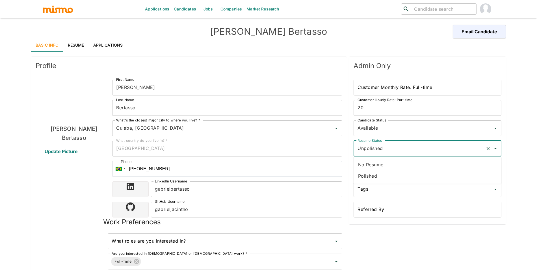
click at [432, 150] on input "Unpolished" at bounding box center [419, 148] width 127 height 11
click at [414, 178] on li "Polished" at bounding box center [428, 175] width 148 height 11
type input "Polished"
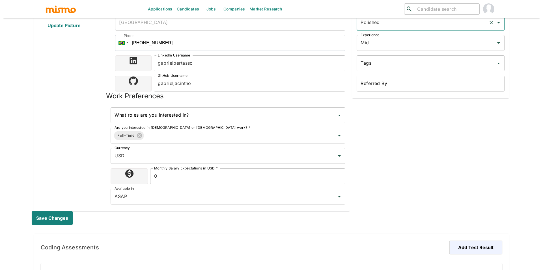
scroll to position [194, 0]
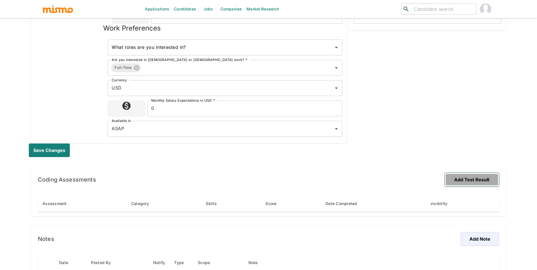
click at [472, 181] on button "Add Test Result" at bounding box center [472, 180] width 55 height 14
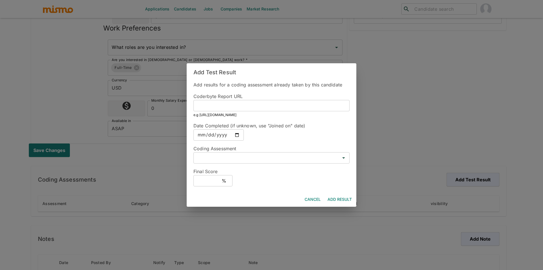
click at [221, 106] on input "text" at bounding box center [271, 105] width 156 height 11
paste input "[URL][DOMAIN_NAME]"
type input "[URL][DOMAIN_NAME]"
click at [236, 133] on input "date" at bounding box center [218, 134] width 50 height 11
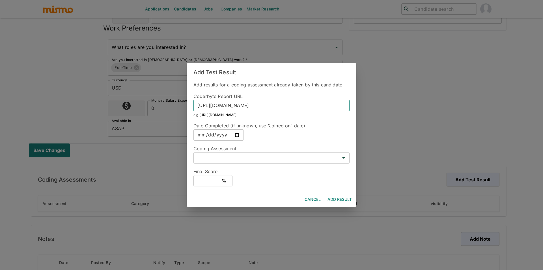
scroll to position [0, 0]
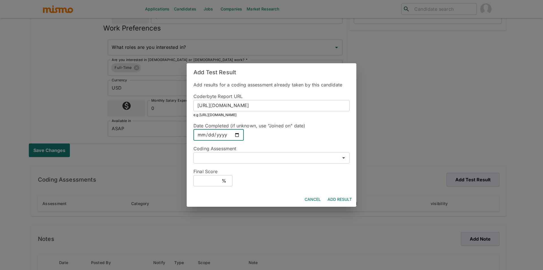
type input "[DATE]"
click at [230, 162] on div "​" at bounding box center [271, 157] width 156 height 11
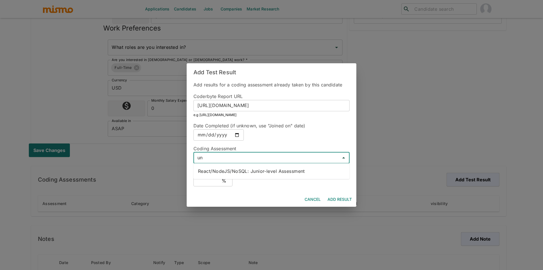
type input "un"
click at [273, 187] on div "Add results for a coding assessment already taken by this candidate Coderbyte R…" at bounding box center [272, 136] width 170 height 111
click at [308, 193] on div "Cancel Add Result" at bounding box center [272, 199] width 170 height 15
click at [308, 194] on button "Cancel" at bounding box center [312, 199] width 21 height 10
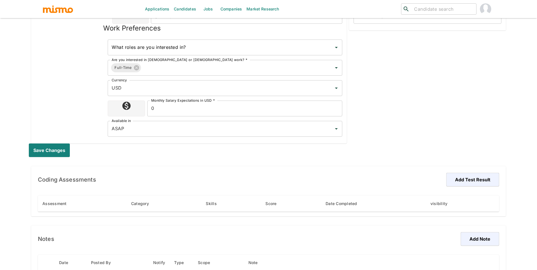
click at [486, 75] on div "Admin Only Customer Monthly Rate: Full-time Customer Monthly Rate: Full-time Cu…" at bounding box center [426, 2] width 159 height 283
click at [489, 11] on img "account of current user" at bounding box center [485, 8] width 11 height 11
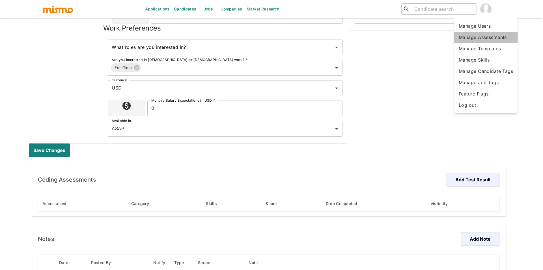
click at [489, 38] on li "Manage Assessments" at bounding box center [485, 37] width 63 height 11
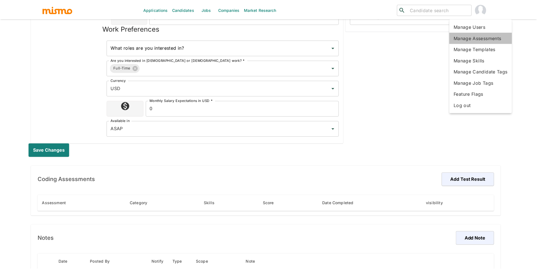
scroll to position [14, 0]
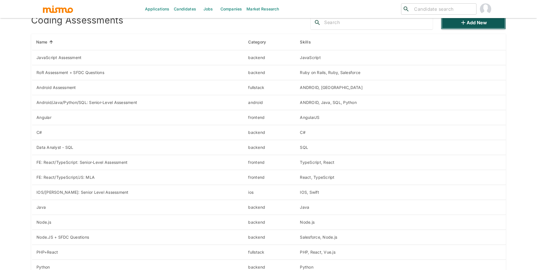
click at [482, 27] on button "Add new" at bounding box center [473, 23] width 65 height 14
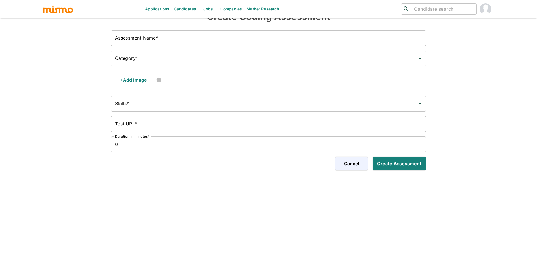
scroll to position [9, 0]
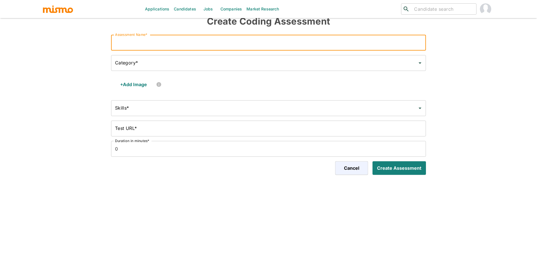
click at [135, 43] on input "Assessment Name*" at bounding box center [268, 43] width 315 height 16
paste input "Unity Quiz: Senior Level"
click at [220, 46] on input "Unity Quiz: Senior Level" at bounding box center [268, 43] width 315 height 16
type input "Unity Quiz: Senior Level"
click at [216, 58] on input "Category*" at bounding box center [265, 63] width 302 height 11
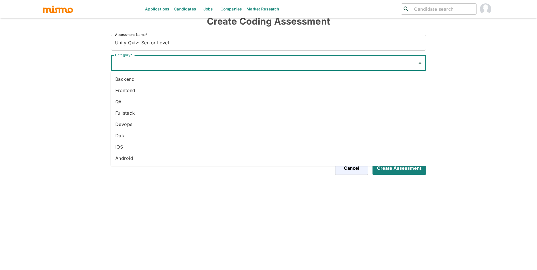
click at [163, 116] on li "Fullstack" at bounding box center [268, 112] width 315 height 11
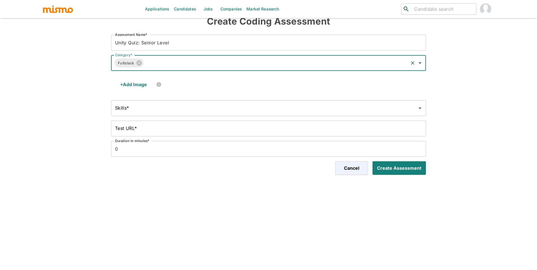
click at [158, 107] on input "Skills*" at bounding box center [265, 108] width 302 height 11
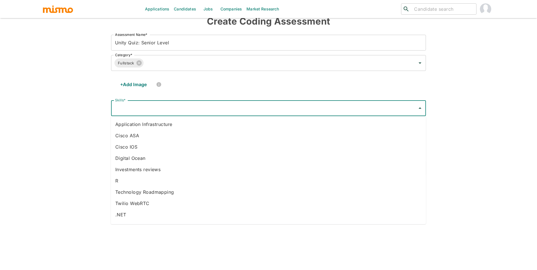
type input "n"
type input "unity"
click at [359, 218] on li "Unity" at bounding box center [268, 216] width 315 height 11
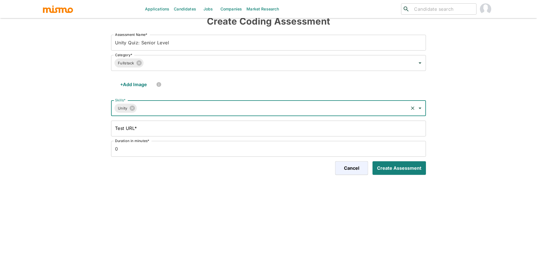
click at [206, 134] on input "Test URL*" at bounding box center [268, 129] width 315 height 16
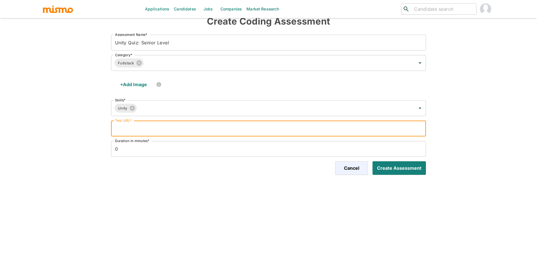
paste input "[URL][DOMAIN_NAME]"
type input "[URL][DOMAIN_NAME]"
click at [331, 148] on input "0" at bounding box center [268, 149] width 315 height 16
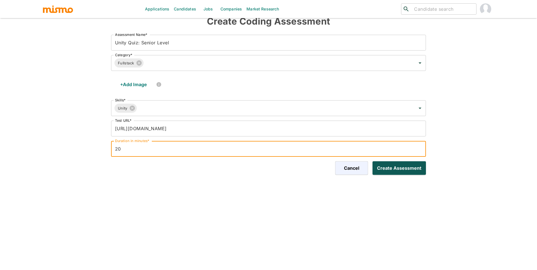
type input "20"
click at [395, 170] on button "Create Assessment" at bounding box center [398, 168] width 56 height 14
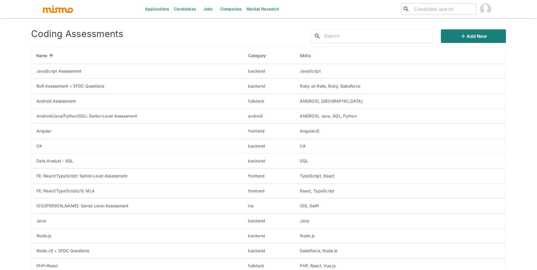
click at [203, 8] on link "Jobs" at bounding box center [208, 9] width 20 height 18
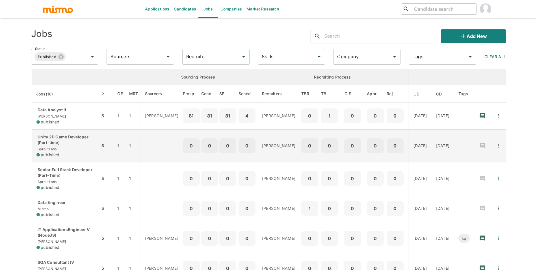
click at [78, 137] on p "Unity 2D Game Developer (Part-time)" at bounding box center [65, 139] width 59 height 11
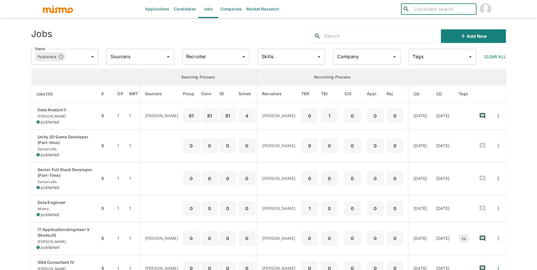
click at [461, 8] on input "search" at bounding box center [443, 9] width 62 height 8
type input "gab"
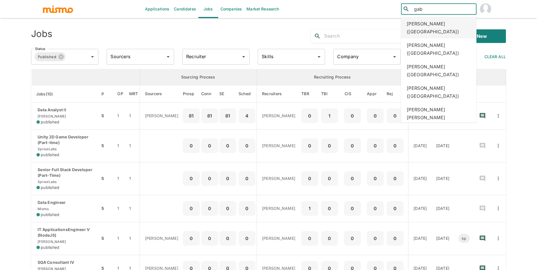
click at [459, 24] on div "[PERSON_NAME] ([GEOGRAPHIC_DATA])" at bounding box center [438, 27] width 75 height 21
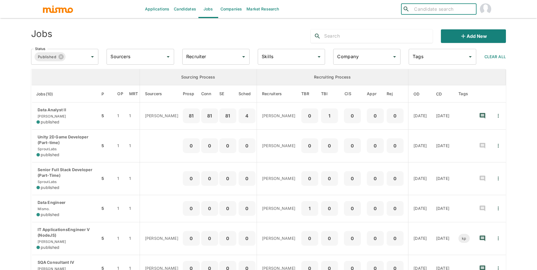
click at [341, 31] on div at bounding box center [372, 36] width 122 height 14
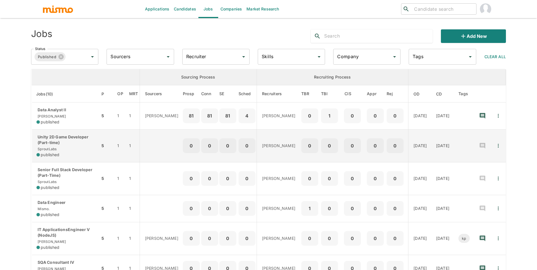
click at [82, 146] on div "Unity 2D Game Developer (Part-time) SproutLabs published" at bounding box center [65, 145] width 59 height 23
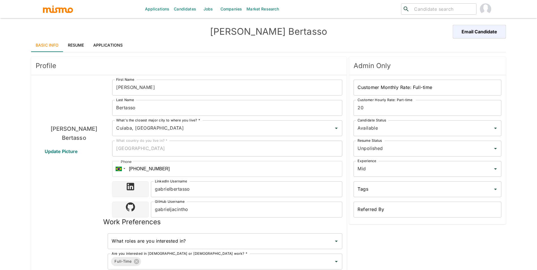
click at [96, 46] on link "Applications" at bounding box center [108, 45] width 39 height 14
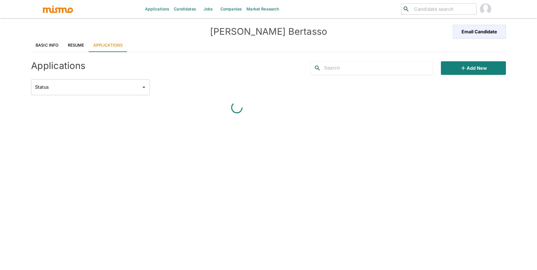
click at [54, 46] on link "Basic Info" at bounding box center [47, 45] width 32 height 14
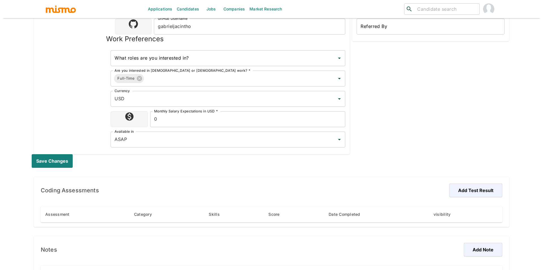
scroll to position [187, 0]
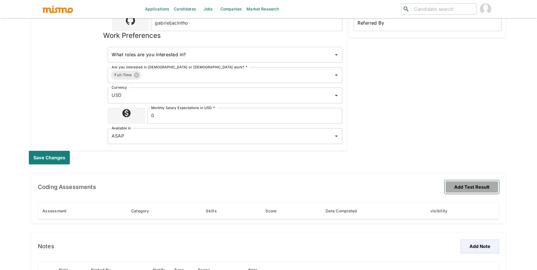
click at [477, 190] on button "Add Test Result" at bounding box center [472, 187] width 55 height 14
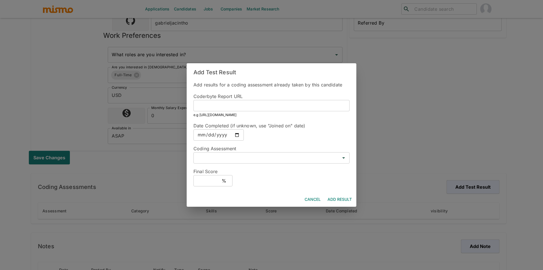
click at [239, 109] on input "text" at bounding box center [271, 105] width 156 height 11
paste input "[URL][DOMAIN_NAME]"
type input "[URL][DOMAIN_NAME]"
click at [236, 137] on input "date" at bounding box center [218, 134] width 50 height 11
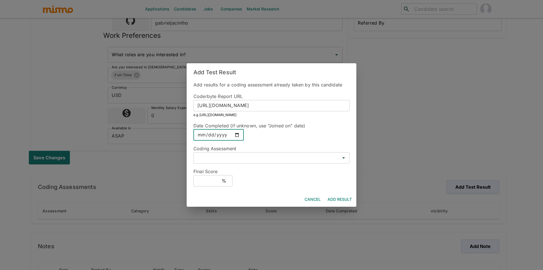
scroll to position [0, 0]
type input "2025-09-18"
click at [249, 157] on input "text" at bounding box center [266, 158] width 143 height 8
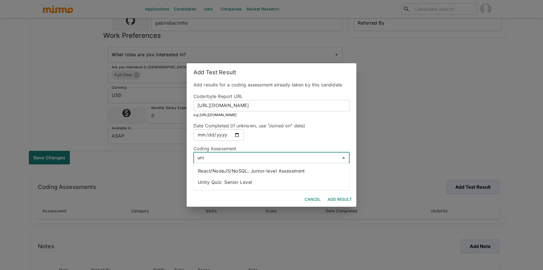
click at [246, 181] on li "Unity Quiz: Senior Level" at bounding box center [271, 182] width 156 height 11
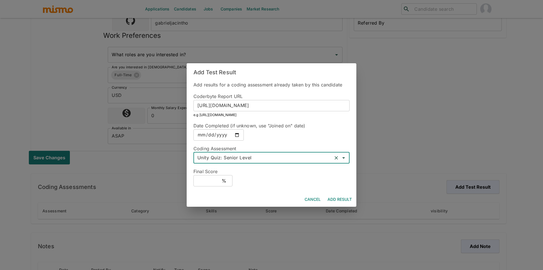
type input "Unity Quiz: Senior Level"
click at [211, 181] on input "text" at bounding box center [207, 180] width 28 height 11
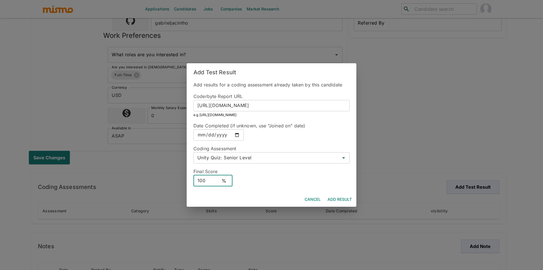
type input "100"
click at [335, 194] on button "Add Result" at bounding box center [339, 199] width 29 height 10
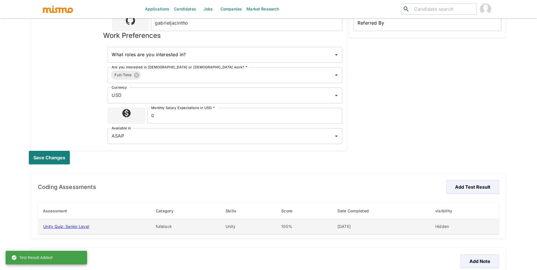
click at [446, 224] on td "Hidden" at bounding box center [465, 226] width 68 height 15
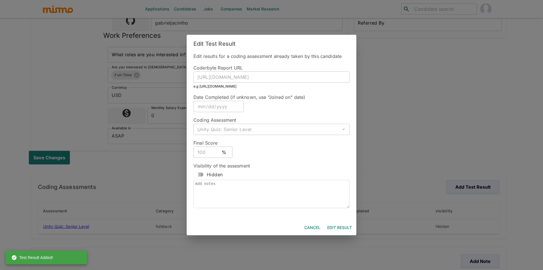
click at [200, 175] on input "Hidden" at bounding box center [196, 174] width 32 height 11
checkbox input "true"
click at [325, 221] on div "Cancel Edit Result" at bounding box center [272, 228] width 170 height 15
click at [329, 221] on div "Cancel Edit Result" at bounding box center [272, 228] width 170 height 15
click at [331, 223] on button "Edit Result" at bounding box center [339, 228] width 29 height 10
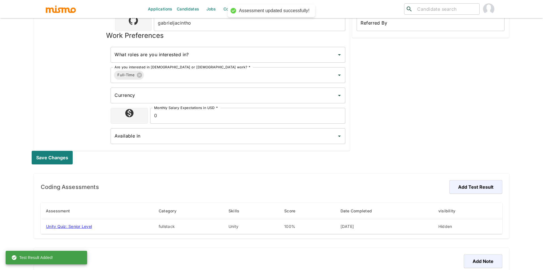
type input "Cuiaba, Brazil"
type input "USD"
type input "ASAP"
type input "Available"
type input "Unpolished"
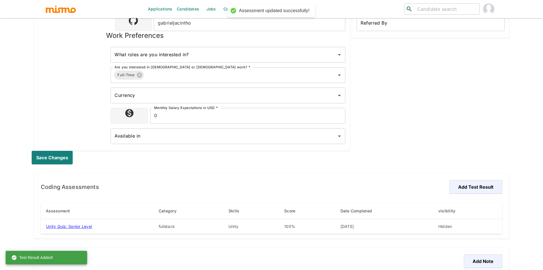
type input "Mid"
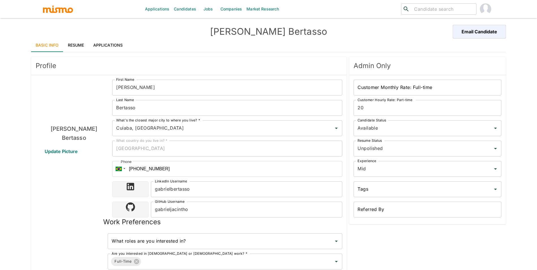
click at [77, 35] on div "Gabriel Bertasso Email Candidate" at bounding box center [268, 32] width 475 height 14
click at [79, 45] on link "Resume" at bounding box center [75, 45] width 25 height 14
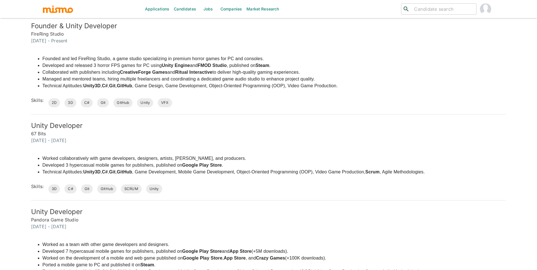
scroll to position [94, 0]
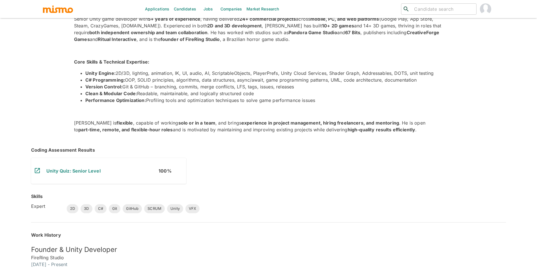
click at [93, 174] on h6 "Unity Quiz: Senior Level" at bounding box center [102, 171] width 112 height 7
click at [93, 171] on link "Unity Quiz: Senior Level" at bounding box center [73, 171] width 54 height 6
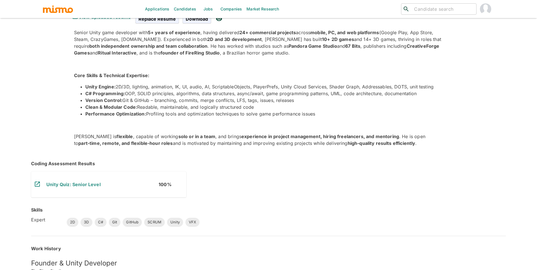
scroll to position [0, 0]
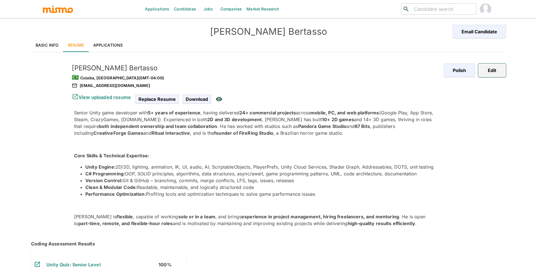
click at [487, 76] on button "Edit" at bounding box center [492, 71] width 28 height 14
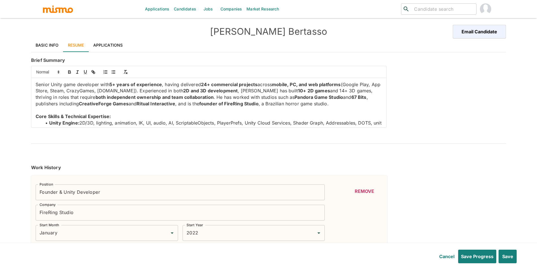
type input "January"
type input "2022"
type input "July"
type input "2024"
type input "November"
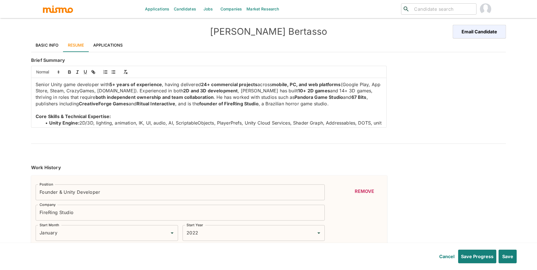
type input "2024"
type input "October"
type input "2022"
type input "August"
type input "2023"
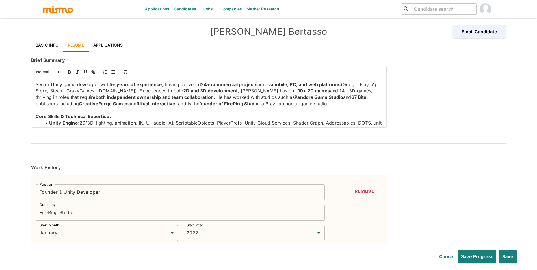
type input "April"
type input "2019"
type input "December"
type input "2021"
type input "Unity"
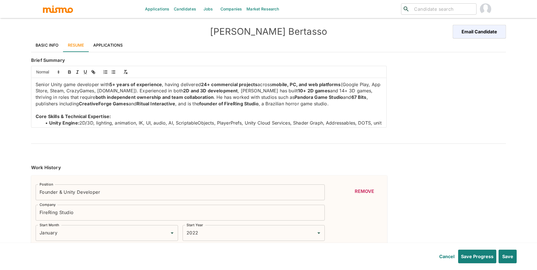
type input "Expert"
type input "6"
type input "3D"
type input "Expert"
type input "3"
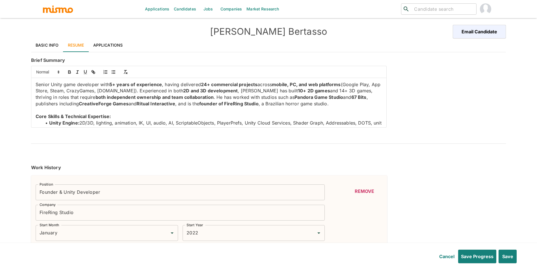
type input "2D"
type input "Expert"
type input "3"
type input "VFX"
type input "Expert"
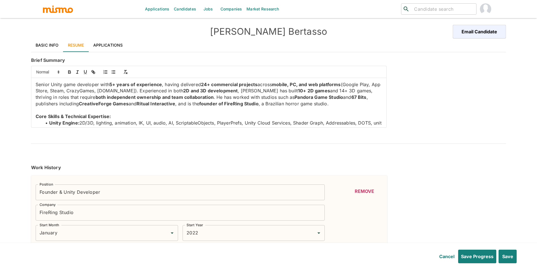
type input "3"
type input "C#"
type input "Expert"
type input "1"
type input "Git"
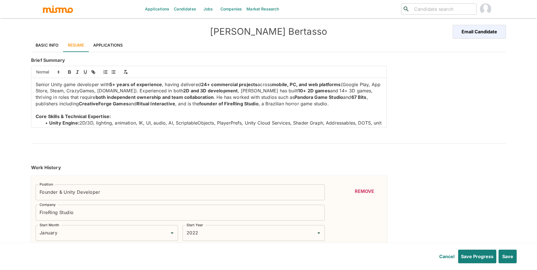
type input "Expert"
type input "1"
type input "GitHub"
type input "Expert"
type input "1"
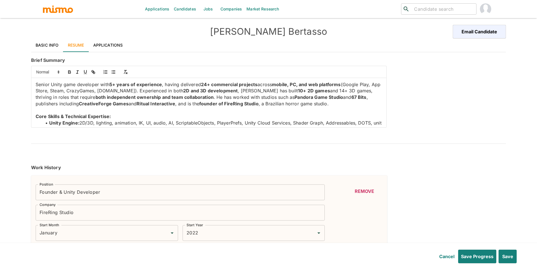
type input "SCRUM"
type input "Expert"
type input "1"
type input "August"
type input "2024"
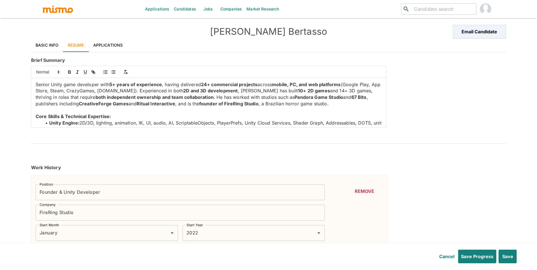
type input "January"
type input "2028"
click at [453, 256] on button "Cancel" at bounding box center [447, 257] width 18 height 14
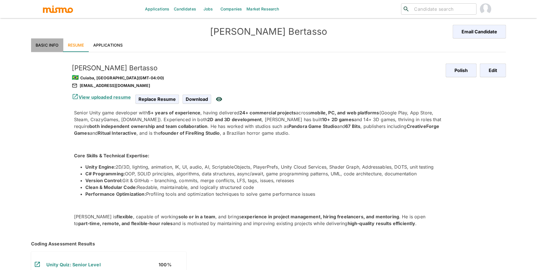
click at [54, 46] on link "Basic Info" at bounding box center [47, 45] width 32 height 14
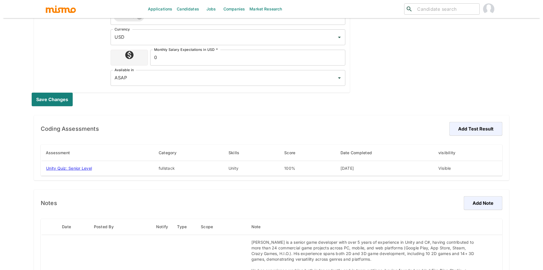
scroll to position [248, 0]
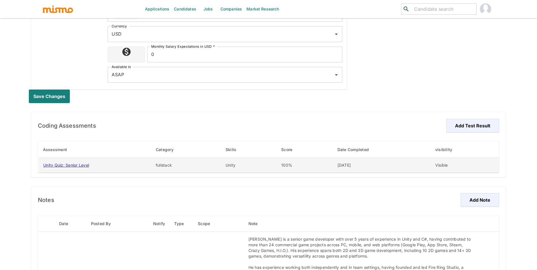
click at [440, 161] on td "Visible" at bounding box center [465, 165] width 68 height 15
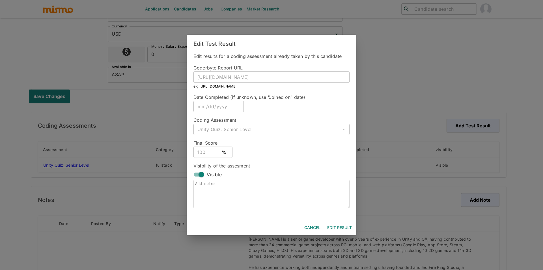
click at [338, 227] on button "Edit Result" at bounding box center [339, 228] width 29 height 10
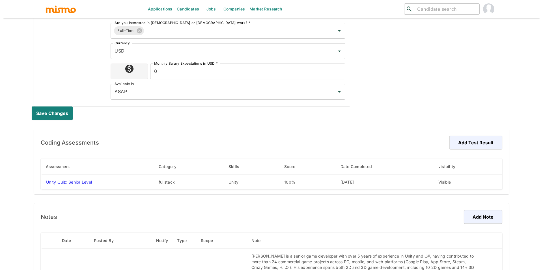
scroll to position [232, 0]
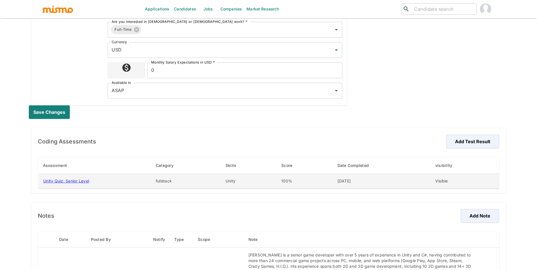
click at [444, 178] on td "Visible" at bounding box center [465, 181] width 68 height 15
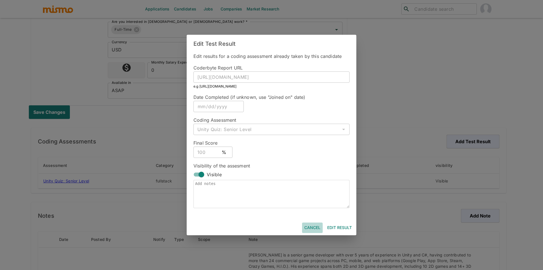
click at [313, 227] on button "Cancel" at bounding box center [312, 228] width 21 height 10
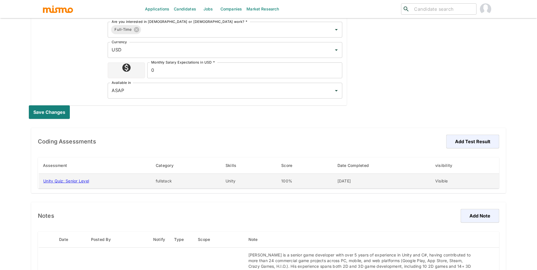
click at [348, 179] on td "[DATE]" at bounding box center [382, 181] width 98 height 15
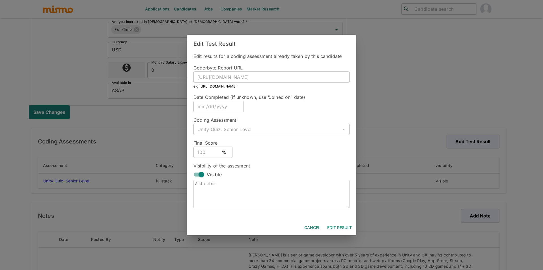
click at [200, 173] on input "Visible" at bounding box center [201, 174] width 32 height 11
click at [200, 173] on input "Hidden" at bounding box center [196, 174] width 32 height 11
checkbox input "true"
click at [339, 226] on button "Edit Result" at bounding box center [339, 228] width 29 height 10
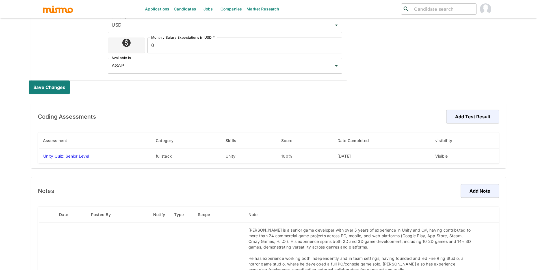
scroll to position [266, 0]
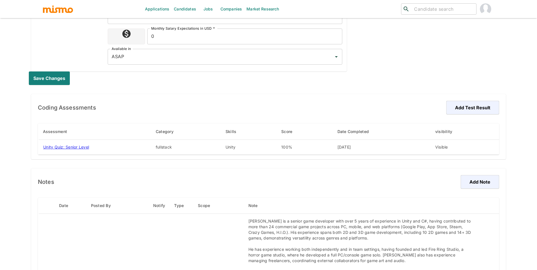
click at [444, 156] on div "Assessment Category Skills Score Date Completed visibility Unity Quiz: Senior L…" at bounding box center [268, 139] width 461 height 40
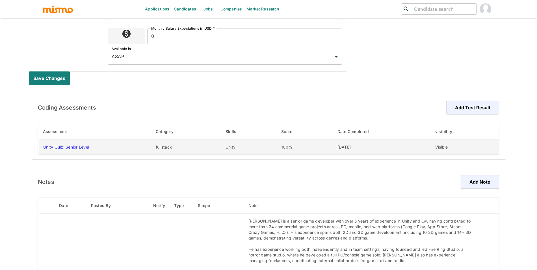
click at [443, 152] on td "Visible" at bounding box center [465, 147] width 68 height 15
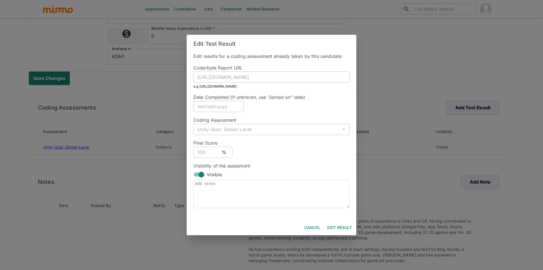
click at [313, 222] on div "Cancel Edit Result" at bounding box center [272, 228] width 170 height 15
click at [313, 225] on button "Cancel" at bounding box center [312, 228] width 21 height 10
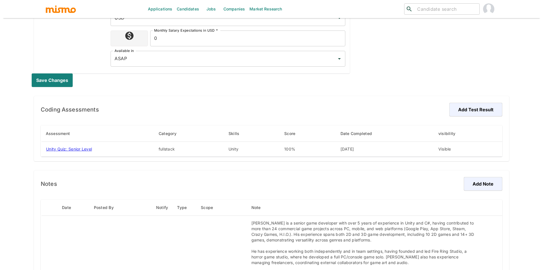
scroll to position [263, 0]
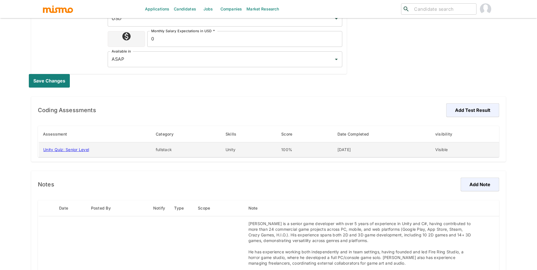
click at [93, 150] on td "Unity Quiz: Senior Level" at bounding box center [94, 149] width 113 height 15
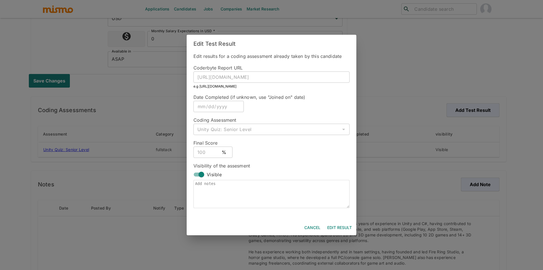
drag, startPoint x: 246, startPoint y: 95, endPoint x: 255, endPoint y: 84, distance: 14.0
click at [246, 95] on span "Date Completed (if unknown, use "Joined on" date)" at bounding box center [249, 97] width 112 height 6
drag, startPoint x: 255, startPoint y: 84, endPoint x: 262, endPoint y: 76, distance: 11.0
click at [255, 84] on p "e.g https://mismo.coderbyte.com/report/userizwtbtjyw:sql-assessment-ldshg68b4g" at bounding box center [271, 87] width 156 height 6
click at [345, 225] on button "Edit Result" at bounding box center [339, 228] width 29 height 10
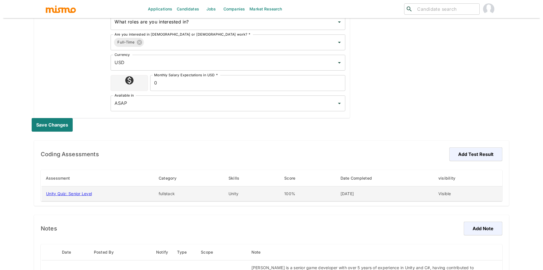
scroll to position [221, 0]
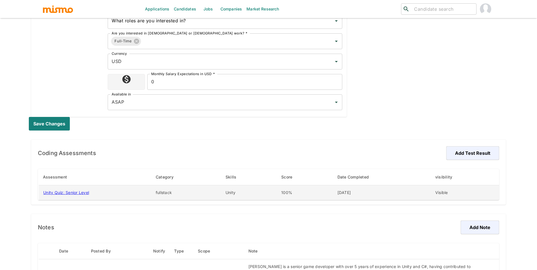
click at [422, 194] on td "09/18/2025" at bounding box center [382, 192] width 98 height 15
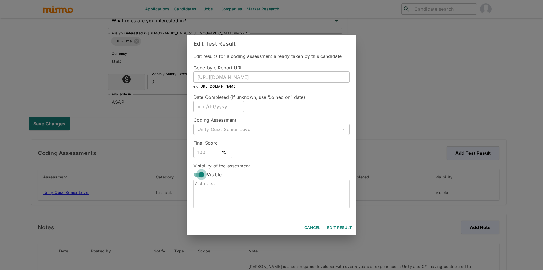
click at [198, 175] on input "Visible" at bounding box center [201, 174] width 32 height 11
checkbox input "false"
click at [316, 226] on button "Cancel" at bounding box center [312, 228] width 21 height 10
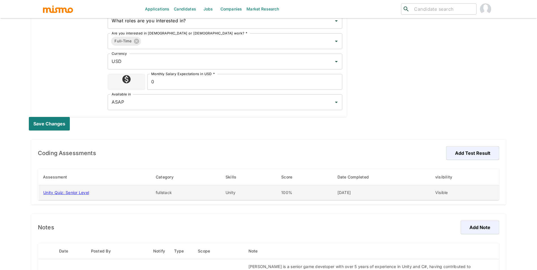
click at [433, 194] on td "Visible" at bounding box center [465, 192] width 68 height 15
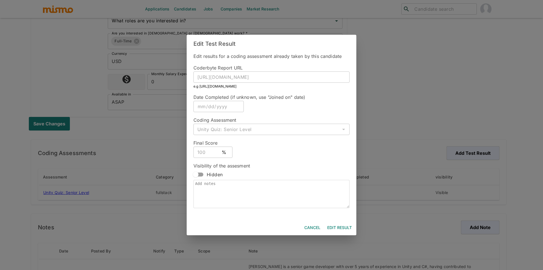
click at [345, 227] on button "Edit Result" at bounding box center [339, 228] width 29 height 10
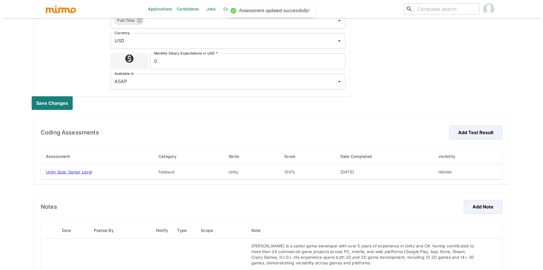
scroll to position [249, 0]
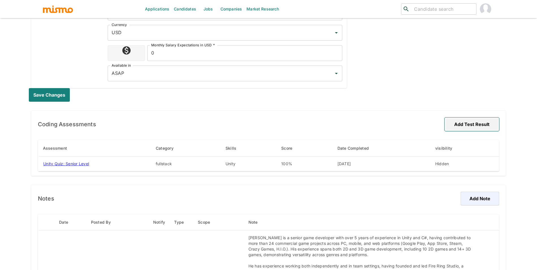
click at [479, 130] on button "Add Test Result" at bounding box center [472, 125] width 55 height 14
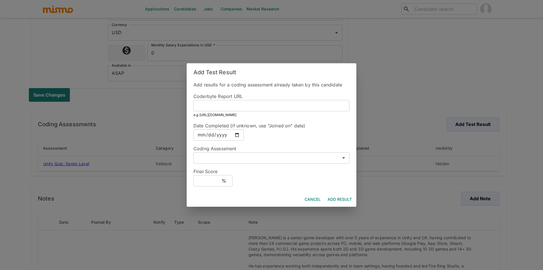
click at [210, 111] on div "Coderbyte Report URL ​ e.g https://mismo.coderbyte.com/report/userizwtbtjyw:sql…" at bounding box center [269, 102] width 161 height 29
click at [214, 106] on input "text" at bounding box center [271, 105] width 156 height 11
paste input "https://mismo.coderbyte.com/report/user42a9ibfcx:technical-assessment-9jxgpgx71j"
type input "https://mismo.coderbyte.com/report/user42a9ibfcx:technical-assessment-9jxgpgx71j"
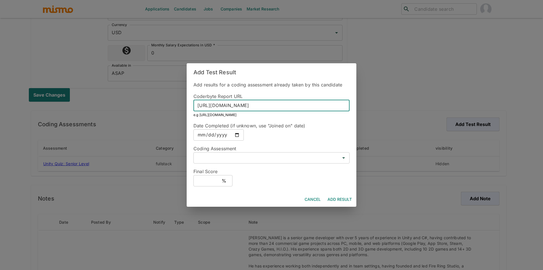
click at [226, 135] on input "date" at bounding box center [218, 134] width 50 height 11
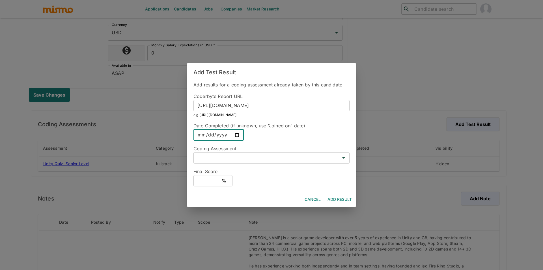
scroll to position [0, 0]
click at [235, 137] on input "date" at bounding box center [218, 134] width 50 height 11
type input "2025-09-18"
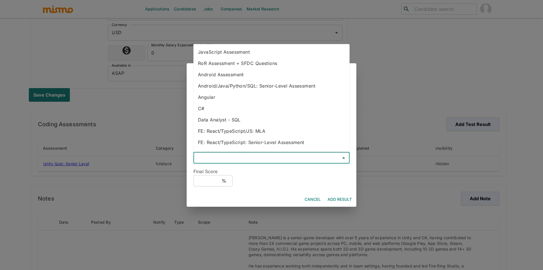
click at [230, 156] on input "text" at bounding box center [266, 158] width 143 height 8
type input "y"
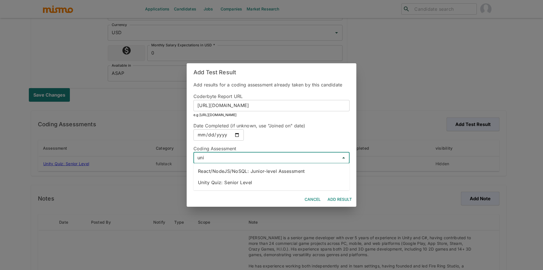
click at [239, 183] on li "Unity Quiz: Senior Level" at bounding box center [271, 182] width 156 height 11
type input "Unity Quiz: Senior Level"
click at [217, 179] on input "text" at bounding box center [207, 180] width 28 height 11
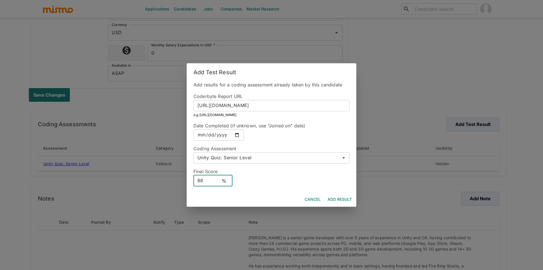
type input "88"
click at [340, 197] on button "Add Result" at bounding box center [339, 199] width 29 height 10
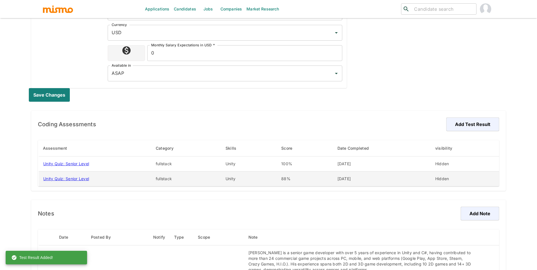
click at [440, 181] on td "Hidden" at bounding box center [465, 179] width 68 height 15
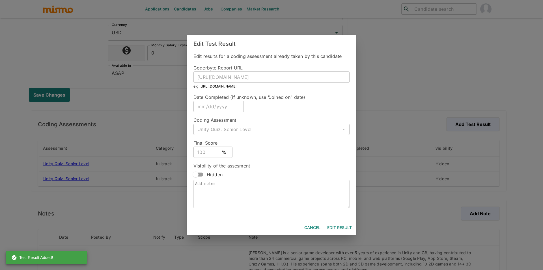
click at [197, 176] on input "Hidden" at bounding box center [196, 174] width 32 height 11
checkbox input "true"
click at [330, 224] on button "Edit Result" at bounding box center [339, 228] width 29 height 10
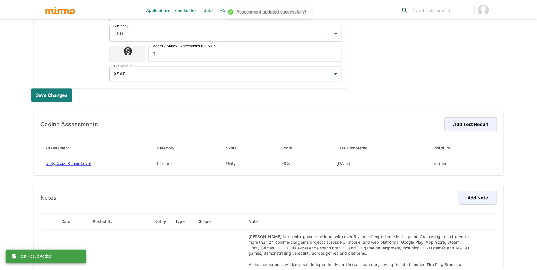
scroll to position [14, 0]
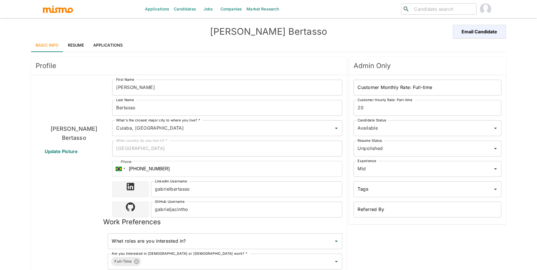
click at [74, 42] on link "Resume" at bounding box center [75, 45] width 25 height 14
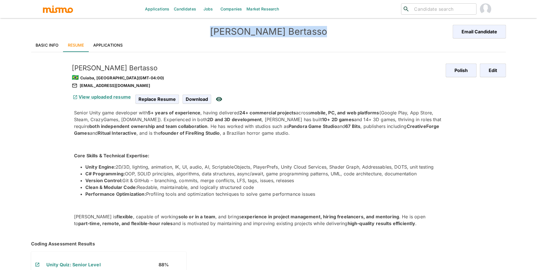
drag, startPoint x: 111, startPoint y: 38, endPoint x: 109, endPoint y: 44, distance: 6.0
click at [111, 38] on div "[PERSON_NAME] Email Candidate" at bounding box center [268, 32] width 475 height 14
click at [109, 46] on link "Applications" at bounding box center [108, 45] width 39 height 14
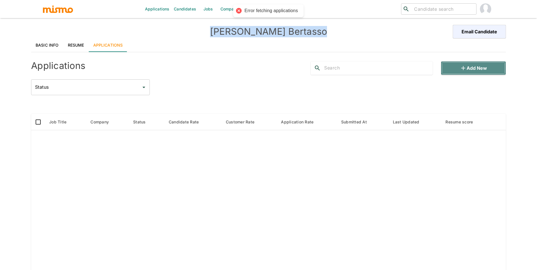
click at [450, 64] on button "Add new" at bounding box center [473, 68] width 65 height 14
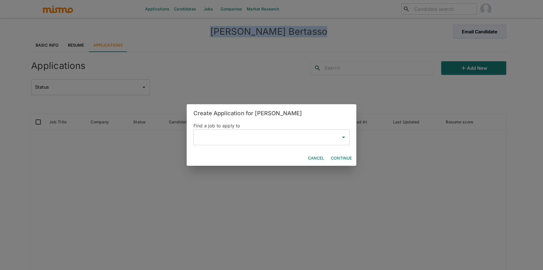
click at [235, 143] on div "​" at bounding box center [271, 137] width 156 height 16
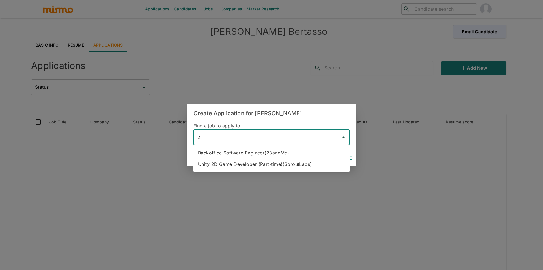
click at [283, 164] on li "Unity 2D Game Developer (Part-time)(SproutLabs)" at bounding box center [271, 164] width 156 height 11
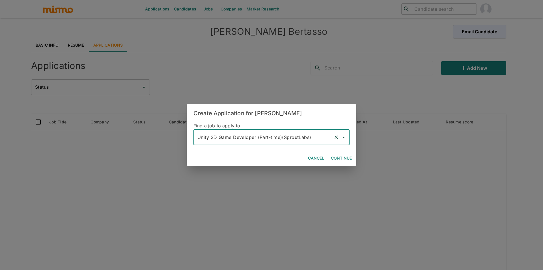
type input "Unity 2D Game Developer (Part-time)(SproutLabs)"
click at [348, 161] on button "Continue" at bounding box center [340, 158] width 25 height 10
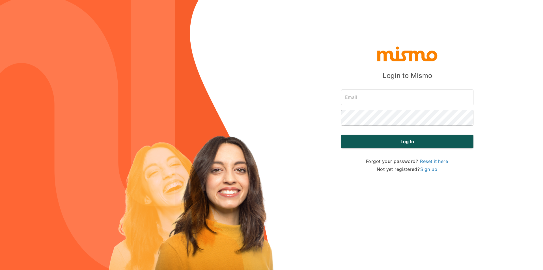
type input "[PERSON_NAME][EMAIL_ADDRESS][DOMAIN_NAME]"
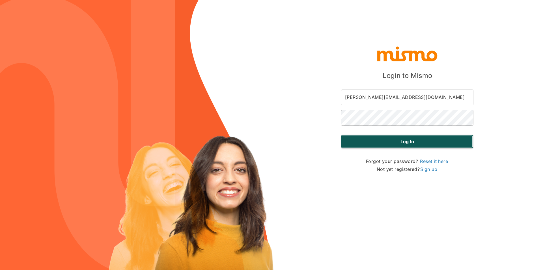
click at [407, 135] on button "Log in" at bounding box center [407, 142] width 132 height 14
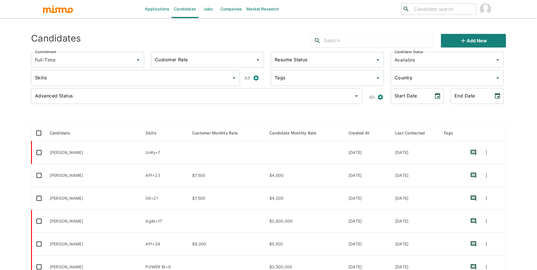
click at [214, 6] on link "Jobs" at bounding box center [208, 9] width 20 height 18
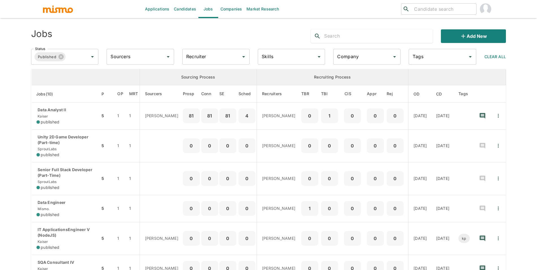
click at [447, 11] on input "search" at bounding box center [443, 9] width 62 height 8
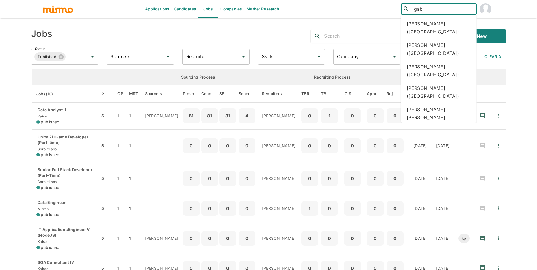
type input "gab"
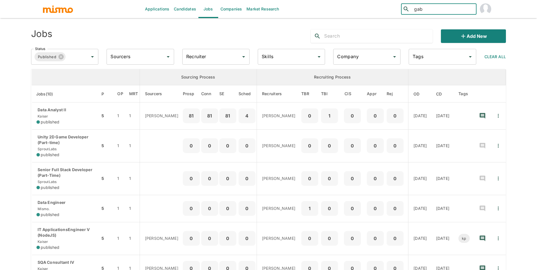
click at [438, 12] on input "gab" at bounding box center [443, 9] width 62 height 8
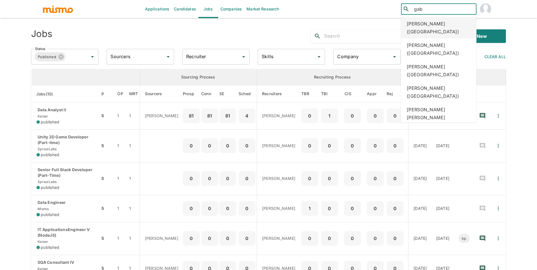
click at [438, 20] on div "[PERSON_NAME] ([GEOGRAPHIC_DATA])" at bounding box center [438, 27] width 75 height 21
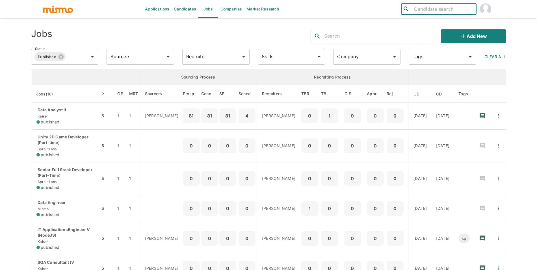
click at [183, 8] on link "Candidates" at bounding box center [185, 9] width 27 height 18
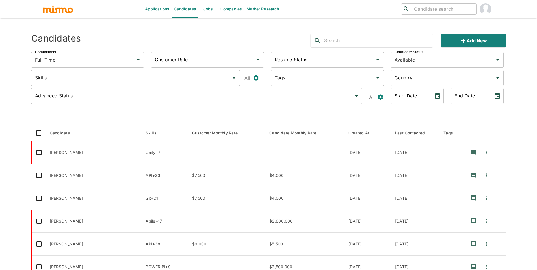
type input "Full-Time"
type input "Available"
click at [454, 37] on button "Add new" at bounding box center [473, 41] width 65 height 14
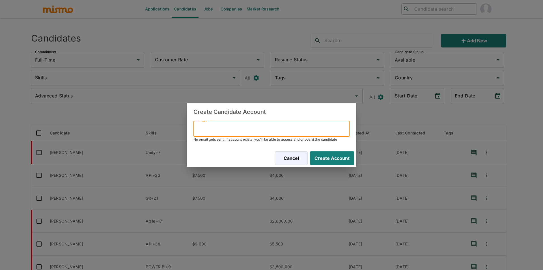
click at [289, 124] on input "Email" at bounding box center [271, 129] width 156 height 16
paste input "[EMAIL_ADDRESS][DOMAIN_NAME]"
type input "[EMAIL_ADDRESS][DOMAIN_NAME]"
click at [340, 161] on button "Create Account" at bounding box center [331, 159] width 46 height 14
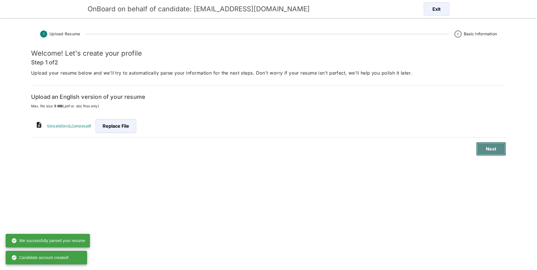
click at [489, 149] on button "Next" at bounding box center [491, 149] width 30 height 14
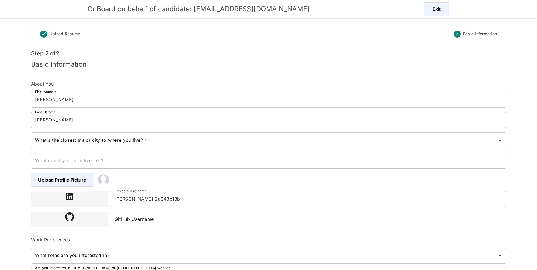
click at [112, 147] on div "What's the closest major city to where you live? *" at bounding box center [268, 141] width 475 height 16
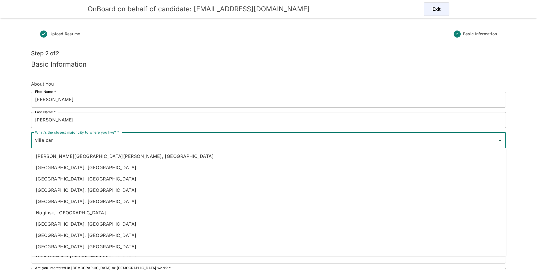
click at [109, 154] on li "[PERSON_NAME][GEOGRAPHIC_DATA][PERSON_NAME], [GEOGRAPHIC_DATA]" at bounding box center [268, 156] width 475 height 11
type input "[PERSON_NAME][GEOGRAPHIC_DATA][PERSON_NAME], [GEOGRAPHIC_DATA]"
type input "[GEOGRAPHIC_DATA]"
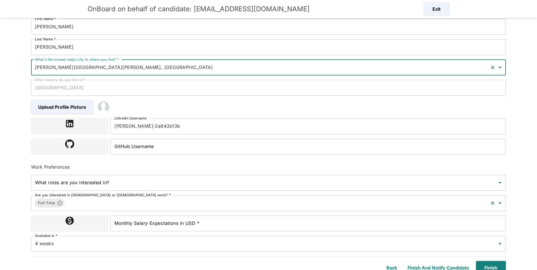
scroll to position [77, 0]
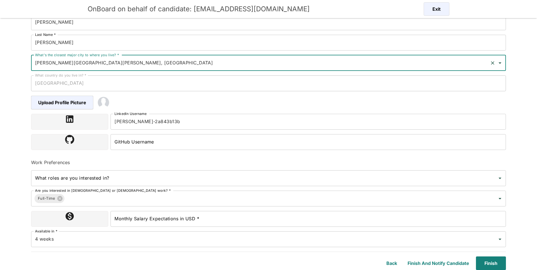
type input "[PERSON_NAME][GEOGRAPHIC_DATA][PERSON_NAME], [GEOGRAPHIC_DATA]"
click at [250, 224] on input "Monthly Salary Expectations in USD *" at bounding box center [308, 219] width 395 height 16
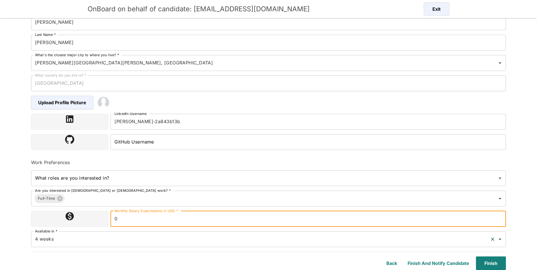
type input "0"
click at [354, 235] on input "4 weeks" at bounding box center [261, 239] width 454 height 11
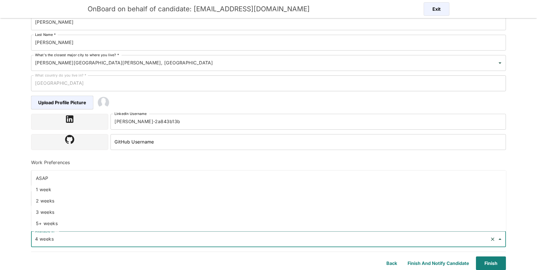
click at [203, 174] on li "ASAP" at bounding box center [268, 178] width 475 height 11
type input "ASAP"
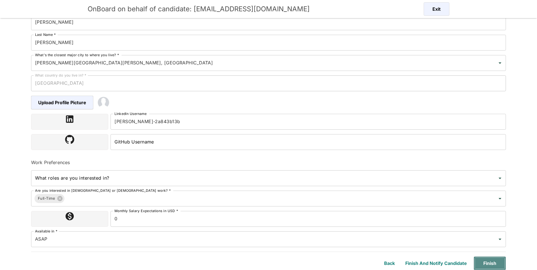
click at [497, 261] on button "Finish" at bounding box center [490, 264] width 32 height 14
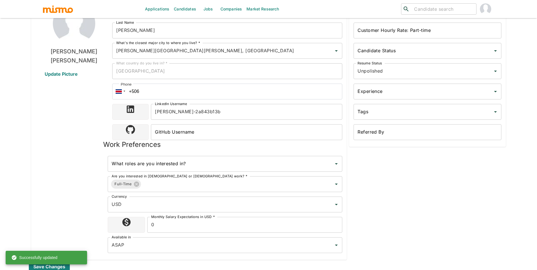
type input "[PERSON_NAME][GEOGRAPHIC_DATA][PERSON_NAME], [GEOGRAPHIC_DATA]"
type input "USD"
type input "ASAP"
type input "Unpolished"
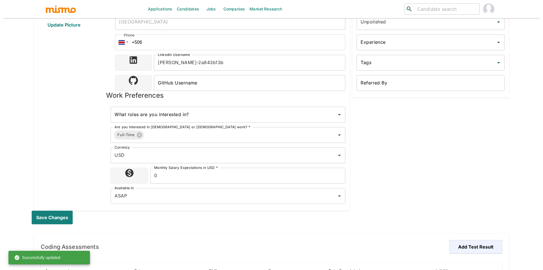
scroll to position [173, 0]
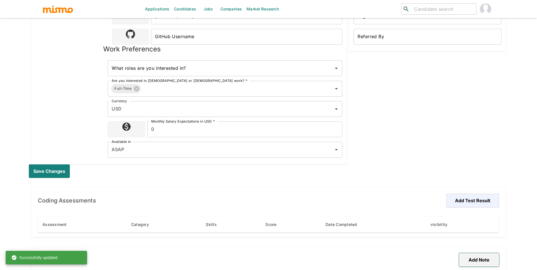
click at [480, 260] on button "Add Note" at bounding box center [479, 260] width 40 height 14
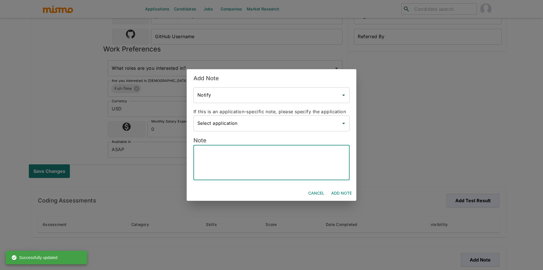
click at [272, 162] on textarea at bounding box center [271, 163] width 148 height 26
paste textarea "[PERSON_NAME] is an experienced Unity developer with 6.5+ years of professional…"
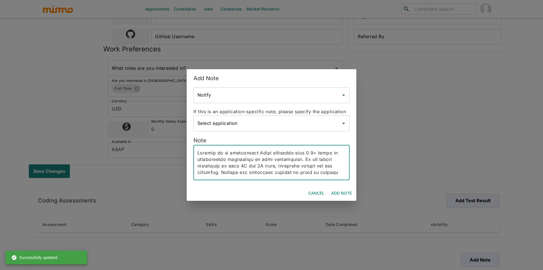
scroll to position [195, 0]
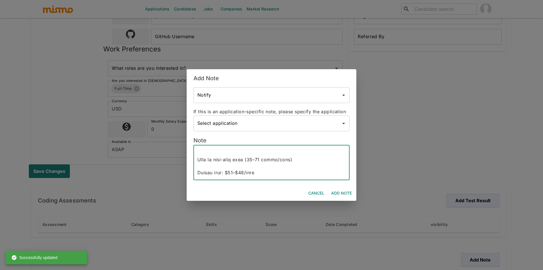
type textarea "[PERSON_NAME] is an experienced Unity developer with 6.5+ years of professional…"
click at [343, 194] on button "Add Note" at bounding box center [341, 193] width 25 height 10
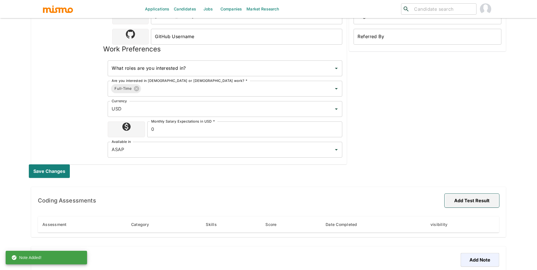
click at [477, 204] on button "Add Test Result" at bounding box center [472, 201] width 55 height 14
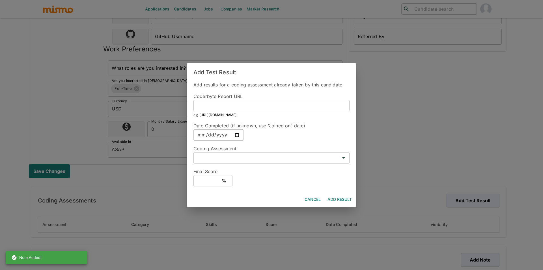
click at [264, 103] on input "text" at bounding box center [271, 105] width 156 height 11
paste input "[URL][DOMAIN_NAME]"
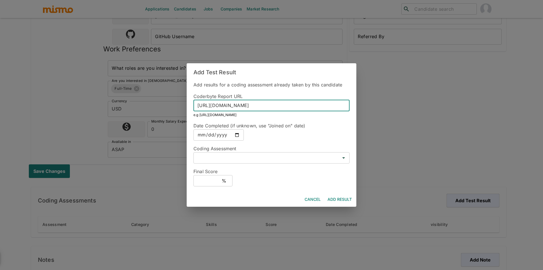
type input "[URL][DOMAIN_NAME]"
click at [241, 139] on input "date" at bounding box center [218, 134] width 50 height 11
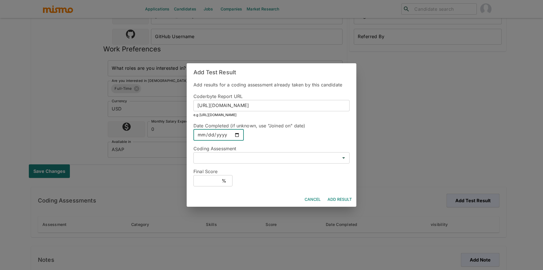
click at [239, 137] on input "date" at bounding box center [218, 134] width 50 height 11
type input "[DATE]"
click at [239, 167] on div "Final Score % ​" at bounding box center [269, 175] width 161 height 23
click at [240, 163] on div "​" at bounding box center [271, 157] width 156 height 11
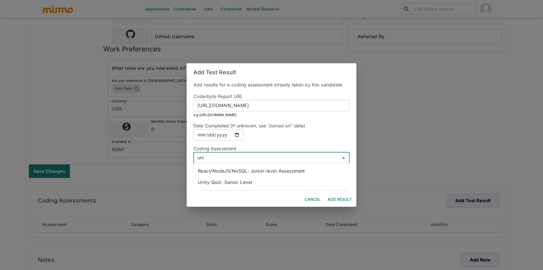
click at [238, 186] on li "Unity Quiz: Senior Level" at bounding box center [271, 182] width 156 height 11
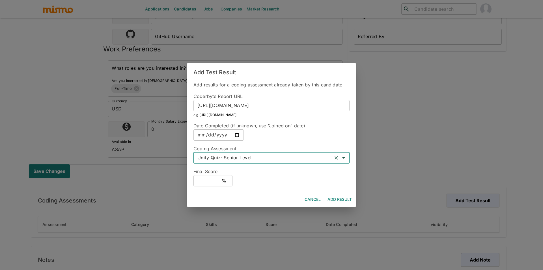
type input "Unity Quiz: Senior Level"
click at [211, 181] on input "text" at bounding box center [207, 180] width 28 height 11
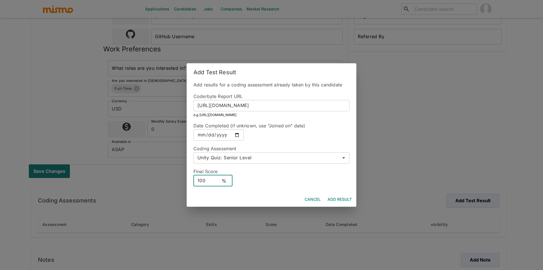
type input "100"
click at [342, 196] on button "Add Result" at bounding box center [339, 199] width 29 height 10
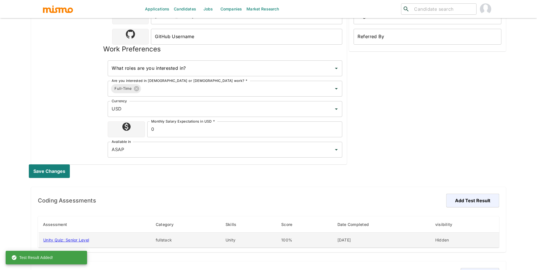
click at [424, 243] on td "[DATE]" at bounding box center [382, 240] width 98 height 15
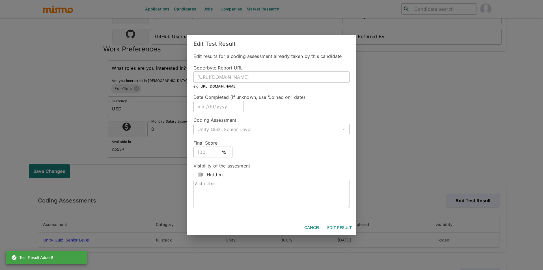
click at [203, 172] on input "Hidden" at bounding box center [196, 174] width 32 height 11
checkbox input "true"
click at [336, 225] on button "Edit Result" at bounding box center [339, 228] width 29 height 10
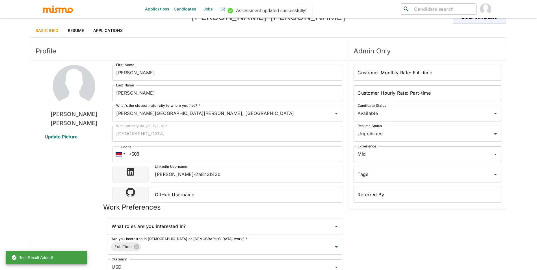
scroll to position [20, 0]
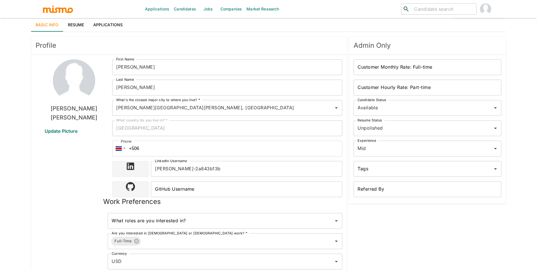
click at [81, 27] on link "Resume" at bounding box center [75, 25] width 25 height 14
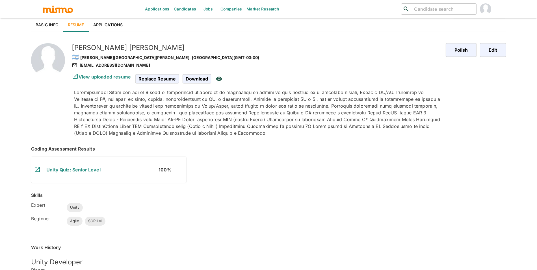
click at [471, 15] on div "Applications Candidates Jobs Companies Market Research ​ ​ [PERSON_NAME] [PERSO…" at bounding box center [268, 122] width 537 height 284
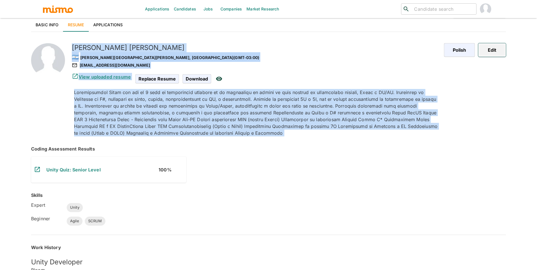
click at [498, 50] on button "Edit" at bounding box center [492, 50] width 28 height 14
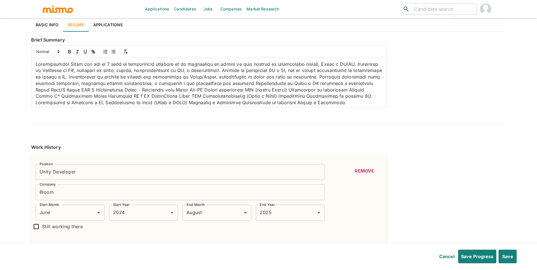
type input "June"
type input "2024"
type input "August"
type input "2025"
type input "May"
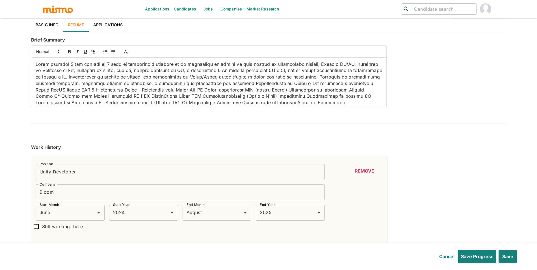
type input "2021"
type input "July"
type input "2024"
type input "May"
type input "2021"
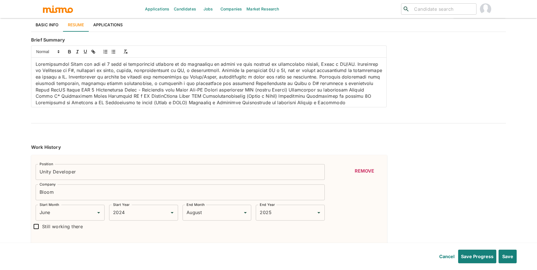
type input "May"
type input "2021"
type input "April"
type input "2019"
type input "May"
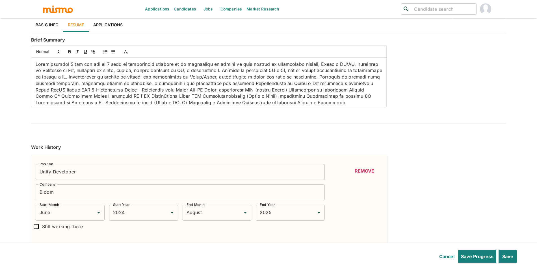
type input "2021"
type input "February"
type input "2021"
type input "April"
type input "2021"
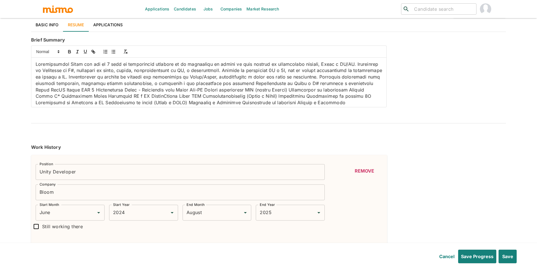
type input "Unity"
type input "Expert"
type input "6"
type input "Agile"
type input "Beginner"
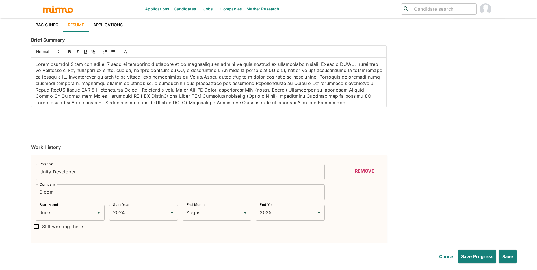
type input "1"
type input "SCRUM"
type input "Beginner"
type input "1"
type input "January"
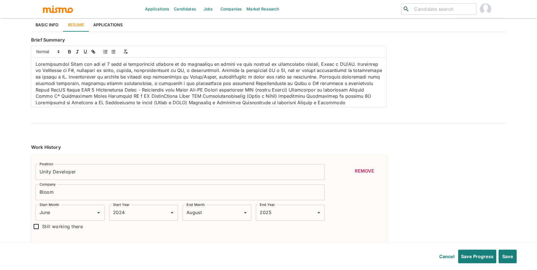
type input "2016"
type input "December"
type input "2019"
type input "January"
type input "2014"
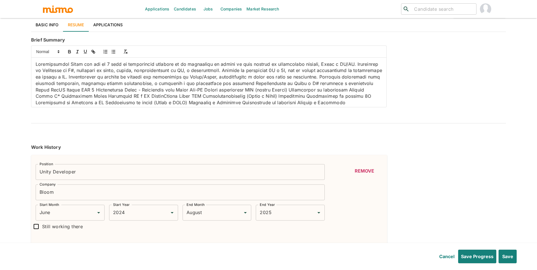
type input "December"
type input "2016"
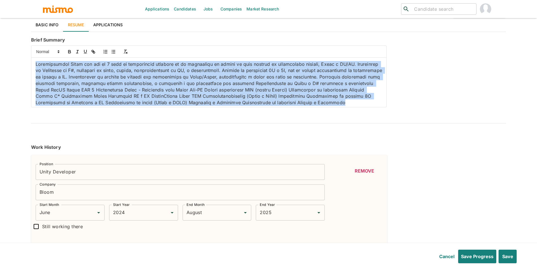
scroll to position [8, 0]
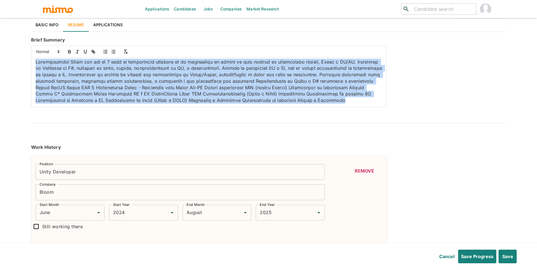
drag, startPoint x: 35, startPoint y: 63, endPoint x: 227, endPoint y: 151, distance: 211.4
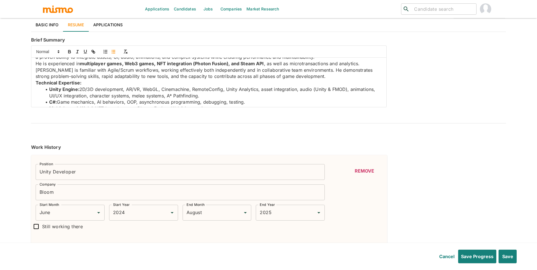
scroll to position [4, 0]
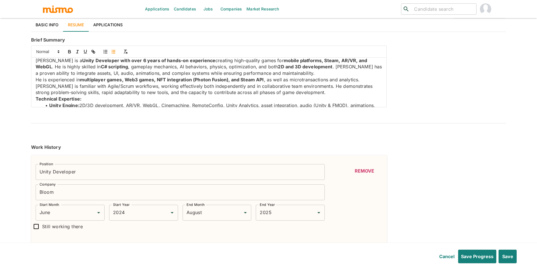
click at [34, 98] on div "[PERSON_NAME] is a Unity Developer with over 6 years of hands-on experience cre…" at bounding box center [208, 82] width 355 height 49
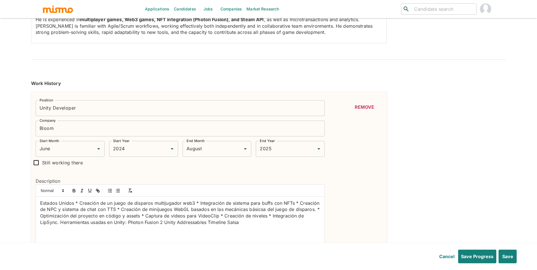
scroll to position [112, 0]
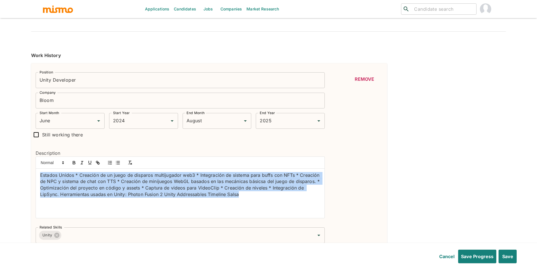
drag, startPoint x: 234, startPoint y: 208, endPoint x: 0, endPoint y: 145, distance: 242.4
click at [0, 145] on div "Applications Candidates Jobs Companies Market Research ​ ​ [PERSON_NAME] [PERSO…" at bounding box center [268, 30] width 537 height 284
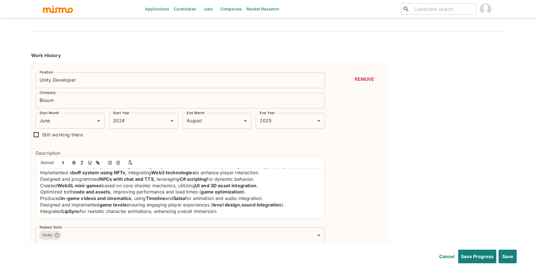
scroll to position [0, 0]
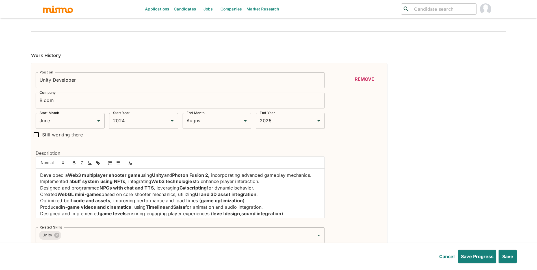
drag, startPoint x: 205, startPoint y: 214, endPoint x: 0, endPoint y: 128, distance: 222.3
click at [0, 128] on div "Applications Candidates Jobs Companies Market Research ​ ​ [PERSON_NAME] [PERSO…" at bounding box center [268, 30] width 537 height 284
click at [115, 161] on button "button" at bounding box center [118, 162] width 8 height 7
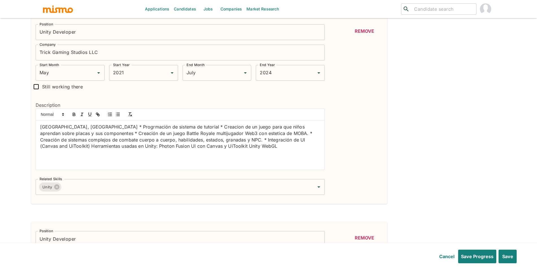
scroll to position [354, 0]
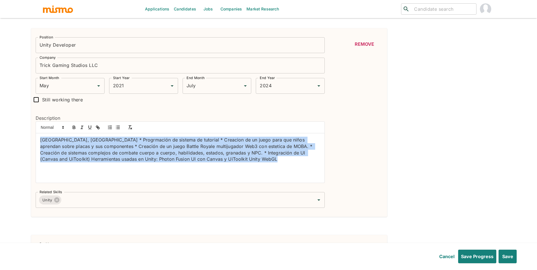
drag, startPoint x: 59, startPoint y: 134, endPoint x: 23, endPoint y: 125, distance: 36.8
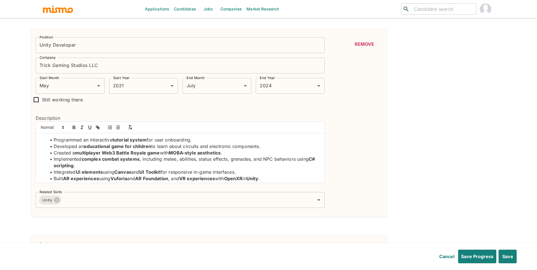
scroll to position [18, 0]
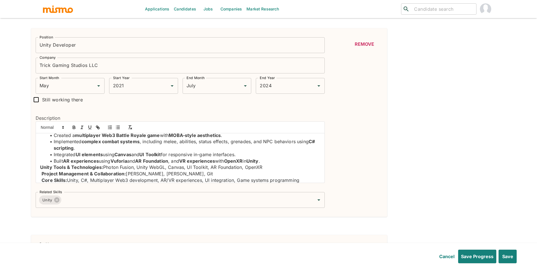
click at [42, 168] on strong "Unity Tools & Technologies:" at bounding box center [71, 168] width 63 height 6
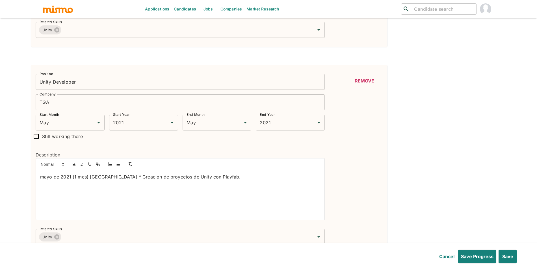
scroll to position [527, 0]
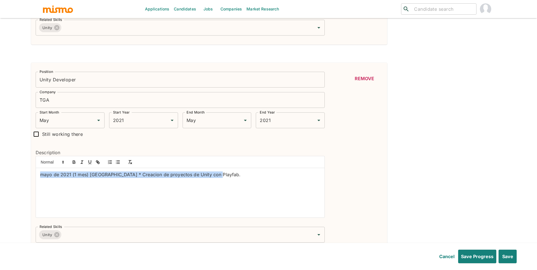
drag, startPoint x: 135, startPoint y: 180, endPoint x: 0, endPoint y: 180, distance: 135.4
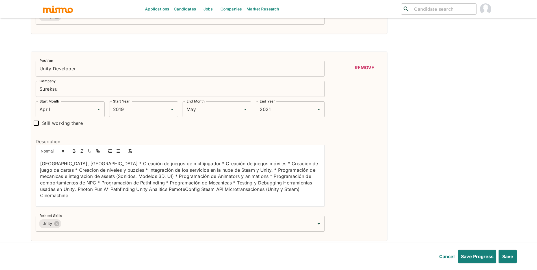
scroll to position [758, 0]
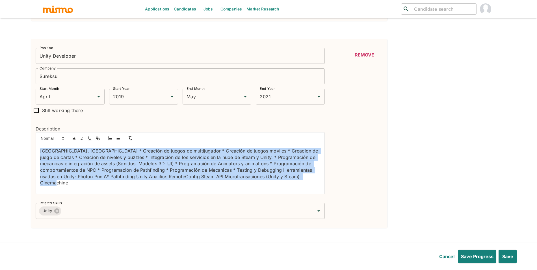
drag, startPoint x: 252, startPoint y: 188, endPoint x: 33, endPoint y: 153, distance: 222.5
click at [33, 153] on div "Description [GEOGRAPHIC_DATA], [GEOGRAPHIC_DATA] * Creación de juegos de multij…" at bounding box center [178, 157] width 294 height 82
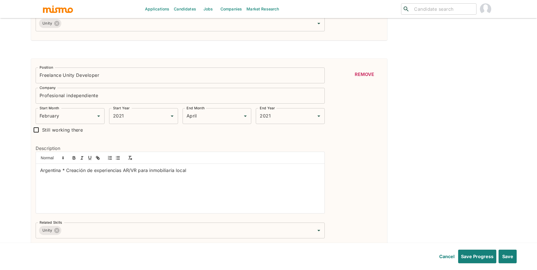
scroll to position [948, 0]
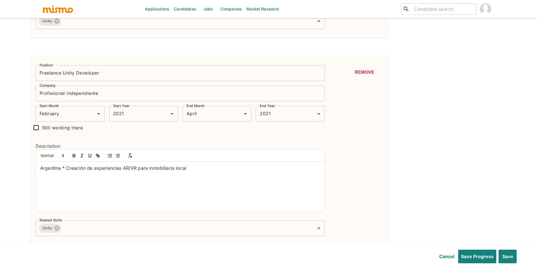
click at [180, 171] on p "Argentina * Creación de experiencias AR/VR para inmobiliaria local" at bounding box center [180, 168] width 280 height 7
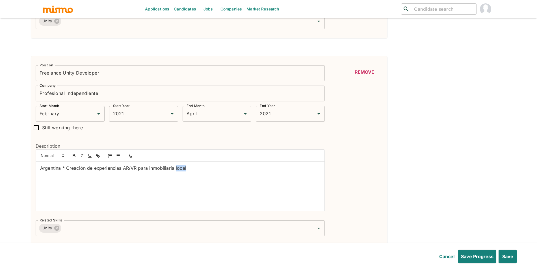
click at [180, 171] on p "Argentina * Creación de experiencias AR/VR para inmobiliaria local" at bounding box center [180, 168] width 280 height 7
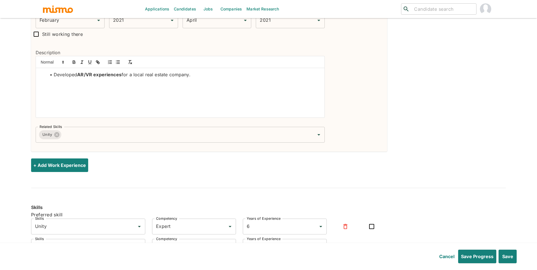
scroll to position [1006, 0]
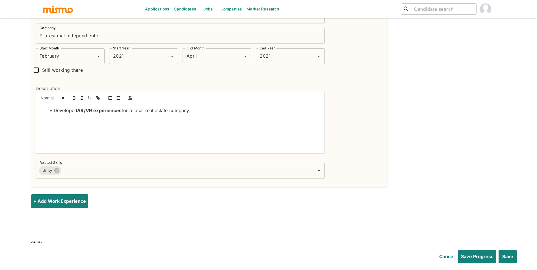
drag, startPoint x: 537, startPoint y: 221, endPoint x: 537, endPoint y: 182, distance: 38.4
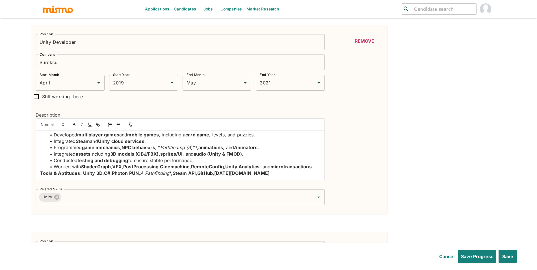
scroll to position [769, 0]
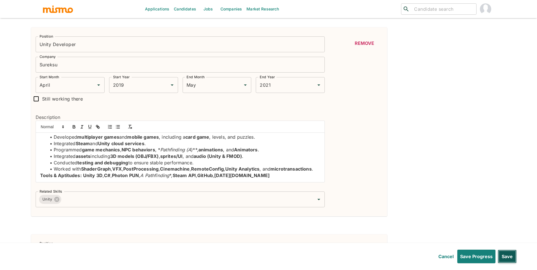
click at [506, 259] on button "Save" at bounding box center [507, 257] width 19 height 14
click at [512, 261] on button "Save" at bounding box center [507, 257] width 19 height 14
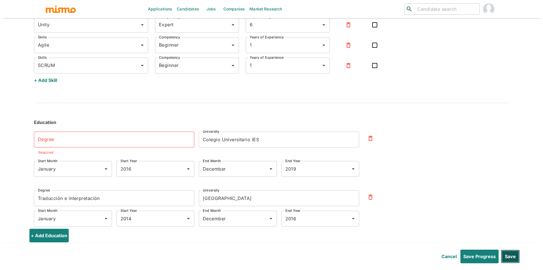
scroll to position [1252, 0]
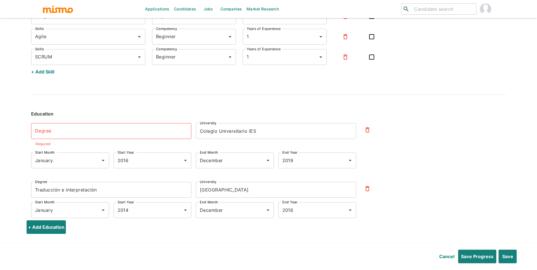
click at [364, 133] on icon "button" at bounding box center [367, 130] width 7 height 7
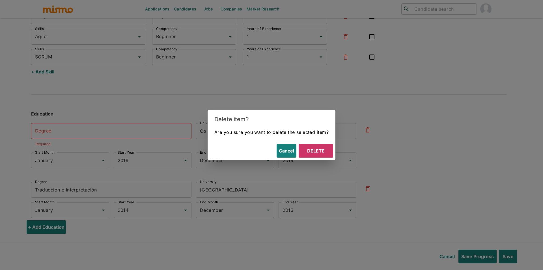
click at [327, 156] on button "Delete" at bounding box center [316, 151] width 34 height 14
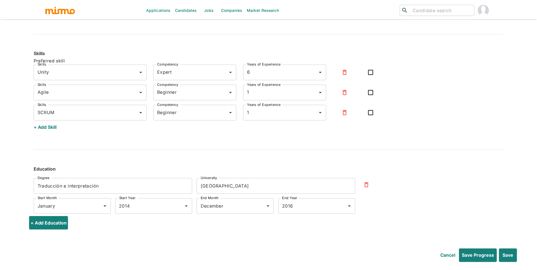
scroll to position [1199, 0]
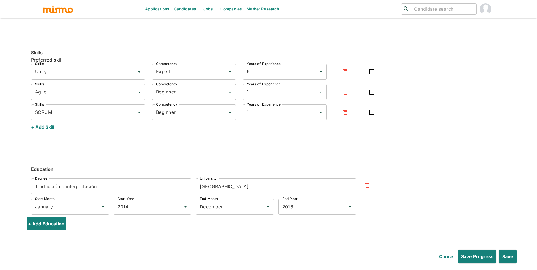
click at [136, 186] on input "Traducción e interpretación" at bounding box center [111, 187] width 160 height 16
paste input "echnical Degree in Virtual Simulations and Video Games"
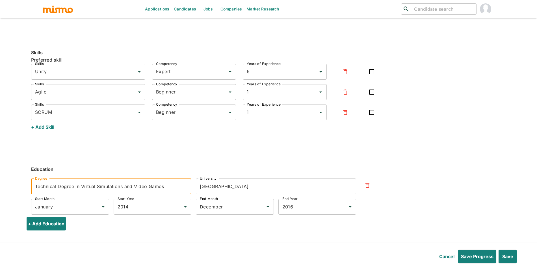
type input "Technical Degree in Virtual Simulations and Video Games"
click at [249, 183] on input "[GEOGRAPHIC_DATA]" at bounding box center [276, 187] width 160 height 16
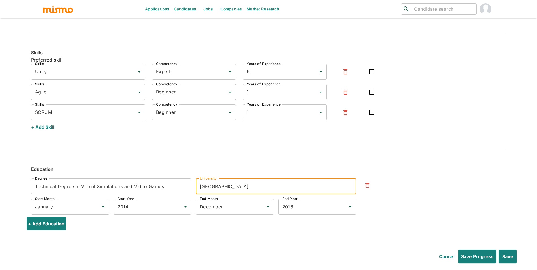
paste input "Colegio Universitario IES"
type input "Colegio Universitario IES"
click at [145, 206] on input "2014" at bounding box center [144, 207] width 57 height 11
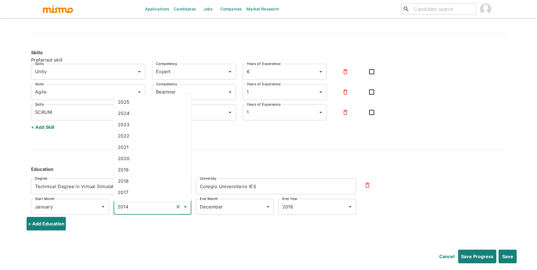
scroll to position [73, 0]
click at [139, 182] on li "2016" at bounding box center [152, 186] width 78 height 11
type input "2016"
click at [296, 210] on input "2016" at bounding box center [309, 207] width 57 height 11
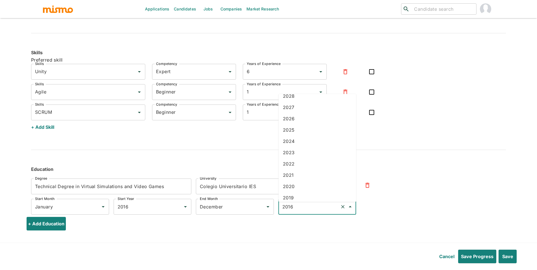
scroll to position [42, 0]
click at [311, 181] on li "2019" at bounding box center [317, 184] width 78 height 11
type input "2019"
click at [510, 269] on header "Cancel Save Progress Save" at bounding box center [268, 256] width 537 height 27
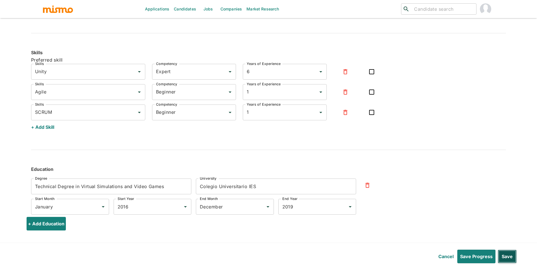
click at [510, 258] on button "Save" at bounding box center [507, 257] width 19 height 14
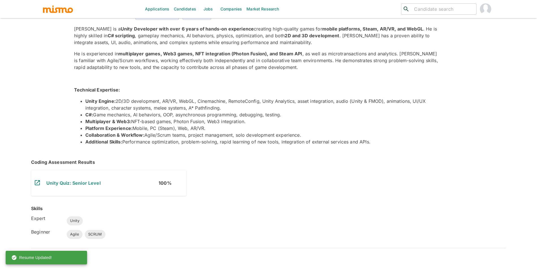
scroll to position [0, 0]
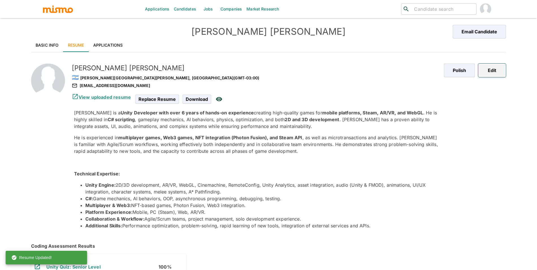
click at [491, 69] on button "Edit" at bounding box center [492, 71] width 28 height 14
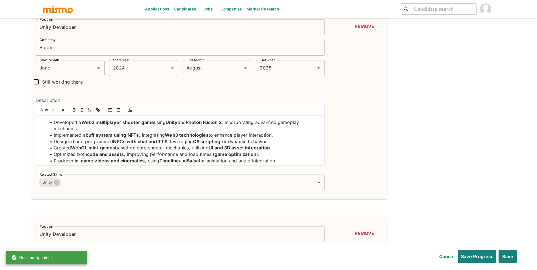
scroll to position [175, 0]
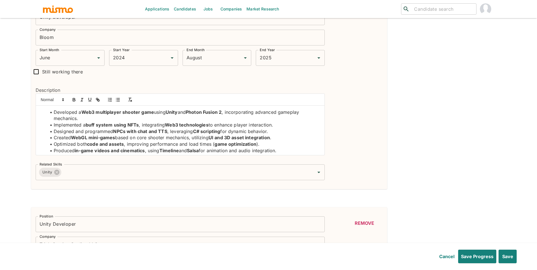
click at [54, 113] on li "Developed a Web3 multiplayer shooter game using Unity and Photon Fusion 2 , inc…" at bounding box center [183, 115] width 273 height 13
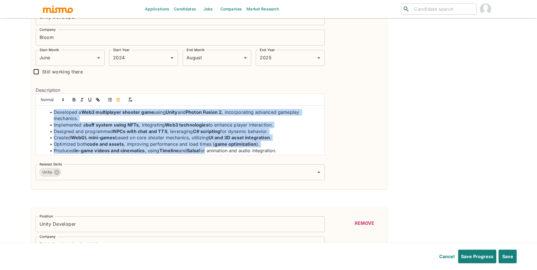
scroll to position [15, 0]
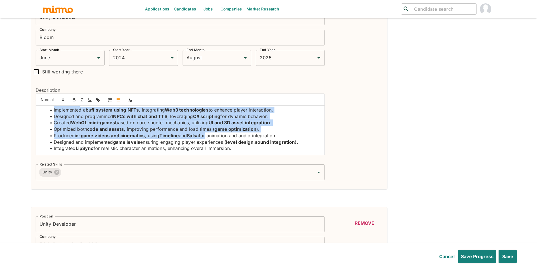
drag, startPoint x: 49, startPoint y: 113, endPoint x: 218, endPoint y: 155, distance: 174.8
click at [218, 155] on div "Developed a Web3 multiplayer shooter game using Unity and Photon Fusion 2 , inc…" at bounding box center [180, 130] width 289 height 49
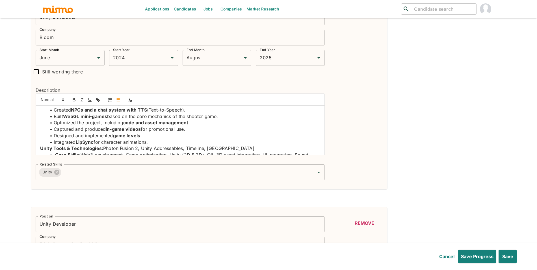
scroll to position [24, 0]
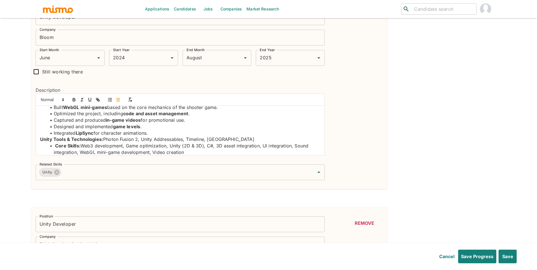
click at [40, 139] on strong "Unity Tools & Technologies:" at bounding box center [71, 140] width 63 height 6
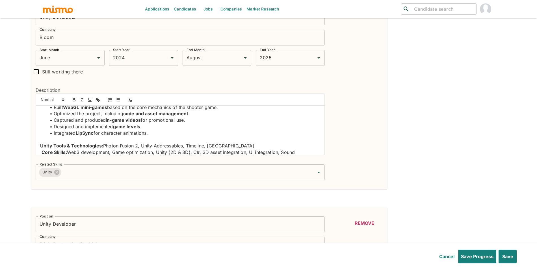
scroll to position [0, 0]
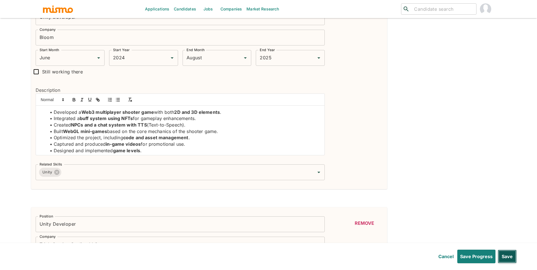
click at [509, 254] on button "Save" at bounding box center [507, 257] width 19 height 14
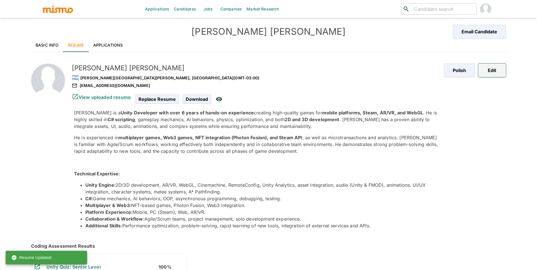
click at [492, 70] on button "Edit" at bounding box center [492, 71] width 28 height 14
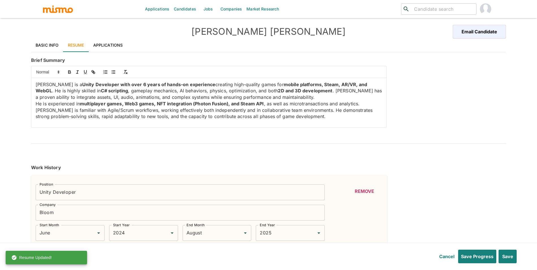
click at [380, 89] on div "[PERSON_NAME] is a Unity Developer with over 6 years of hands-on experience cre…" at bounding box center [208, 102] width 355 height 49
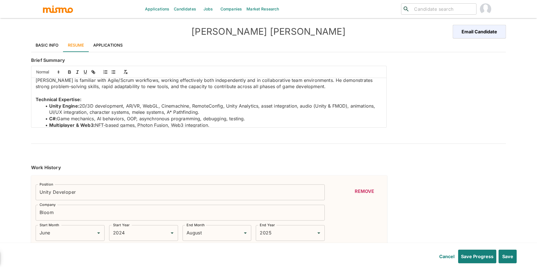
scroll to position [31, 0]
click at [181, 94] on p at bounding box center [209, 92] width 347 height 7
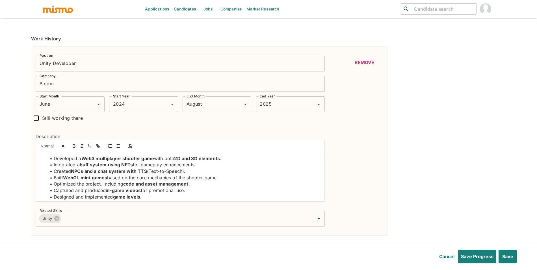
scroll to position [145, 0]
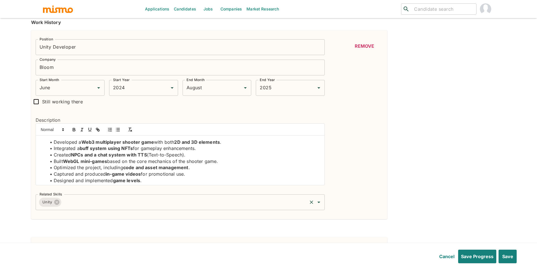
click at [101, 199] on input "Related Skills" at bounding box center [184, 202] width 244 height 11
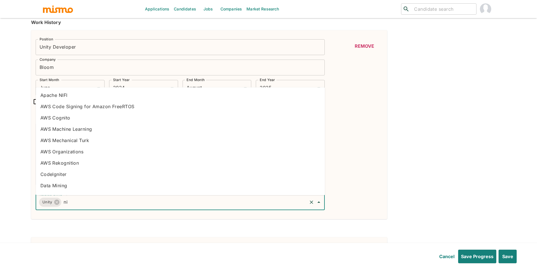
type input "n"
type input "c#"
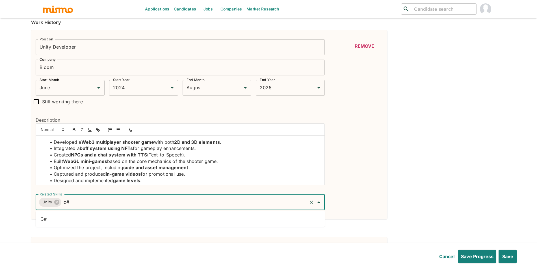
click at [62, 218] on li "C#" at bounding box center [180, 218] width 289 height 11
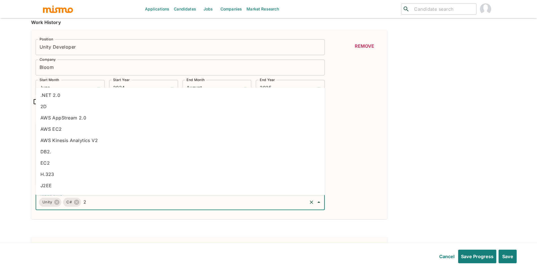
type input "2d"
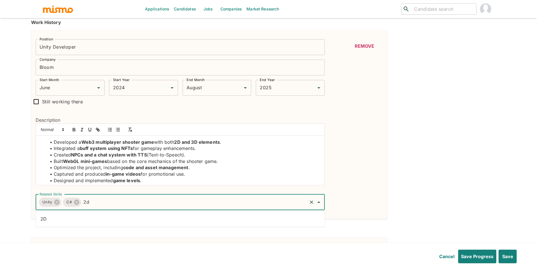
click at [78, 217] on li "2D" at bounding box center [180, 218] width 289 height 11
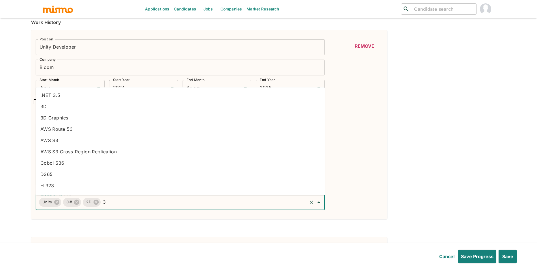
type input "3d"
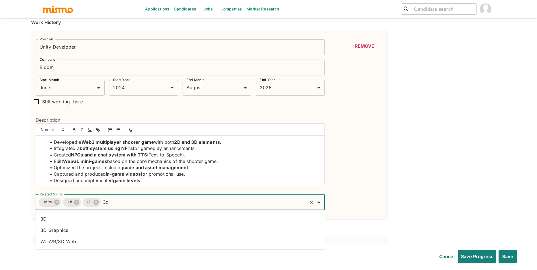
click at [83, 221] on li "3D" at bounding box center [180, 218] width 289 height 11
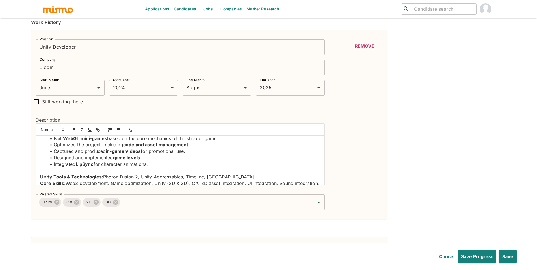
scroll to position [34, 0]
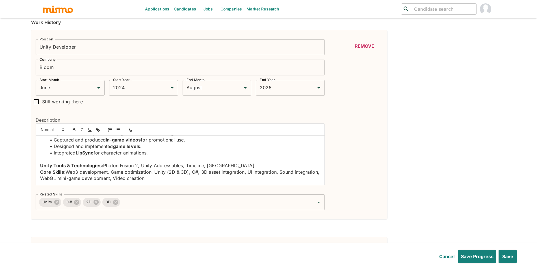
drag, startPoint x: 324, startPoint y: 146, endPoint x: 323, endPoint y: 177, distance: 30.3
click at [323, 177] on div "Developed a Web3 multiplayer shooter game with both 2D and 3D elements . Integr…" at bounding box center [180, 160] width 289 height 49
click at [252, 175] on p "Core Skills: Web3 development, Game optimization, Unity (2D & 3D), C#, 3D asset…" at bounding box center [180, 175] width 280 height 13
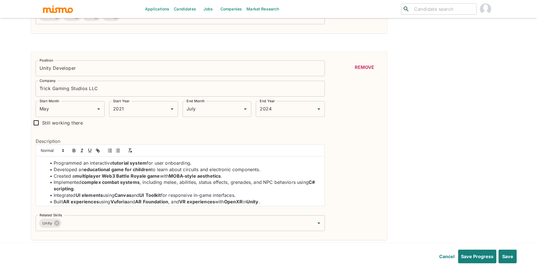
scroll to position [356, 0]
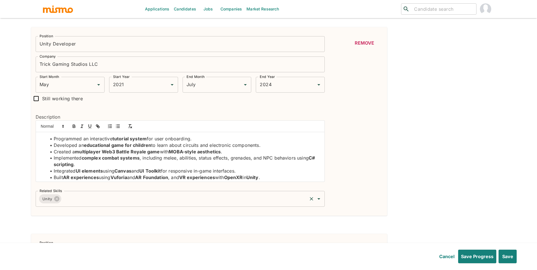
click at [211, 199] on input "Related Skills" at bounding box center [184, 199] width 244 height 11
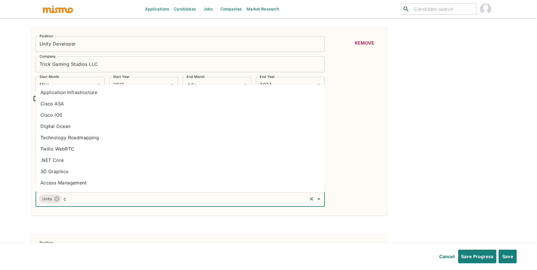
type input "c#"
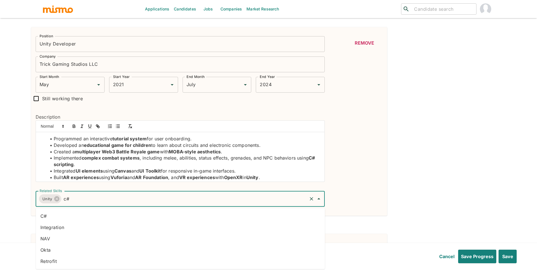
click at [140, 214] on li "C#" at bounding box center [180, 216] width 289 height 11
type input "c"
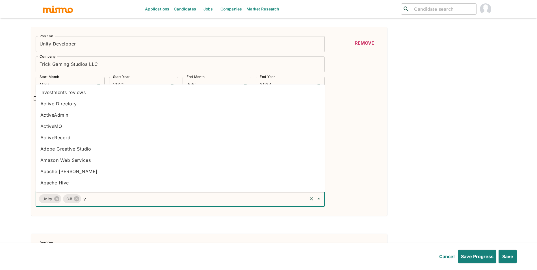
type input "vr"
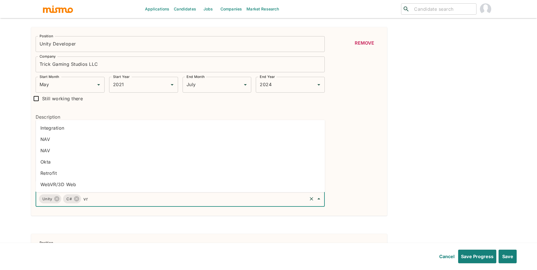
click at [193, 187] on li "WebVR/3D Web" at bounding box center [180, 184] width 289 height 11
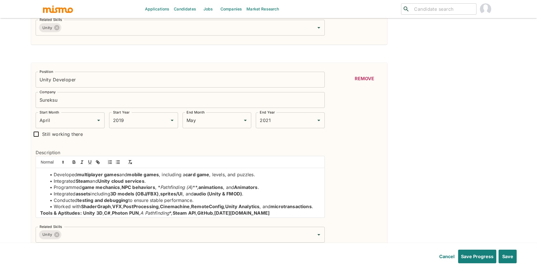
scroll to position [771, 0]
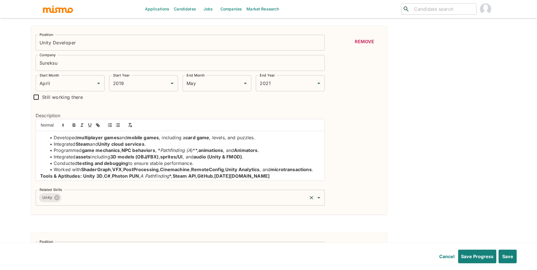
click at [176, 198] on input "Related Skills" at bounding box center [184, 198] width 244 height 11
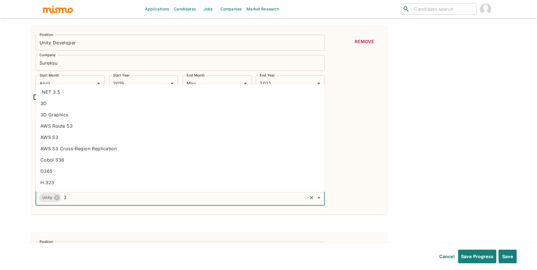
type input "3d"
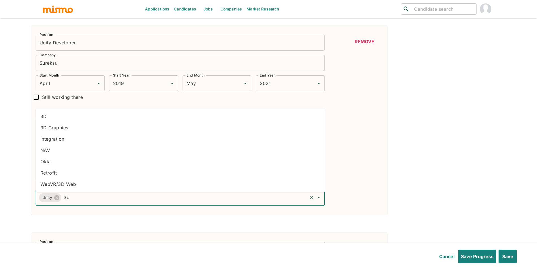
click at [49, 110] on ul "3D 3D Graphics Integration NAV Okta Retrofit WebVR/3D Web" at bounding box center [180, 151] width 289 height 84
click at [49, 112] on li "3D" at bounding box center [180, 116] width 289 height 11
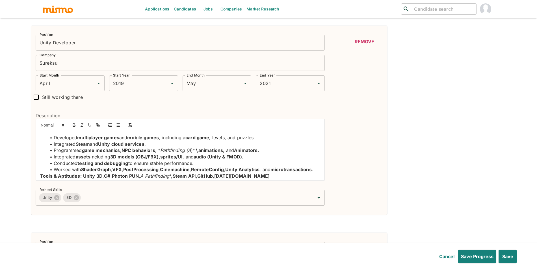
scroll to position [8, 0]
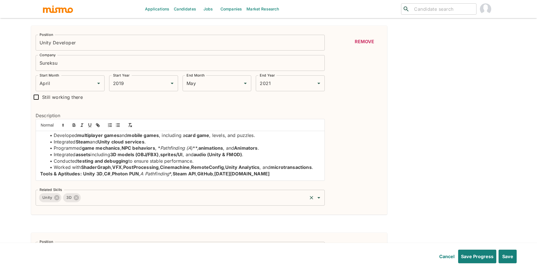
click at [269, 195] on input "Related Skills" at bounding box center [194, 198] width 225 height 11
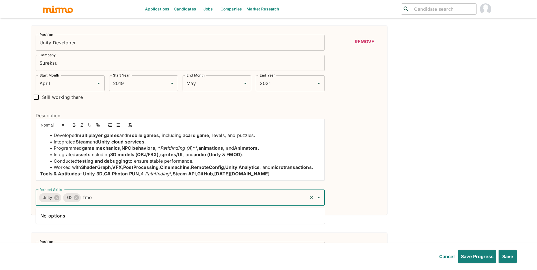
type input "fmo"
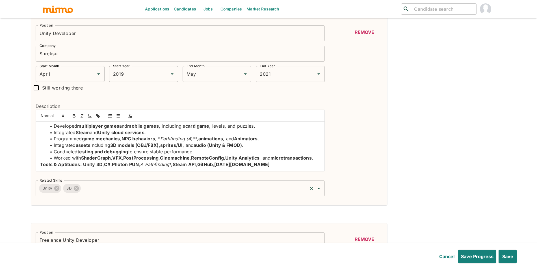
click at [120, 193] on input "Related Skills" at bounding box center [194, 188] width 225 height 11
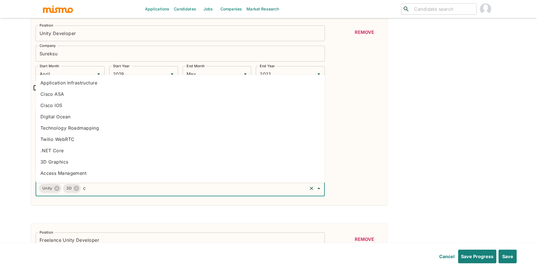
type input "c#"
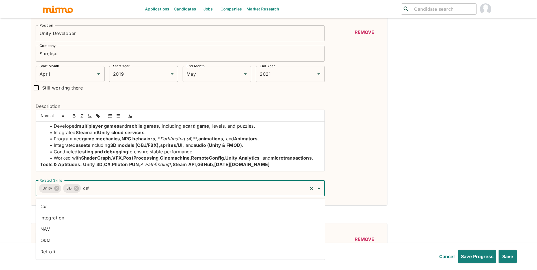
click at [82, 202] on li "C#" at bounding box center [180, 206] width 289 height 11
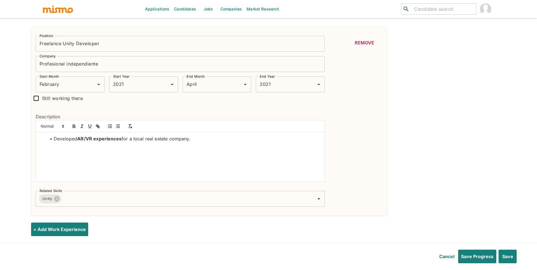
scroll to position [982, 0]
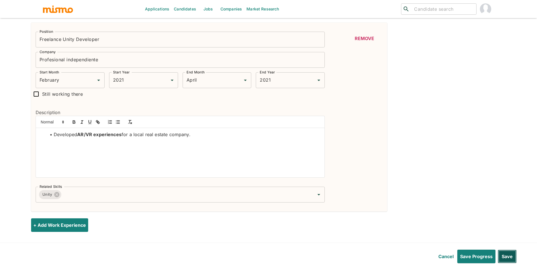
click at [511, 254] on button "Save" at bounding box center [507, 257] width 19 height 14
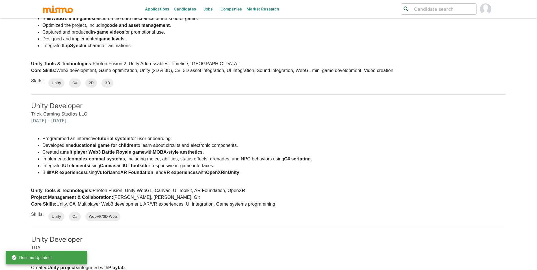
scroll to position [0, 0]
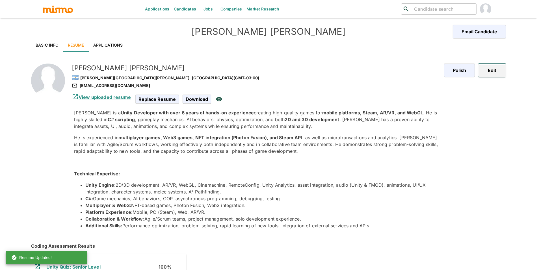
click at [499, 71] on button "Edit" at bounding box center [492, 71] width 28 height 14
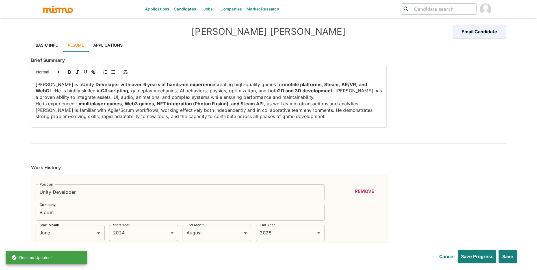
type input "June"
type input "2024"
type input "August"
type input "2025"
type input "May"
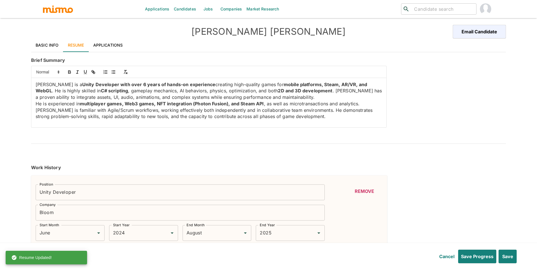
type input "2021"
type input "July"
type input "2024"
type input "May"
type input "2021"
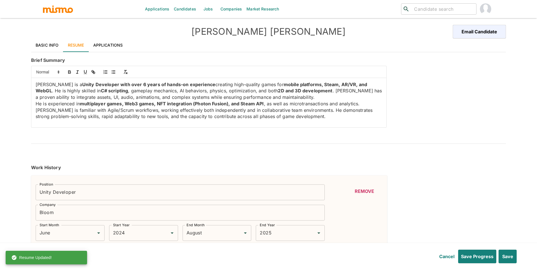
type input "May"
type input "2021"
type input "April"
type input "2019"
type input "May"
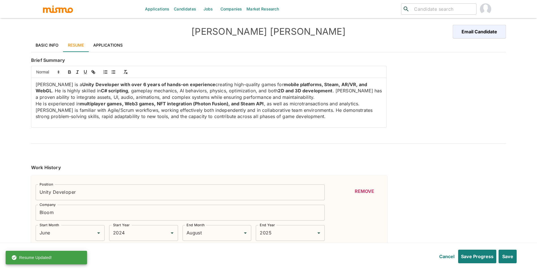
type input "2021"
type input "February"
type input "2021"
type input "April"
type input "2021"
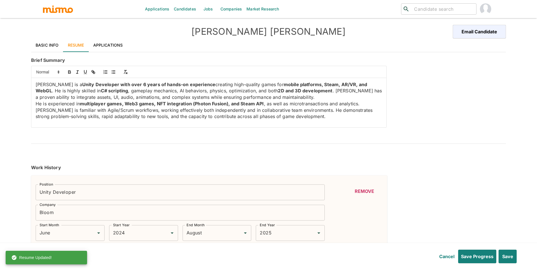
type input "Unity"
type input "Expert"
type input "6"
type input "Agile"
type input "Beginner"
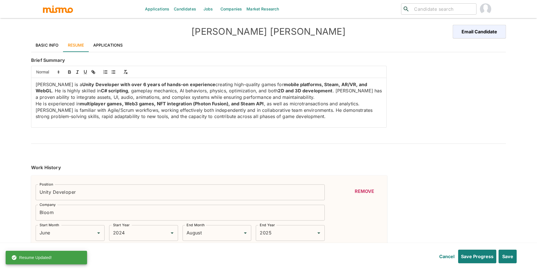
type input "1"
type input "SCRUM"
type input "Beginner"
type input "1"
type input "C#"
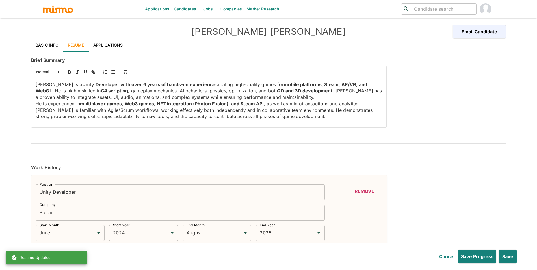
type input "Beginner"
type input "1"
type input "2D"
type input "Beginner"
type input "1"
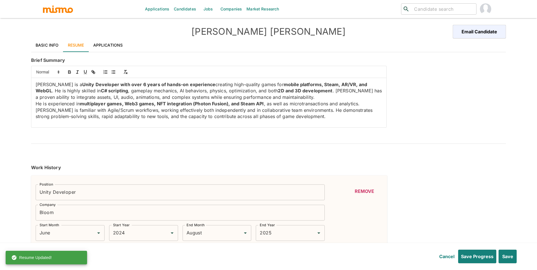
type input "3D"
type input "Beginner"
type input "1"
type input "WebVR/3D Web"
type input "Intermediate"
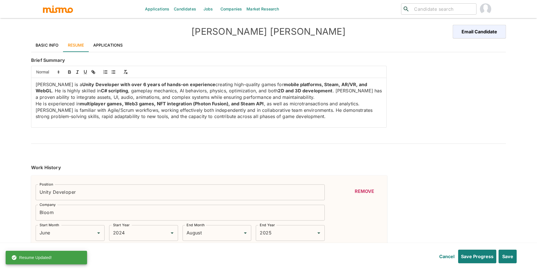
type input "3"
type input "January"
type input "2016"
type input "December"
type input "2019"
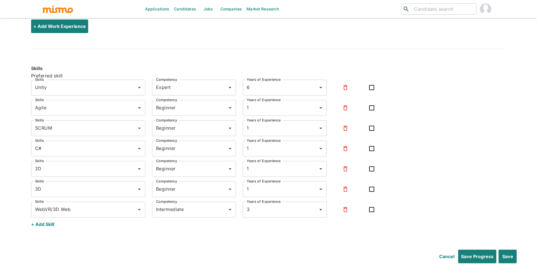
scroll to position [1191, 0]
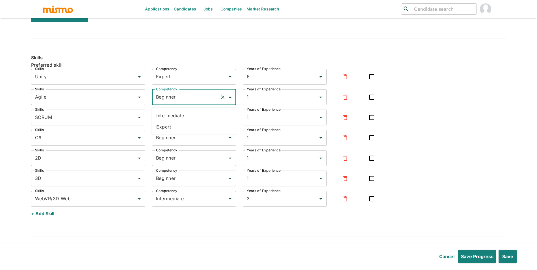
click at [193, 101] on input "Beginner" at bounding box center [186, 97] width 63 height 11
click at [191, 127] on li "Expert" at bounding box center [194, 126] width 84 height 11
type input "Expert"
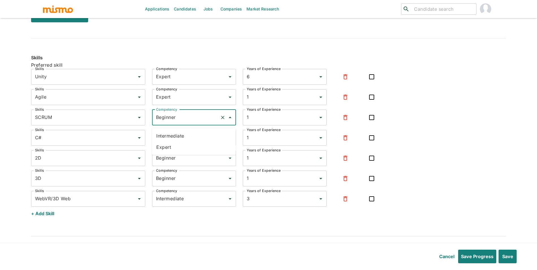
click at [193, 123] on input "Beginner" at bounding box center [186, 117] width 63 height 11
click at [190, 147] on li "Expert" at bounding box center [194, 147] width 84 height 11
type input "Expert"
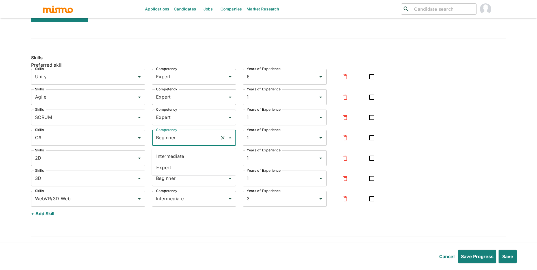
click at [193, 143] on input "Beginner" at bounding box center [186, 138] width 63 height 11
click at [186, 168] on li "Expert" at bounding box center [194, 167] width 84 height 11
type input "Expert"
click at [192, 166] on div "Beginner Competency" at bounding box center [194, 158] width 84 height 16
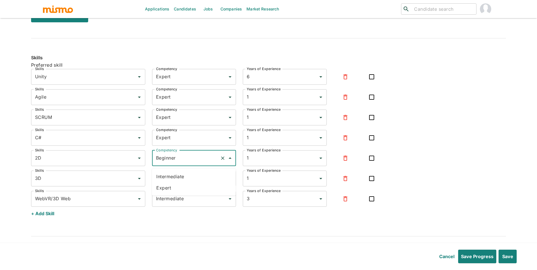
click at [185, 188] on li "Expert" at bounding box center [194, 187] width 84 height 11
type input "Expert"
click at [190, 184] on input "Beginner" at bounding box center [186, 178] width 63 height 11
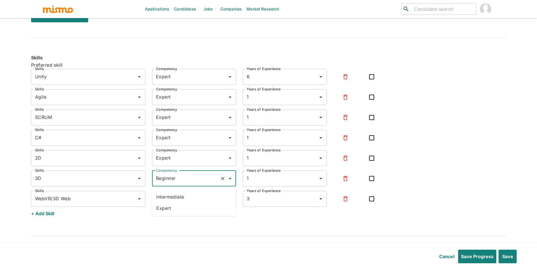
click at [180, 212] on li "Expert" at bounding box center [194, 208] width 84 height 11
type input "Expert"
click at [188, 204] on input "Intermediate" at bounding box center [186, 199] width 63 height 11
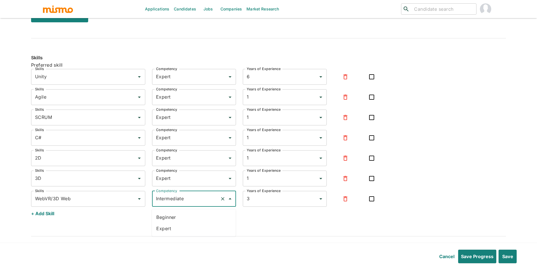
click at [182, 228] on li "Expert" at bounding box center [194, 228] width 84 height 11
type input "Expert"
click at [510, 260] on button "Save" at bounding box center [507, 257] width 19 height 14
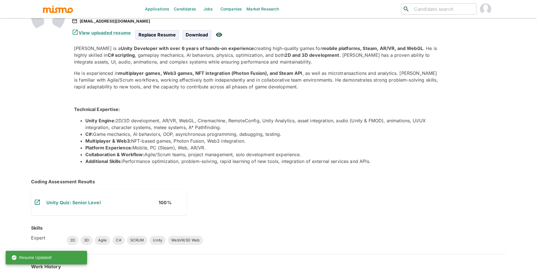
scroll to position [0, 0]
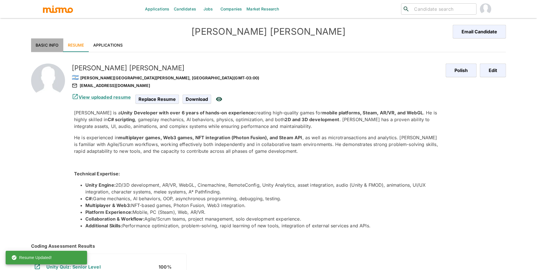
click at [44, 46] on link "Basic Info" at bounding box center [47, 45] width 32 height 14
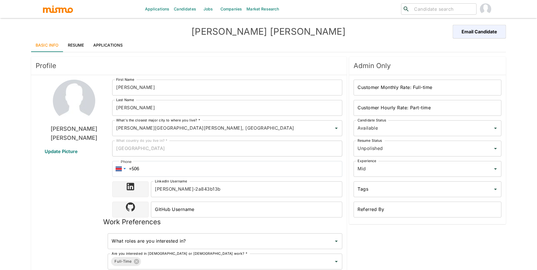
click at [125, 169] on div at bounding box center [119, 169] width 15 height 16
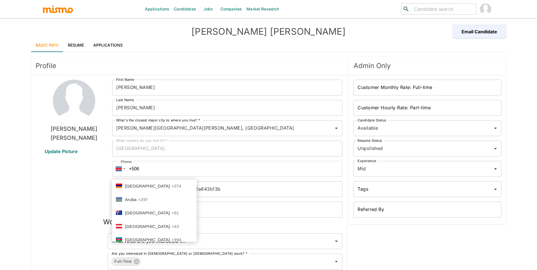
scroll to position [79, 0]
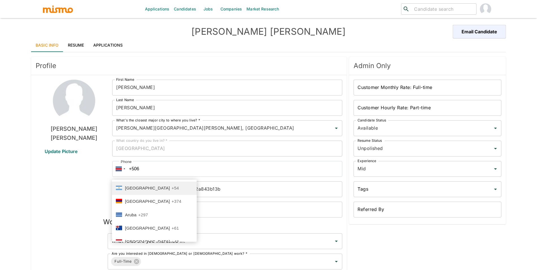
click at [178, 189] on li "[GEOGRAPHIC_DATA] +54" at bounding box center [154, 189] width 85 height 14
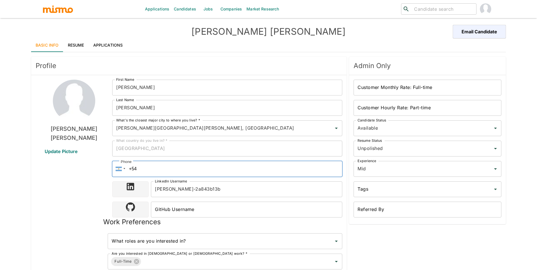
click at [188, 165] on input "+54" at bounding box center [227, 169] width 230 height 16
paste input "[PHONE_NUMBER]"
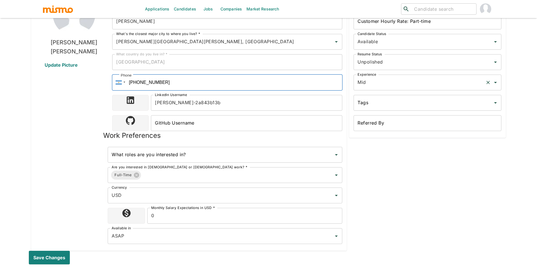
scroll to position [0, 0]
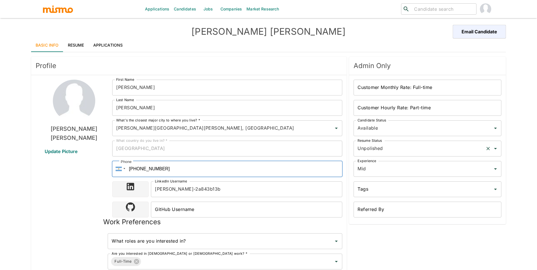
type input "[PHONE_NUMBER]"
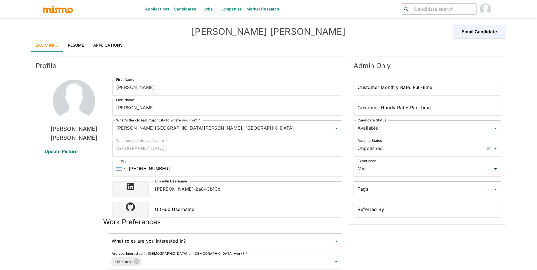
click at [390, 144] on input "Unpolished" at bounding box center [419, 148] width 127 height 11
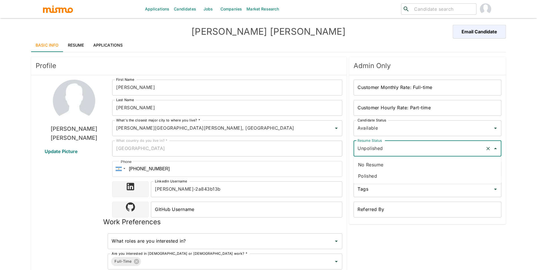
click at [379, 182] on ul "No Resume Polished" at bounding box center [428, 170] width 148 height 27
click at [380, 173] on li "Polished" at bounding box center [428, 175] width 148 height 11
type input "Polished"
click at [382, 112] on input "Customer Hourly Rate: Part-time" at bounding box center [428, 108] width 148 height 16
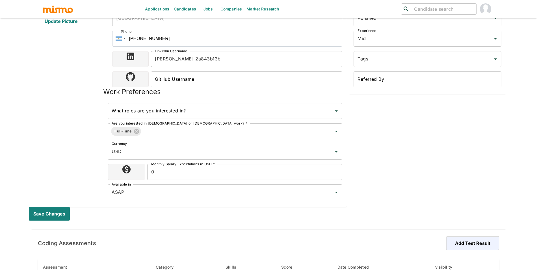
scroll to position [131, 0]
type input "20"
click at [56, 213] on button "Save changes" at bounding box center [50, 214] width 43 height 14
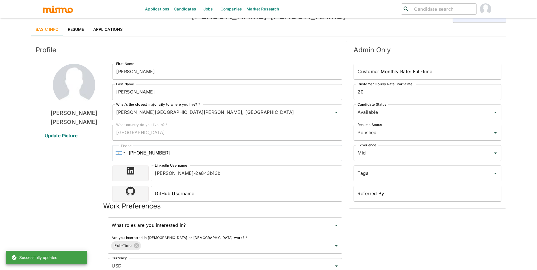
click at [118, 26] on link "Applications" at bounding box center [108, 30] width 39 height 14
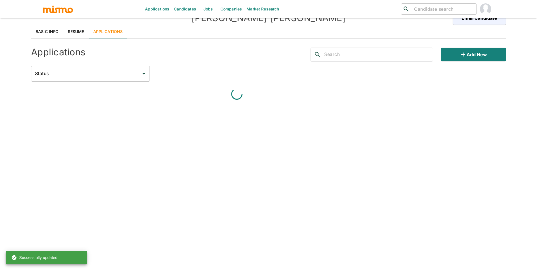
scroll to position [16, 0]
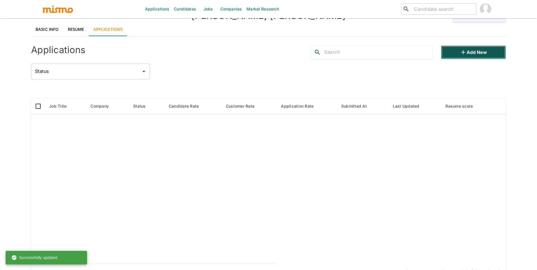
click at [478, 51] on button "Add new" at bounding box center [473, 53] width 65 height 14
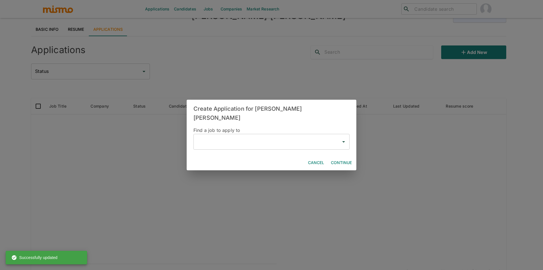
click at [228, 137] on input "text" at bounding box center [267, 142] width 142 height 11
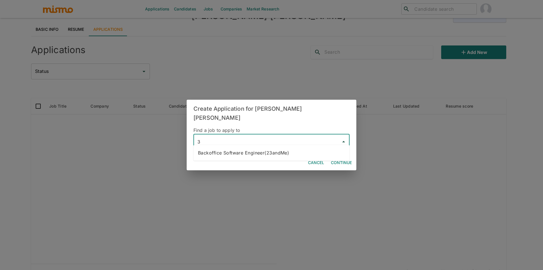
type input "3"
click at [256, 176] on div "Create Application for [PERSON_NAME] [PERSON_NAME] Find a job to apply to ​ Can…" at bounding box center [271, 135] width 543 height 270
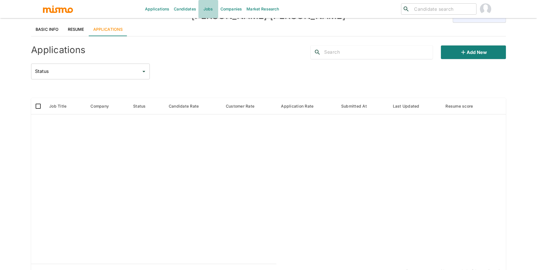
click at [199, 11] on link "Jobs" at bounding box center [208, 9] width 20 height 18
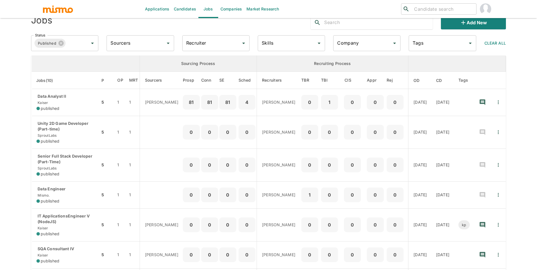
scroll to position [16, 0]
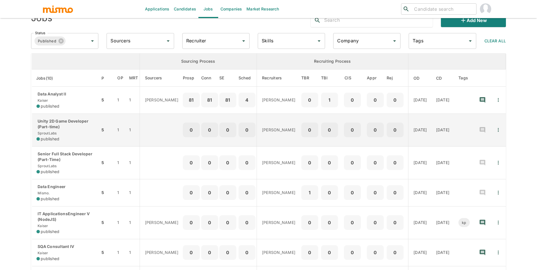
click at [89, 134] on div "Unity 2D Game Developer (Part-time) SproutLabs published" at bounding box center [65, 129] width 59 height 23
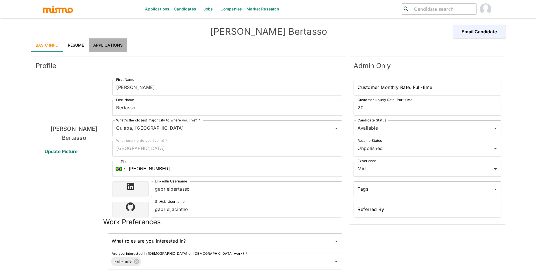
click at [110, 43] on link "Applications" at bounding box center [108, 45] width 39 height 14
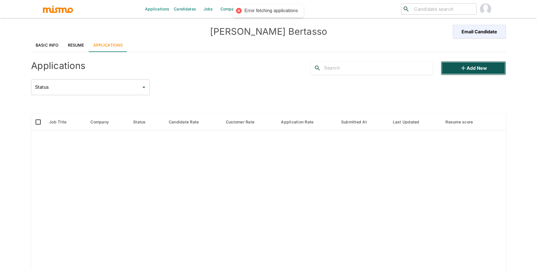
click at [479, 68] on button "Add new" at bounding box center [473, 68] width 65 height 14
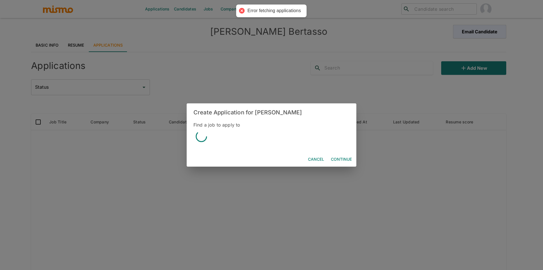
click at [402, 70] on div "Create Application for [PERSON_NAME] Find a job to apply to Cancel Continue" at bounding box center [271, 135] width 543 height 270
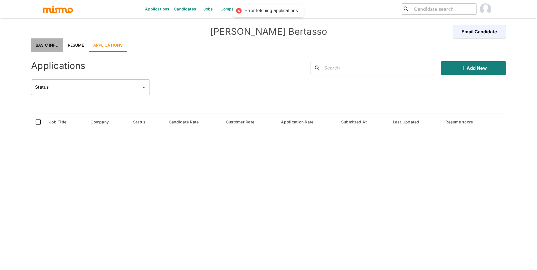
click at [47, 46] on link "Basic Info" at bounding box center [47, 45] width 32 height 14
